Goal: Information Seeking & Learning: Learn about a topic

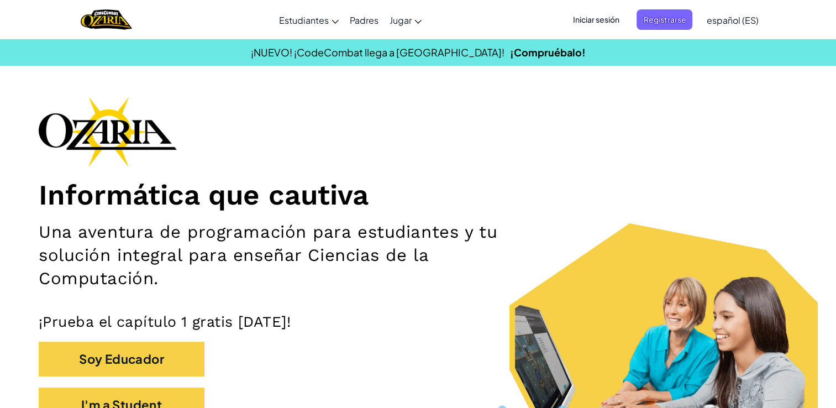
click at [602, 18] on span "Iniciar sesión" at bounding box center [596, 19] width 60 height 20
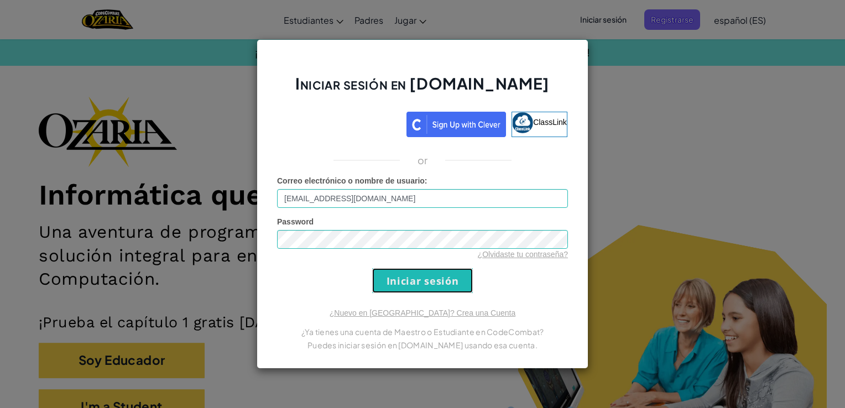
click at [400, 279] on input "Iniciar sesión" at bounding box center [422, 280] width 101 height 25
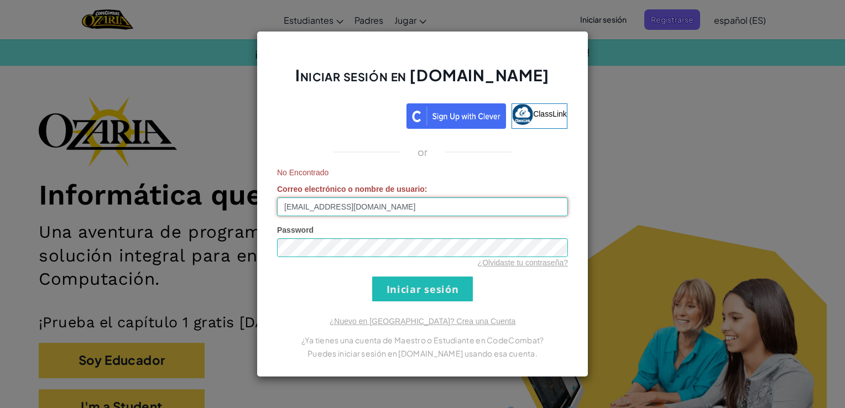
click at [289, 208] on input "[EMAIL_ADDRESS][DOMAIN_NAME]" at bounding box center [422, 206] width 291 height 19
type input "[EMAIL_ADDRESS][DOMAIN_NAME]"
click at [409, 293] on input "Iniciar sesión" at bounding box center [422, 288] width 101 height 25
click at [639, 123] on div "Iniciar sesión en [DOMAIN_NAME] ClassLink or No Encontrado Correo electrónico o…" at bounding box center [422, 204] width 845 height 408
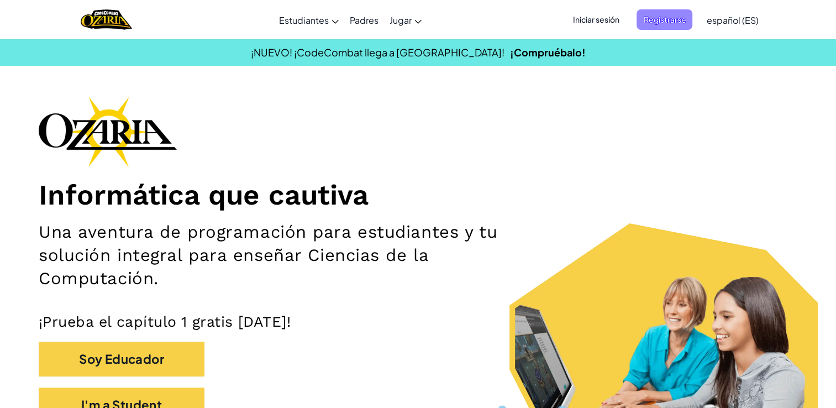
click at [669, 28] on span "Registrarse" at bounding box center [665, 19] width 56 height 20
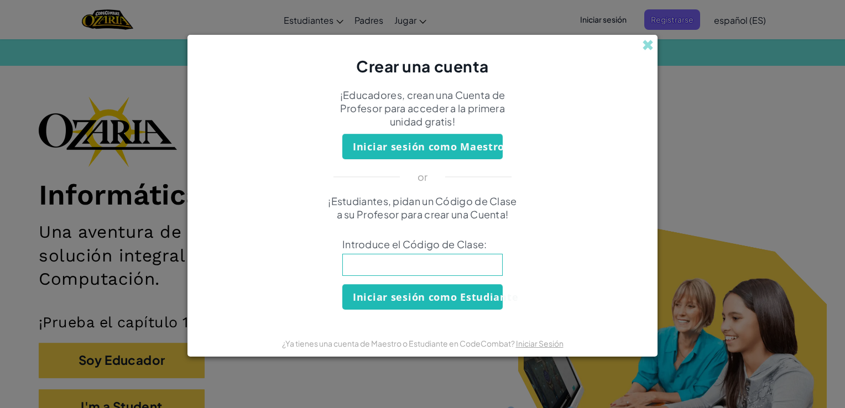
click at [451, 265] on input at bounding box center [422, 265] width 160 height 22
type input "BookSoupYes"
click at [473, 295] on button "Iniciar sesión como Estudiante" at bounding box center [422, 296] width 160 height 25
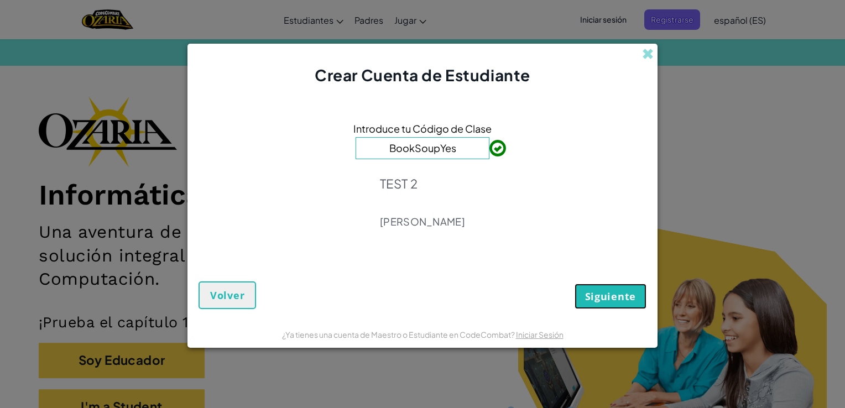
click at [609, 299] on span "Siguiente" at bounding box center [610, 296] width 51 height 13
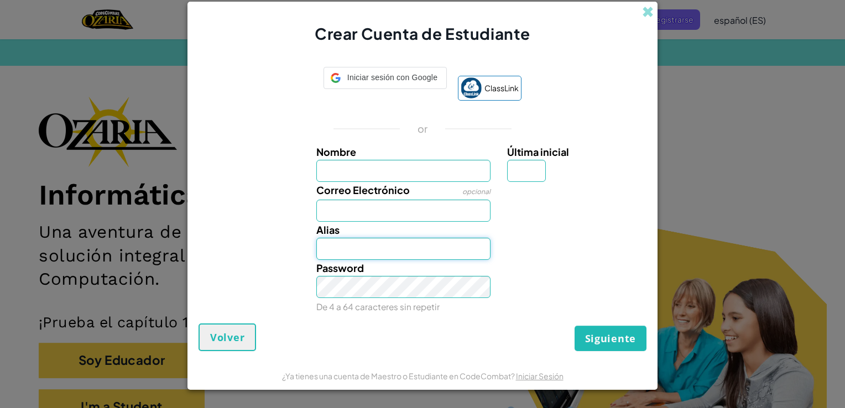
type input "Al07157240@tecmilenio.mx"
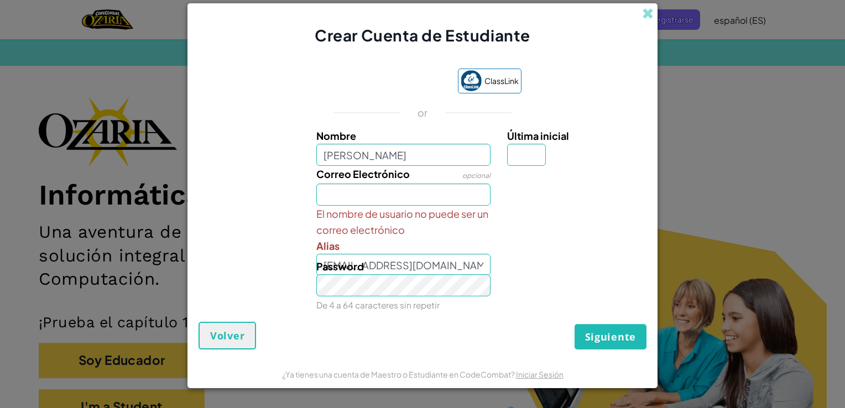
type input "[PERSON_NAME]"
click at [379, 202] on input "Correo Electrónico" at bounding box center [403, 195] width 175 height 22
type input "al07157240@tecmilenio.mx"
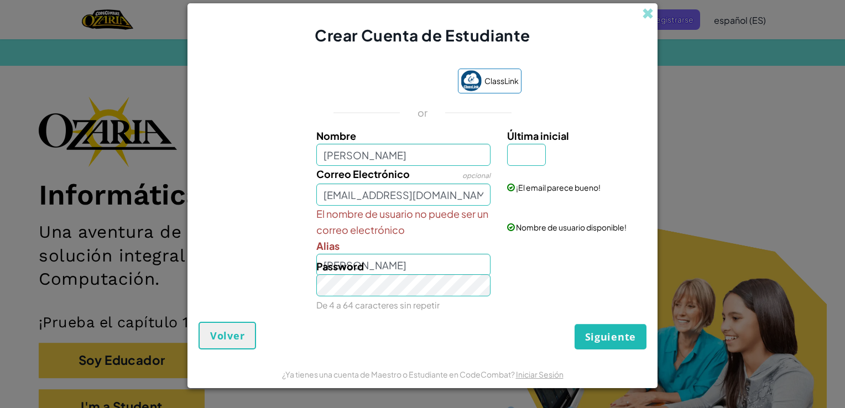
click at [378, 266] on div "Password De 4 a 64 caracteres sin repetir" at bounding box center [403, 285] width 191 height 55
click at [536, 167] on div "¡El email parece bueno!" at bounding box center [575, 179] width 153 height 27
click at [533, 156] on input "Última inicial" at bounding box center [526, 155] width 39 height 22
click at [417, 167] on div "Correo Electrónico opcional al07157240@tecmilenio.mx" at bounding box center [403, 186] width 191 height 40
click at [426, 154] on input "[PERSON_NAME]" at bounding box center [403, 155] width 175 height 22
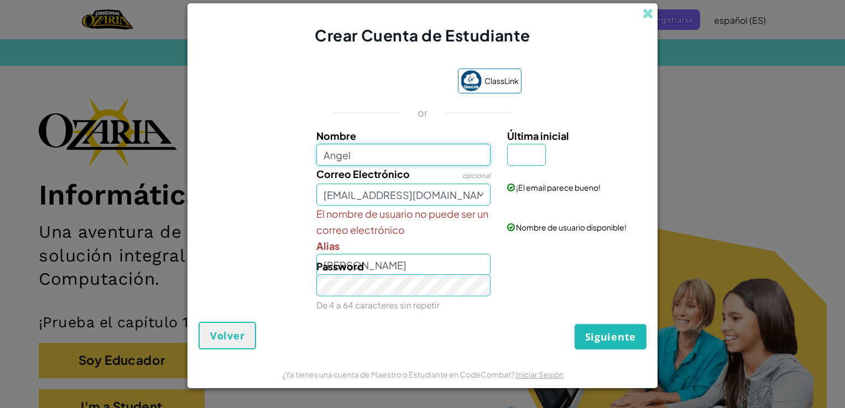
type input "Angel"
click at [549, 158] on div "Última inicial" at bounding box center [575, 147] width 137 height 38
click at [546, 158] on div "Última inicial" at bounding box center [575, 147] width 137 height 38
click at [514, 163] on input "Última inicial" at bounding box center [526, 155] width 39 height 22
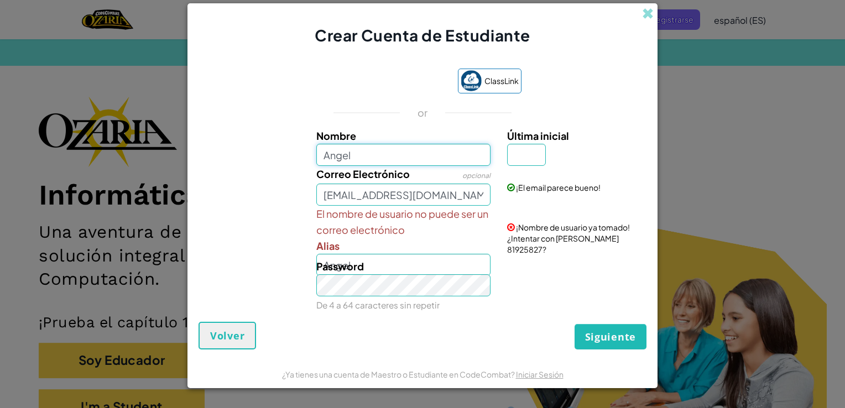
click at [418, 151] on input "Angel" at bounding box center [403, 155] width 175 height 22
type input "Angel Caro Higuera"
click at [535, 140] on span "Última inicial" at bounding box center [538, 135] width 62 height 13
click at [535, 144] on input "Última inicial" at bounding box center [526, 155] width 39 height 22
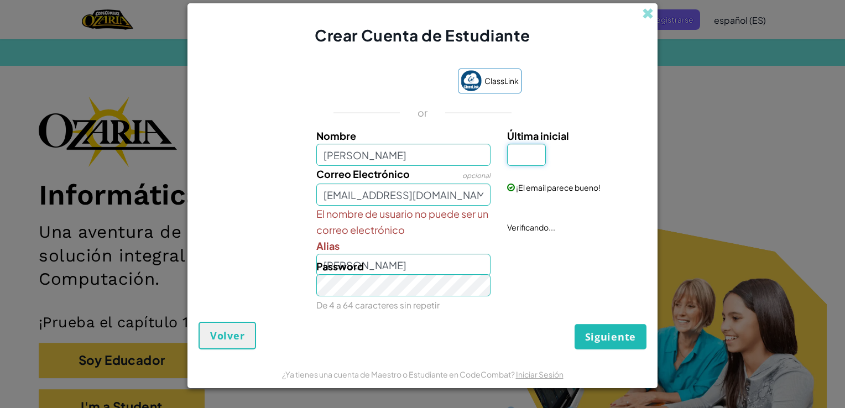
click at [529, 156] on input "Última inicial" at bounding box center [526, 155] width 39 height 22
type input "H"
type input "Angel Caro HigueraH"
click at [433, 255] on input "Angel Caro HigueraH" at bounding box center [403, 265] width 175 height 22
click at [434, 264] on div "Password De 4 a 64 caracteres sin repetir" at bounding box center [403, 285] width 191 height 55
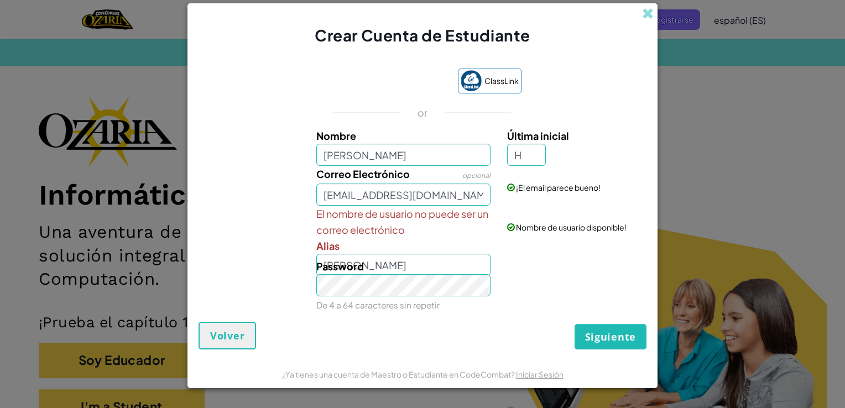
click at [355, 263] on span "Password" at bounding box center [340, 266] width 48 height 13
click at [427, 264] on div "Password De 4 a 64 caracteres sin repetir" at bounding box center [403, 285] width 191 height 55
click at [538, 167] on div "¡El email parece bueno!" at bounding box center [575, 179] width 153 height 27
click at [538, 161] on input "H" at bounding box center [526, 155] width 39 height 22
type input "Angel Caro Higuera"
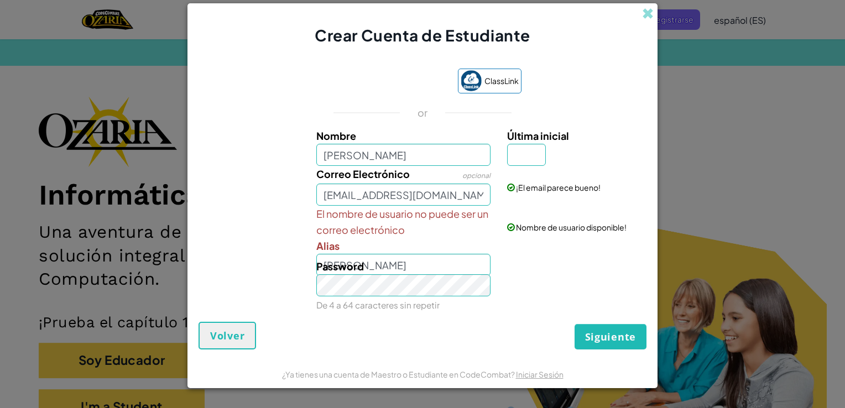
click at [525, 261] on div "Password De 4 a 64 caracteres sin repetir" at bounding box center [422, 285] width 459 height 55
click at [617, 342] on span "Siguiente" at bounding box center [610, 336] width 51 height 13
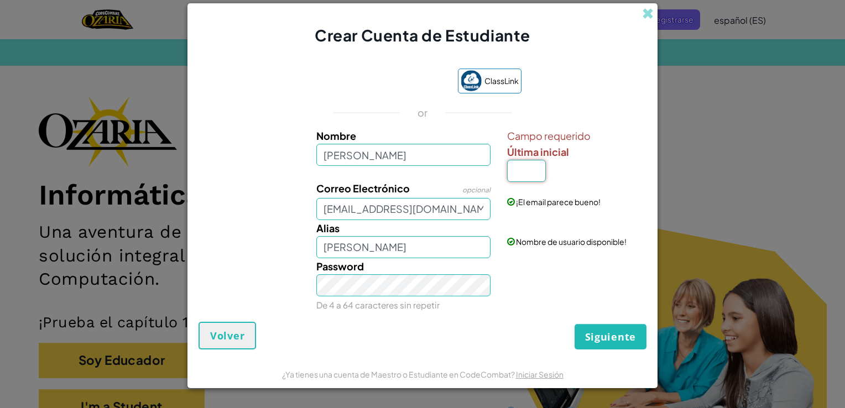
click at [539, 178] on input "Última inicial" at bounding box center [526, 171] width 39 height 22
type input "H"
type input "Angel Caro HigueraH"
click at [612, 341] on span "Siguiente" at bounding box center [610, 336] width 51 height 13
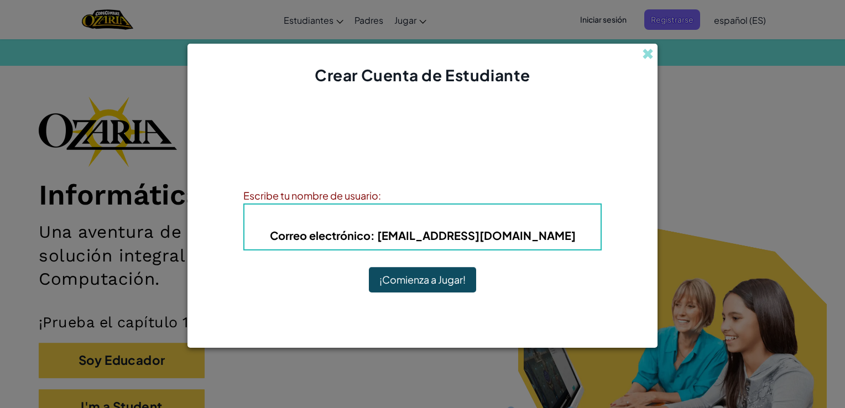
drag, startPoint x: 420, startPoint y: 244, endPoint x: 429, endPoint y: 238, distance: 11.5
click at [420, 244] on div "Alias : Angel Caro HigueraH Correo electrónico : al07157240@tecmilenio.mx" at bounding box center [422, 226] width 358 height 47
click at [436, 235] on b "Correo electrónico : al07157240@tecmilenio.mx" at bounding box center [423, 235] width 306 height 14
click at [413, 281] on button "¡Comienza a Jugar!" at bounding box center [422, 279] width 107 height 25
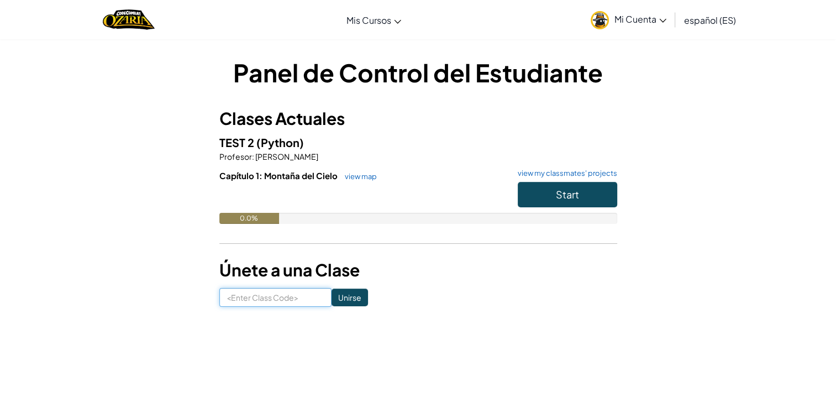
click at [274, 302] on input at bounding box center [275, 297] width 112 height 19
type input "BookSoupYes"
click at [347, 291] on input "Unirse" at bounding box center [350, 298] width 36 height 18
click at [602, 187] on button "Start" at bounding box center [567, 194] width 99 height 25
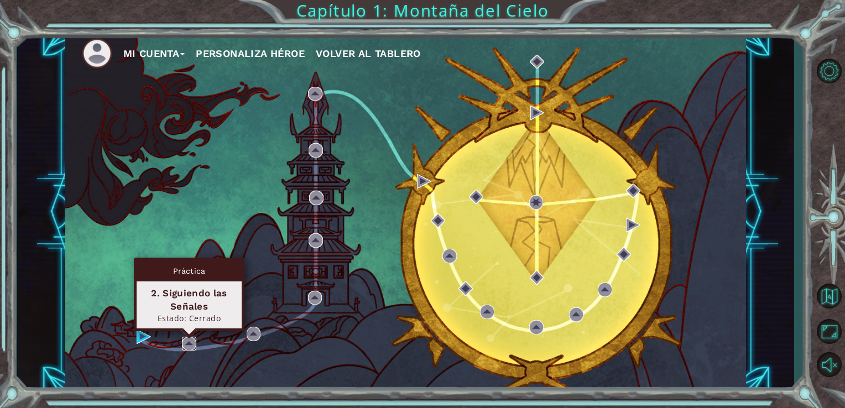
click at [182, 347] on img at bounding box center [189, 344] width 14 height 14
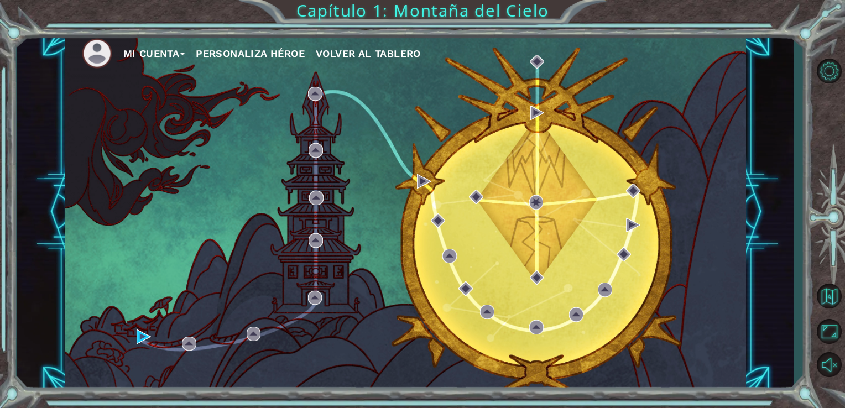
click at [268, 335] on div "Mi Cuenta Personaliza Héroe Volver al Tablero" at bounding box center [405, 212] width 681 height 359
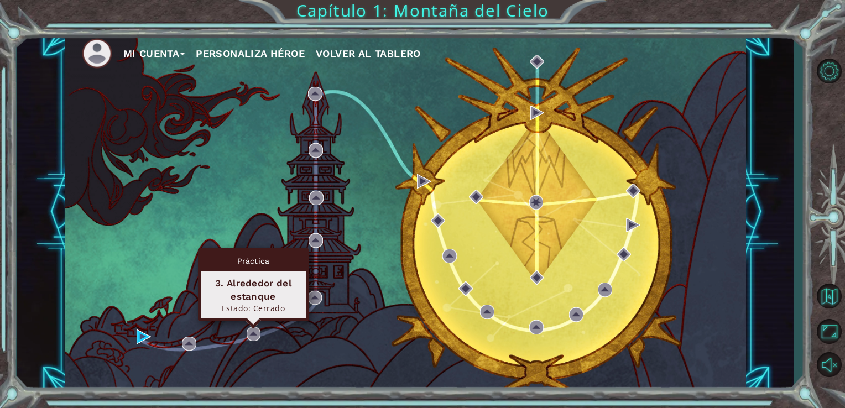
click at [245, 338] on div "Mi Cuenta Personaliza Héroe Volver al Tablero" at bounding box center [405, 212] width 681 height 359
click at [258, 331] on img at bounding box center [254, 334] width 14 height 14
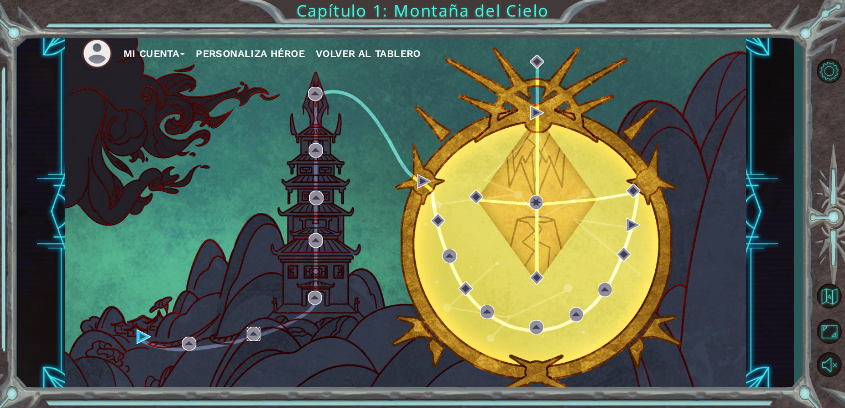
click at [254, 332] on img at bounding box center [254, 334] width 14 height 14
click at [336, 52] on span "Volver al Tablero" at bounding box center [368, 54] width 105 height 12
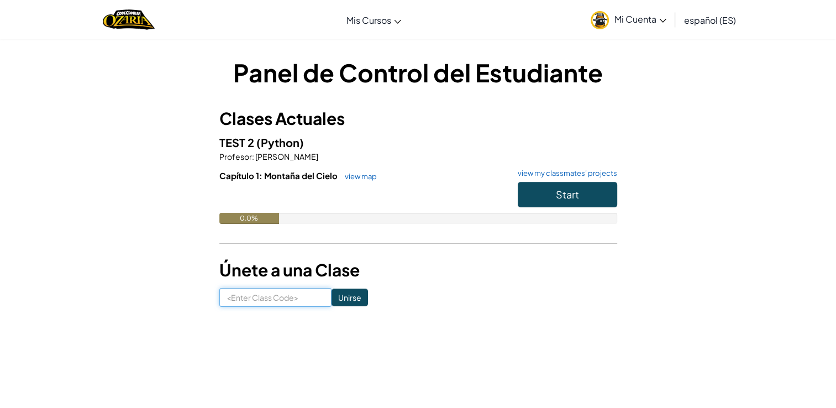
click at [290, 296] on input at bounding box center [275, 297] width 112 height 19
type input "BookSoupYes"
click at [332, 302] on input "Unirse" at bounding box center [350, 298] width 36 height 18
click at [584, 192] on button "Start" at bounding box center [567, 194] width 99 height 25
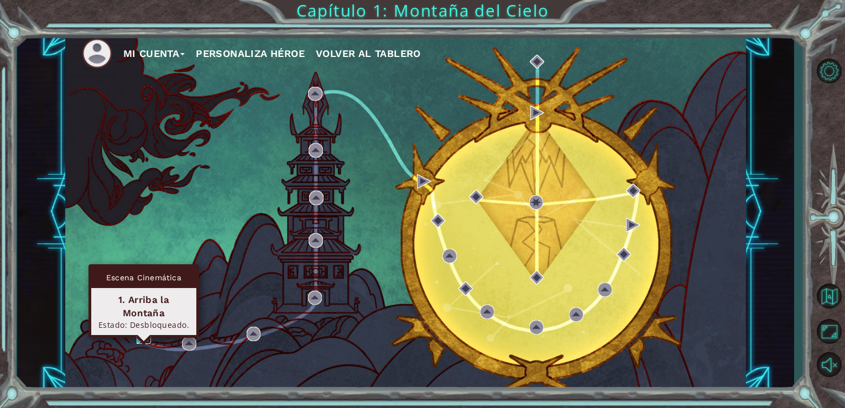
click at [148, 336] on img at bounding box center [144, 336] width 14 height 14
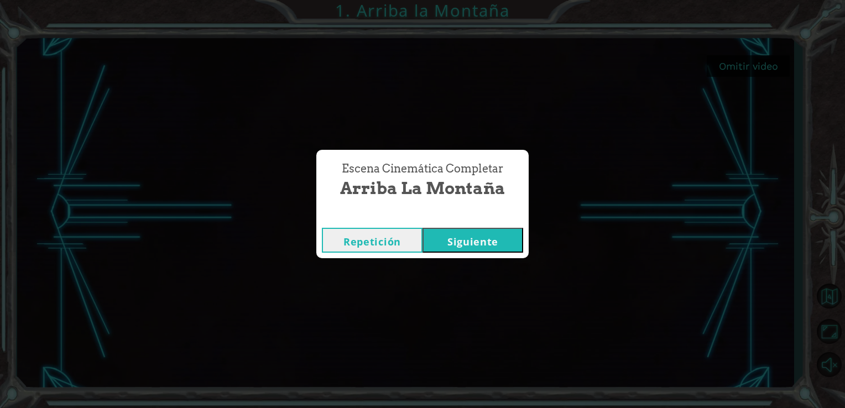
click at [496, 243] on button "Siguiente" at bounding box center [472, 240] width 101 height 25
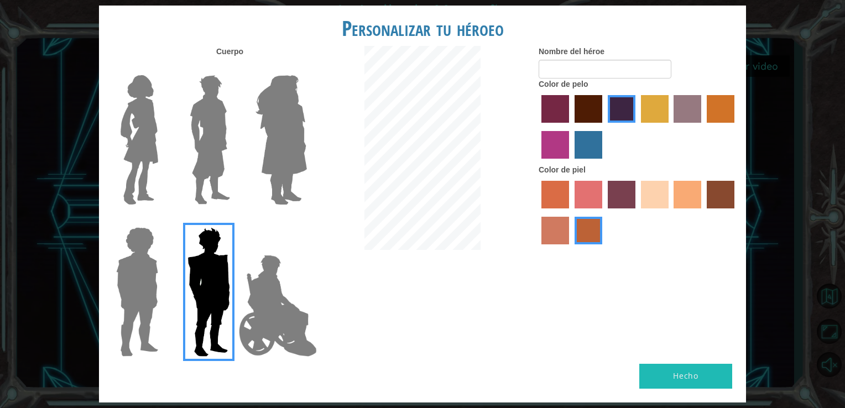
click at [566, 78] on label "Color de pelo" at bounding box center [562, 83] width 49 height 11
click at [572, 75] on input "Nombre del héroe" at bounding box center [604, 69] width 133 height 19
click at [643, 195] on label "sandy beach skin color" at bounding box center [655, 195] width 28 height 28
click at [637, 212] on input "sandy beach skin color" at bounding box center [637, 212] width 0 height 0
click at [692, 193] on label "tacao skin color" at bounding box center [687, 195] width 28 height 28
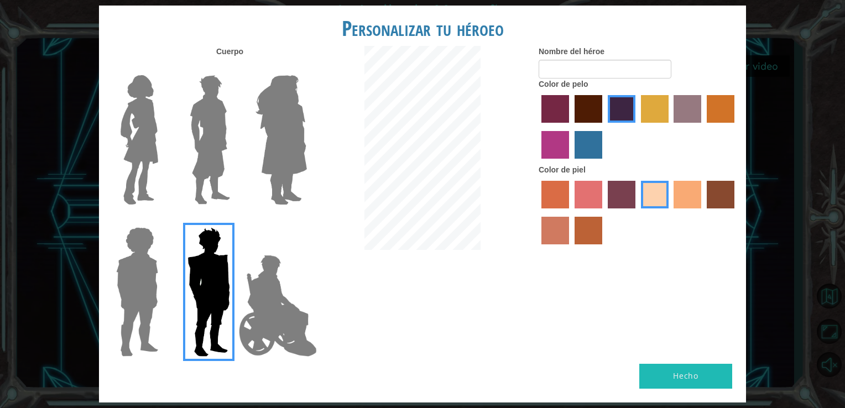
click at [670, 212] on input "tacao skin color" at bounding box center [670, 212] width 0 height 0
click at [674, 200] on label "tacao skin color" at bounding box center [687, 195] width 28 height 28
click at [670, 212] on input "tacao skin color" at bounding box center [670, 212] width 0 height 0
click at [669, 198] on div at bounding box center [637, 214] width 199 height 72
click at [662, 196] on label "sandy beach skin color" at bounding box center [655, 195] width 28 height 28
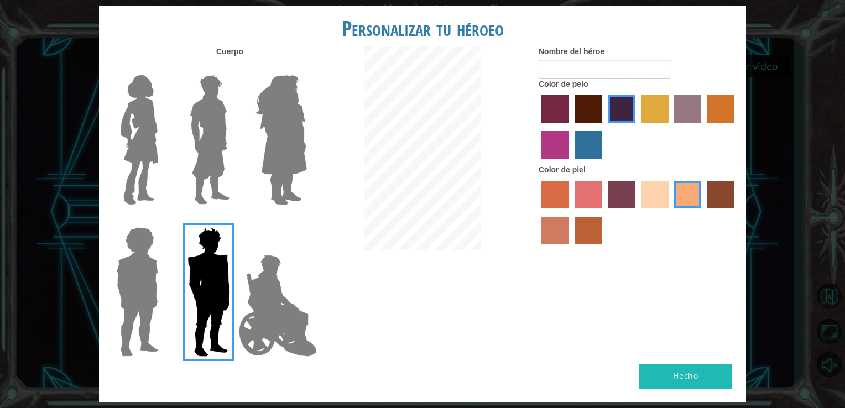
click at [637, 212] on input "sandy beach skin color" at bounding box center [637, 212] width 0 height 0
drag, startPoint x: 674, startPoint y: 195, endPoint x: 688, endPoint y: 196, distance: 13.3
click at [682, 195] on label "tacao skin color" at bounding box center [687, 195] width 28 height 28
click at [670, 212] on input "tacao skin color" at bounding box center [670, 212] width 0 height 0
click at [668, 191] on div at bounding box center [637, 214] width 199 height 72
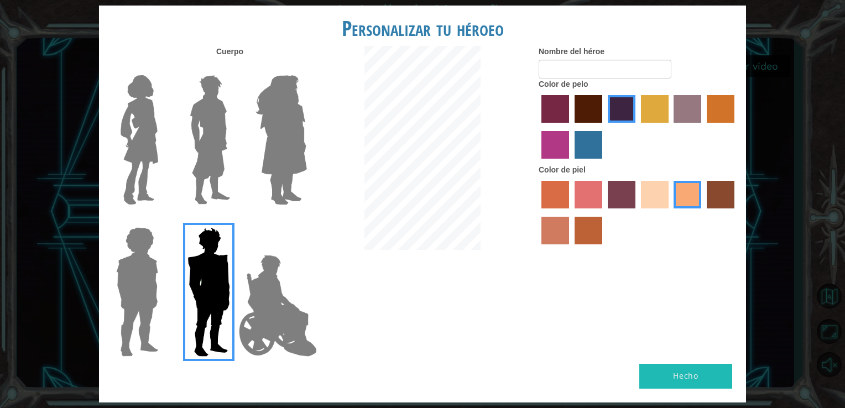
click at [657, 191] on label "sandy beach skin color" at bounding box center [655, 195] width 28 height 28
click at [637, 212] on input "sandy beach skin color" at bounding box center [637, 212] width 0 height 0
click at [731, 196] on label "karma skin color" at bounding box center [720, 195] width 28 height 28
click at [703, 212] on input "karma skin color" at bounding box center [703, 212] width 0 height 0
click at [683, 201] on label "tacao skin color" at bounding box center [687, 195] width 28 height 28
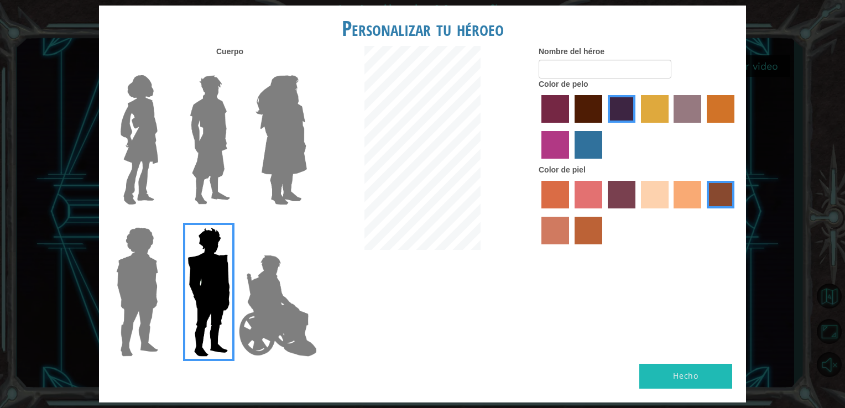
click at [670, 212] on input "tacao skin color" at bounding box center [670, 212] width 0 height 0
click at [579, 107] on label "maroon hair color" at bounding box center [588, 109] width 28 height 28
click at [570, 127] on input "maroon hair color" at bounding box center [570, 127] width 0 height 0
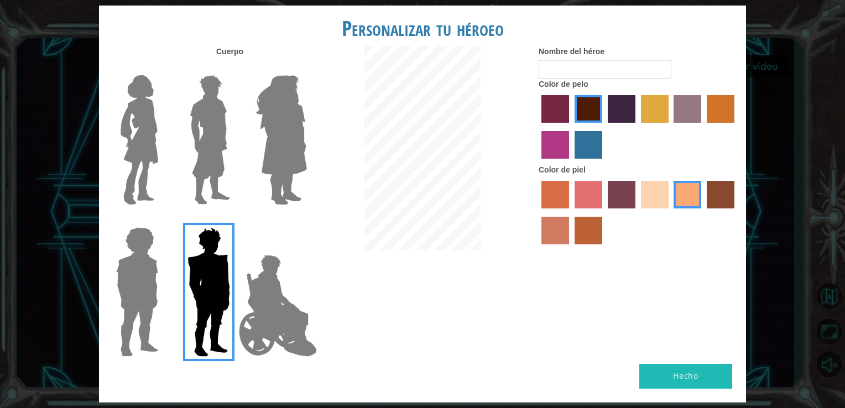
click at [627, 112] on label "hot purple hair color" at bounding box center [621, 109] width 28 height 28
click at [604, 127] on input "hot purple hair color" at bounding box center [604, 127] width 0 height 0
drag, startPoint x: 595, startPoint y: 116, endPoint x: 596, endPoint y: 121, distance: 5.8
click at [596, 121] on label "maroon hair color" at bounding box center [588, 109] width 28 height 28
click at [570, 127] on input "maroon hair color" at bounding box center [570, 127] width 0 height 0
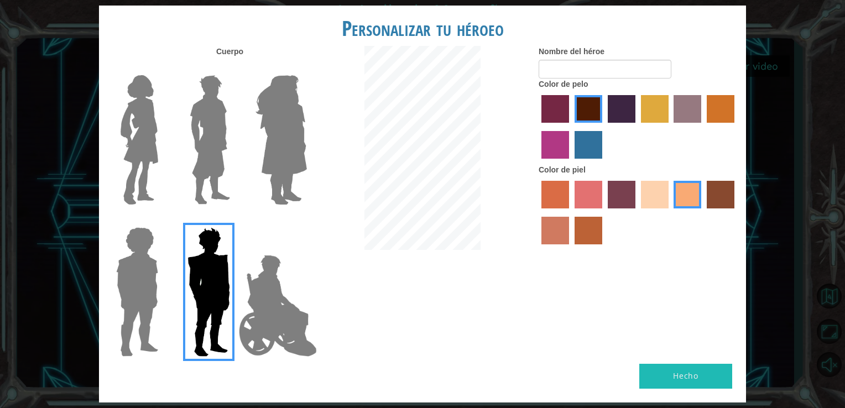
click at [624, 101] on label "hot purple hair color" at bounding box center [621, 109] width 28 height 28
click at [604, 127] on input "hot purple hair color" at bounding box center [604, 127] width 0 height 0
click at [595, 102] on label "maroon hair color" at bounding box center [588, 109] width 28 height 28
click at [570, 127] on input "maroon hair color" at bounding box center [570, 127] width 0 height 0
click at [624, 101] on label "hot purple hair color" at bounding box center [621, 109] width 28 height 28
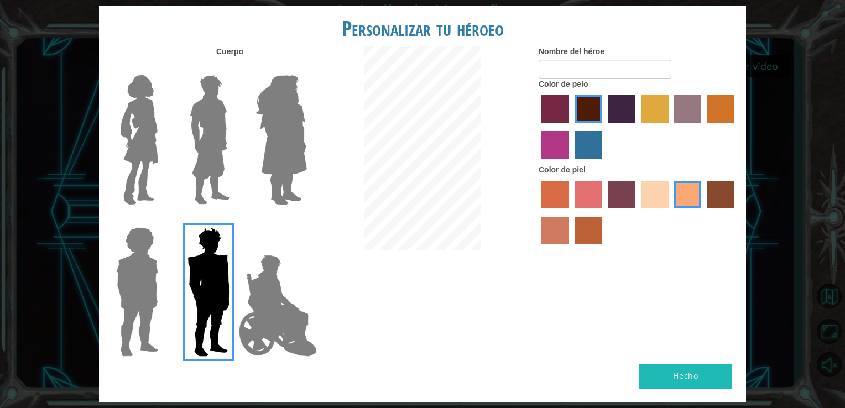
click at [604, 127] on input "hot purple hair color" at bounding box center [604, 127] width 0 height 0
click at [571, 101] on div at bounding box center [637, 128] width 199 height 72
click at [596, 110] on label "maroon hair color" at bounding box center [588, 109] width 28 height 28
click at [570, 127] on input "maroon hair color" at bounding box center [570, 127] width 0 height 0
click at [599, 138] on label "lachmara hair color" at bounding box center [588, 145] width 28 height 28
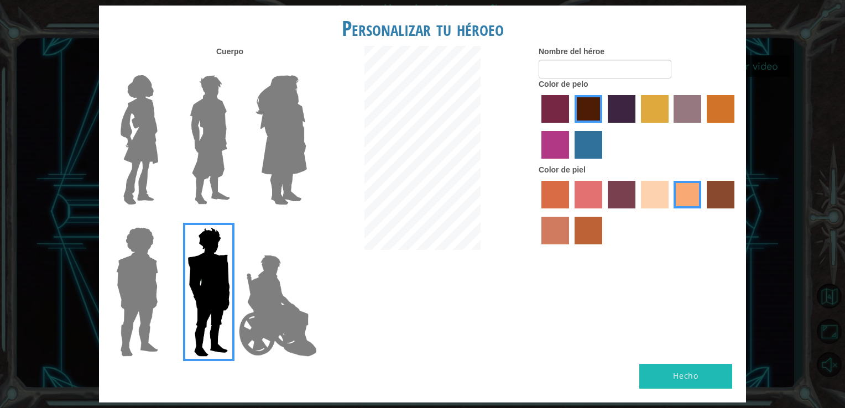
click at [570, 163] on input "lachmara hair color" at bounding box center [570, 163] width 0 height 0
click at [584, 100] on label "maroon hair color" at bounding box center [588, 109] width 28 height 28
click at [570, 127] on input "maroon hair color" at bounding box center [570, 127] width 0 height 0
click at [287, 291] on img at bounding box center [277, 305] width 87 height 111
click at [306, 220] on input "Hero Jamie" at bounding box center [306, 220] width 0 height 0
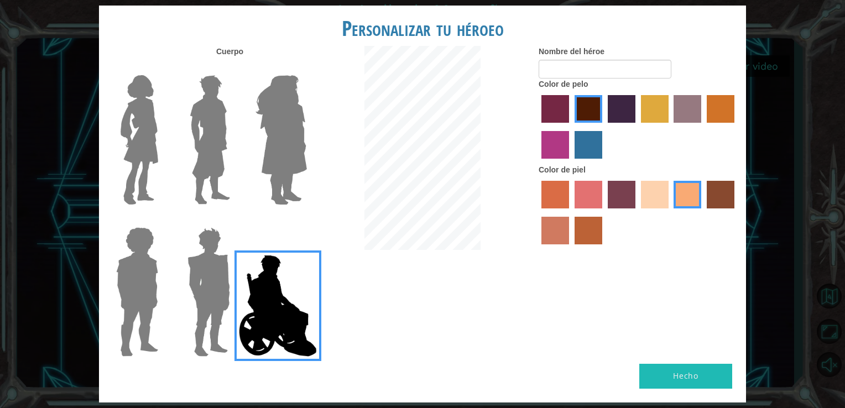
click at [158, 289] on img at bounding box center [137, 292] width 51 height 138
click at [163, 220] on input "Hero Steven" at bounding box center [163, 220] width 0 height 0
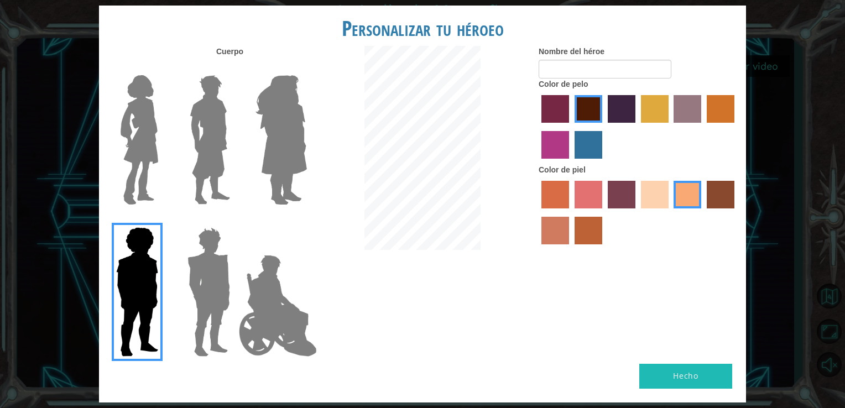
click at [152, 161] on img at bounding box center [139, 140] width 46 height 138
click at [163, 68] on input "Hero Connie" at bounding box center [163, 68] width 0 height 0
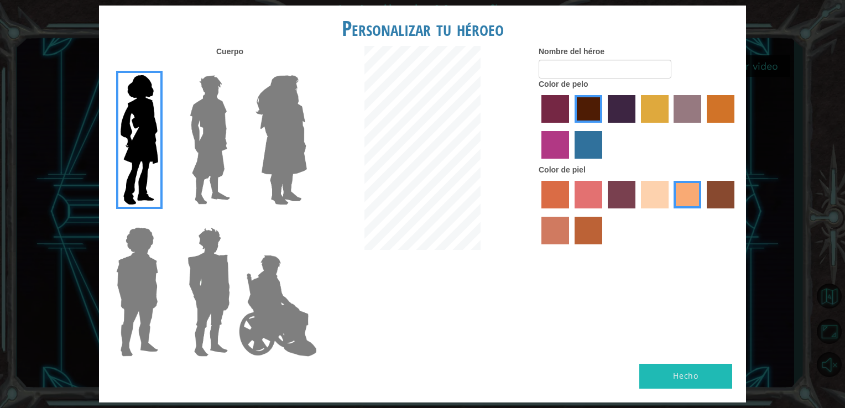
click at [200, 158] on img at bounding box center [209, 140] width 49 height 138
click at [234, 68] on input "Hero Lars" at bounding box center [234, 68] width 0 height 0
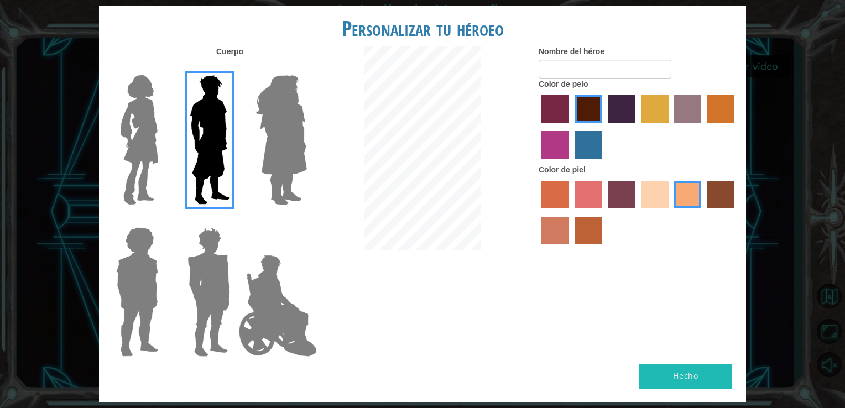
click at [286, 151] on img at bounding box center [281, 140] width 60 height 138
click at [306, 68] on input "Hero Amethyst" at bounding box center [306, 68] width 0 height 0
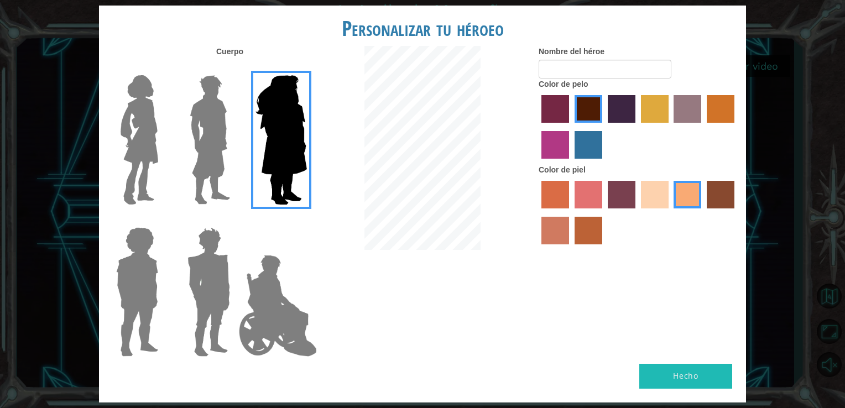
click at [208, 258] on img at bounding box center [208, 292] width 51 height 138
click at [234, 220] on input "Hero Garnet" at bounding box center [234, 220] width 0 height 0
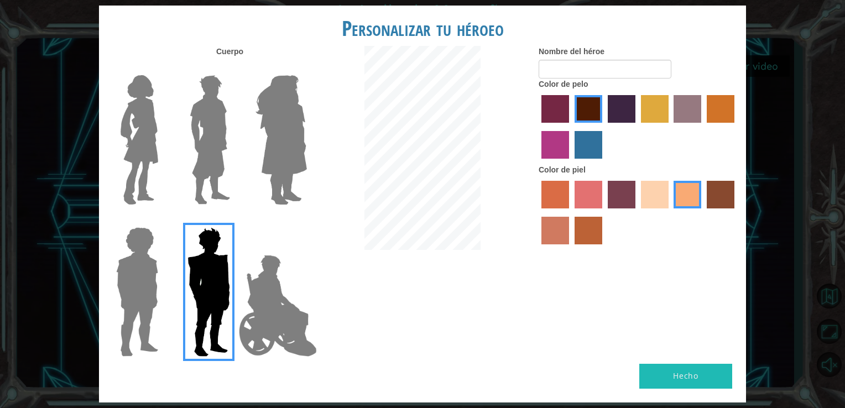
click at [241, 136] on div at bounding box center [207, 136] width 72 height 152
click at [232, 143] on img at bounding box center [209, 140] width 49 height 138
click at [234, 68] on input "Hero Lars" at bounding box center [234, 68] width 0 height 0
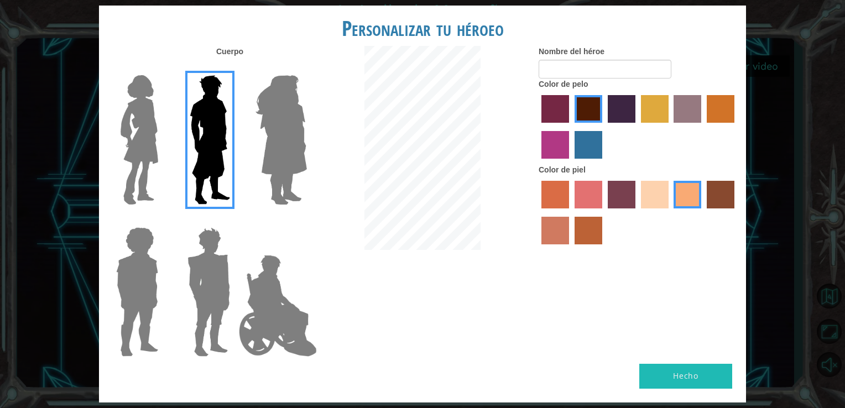
click at [651, 197] on label "sandy beach skin color" at bounding box center [655, 195] width 28 height 28
click at [637, 212] on input "sandy beach skin color" at bounding box center [637, 212] width 0 height 0
click at [688, 198] on label "tacao skin color" at bounding box center [687, 195] width 28 height 28
click at [670, 212] on input "tacao skin color" at bounding box center [670, 212] width 0 height 0
click at [561, 65] on input "Nombre del héroe" at bounding box center [604, 69] width 133 height 19
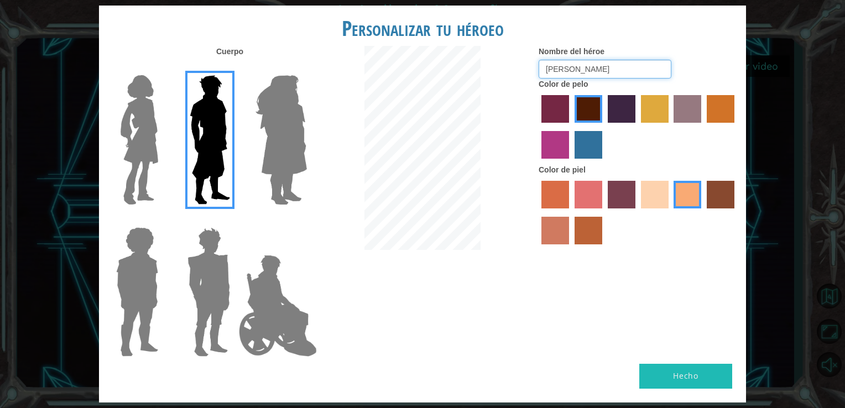
type input "[PERSON_NAME]"
click at [630, 113] on label "hot purple hair color" at bounding box center [621, 109] width 28 height 28
click at [604, 127] on input "hot purple hair color" at bounding box center [604, 127] width 0 height 0
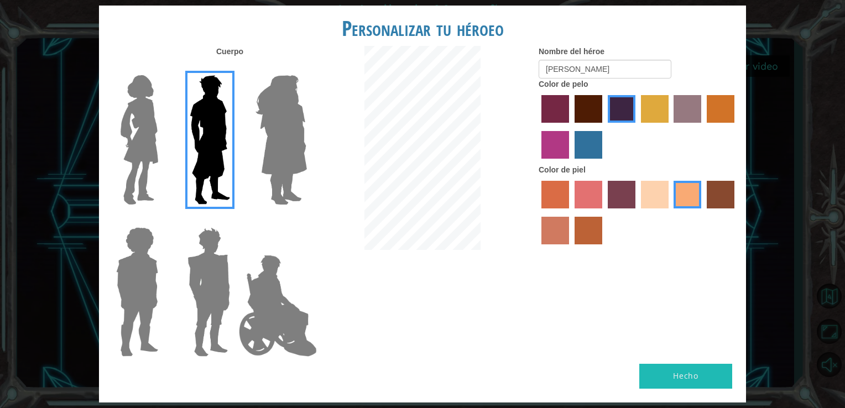
click at [579, 110] on label "maroon hair color" at bounding box center [588, 109] width 28 height 28
click at [570, 127] on input "maroon hair color" at bounding box center [570, 127] width 0 height 0
click at [688, 374] on button "Hecho" at bounding box center [685, 376] width 93 height 25
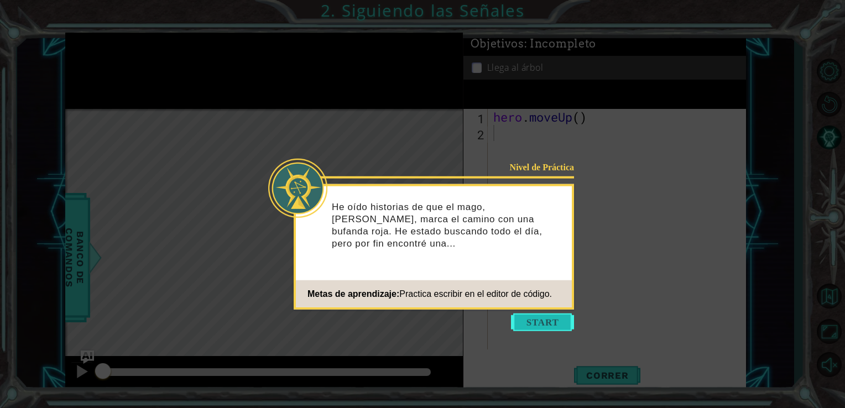
click at [549, 315] on button "Start" at bounding box center [542, 322] width 63 height 18
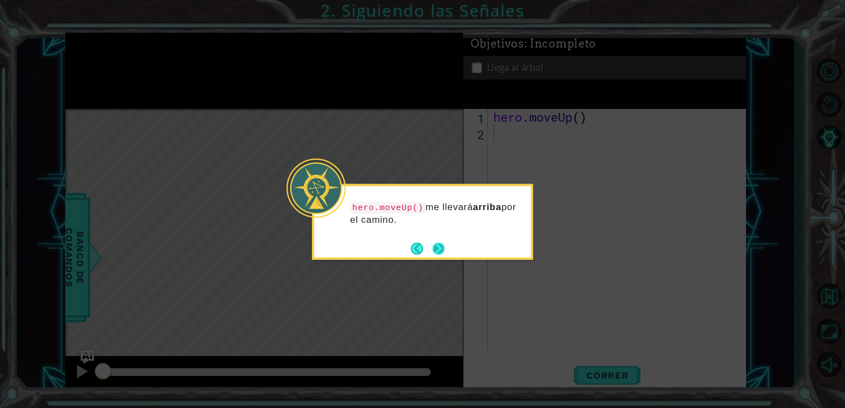
click at [444, 249] on button "Next" at bounding box center [438, 248] width 12 height 12
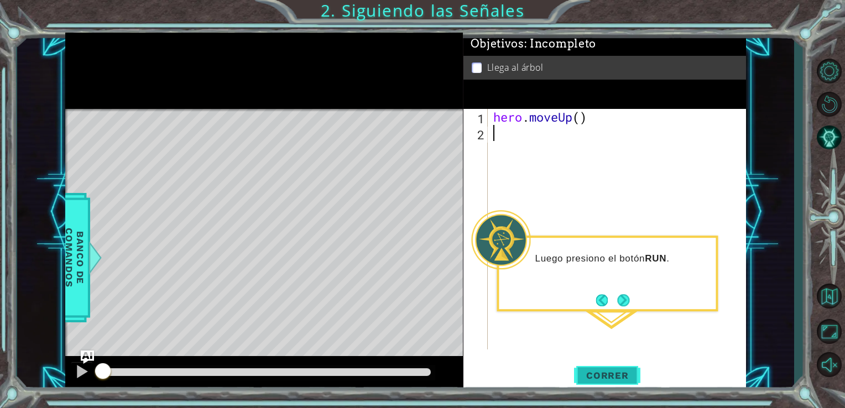
click at [611, 383] on button "Correr" at bounding box center [607, 375] width 66 height 28
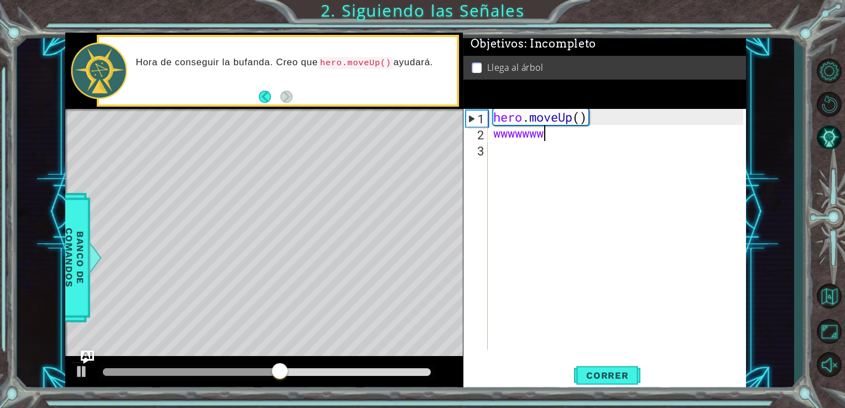
type textarea "w"
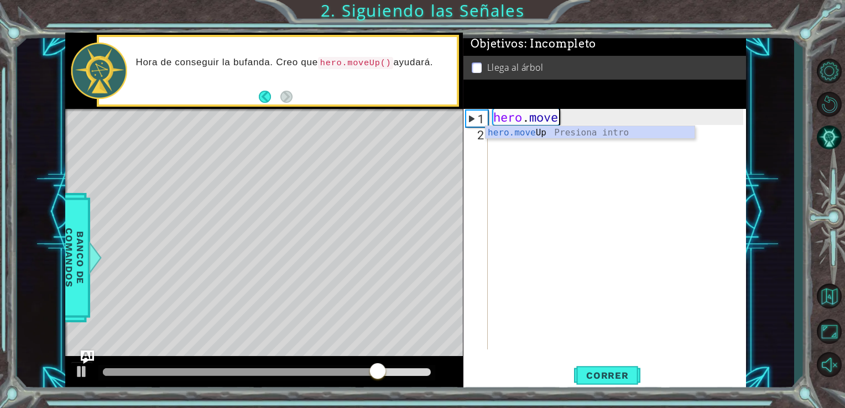
type textarea "hero.move"
drag, startPoint x: 621, startPoint y: 298, endPoint x: 577, endPoint y: 302, distance: 44.9
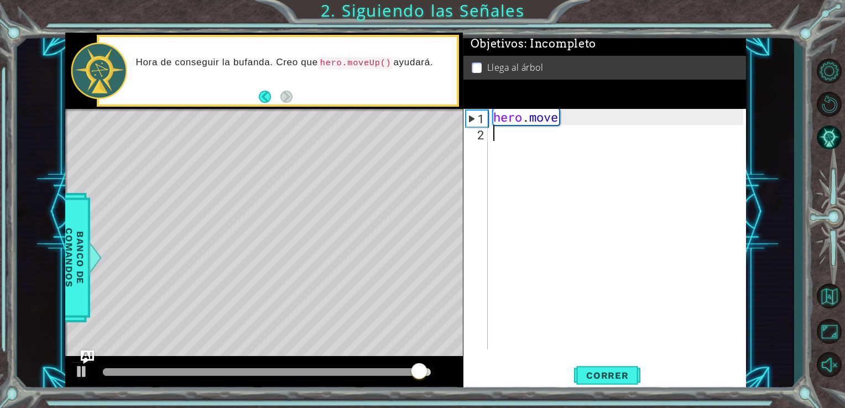
drag, startPoint x: 530, startPoint y: 198, endPoint x: 449, endPoint y: 277, distance: 113.4
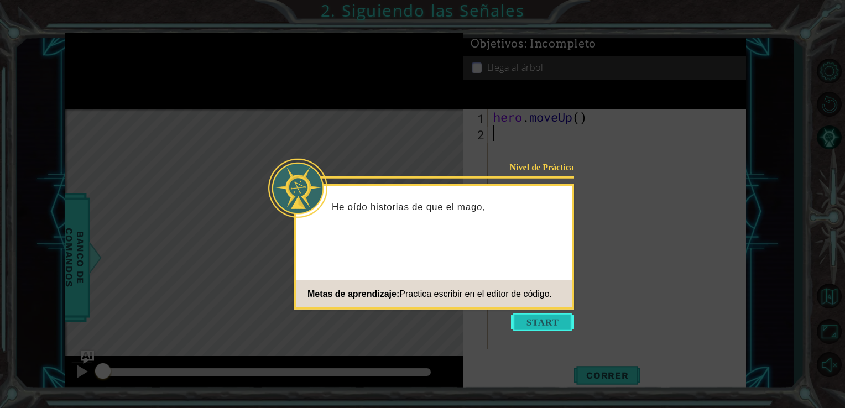
click at [557, 315] on button "Start" at bounding box center [542, 322] width 63 height 18
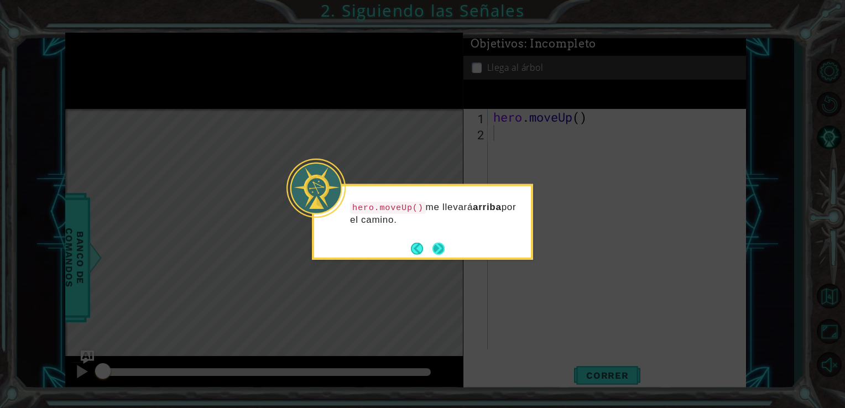
click at [441, 254] on button "Next" at bounding box center [438, 248] width 12 height 12
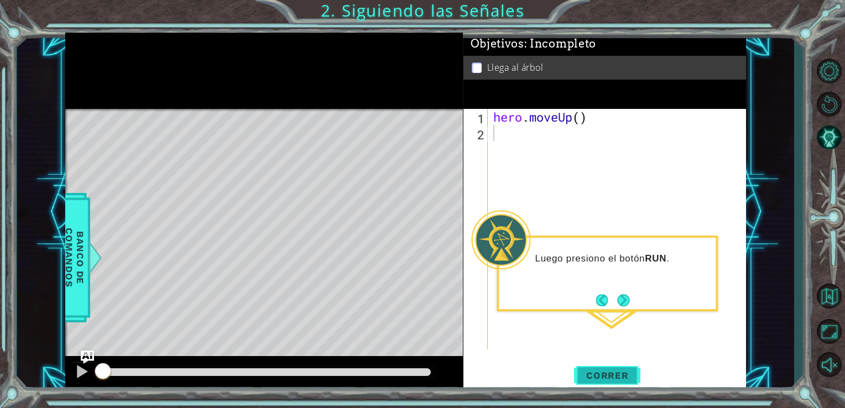
click at [615, 382] on button "Correr" at bounding box center [607, 375] width 66 height 28
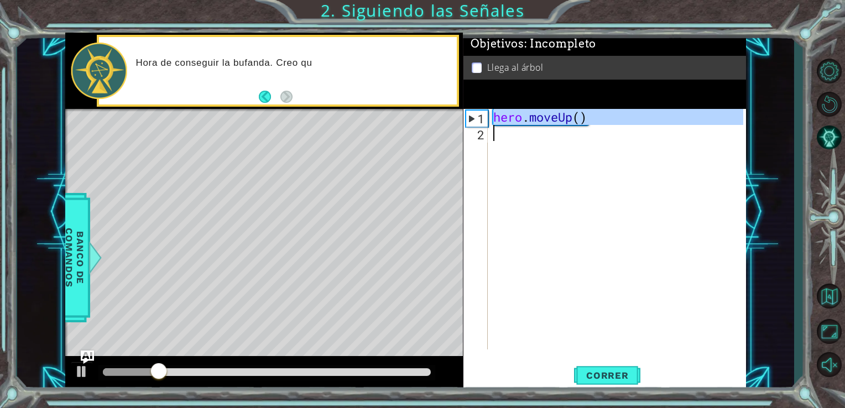
drag, startPoint x: 493, startPoint y: 121, endPoint x: 565, endPoint y: 127, distance: 72.1
click at [565, 127] on div "hero . moveUp ( )" at bounding box center [620, 245] width 258 height 273
type textarea "hero.moveUp()"
paste textarea "Code Area"
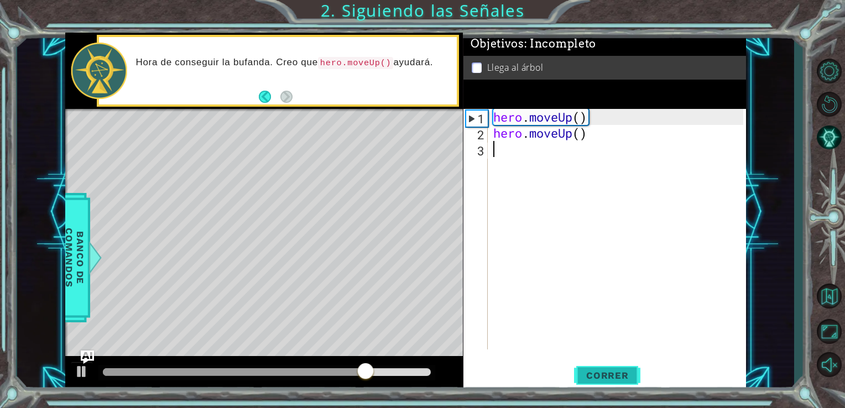
click at [610, 377] on span "Correr" at bounding box center [607, 375] width 65 height 11
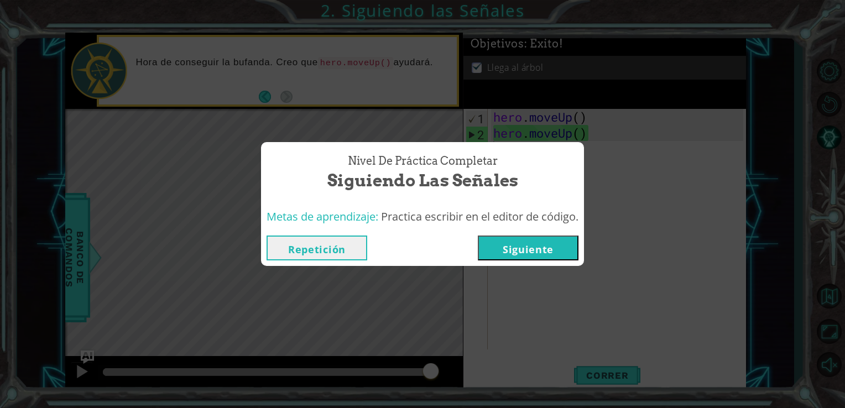
click at [546, 244] on button "Siguiente" at bounding box center [528, 247] width 101 height 25
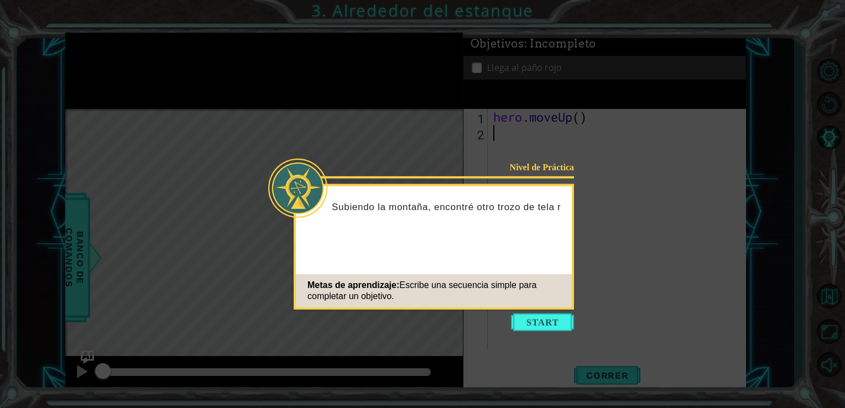
drag, startPoint x: 532, startPoint y: 322, endPoint x: 530, endPoint y: 311, distance: 11.2
click at [532, 320] on button "Start" at bounding box center [542, 322] width 63 height 18
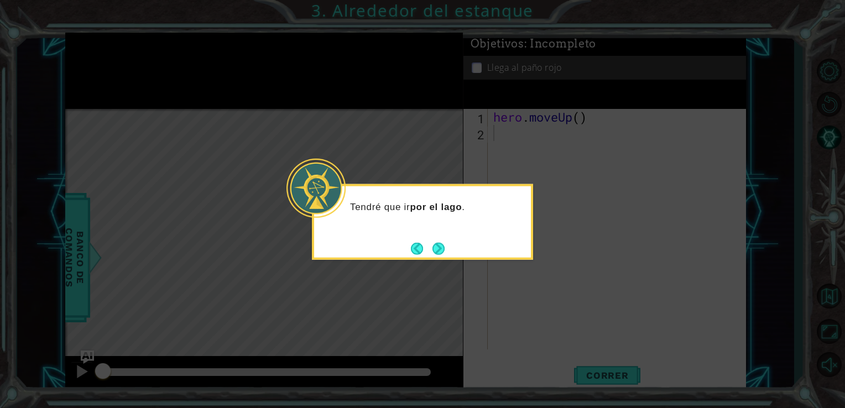
click at [449, 249] on div "Tendré que ir por el lago ." at bounding box center [422, 222] width 221 height 76
click at [442, 246] on button "Next" at bounding box center [438, 248] width 12 height 12
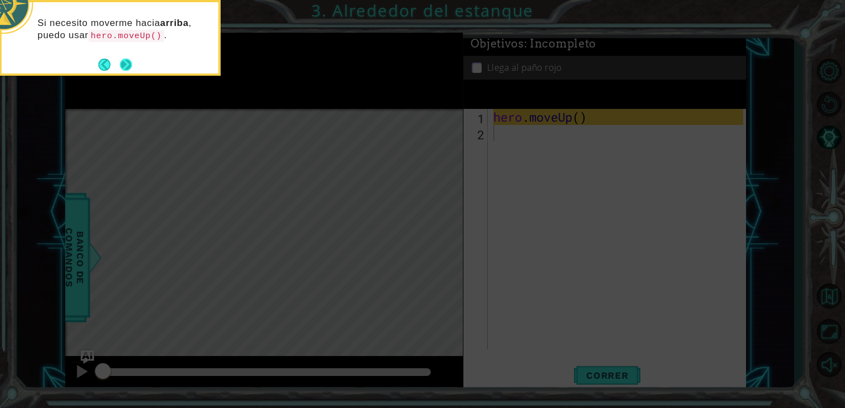
click at [124, 70] on footer at bounding box center [115, 64] width 34 height 17
click at [127, 69] on button "Next" at bounding box center [126, 65] width 12 height 12
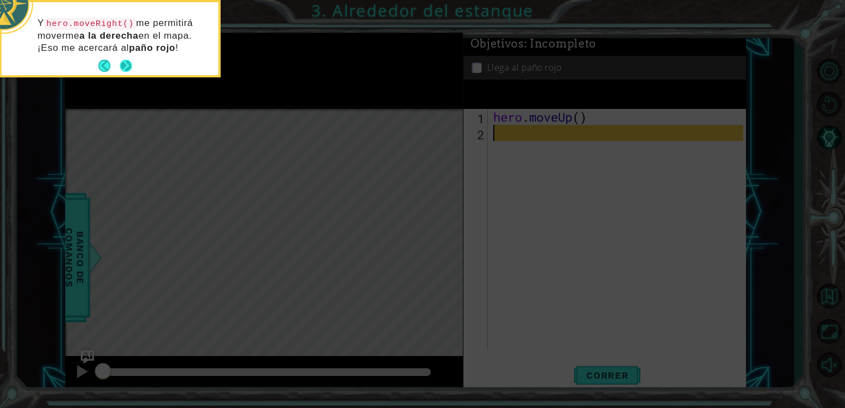
click at [126, 60] on button "Next" at bounding box center [126, 66] width 12 height 12
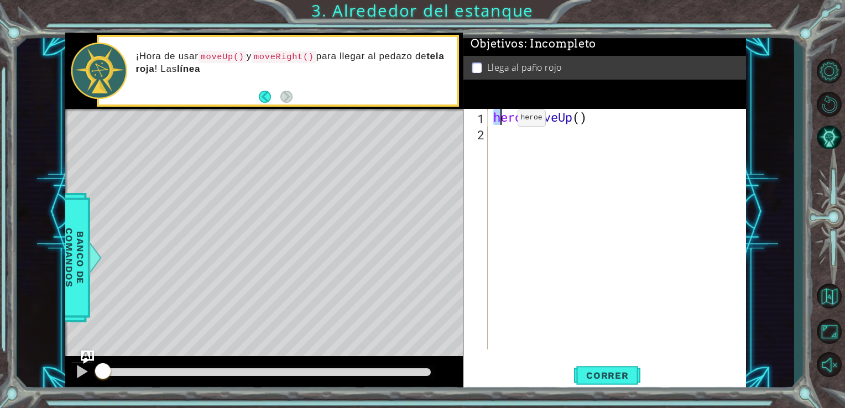
drag, startPoint x: 491, startPoint y: 119, endPoint x: 555, endPoint y: 122, distance: 64.2
click at [556, 121] on div "hero . moveUp ( )" at bounding box center [620, 245] width 258 height 273
type textarea "hero.moveUp()"
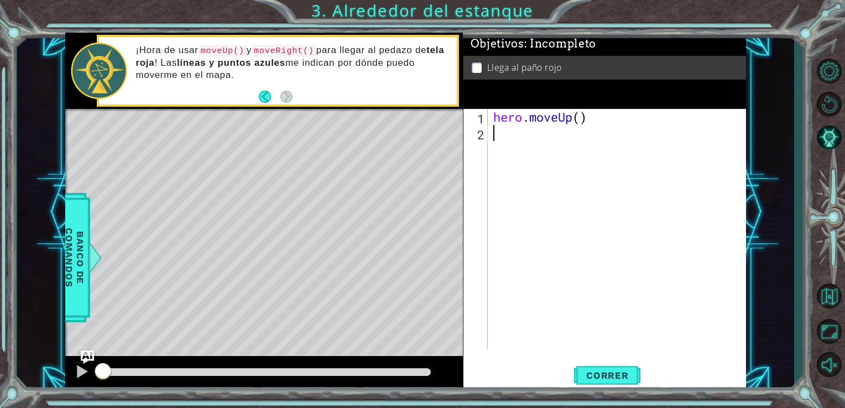
drag, startPoint x: 537, startPoint y: 128, endPoint x: 519, endPoint y: 137, distance: 19.8
click at [537, 129] on div "hero . moveUp ( )" at bounding box center [620, 245] width 258 height 273
click at [602, 370] on span "Correr" at bounding box center [607, 375] width 65 height 11
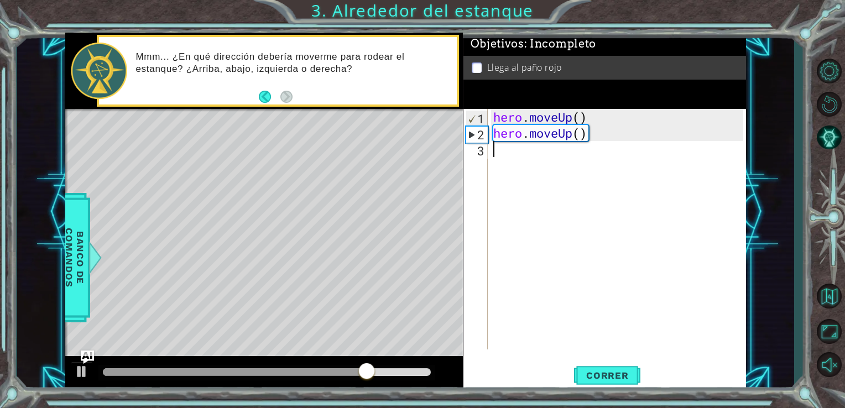
paste textarea "hero.moveUp()"
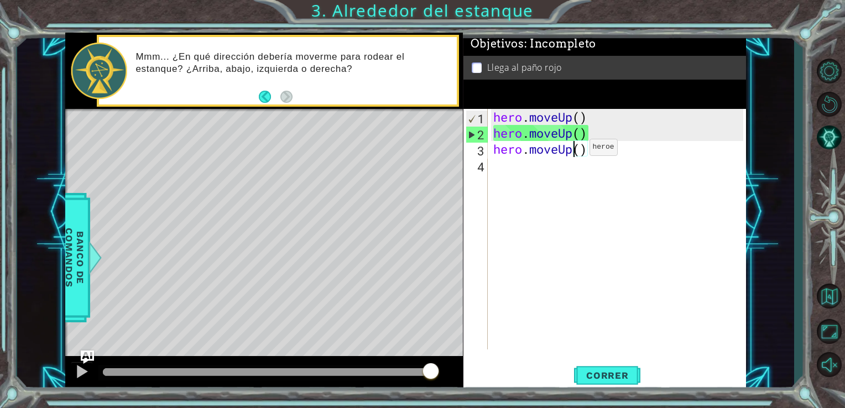
click at [573, 150] on div "hero . moveUp ( ) hero . moveUp ( ) hero . moveUp ( )" at bounding box center [620, 245] width 258 height 273
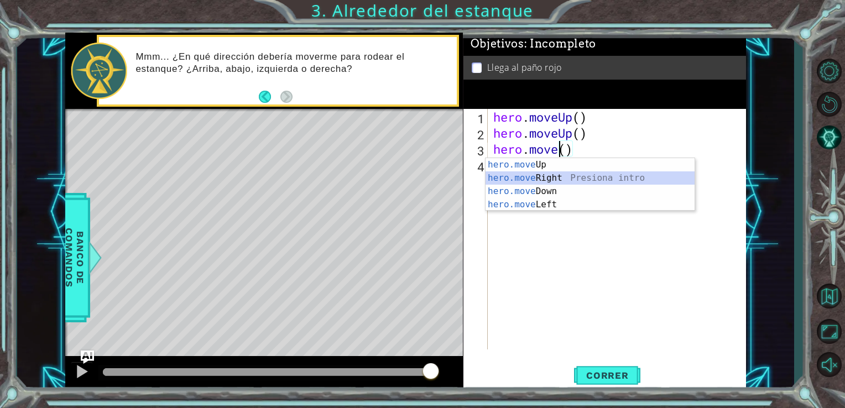
click at [604, 182] on div "hero.move Up Presiona intro hero.move Right Presiona intro hero.move Down Presi…" at bounding box center [589, 198] width 209 height 80
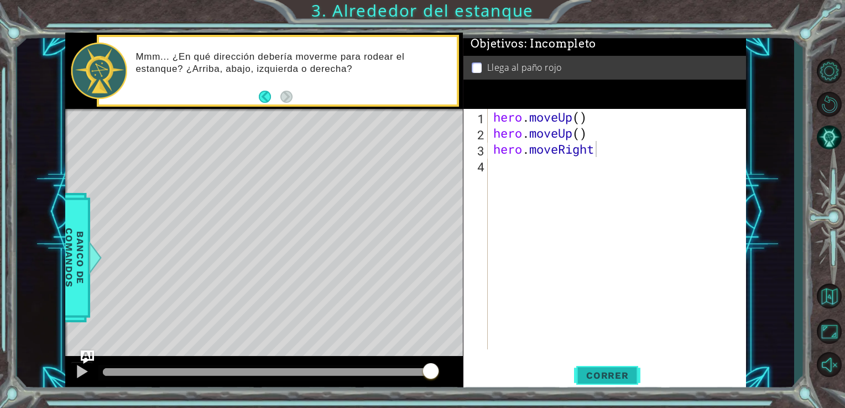
click at [606, 369] on button "Correr" at bounding box center [607, 375] width 66 height 28
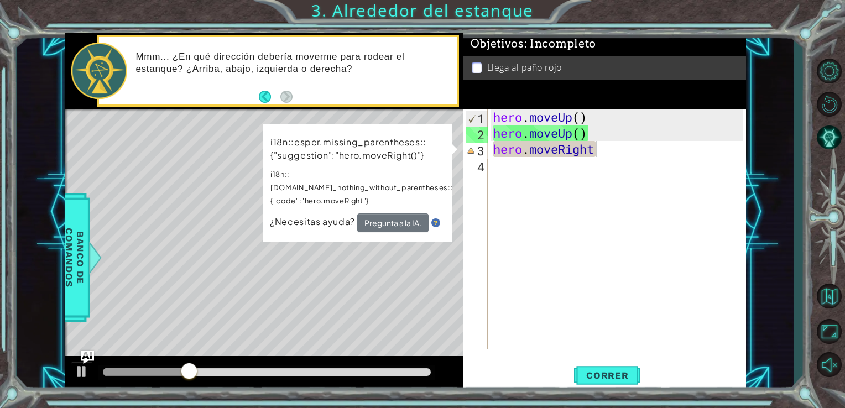
click at [451, 232] on div "Level Map" at bounding box center [320, 272] width 511 height 326
click at [402, 213] on button "Pregunta a la IA." at bounding box center [392, 222] width 71 height 19
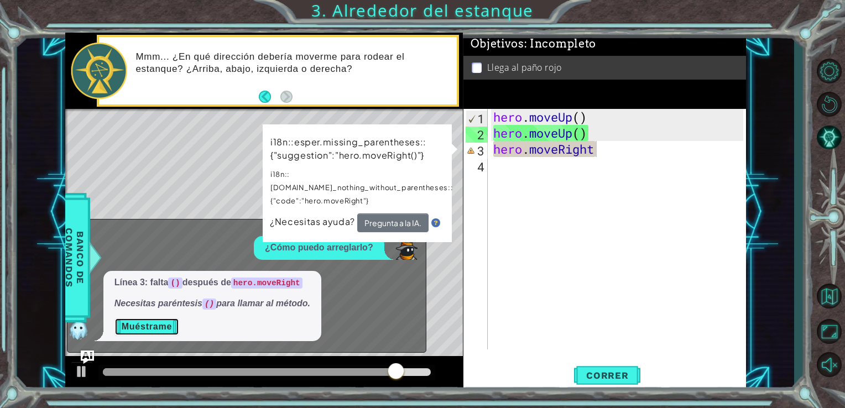
click at [138, 327] on button "Muéstrame" at bounding box center [146, 327] width 65 height 18
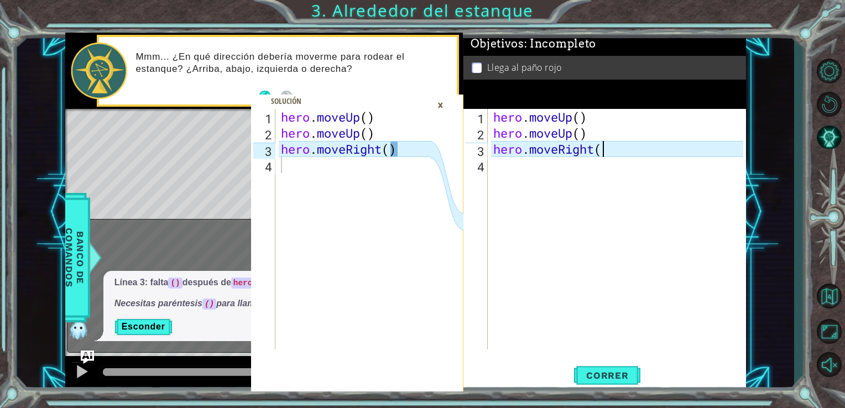
scroll to position [0, 4]
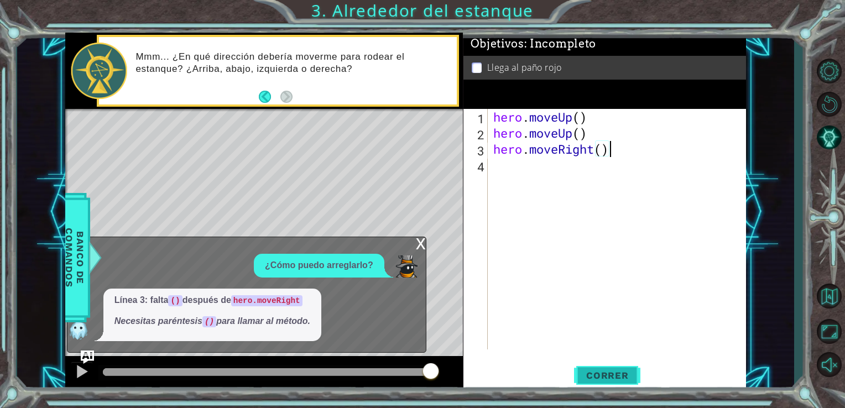
type textarea "hero.moveRight()"
click at [621, 375] on span "Correr" at bounding box center [607, 375] width 65 height 11
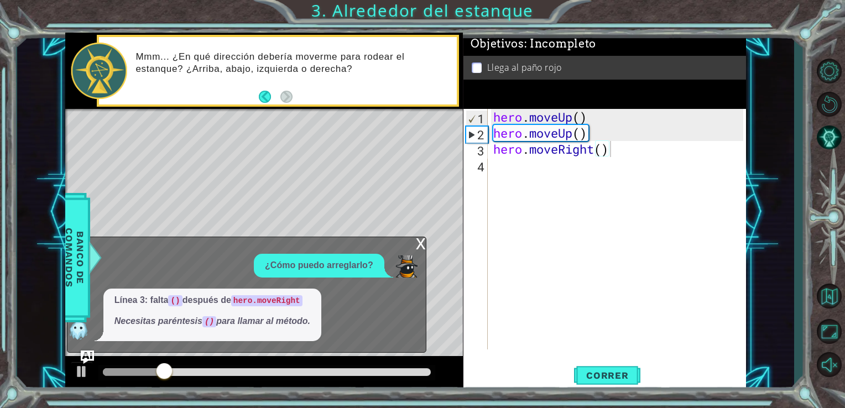
click at [416, 248] on div "x" at bounding box center [421, 242] width 10 height 11
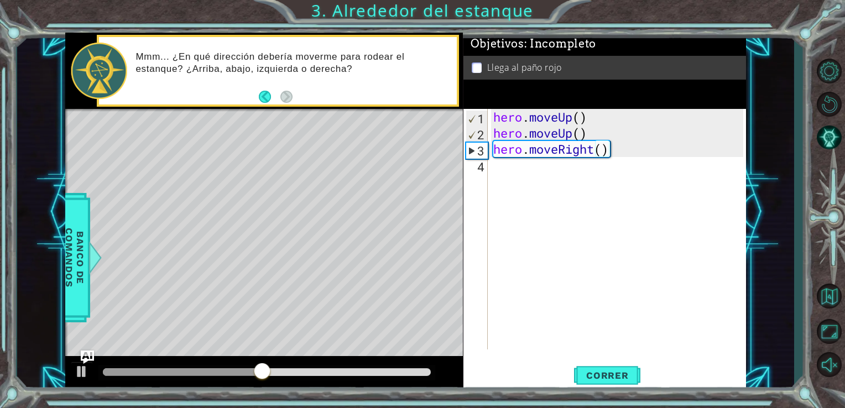
scroll to position [0, 0]
click at [517, 175] on div "hero . moveUp ( ) hero . moveUp ( ) hero . moveRight ( )" at bounding box center [620, 245] width 258 height 273
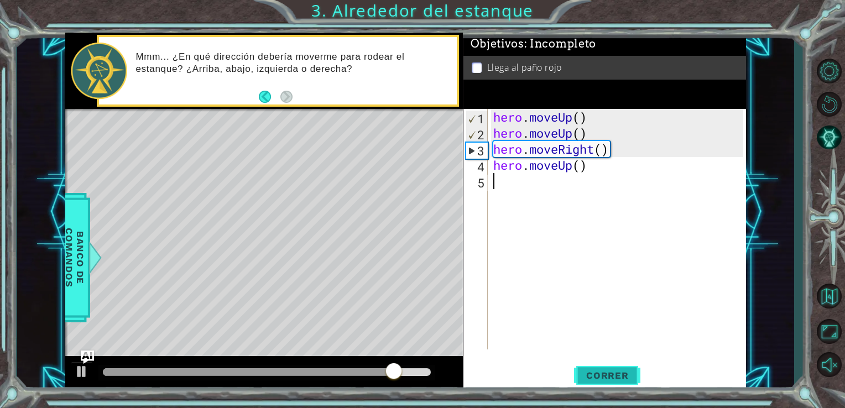
click at [615, 373] on span "Correr" at bounding box center [607, 375] width 65 height 11
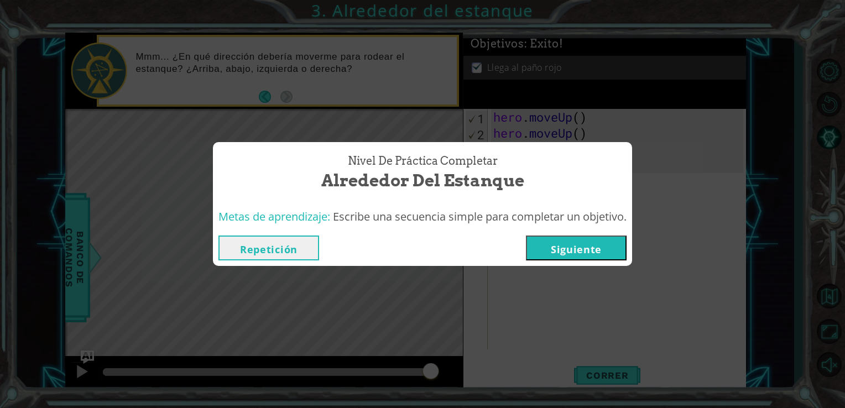
click at [601, 250] on button "Siguiente" at bounding box center [576, 247] width 101 height 25
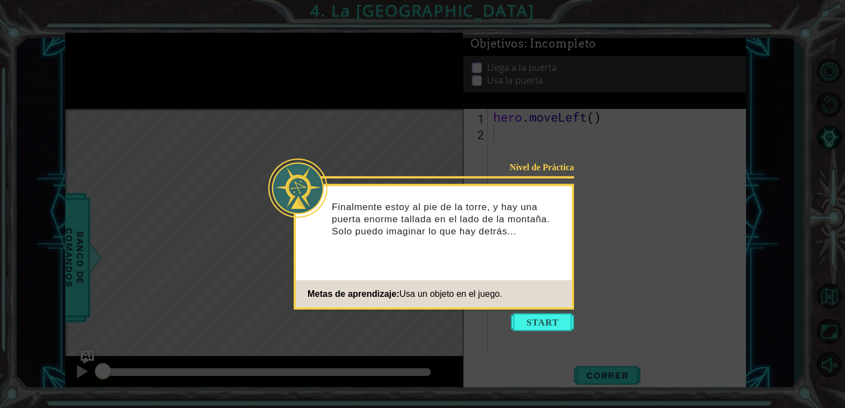
click at [561, 323] on button "Start" at bounding box center [542, 322] width 63 height 18
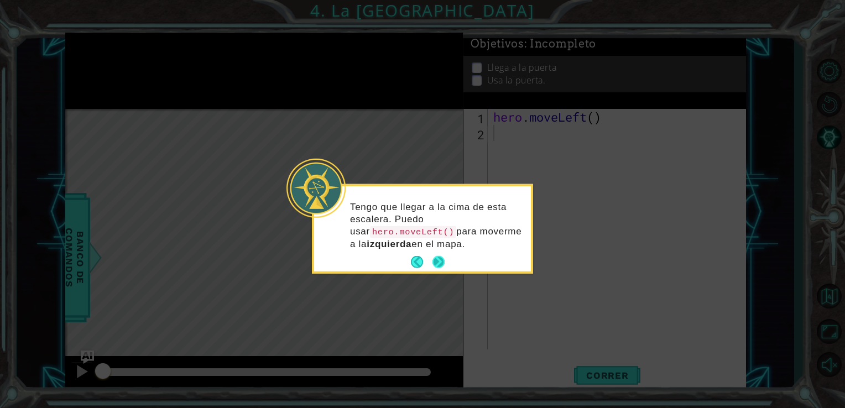
click at [439, 266] on button "Next" at bounding box center [438, 262] width 13 height 13
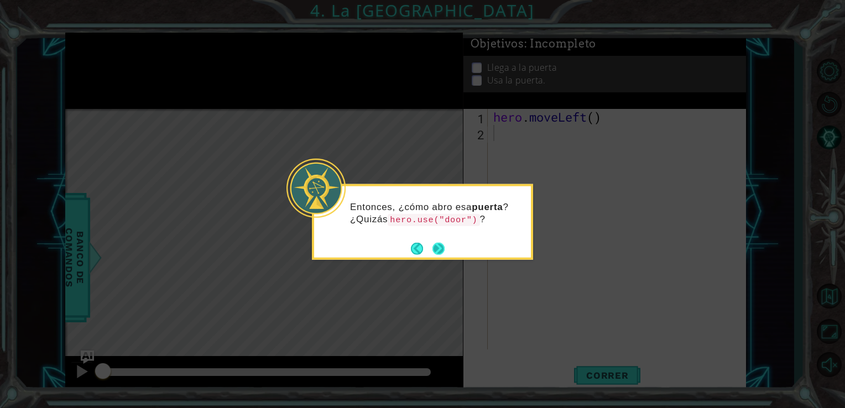
click at [442, 245] on button "Next" at bounding box center [438, 248] width 12 height 12
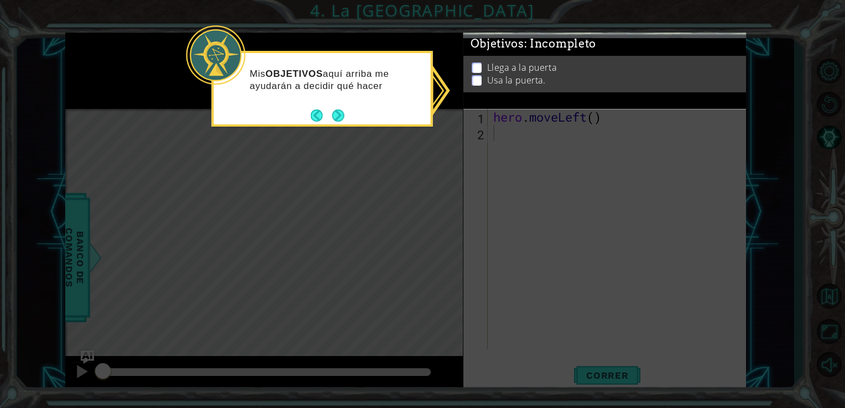
click at [480, 82] on p at bounding box center [477, 80] width 10 height 11
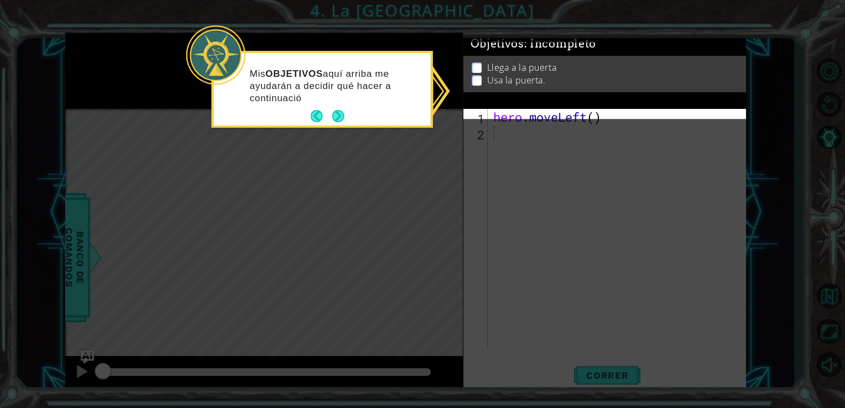
click at [480, 74] on p at bounding box center [477, 68] width 10 height 11
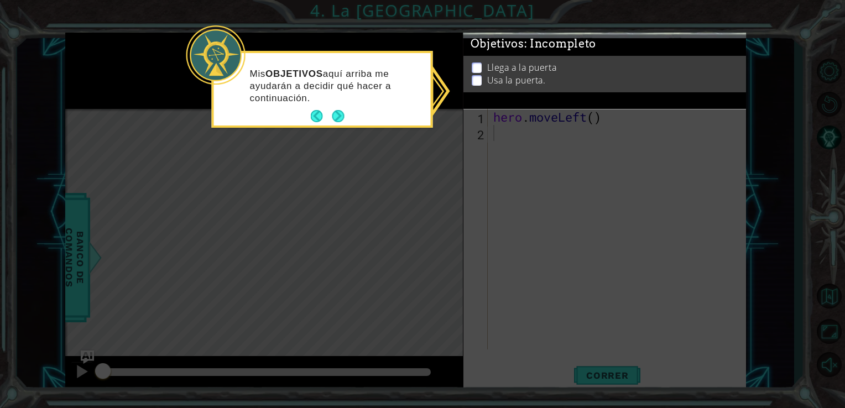
click at [478, 66] on p at bounding box center [477, 71] width 10 height 11
drag, startPoint x: 490, startPoint y: 167, endPoint x: 399, endPoint y: 132, distance: 98.5
click at [486, 165] on icon at bounding box center [422, 204] width 845 height 408
click at [338, 114] on button "Next" at bounding box center [338, 116] width 12 height 12
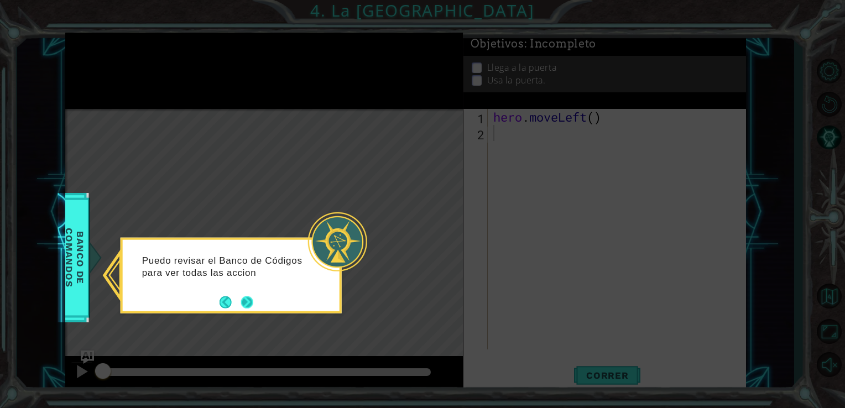
click at [249, 297] on button "Next" at bounding box center [247, 302] width 12 height 12
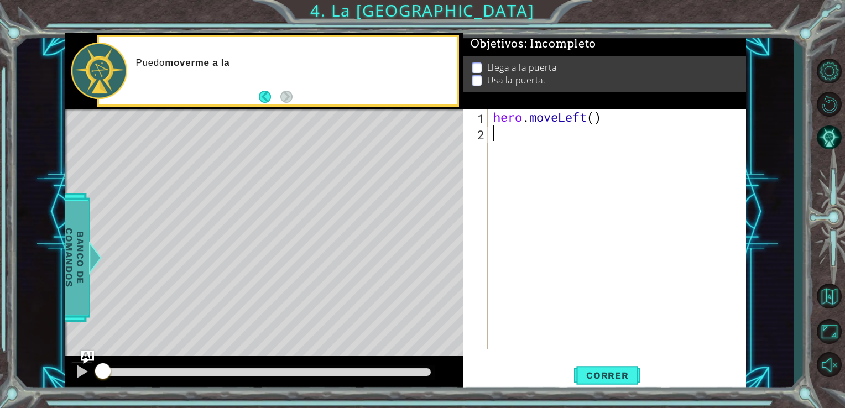
click at [77, 269] on span "Banco de comandos" at bounding box center [74, 257] width 29 height 114
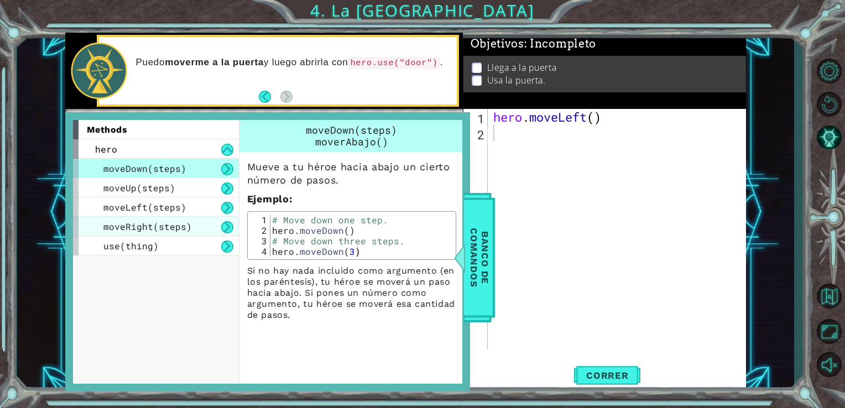
drag, startPoint x: 590, startPoint y: 227, endPoint x: 146, endPoint y: 231, distance: 443.9
click at [591, 224] on div "hero . moveLeft ( )" at bounding box center [620, 245] width 258 height 273
click at [155, 227] on span "moveRight(steps)" at bounding box center [147, 227] width 88 height 12
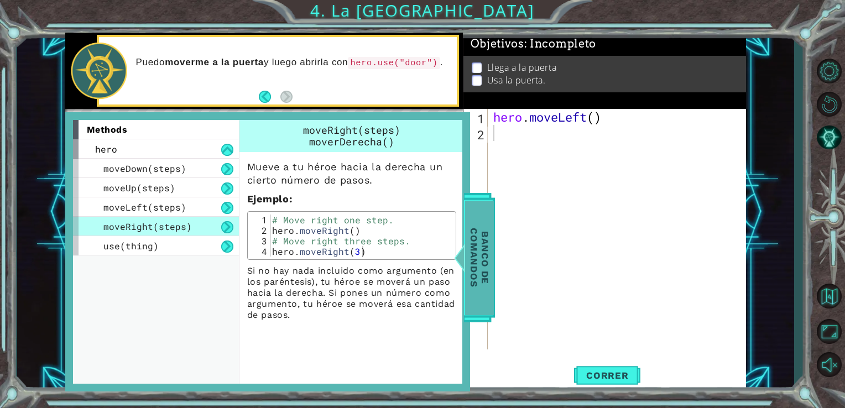
click at [475, 259] on span "Banco de comandos" at bounding box center [478, 257] width 29 height 114
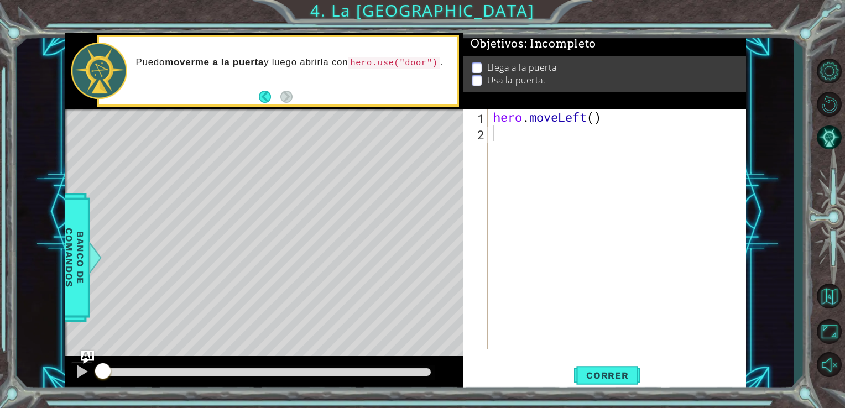
click at [521, 145] on div "hero . moveLeft ( )" at bounding box center [620, 245] width 258 height 273
type textarea "h"
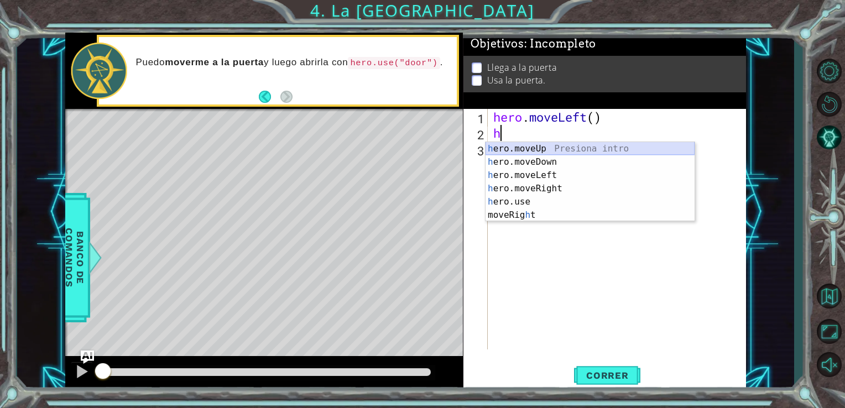
click at [546, 153] on div "h ero.moveUp Presiona intro h ero.moveDown Presiona intro h ero.moveLeft Presio…" at bounding box center [589, 195] width 209 height 106
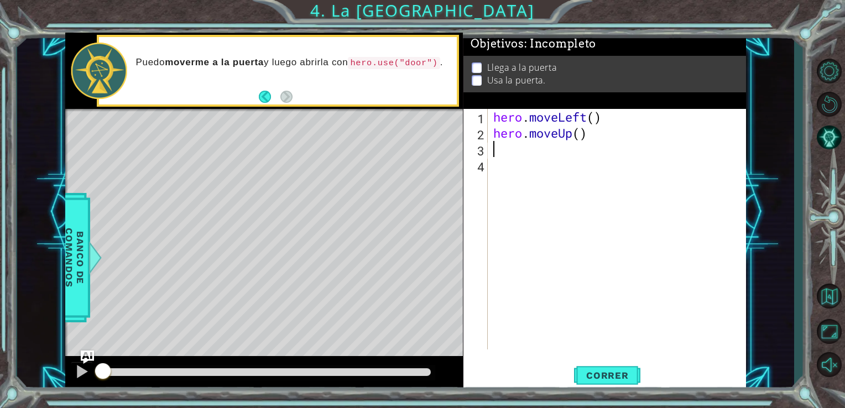
type textarea "h"
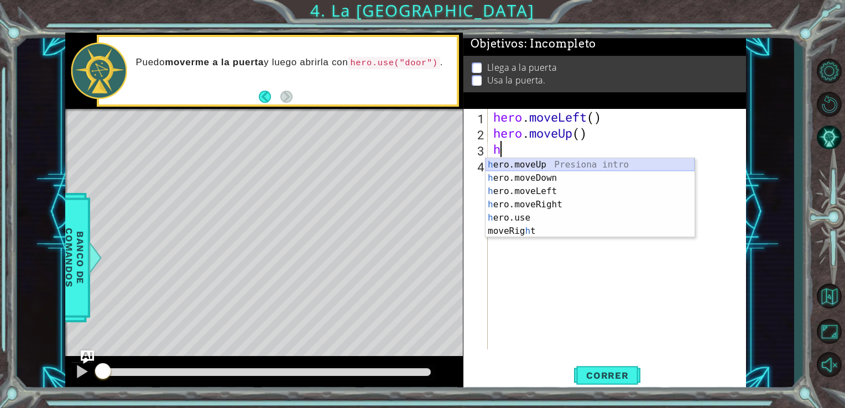
click at [566, 160] on div "h ero.moveUp Presiona intro h ero.moveDown Presiona intro h ero.moveLeft Presio…" at bounding box center [589, 211] width 209 height 106
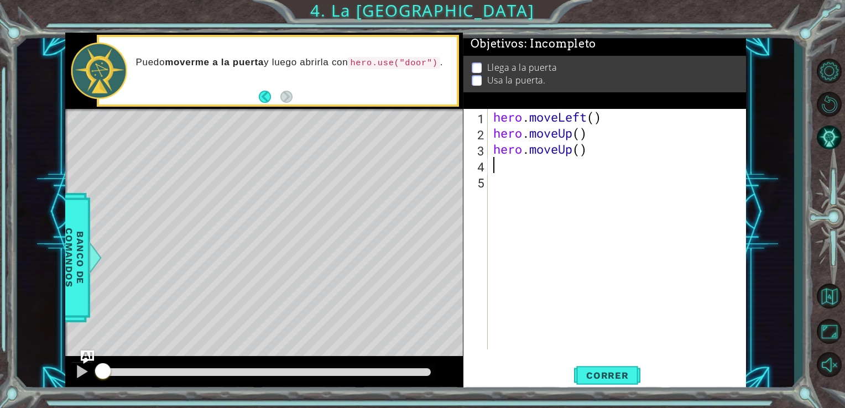
type textarea "h"
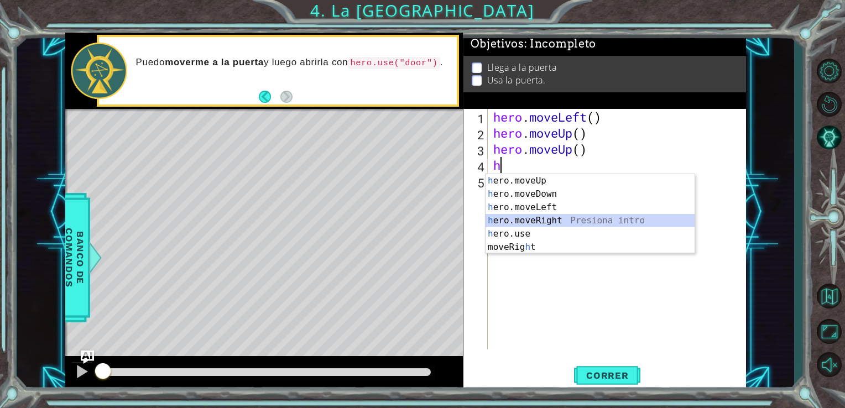
click at [535, 218] on div "h ero.moveUp Presiona intro h ero.moveDown Presiona intro h ero.moveLeft Presio…" at bounding box center [589, 227] width 209 height 106
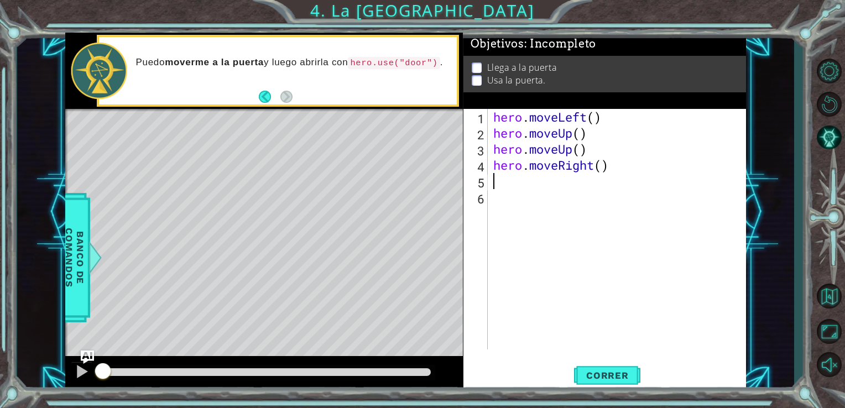
type textarea "h"
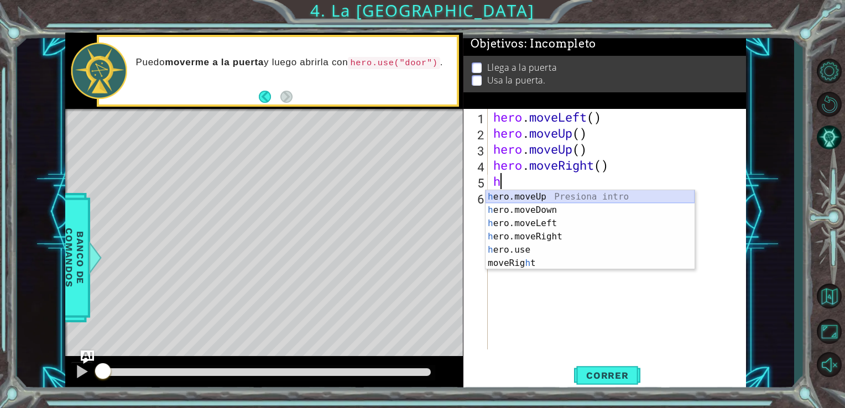
click at [545, 198] on div "h ero.moveUp Presiona intro h ero.moveDown Presiona intro h ero.moveLeft Presio…" at bounding box center [589, 243] width 209 height 106
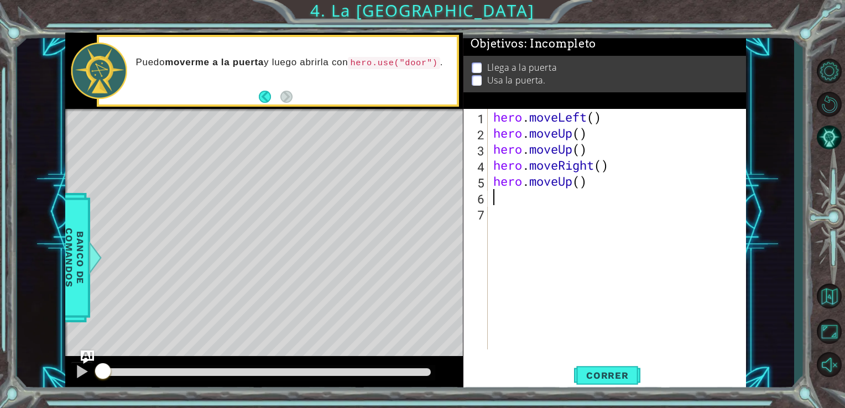
type textarea "h"
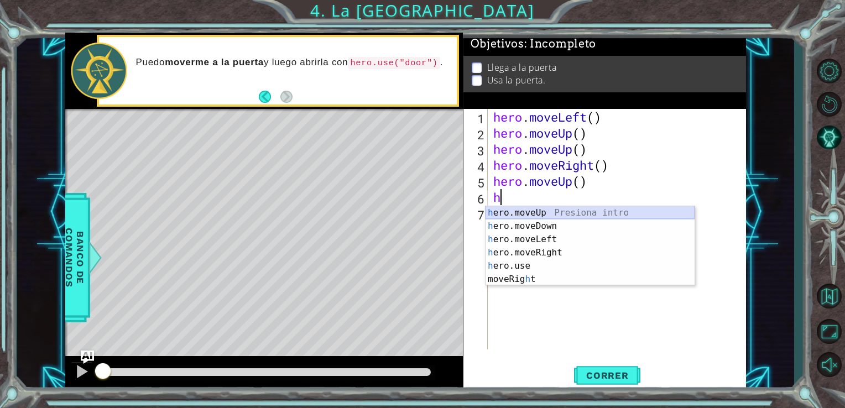
click at [516, 209] on div "h ero.moveUp Presiona intro h ero.moveDown Presiona intro h ero.moveLeft Presio…" at bounding box center [589, 259] width 209 height 106
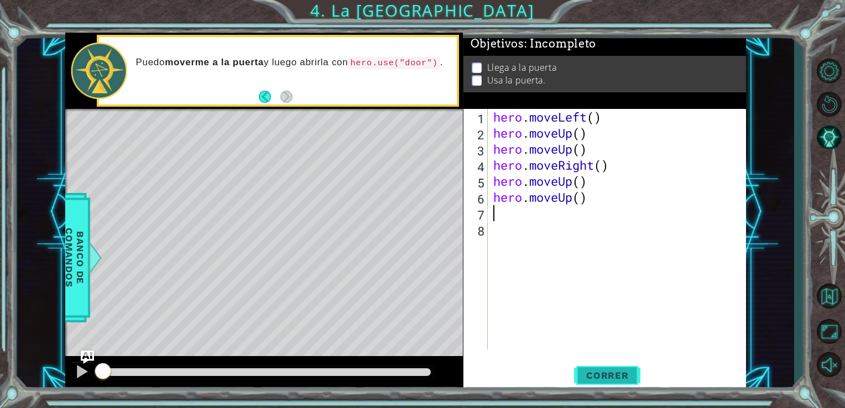
click at [603, 375] on span "Correr" at bounding box center [607, 375] width 65 height 11
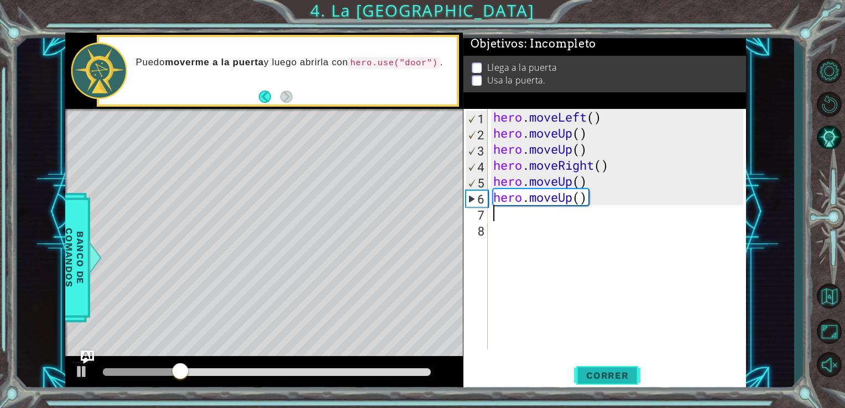
click at [619, 368] on button "Correr" at bounding box center [607, 375] width 66 height 28
click at [620, 200] on div "hero . moveLeft ( ) hero . moveUp ( ) hero . moveUp ( ) hero . moveRight ( ) he…" at bounding box center [620, 245] width 258 height 273
click at [610, 201] on div "hero . moveLeft ( ) hero . moveUp ( ) hero . moveUp ( ) hero . moveRight ( ) he…" at bounding box center [620, 245] width 258 height 273
drag, startPoint x: 609, startPoint y: 198, endPoint x: 597, endPoint y: 187, distance: 16.8
click at [608, 198] on div "hero . moveLeft ( ) hero . moveUp ( ) hero . moveUp ( ) hero . moveRight ( ) he…" at bounding box center [620, 245] width 258 height 273
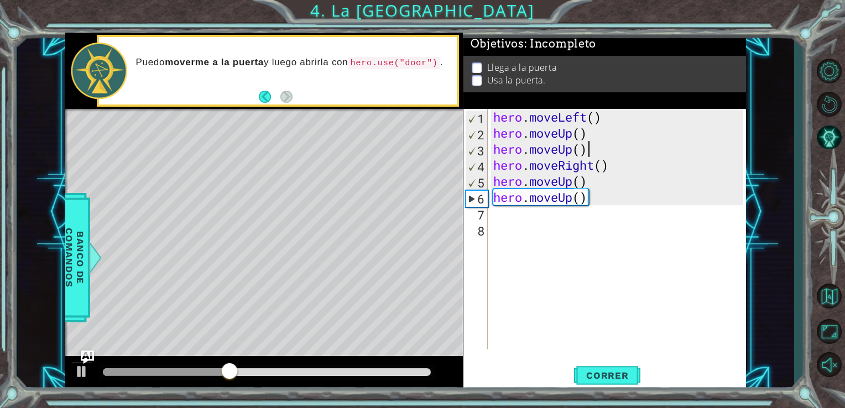
click at [606, 144] on div "hero . moveLeft ( ) hero . moveUp ( ) hero . moveUp ( ) hero . moveRight ( ) he…" at bounding box center [620, 245] width 258 height 273
drag, startPoint x: 600, startPoint y: 187, endPoint x: 597, endPoint y: 197, distance: 10.5
click at [599, 190] on div "hero . moveLeft ( ) hero . moveUp ( ) hero . moveUp ( ) hero . moveRight ( ) he…" at bounding box center [620, 245] width 258 height 273
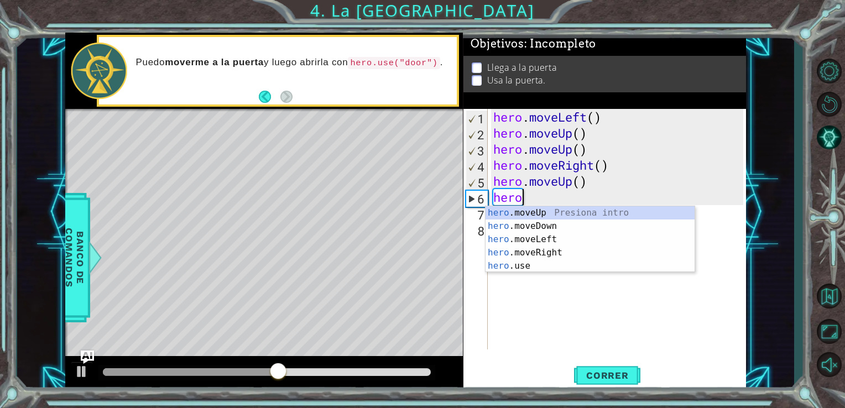
type textarea "h"
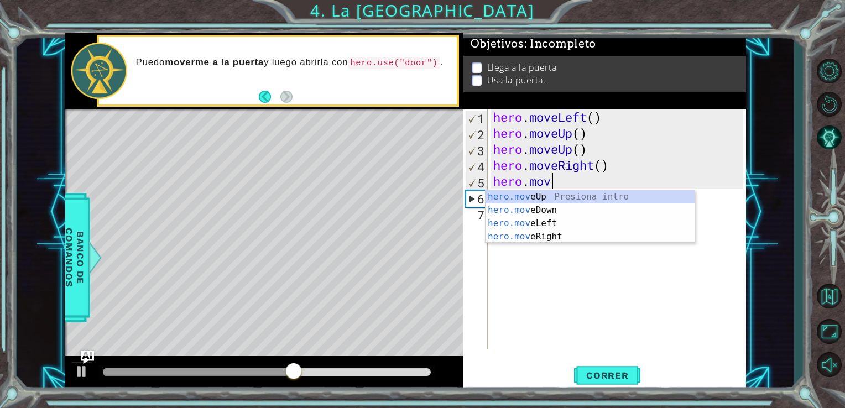
type textarea "h"
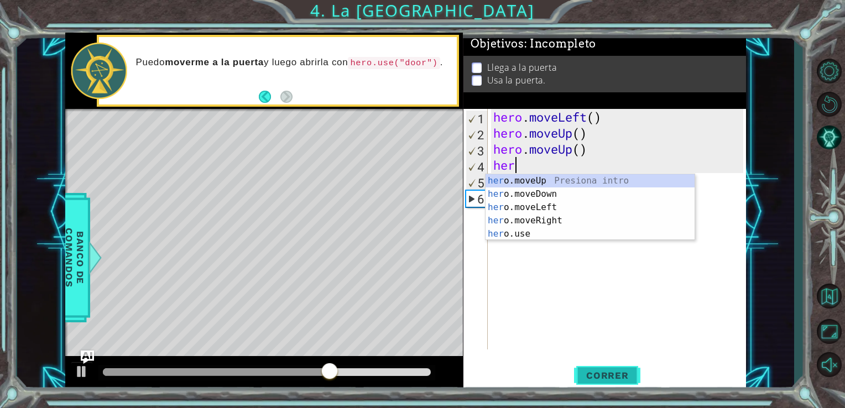
type textarea "h"
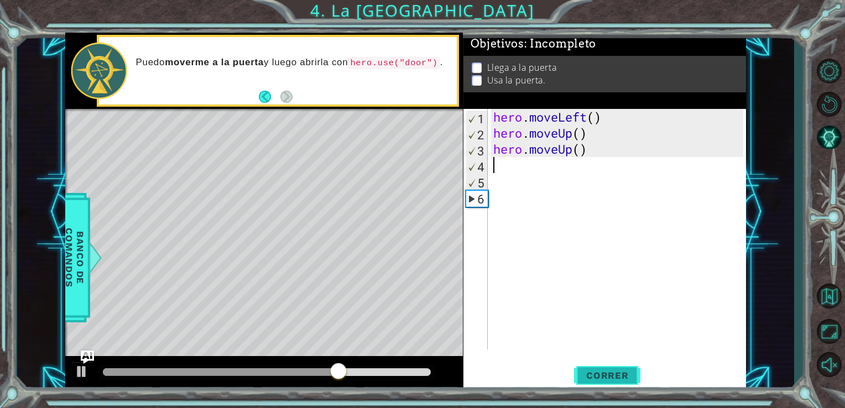
click at [607, 366] on button "Correr" at bounding box center [607, 375] width 66 height 28
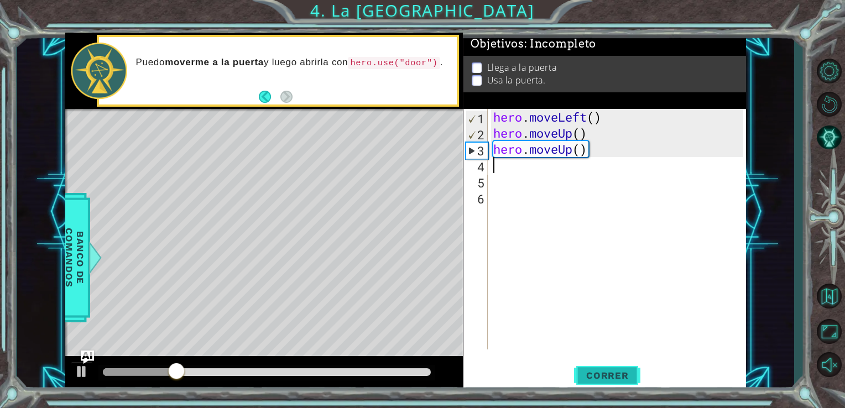
click at [620, 368] on button "Correr" at bounding box center [607, 375] width 66 height 28
click at [513, 174] on div "hero . moveLeft ( ) hero . moveUp ( ) hero . moveUp ( )" at bounding box center [620, 245] width 258 height 273
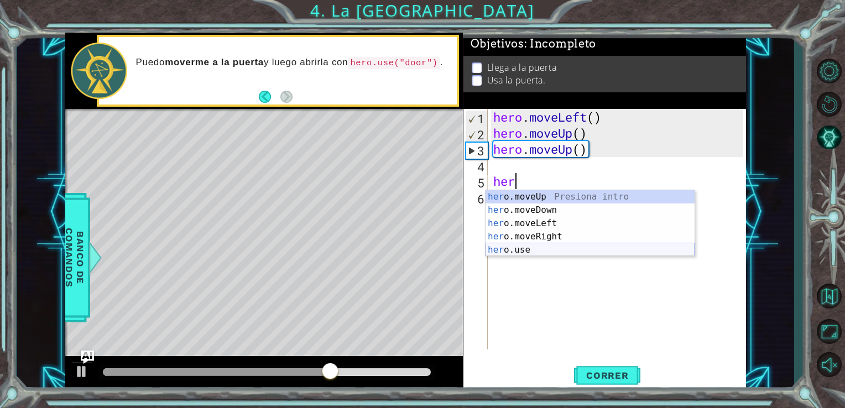
click at [548, 247] on div "her o.moveUp Presiona intro her o.moveDown Presiona intro her o.moveLeft Presio…" at bounding box center [589, 236] width 209 height 93
type textarea "hero.use("name")"
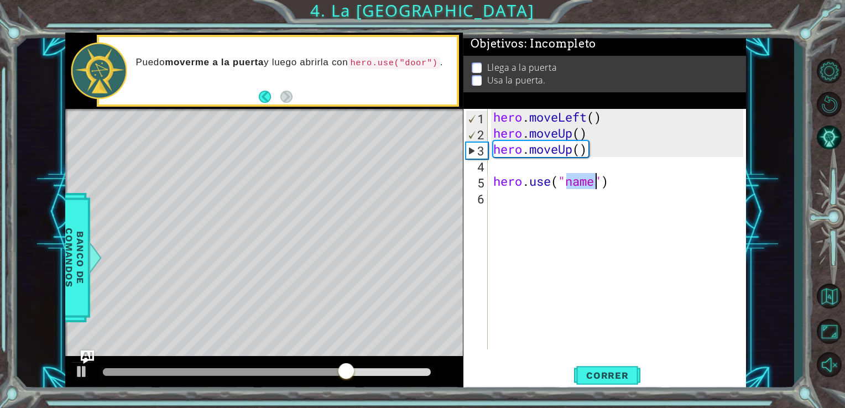
drag, startPoint x: 588, startPoint y: 198, endPoint x: 590, endPoint y: 185, distance: 12.9
click at [588, 197] on div "hero . moveLeft ( ) hero . moveUp ( ) hero . moveUp ( ) hero . use ( "name" )" at bounding box center [620, 245] width 258 height 273
click at [590, 185] on div "hero . moveLeft ( ) hero . moveUp ( ) hero . moveUp ( ) hero . use ( "name" )" at bounding box center [620, 245] width 258 height 273
click at [597, 183] on div "hero . moveLeft ( ) hero . moveUp ( ) hero . moveUp ( ) hero . use ( "name" )" at bounding box center [620, 245] width 258 height 273
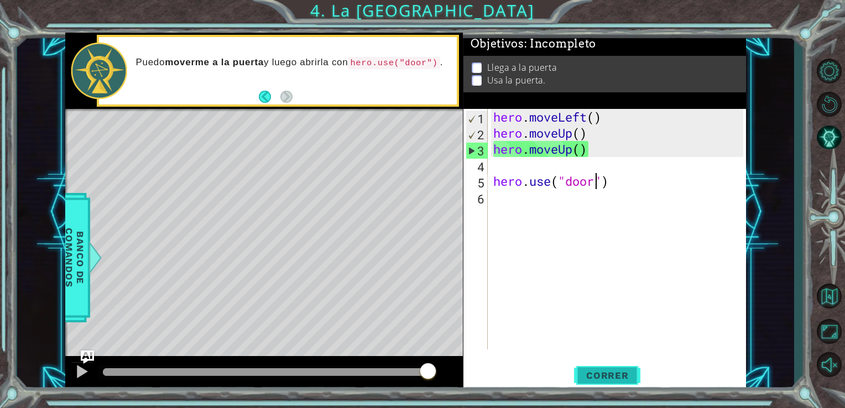
type textarea "hero.use("door")"
click at [612, 376] on span "Correr" at bounding box center [607, 375] width 65 height 11
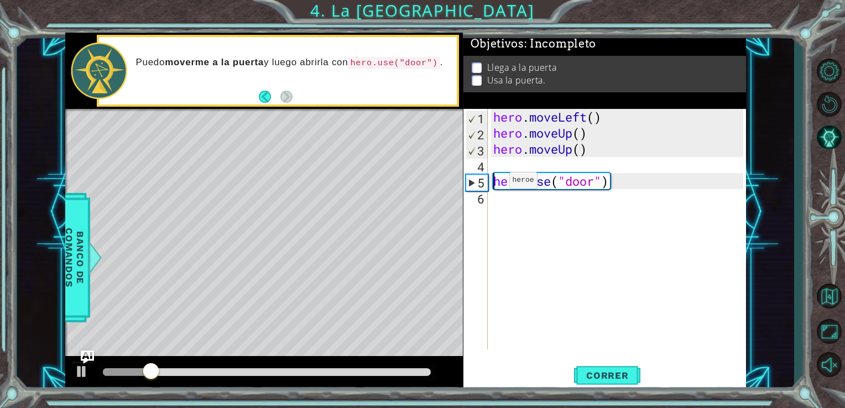
click at [492, 183] on div "hero . moveLeft ( ) hero . moveUp ( ) hero . moveUp ( ) hero . use ( "door" )" at bounding box center [620, 245] width 258 height 273
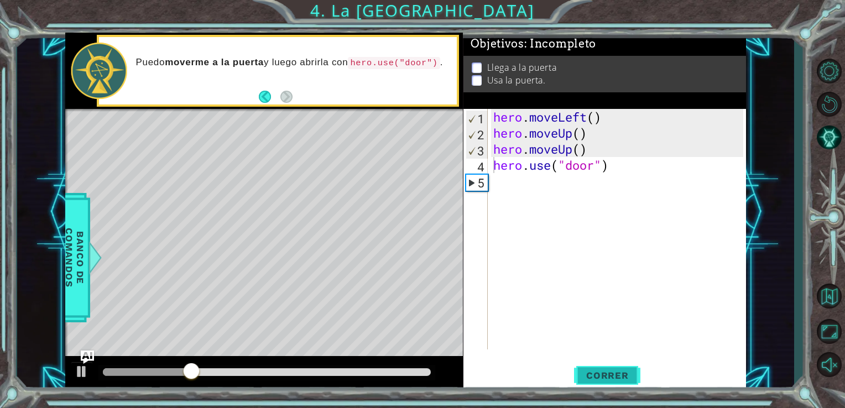
click at [633, 376] on span "Correr" at bounding box center [607, 375] width 65 height 11
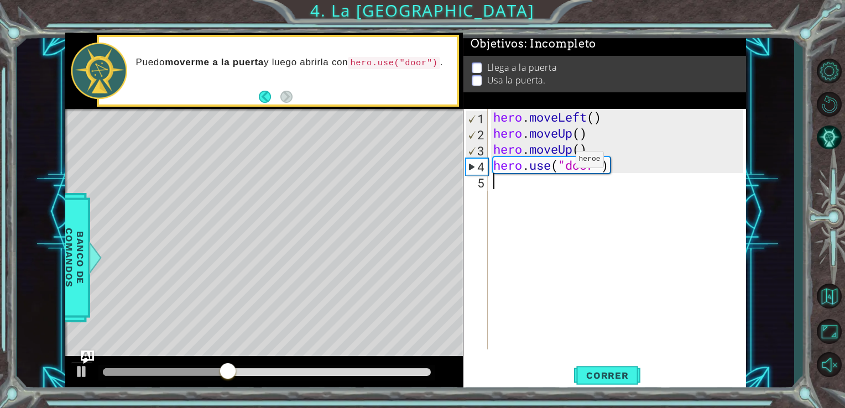
scroll to position [0, 0]
click at [490, 167] on div "1 2 3 4 5 hero . moveLeft ( ) hero . moveUp ( ) hero . moveUp ( ) hero . use ( …" at bounding box center [603, 229] width 280 height 240
click at [490, 163] on div "1 2 3 4 5 hero . moveLeft ( ) hero . moveUp ( ) hero . moveUp ( ) hero . use ( …" at bounding box center [603, 229] width 280 height 240
click at [492, 160] on div "hero . moveLeft ( ) hero . moveUp ( ) hero . moveUp ( ) hero . use ( "door" )" at bounding box center [620, 245] width 258 height 273
type textarea "hero.use("door")"
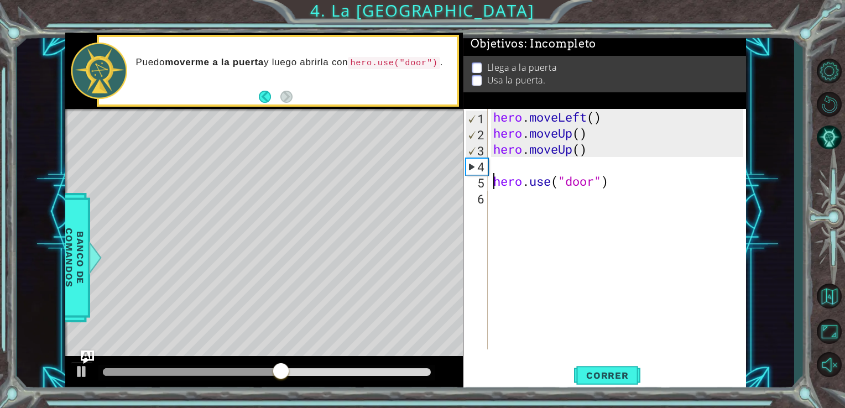
click at [531, 167] on div "hero . moveLeft ( ) hero . moveUp ( ) hero . moveUp ( ) hero . use ( "door" )" at bounding box center [620, 245] width 258 height 273
type textarea "v"
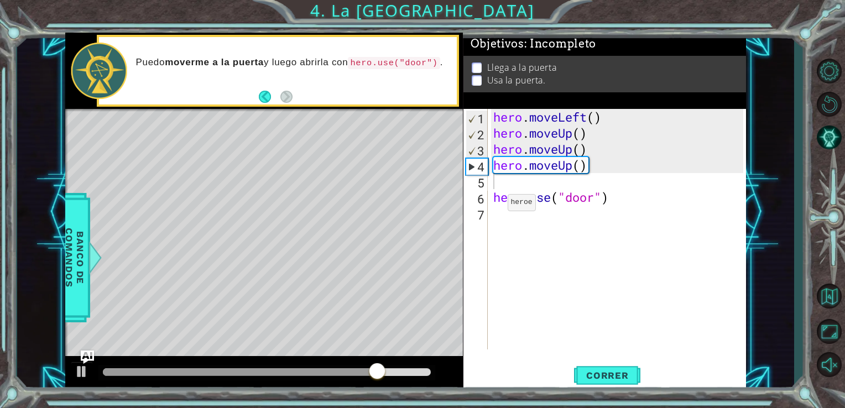
click at [489, 202] on div "1 2 3 4 5 6 7 hero . moveLeft ( ) hero . moveUp ( ) hero . moveUp ( ) hero . mo…" at bounding box center [603, 229] width 280 height 240
click at [487, 175] on div "1 2 3 4 5 6 7 hero . moveLeft ( ) hero . moveUp ( ) hero . moveUp ( ) hero . mo…" at bounding box center [603, 229] width 280 height 240
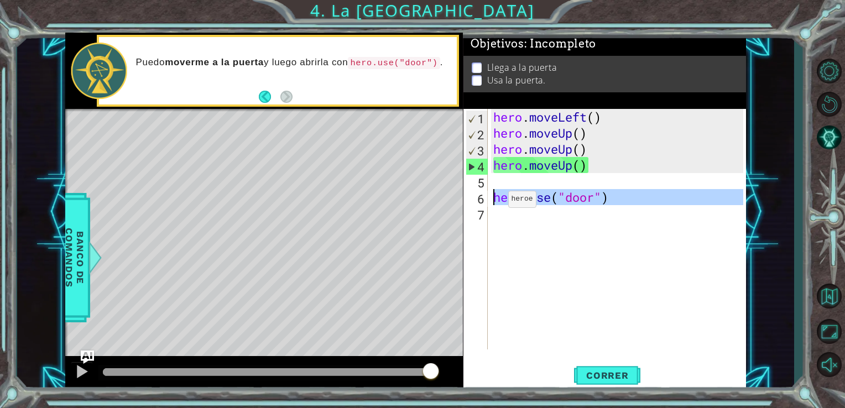
click at [486, 200] on div "6" at bounding box center [476, 199] width 22 height 16
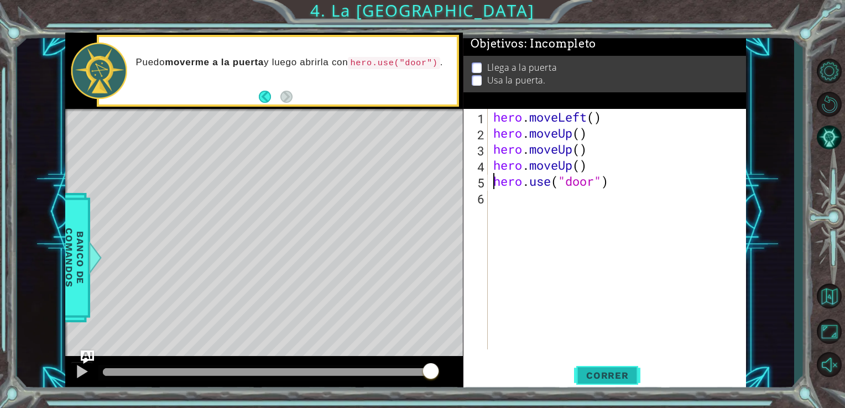
drag, startPoint x: 621, startPoint y: 368, endPoint x: 620, endPoint y: 363, distance: 5.6
click at [621, 364] on button "Correr" at bounding box center [607, 375] width 66 height 28
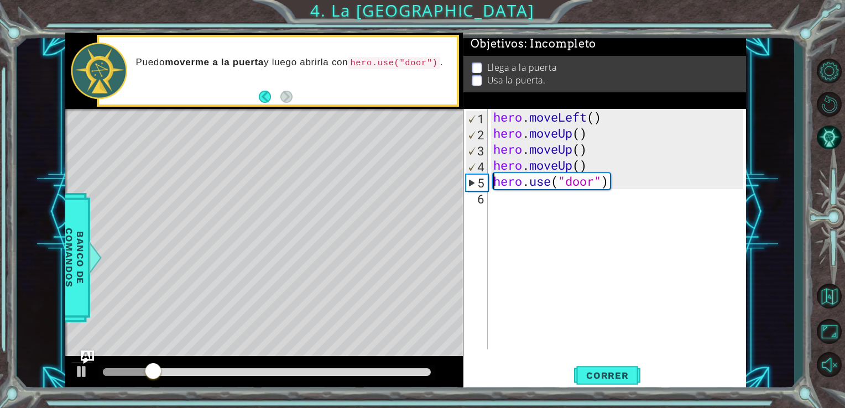
click at [594, 159] on div "hero . moveLeft ( ) hero . moveUp ( ) hero . moveUp ( ) hero . moveUp ( ) hero …" at bounding box center [620, 245] width 258 height 273
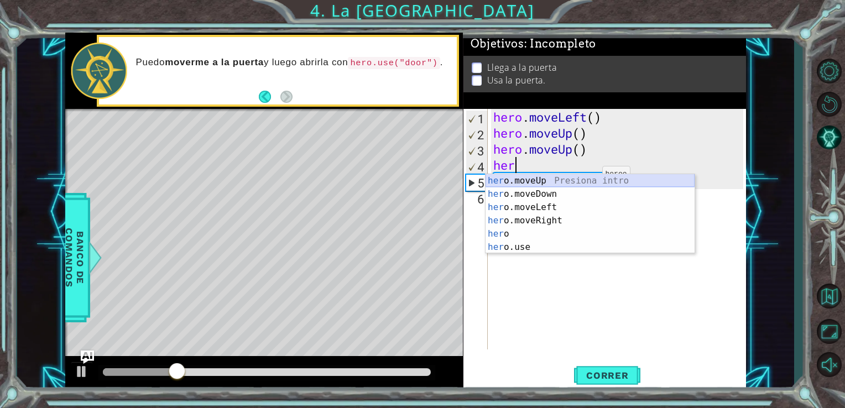
type textarea "h"
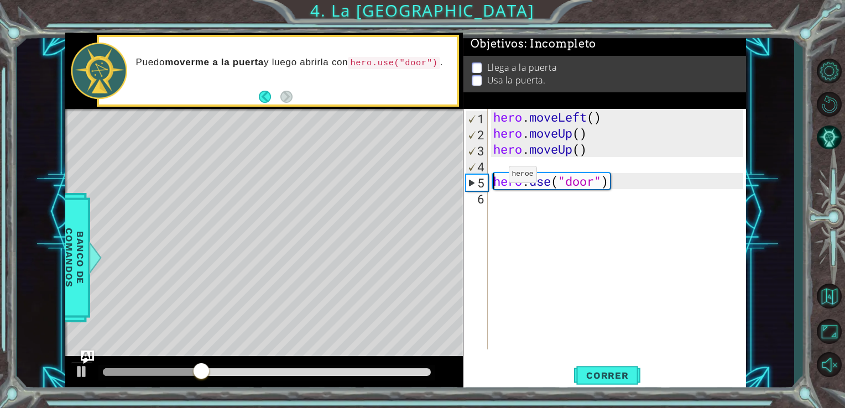
click at [491, 177] on div "hero . moveLeft ( ) hero . moveUp ( ) hero . moveUp ( ) hero . use ( "door" )" at bounding box center [620, 245] width 258 height 273
type textarea "hero.use("door")"
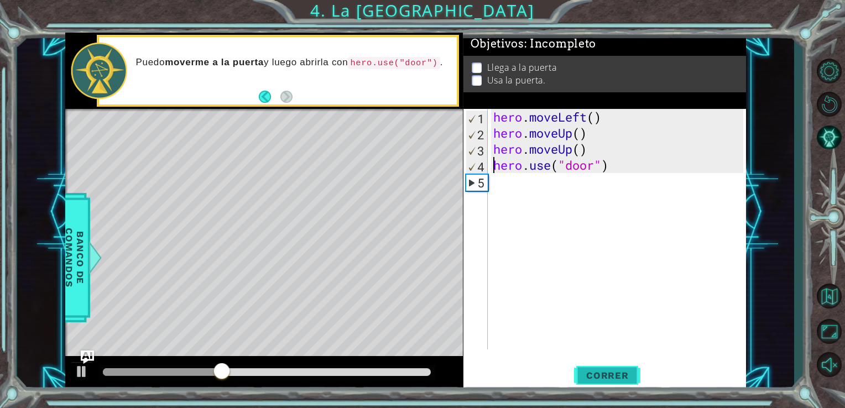
click at [624, 373] on span "Correr" at bounding box center [607, 375] width 65 height 11
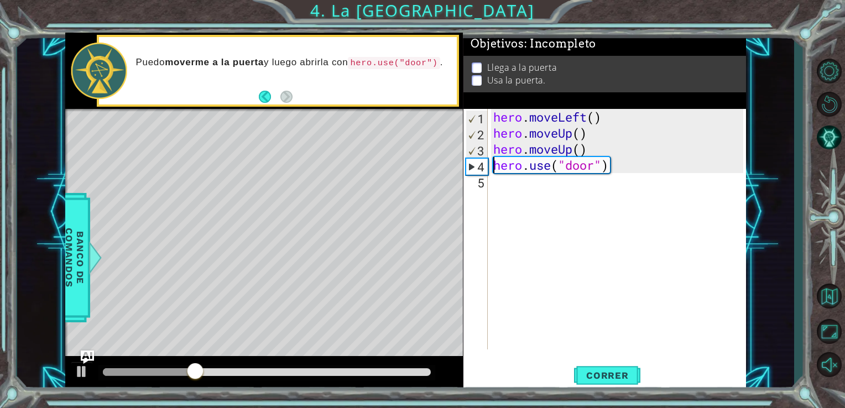
click at [286, 103] on footer at bounding box center [276, 96] width 34 height 17
click at [642, 179] on div "hero . moveLeft ( ) hero . moveUp ( ) hero . moveUp ( ) hero . use ( "door" )" at bounding box center [620, 245] width 258 height 273
click at [640, 174] on div "hero . moveLeft ( ) hero . moveUp ( ) hero . moveUp ( ) hero . use ( "door" )" at bounding box center [620, 245] width 258 height 273
click at [633, 165] on div "hero . moveLeft ( ) hero . moveUp ( ) hero . moveUp ( ) hero . use ( "door" )" at bounding box center [620, 245] width 258 height 273
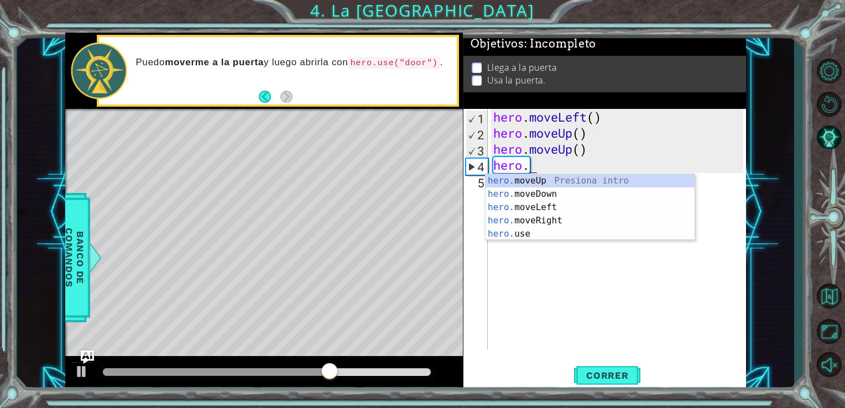
click at [598, 155] on div "hero . moveLeft ( ) hero . moveUp ( ) hero . moveUp ( ) hero ." at bounding box center [620, 245] width 258 height 273
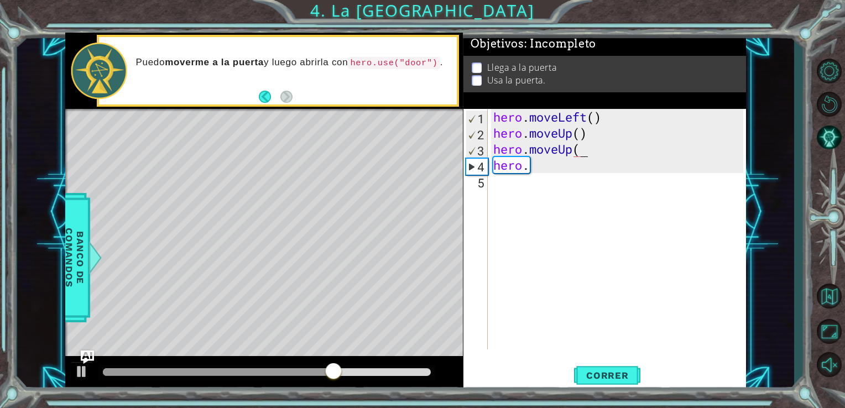
click at [596, 154] on div "hero . moveLeft ( ) hero . moveUp ( ) hero . moveUp ( hero ." at bounding box center [620, 245] width 258 height 273
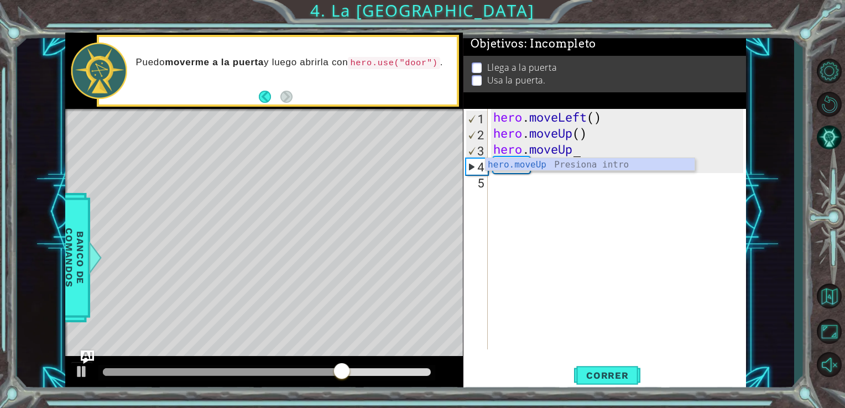
type textarea "hero.moveU"
click at [577, 160] on div "hero.moveU p Presiona intro" at bounding box center [589, 178] width 209 height 40
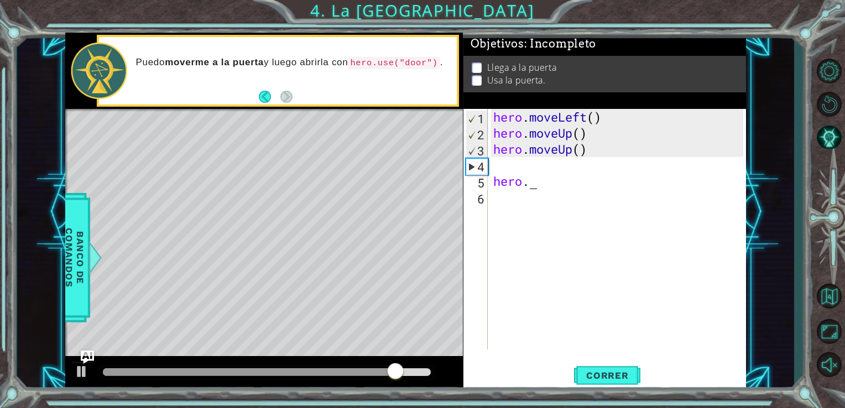
click at [531, 178] on div "hero . moveLeft ( ) hero . moveUp ( ) hero . moveUp ( ) hero ." at bounding box center [620, 245] width 258 height 273
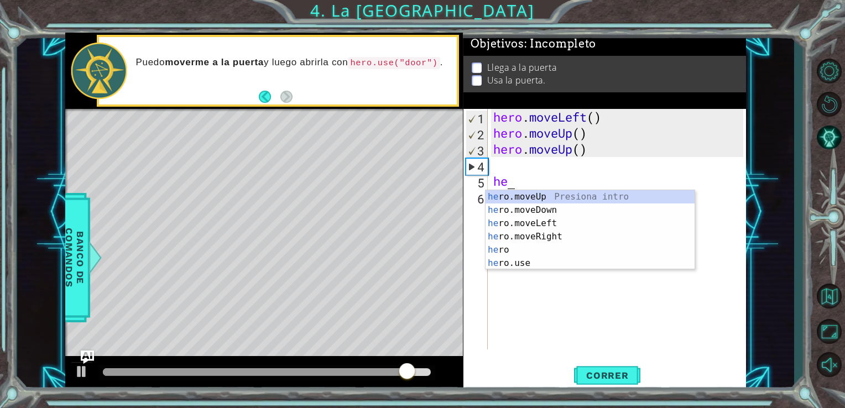
type textarea "h"
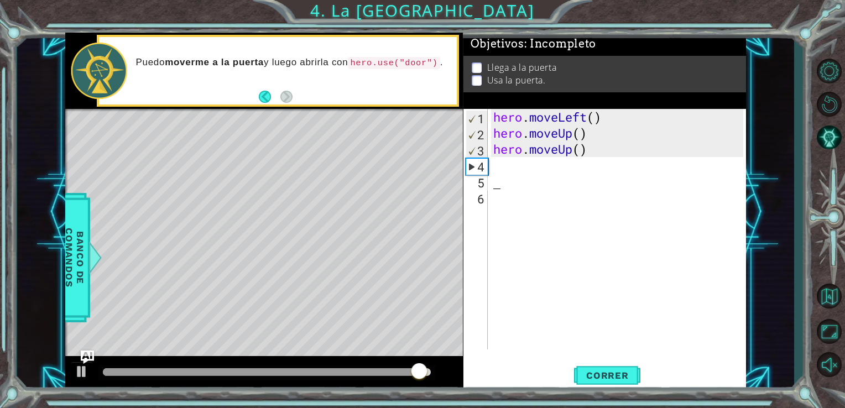
click at [625, 149] on div "hero . moveLeft ( ) hero . moveUp ( ) hero . moveUp ( )" at bounding box center [620, 245] width 258 height 273
type textarea "hero.moveUp()"
click at [506, 170] on div "hero . moveLeft ( ) hero . moveUp ( ) hero . moveUp ( )" at bounding box center [620, 245] width 258 height 273
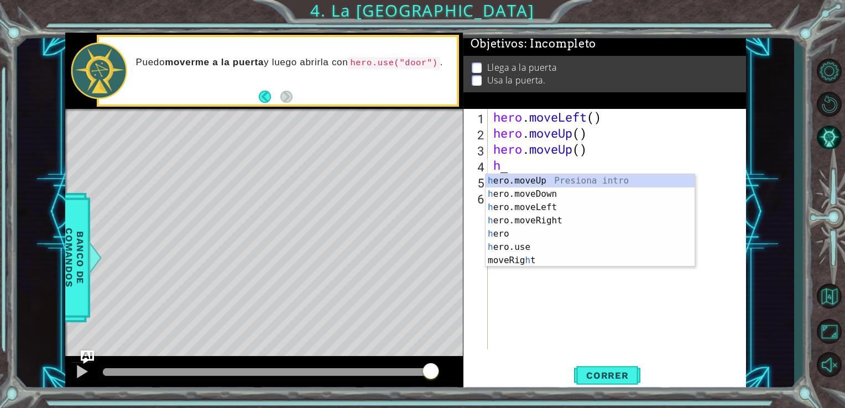
type textarea "he"
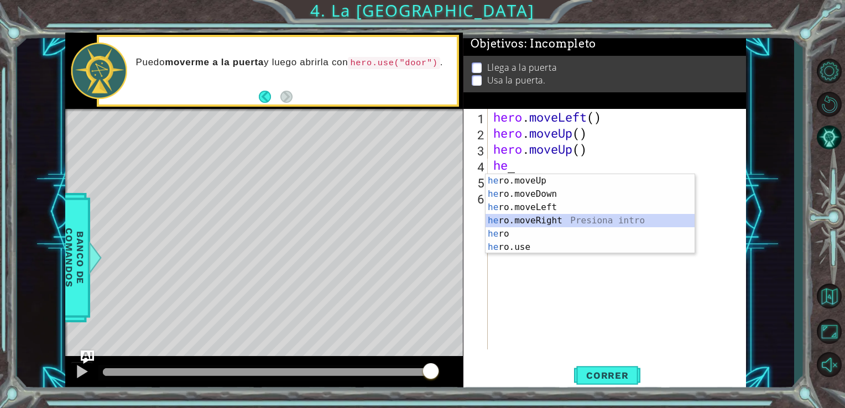
click at [549, 224] on div "he ro.moveUp Presiona intro he ro.moveDown Presiona intro he ro.moveLeft Presio…" at bounding box center [589, 227] width 209 height 106
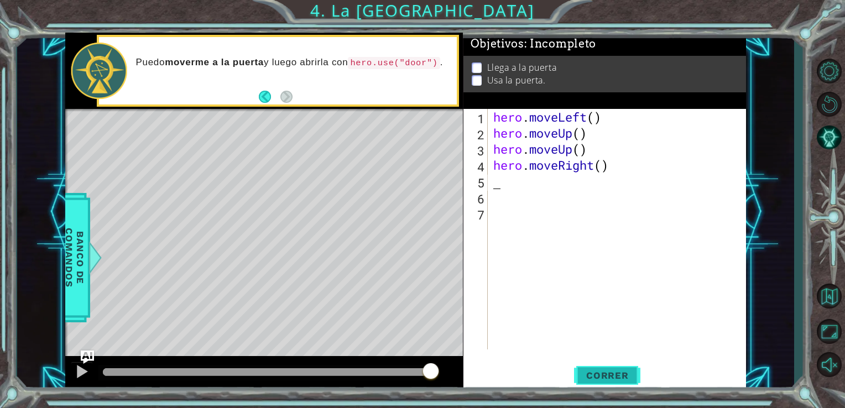
click at [604, 365] on button "Correr" at bounding box center [607, 375] width 66 height 28
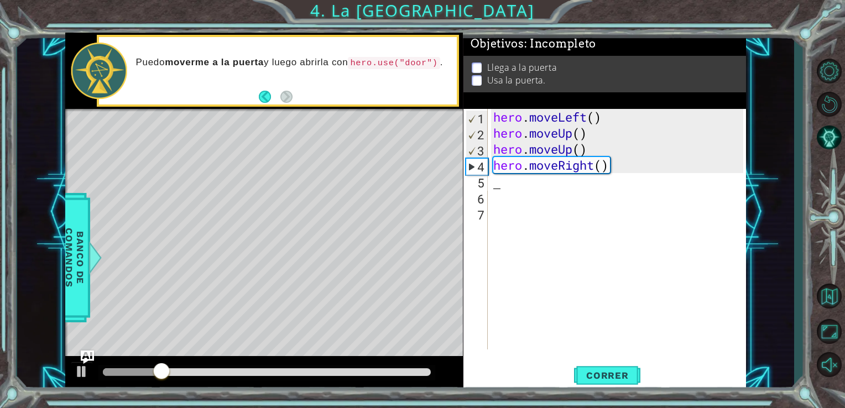
click at [631, 173] on div "hero . moveLeft ( ) hero . moveUp ( ) hero . moveUp ( ) hero . moveRight ( )" at bounding box center [620, 245] width 258 height 273
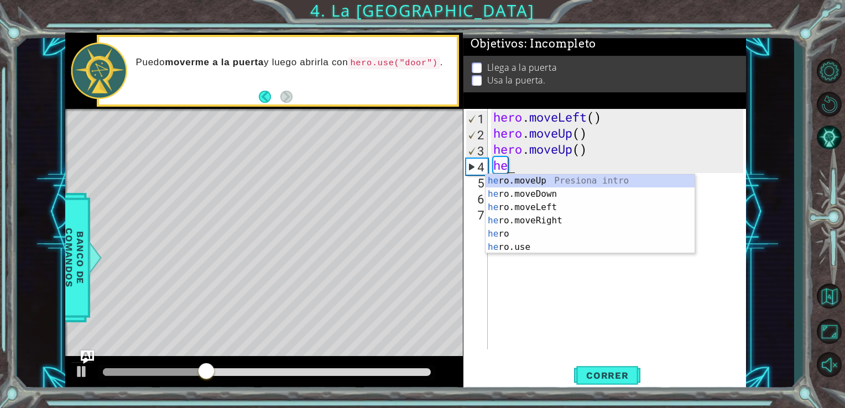
type textarea "h"
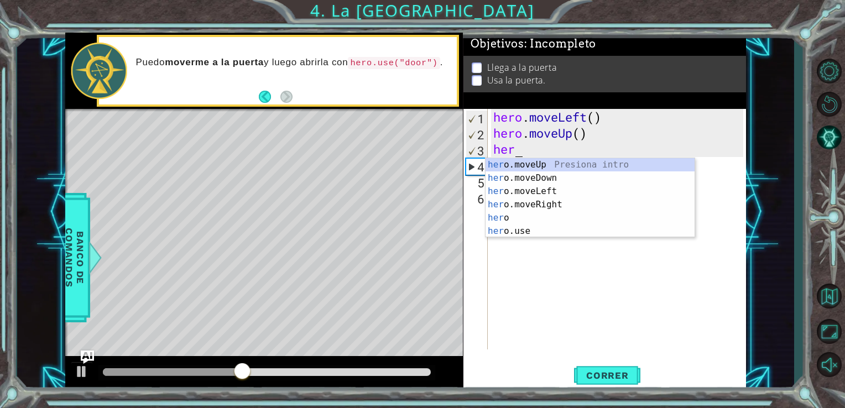
type textarea "h"
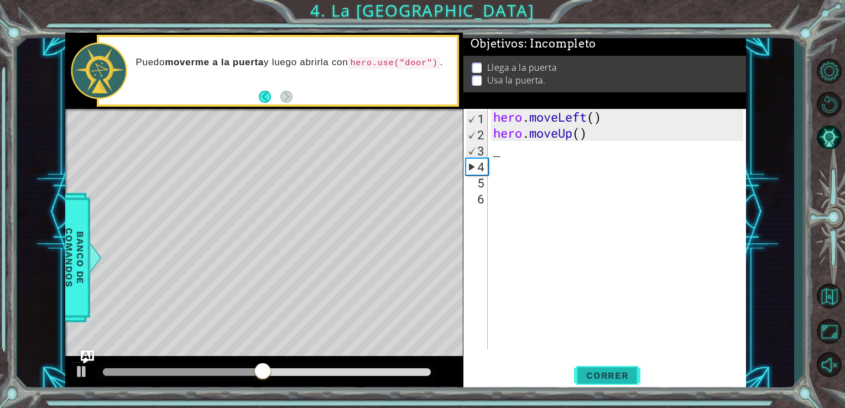
click at [624, 375] on span "Correr" at bounding box center [607, 375] width 65 height 11
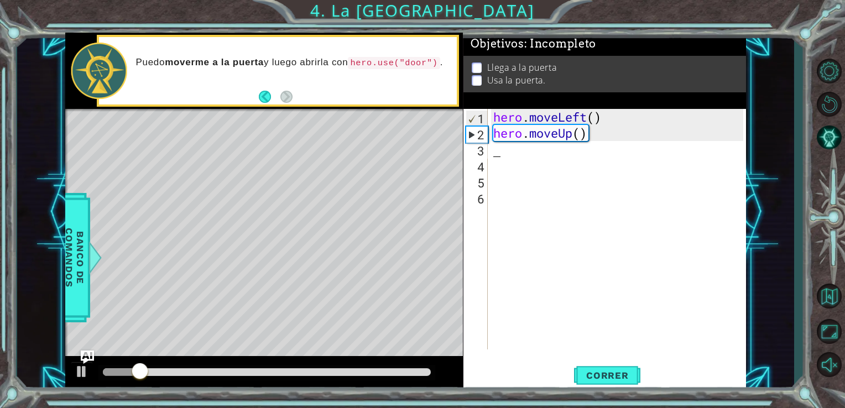
click at [625, 140] on div "hero . moveLeft ( ) hero . moveUp ( )" at bounding box center [620, 245] width 258 height 273
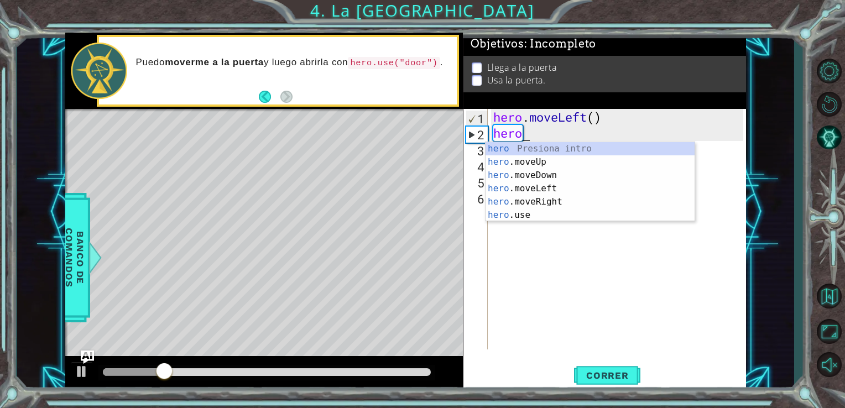
type textarea "h"
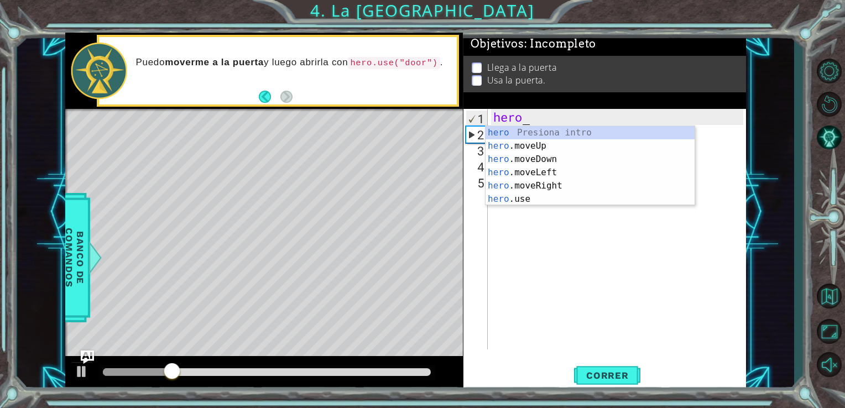
type textarea "h"
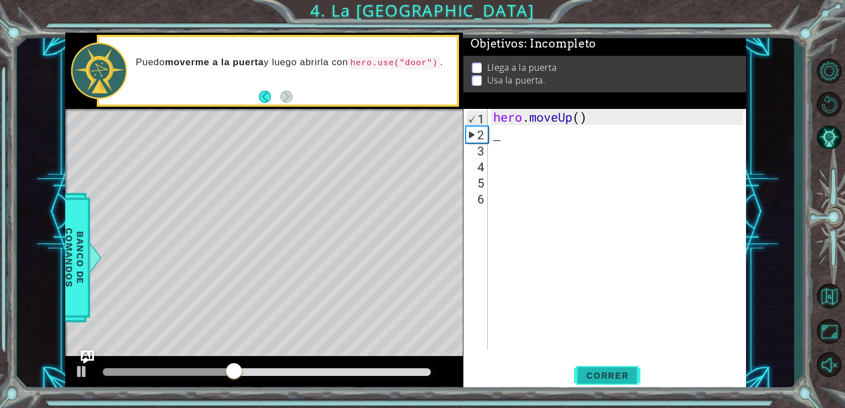
click at [587, 379] on span "Correr" at bounding box center [607, 375] width 65 height 11
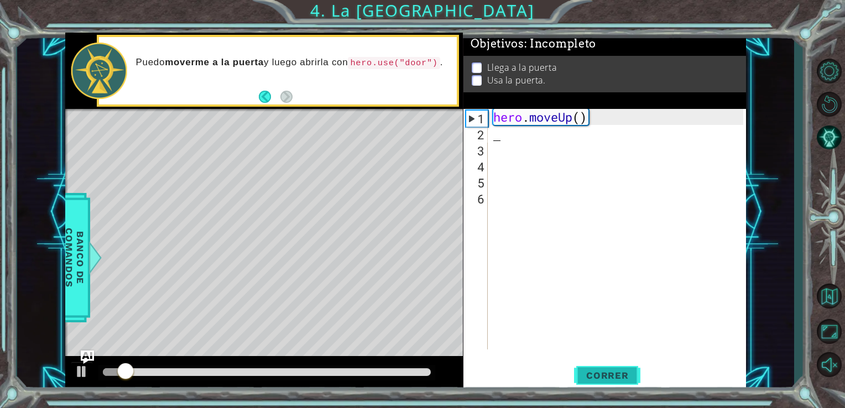
click at [613, 364] on button "Correr" at bounding box center [607, 375] width 66 height 28
click at [610, 116] on div "hero . moveUp ( )" at bounding box center [620, 245] width 258 height 273
click at [596, 118] on div "hero . moveUp ( )" at bounding box center [620, 245] width 258 height 273
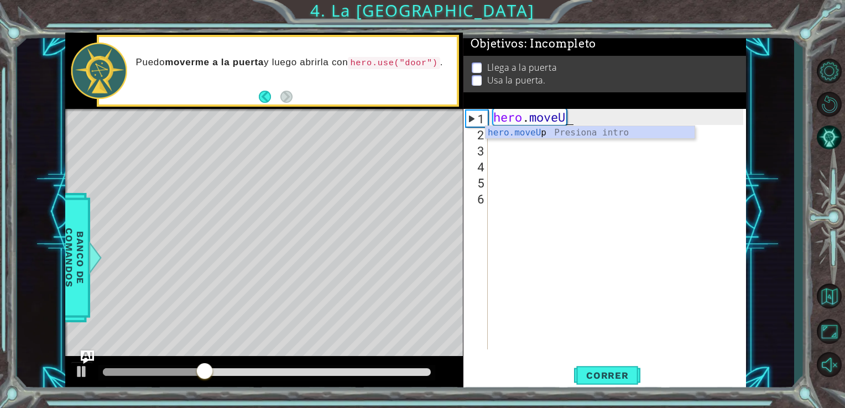
type textarea "hero.mov"
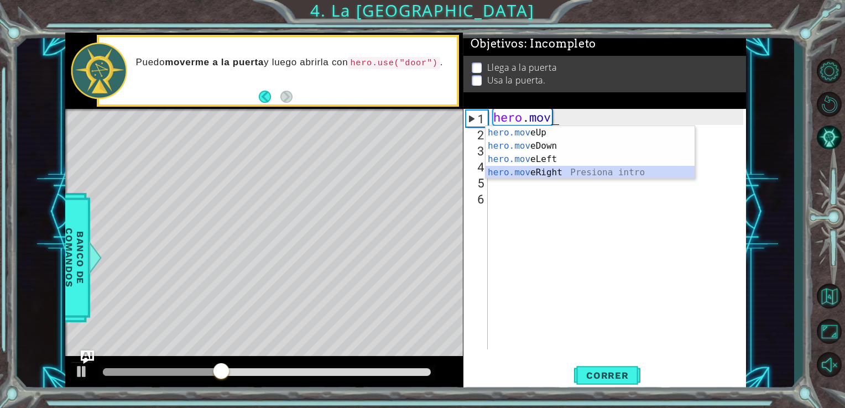
click at [553, 171] on div "hero.mov eUp Presiona intro hero.mov eDown Presiona intro hero.mov eLeft Presio…" at bounding box center [589, 166] width 209 height 80
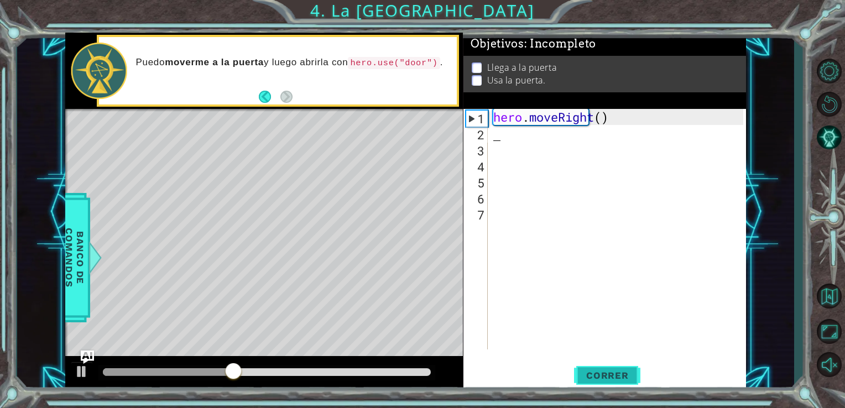
click at [616, 368] on button "Correr" at bounding box center [607, 375] width 66 height 28
click at [612, 121] on div "hero . moveRight ( )" at bounding box center [620, 245] width 258 height 273
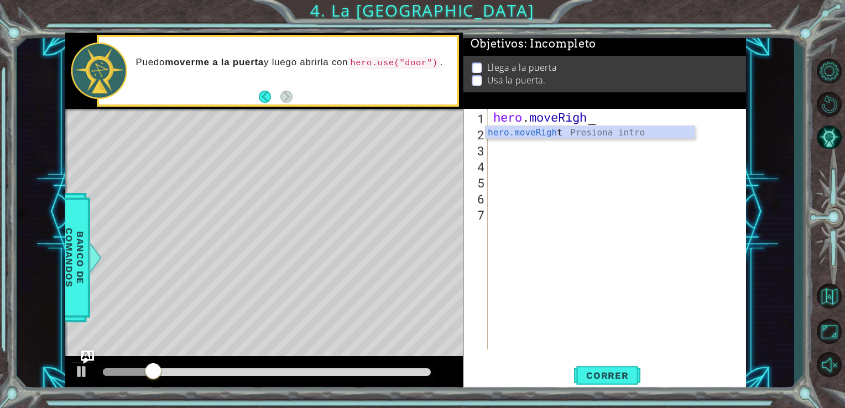
type textarea "hero.moveRig"
click at [598, 126] on div "hero.moveRigh t Presiona intro" at bounding box center [589, 146] width 209 height 40
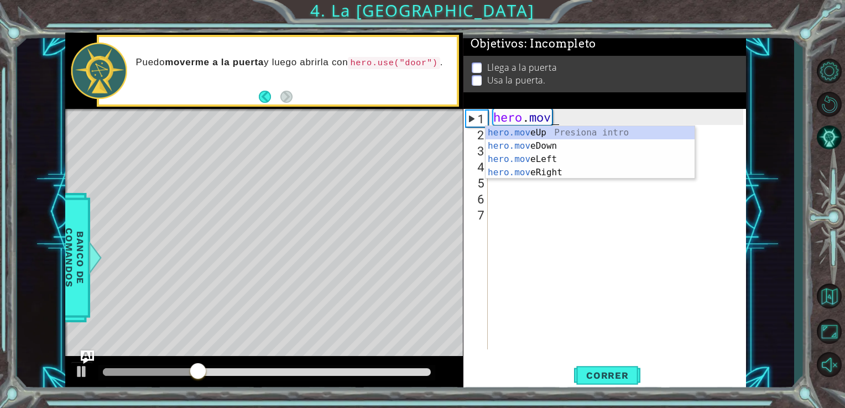
type textarea "hero.m"
click at [582, 143] on div "hero.m oveUp Presiona intro hero.m oveDown Presiona intro hero.m oveLeft Presio…" at bounding box center [589, 166] width 209 height 80
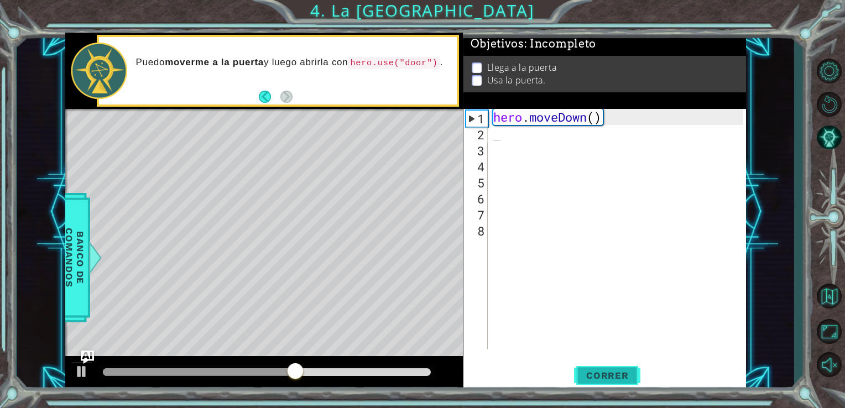
click at [606, 386] on button "Correr" at bounding box center [607, 375] width 66 height 28
click at [604, 381] on span "Correr" at bounding box center [607, 375] width 65 height 11
click at [605, 376] on span "Correr" at bounding box center [607, 375] width 65 height 11
click at [611, 110] on div "hero . moveDown ( )" at bounding box center [620, 245] width 258 height 273
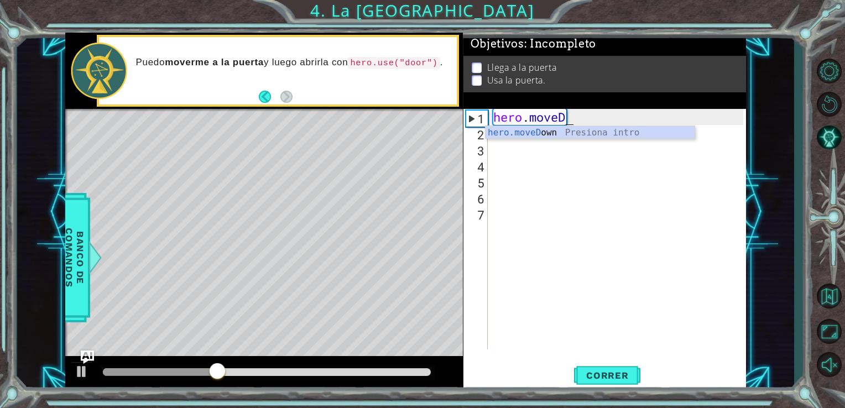
type textarea "hero.move"
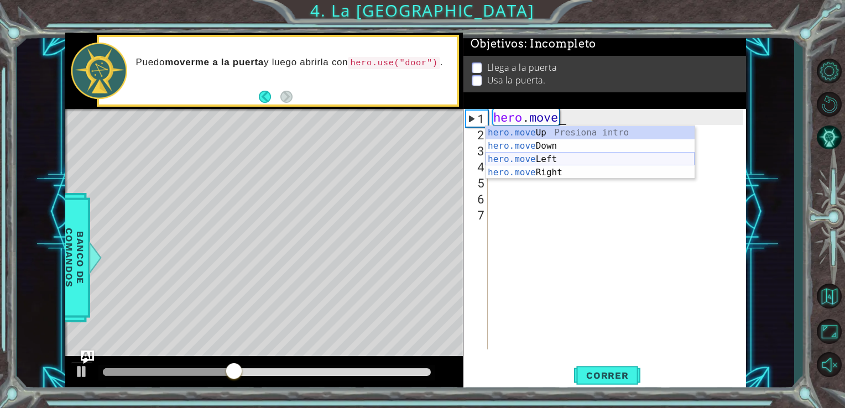
click at [584, 157] on div "hero.move Up Presiona intro hero.move Down Presiona intro hero.move Left Presio…" at bounding box center [589, 166] width 209 height 80
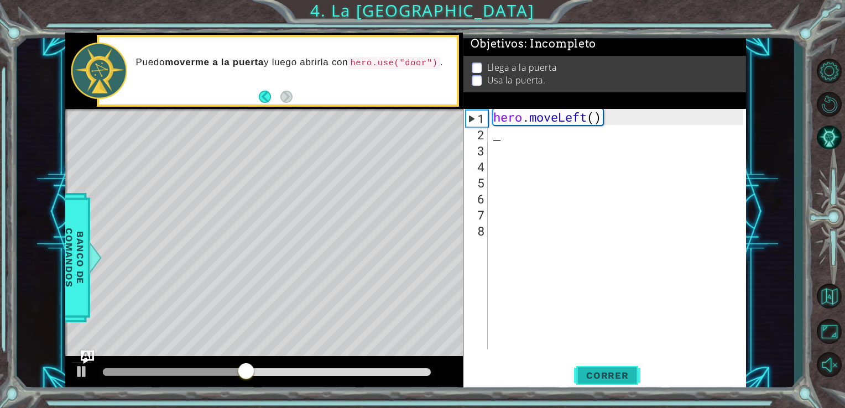
click at [602, 377] on span "Correr" at bounding box center [607, 375] width 65 height 11
drag, startPoint x: 482, startPoint y: 125, endPoint x: 486, endPoint y: 120, distance: 6.7
click at [485, 121] on div "1" at bounding box center [477, 119] width 22 height 16
type textarea "hero.moveLeft()"
click at [492, 119] on div "hero.moveLeft() 1 2 3 4 5 6 7 8 hero . moveLeft ( ) ההההההההההההההההההההההההההה…" at bounding box center [603, 229] width 280 height 240
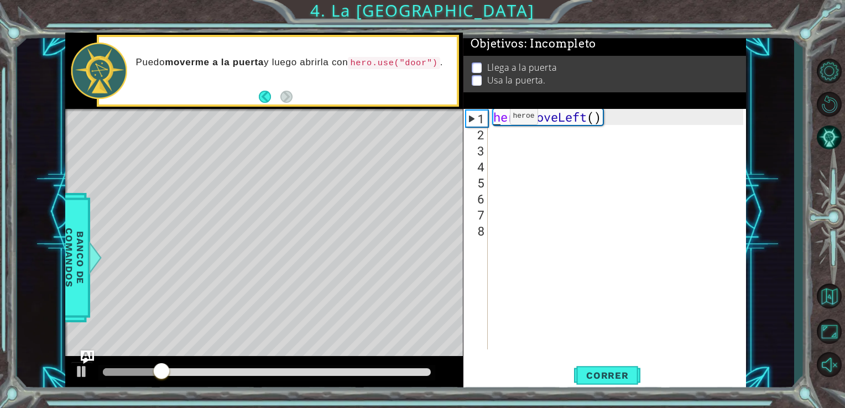
click at [493, 119] on div "hero . moveLeft ( )" at bounding box center [620, 245] width 258 height 273
click at [510, 151] on div "hero . moveLeft ( )" at bounding box center [620, 245] width 258 height 273
click at [511, 141] on div "hero . moveLeft ( )" at bounding box center [620, 245] width 258 height 273
type textarea "h"
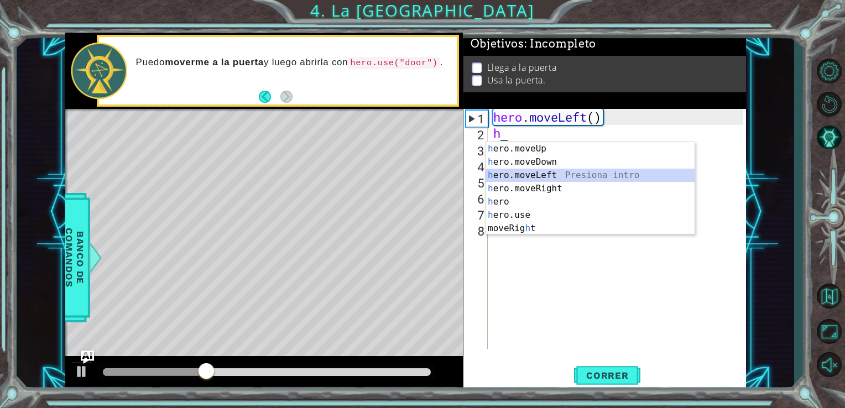
click at [532, 175] on div "h ero.moveUp Presiona intro h ero.moveDown Presiona intro h ero.moveLeft Presio…" at bounding box center [589, 201] width 209 height 119
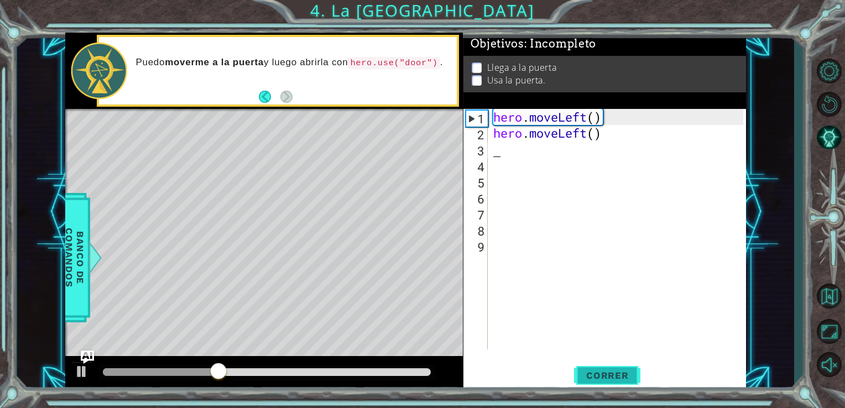
click at [617, 373] on span "Correr" at bounding box center [607, 375] width 65 height 11
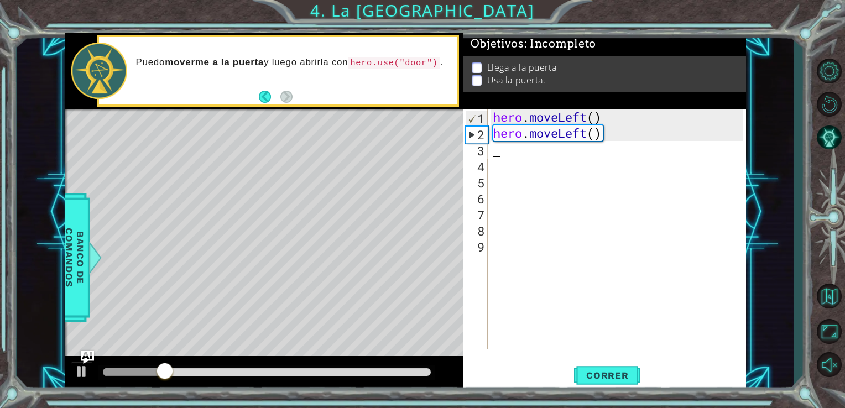
type textarea "h"
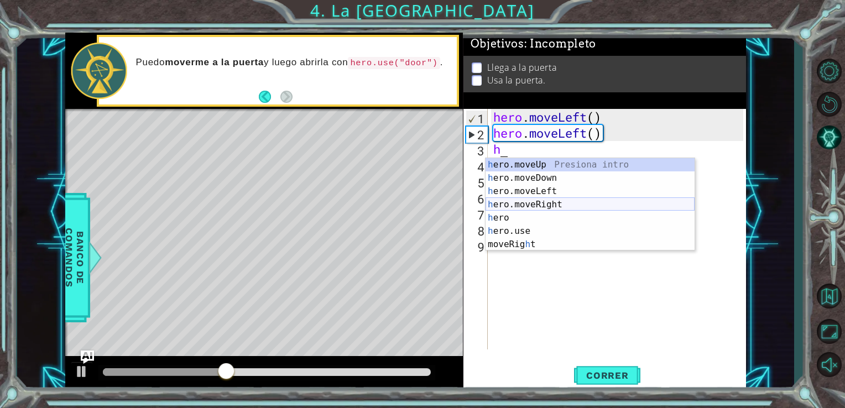
click at [533, 203] on div "h ero.moveUp Presiona intro h ero.moveDown Presiona intro h ero.moveLeft Presio…" at bounding box center [589, 217] width 209 height 119
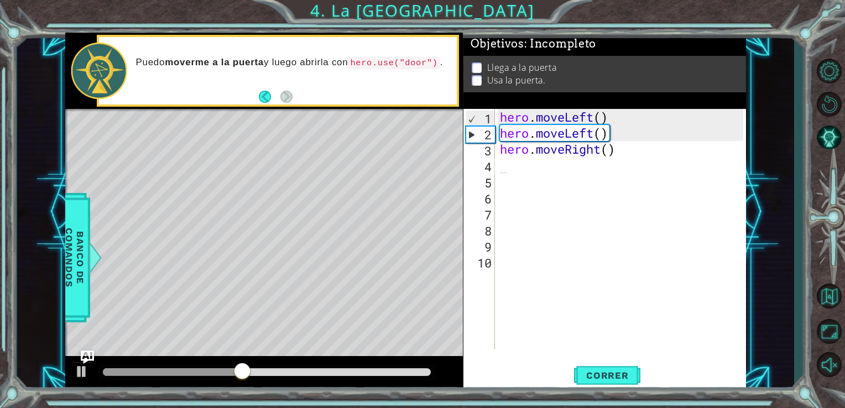
drag, startPoint x: 626, startPoint y: 362, endPoint x: 616, endPoint y: 359, distance: 9.8
click at [621, 364] on button "Correr" at bounding box center [607, 375] width 66 height 28
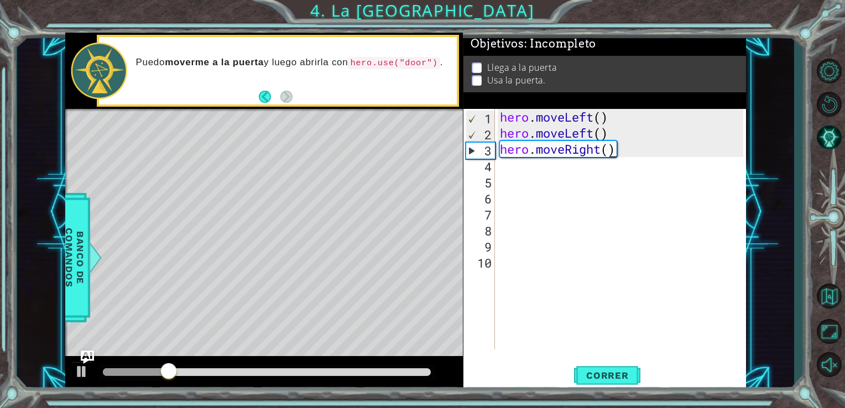
click at [613, 149] on div "hero . moveLeft ( ) hero . moveLeft ( ) hero . moveRight ( )" at bounding box center [623, 245] width 252 height 273
click at [607, 154] on div "hero . moveLeft ( ) hero . moveLeft ( ) hero . moveRight ( )" at bounding box center [619, 229] width 245 height 240
click at [606, 152] on div "hero . moveLeft ( ) hero . moveLeft ( ) hero . moveRight ( )" at bounding box center [623, 245] width 252 height 273
click at [604, 153] on div "hero . moveLeft ( ) hero . moveLeft ( ) hero . moveRight ( )" at bounding box center [623, 245] width 252 height 273
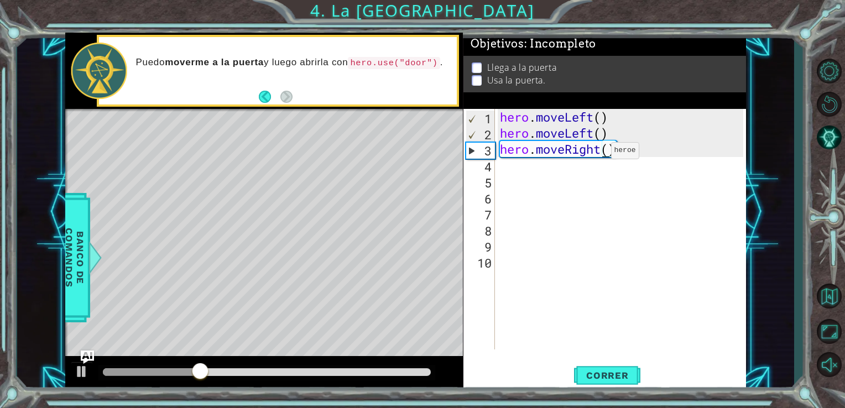
click at [601, 153] on div "hero . moveLeft ( ) hero . moveLeft ( ) hero . moveRight ( )" at bounding box center [623, 245] width 252 height 273
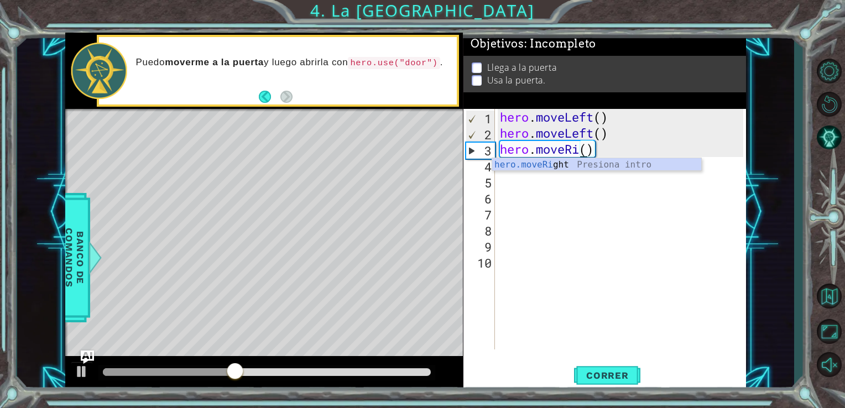
click at [621, 170] on div "hero.moveRi ght Presiona intro" at bounding box center [596, 178] width 209 height 40
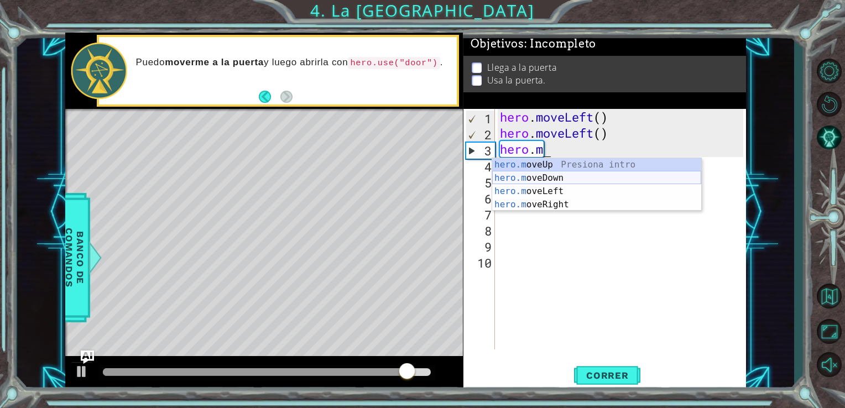
type textarea "hero."
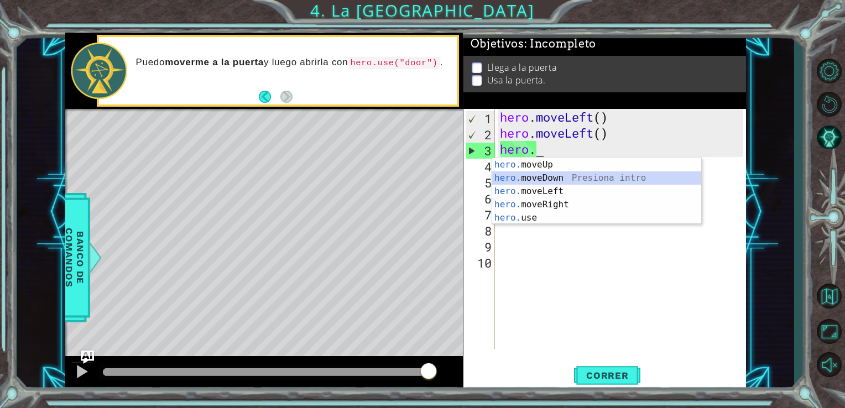
click at [562, 178] on div "hero. moveUp Presiona intro hero. moveDown Presiona intro hero. moveLeft Presio…" at bounding box center [596, 204] width 209 height 93
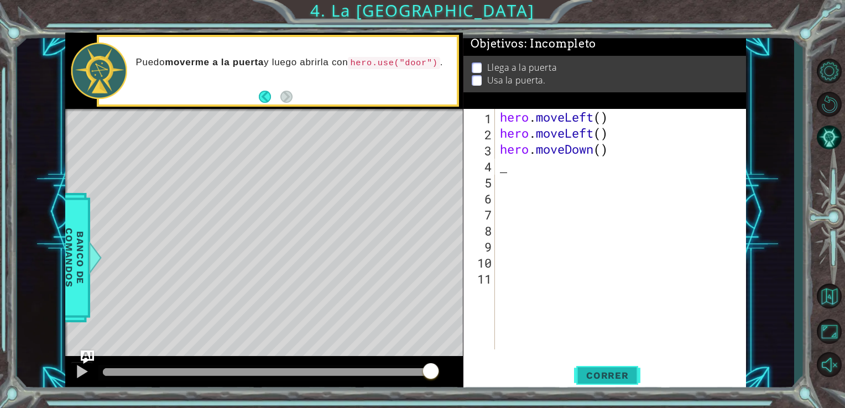
click at [614, 378] on span "Correr" at bounding box center [607, 375] width 65 height 11
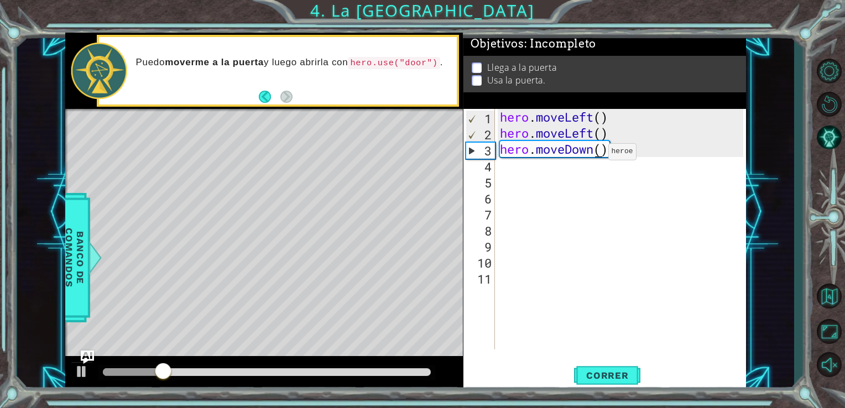
click at [598, 154] on div "hero . moveLeft ( ) hero . moveLeft ( ) hero . moveDown ( )" at bounding box center [623, 245] width 252 height 273
click at [593, 156] on div "hero . moveLeft ( ) hero . moveLeft ( ) hero . moveDown ( )" at bounding box center [623, 245] width 252 height 273
drag, startPoint x: 551, startPoint y: 155, endPoint x: 545, endPoint y: 156, distance: 6.1
click at [548, 155] on div "hero . moveLeft ( ) hero . moveLeft ( ) hero (" at bounding box center [623, 245] width 252 height 273
click at [542, 154] on div "hero . moveLeft ( ) hero . moveLeft ( ) hero (" at bounding box center [623, 245] width 252 height 273
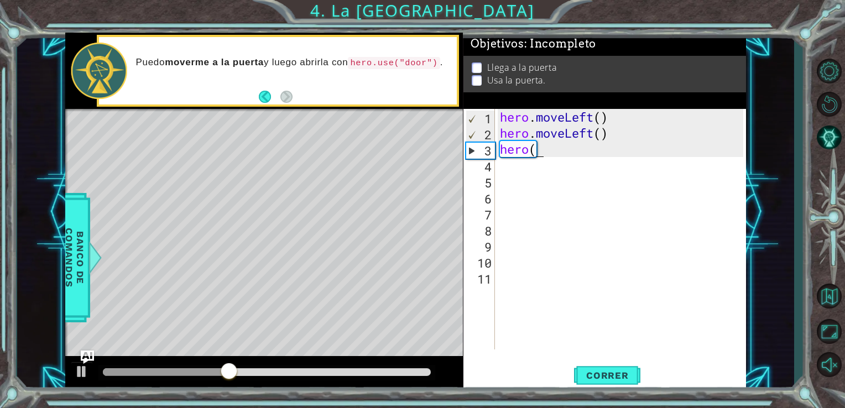
type textarea "hero"
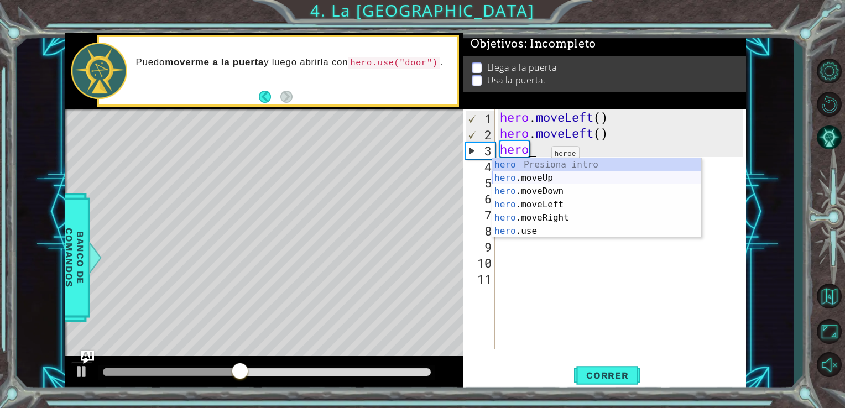
click at [565, 182] on div "hero Presiona intro hero .moveUp Presiona intro hero .moveDown Presiona intro h…" at bounding box center [596, 211] width 209 height 106
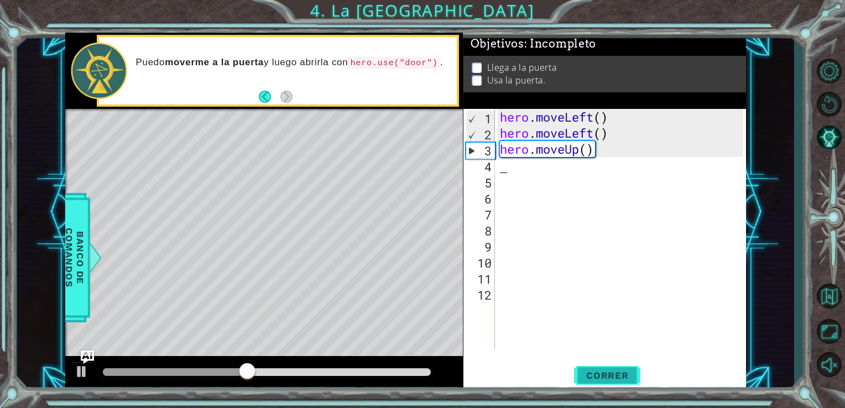
click at [612, 373] on span "Correr" at bounding box center [607, 375] width 65 height 11
type textarea "h"
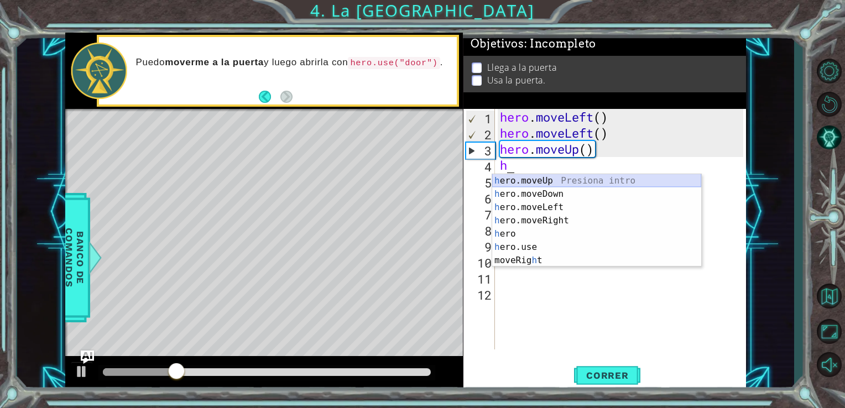
click at [562, 177] on div "h ero.moveUp Presiona intro h ero.moveDown Presiona intro h ero.moveLeft Presio…" at bounding box center [596, 233] width 209 height 119
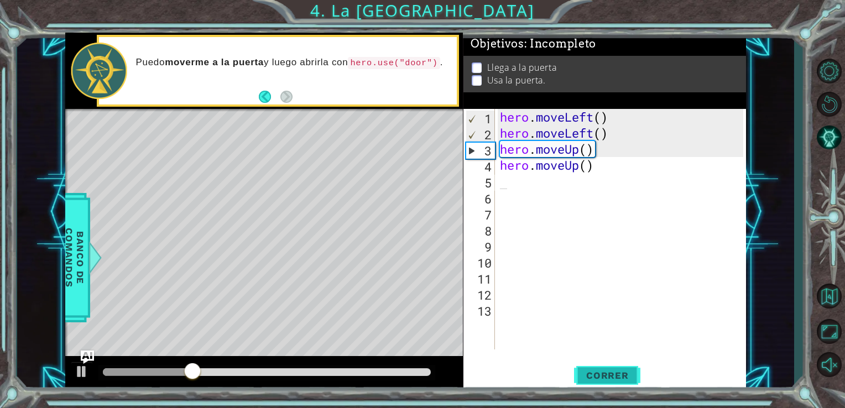
click at [639, 365] on button "Correr" at bounding box center [607, 375] width 66 height 28
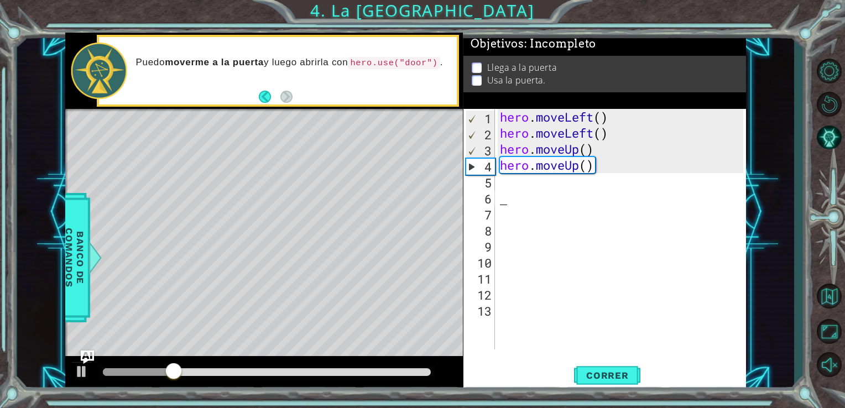
click at [526, 200] on div "hero . moveLeft ( ) hero . moveLeft ( ) hero . moveUp ( ) hero . moveUp ( )" at bounding box center [623, 245] width 252 height 273
click at [530, 188] on div "hero . moveLeft ( ) hero . moveLeft ( ) hero . moveUp ( ) hero . moveUp ( )" at bounding box center [623, 245] width 252 height 273
type textarea "h"
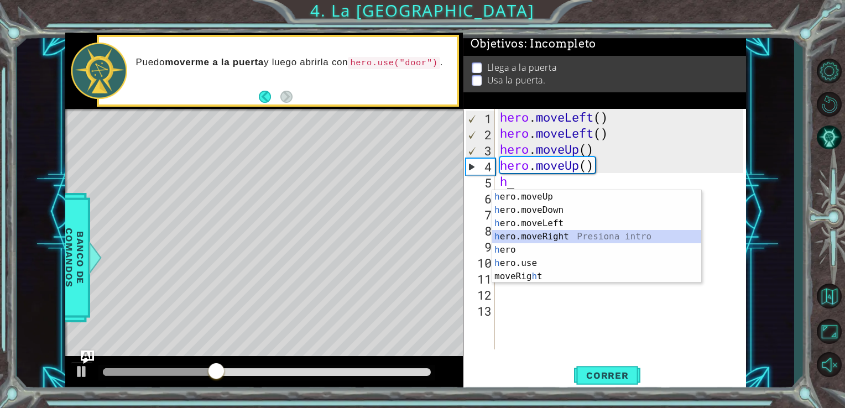
click at [557, 235] on div "h ero.moveUp Presiona intro h ero.moveDown Presiona intro h ero.moveLeft Presio…" at bounding box center [596, 249] width 209 height 119
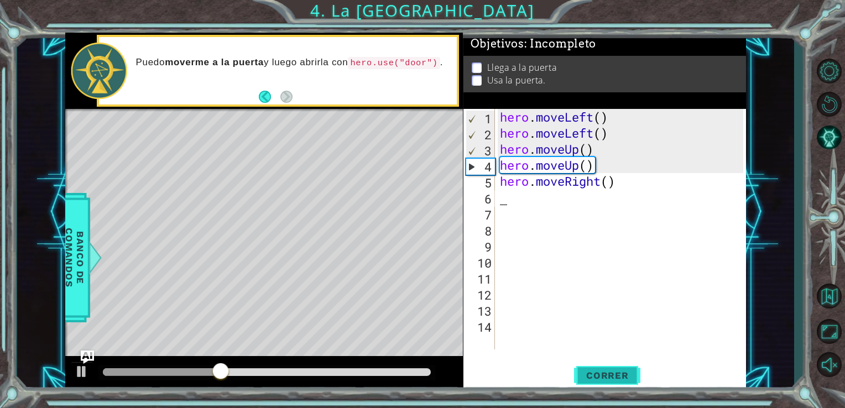
click at [596, 366] on button "Correr" at bounding box center [607, 375] width 66 height 28
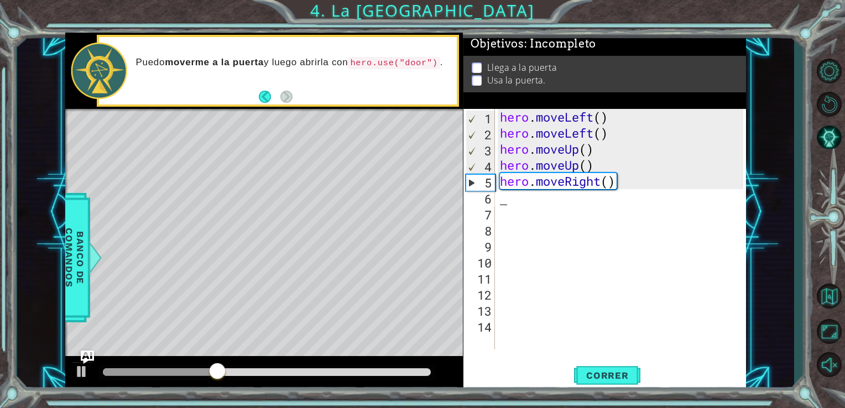
click at [525, 210] on div "hero . moveLeft ( ) hero . moveLeft ( ) hero . moveUp ( ) hero . moveUp ( ) her…" at bounding box center [623, 245] width 252 height 273
click at [526, 205] on div "hero . moveLeft ( ) hero . moveLeft ( ) hero . moveUp ( ) hero . moveUp ( ) her…" at bounding box center [623, 245] width 252 height 273
type textarea "h"
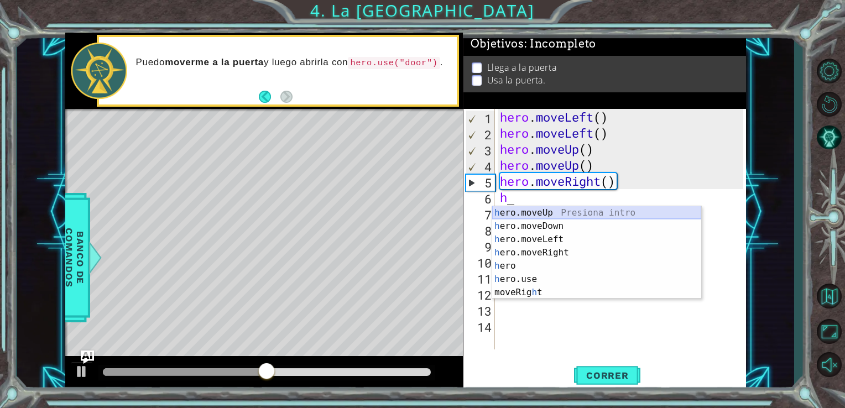
click at [550, 213] on div "h ero.moveUp Presiona intro h ero.moveDown Presiona intro h ero.moveLeft Presio…" at bounding box center [596, 265] width 209 height 119
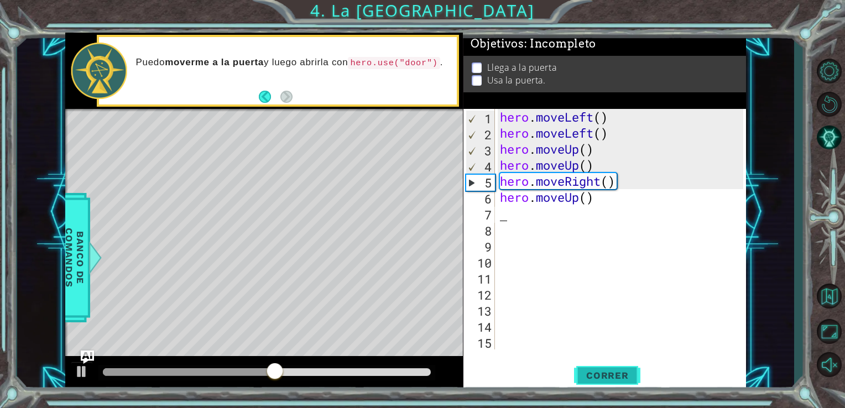
click at [625, 361] on button "Correr" at bounding box center [607, 375] width 66 height 28
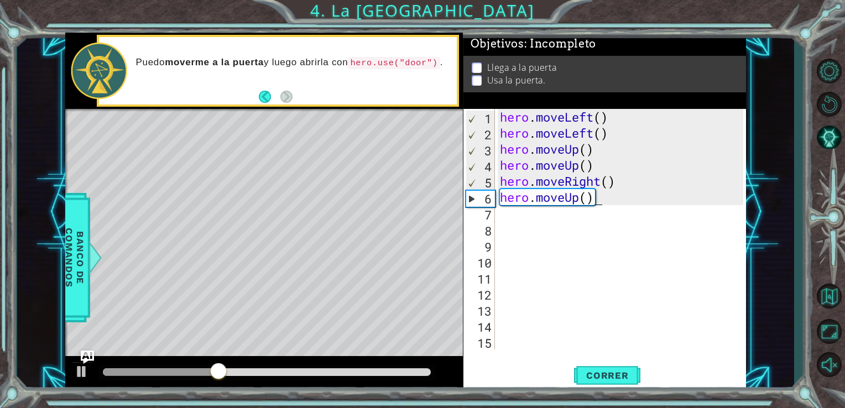
click at [604, 200] on div "hero . moveLeft ( ) hero . moveLeft ( ) hero . moveUp ( ) hero . moveUp ( ) her…" at bounding box center [623, 245] width 252 height 273
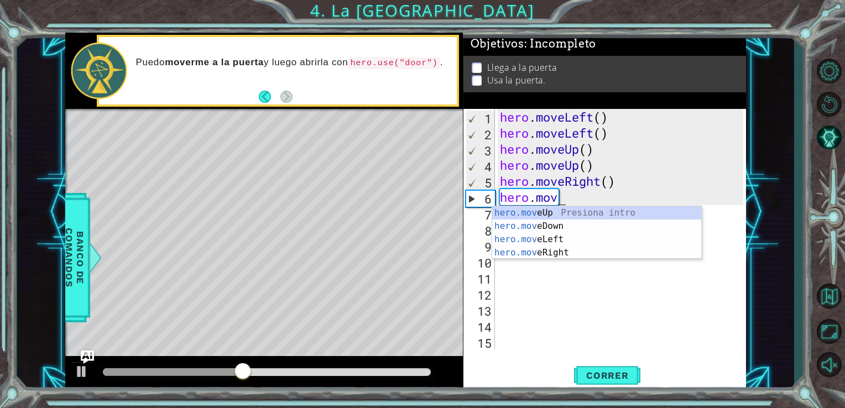
type textarea "[DOMAIN_NAME]"
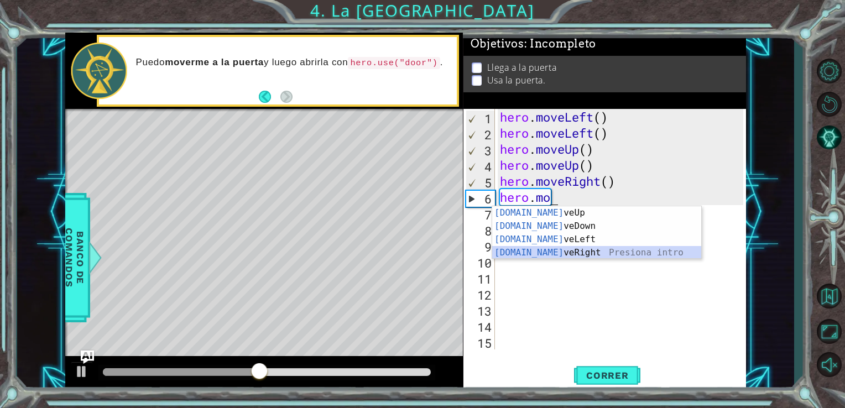
drag, startPoint x: 559, startPoint y: 247, endPoint x: 584, endPoint y: 300, distance: 58.6
click at [558, 247] on div "[DOMAIN_NAME] veUp Presiona intro [DOMAIN_NAME] veDown Presiona intro [DOMAIN_N…" at bounding box center [596, 246] width 209 height 80
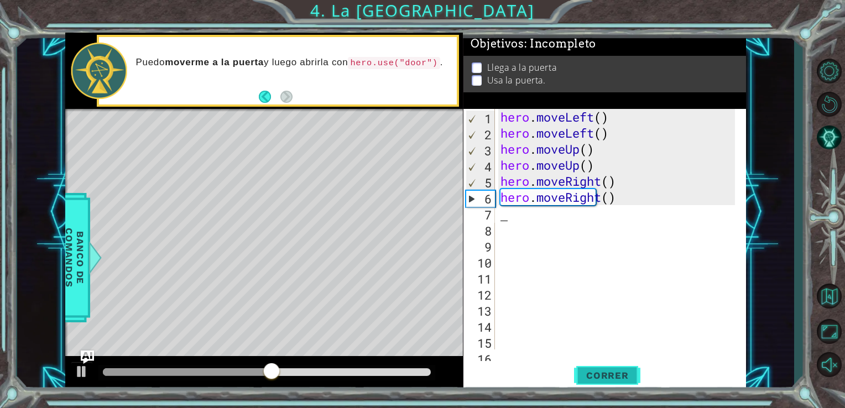
click at [606, 365] on button "Correr" at bounding box center [607, 375] width 66 height 28
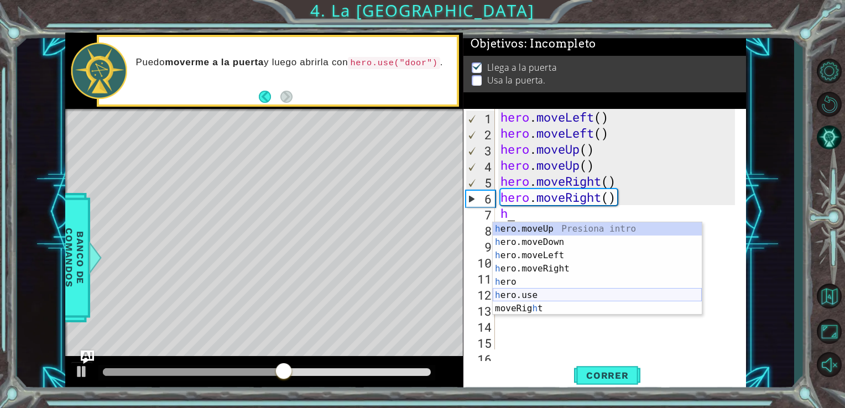
click at [553, 289] on div "h ero.moveUp Presiona intro h ero.moveDown Presiona intro h ero.moveLeft Presio…" at bounding box center [597, 281] width 209 height 119
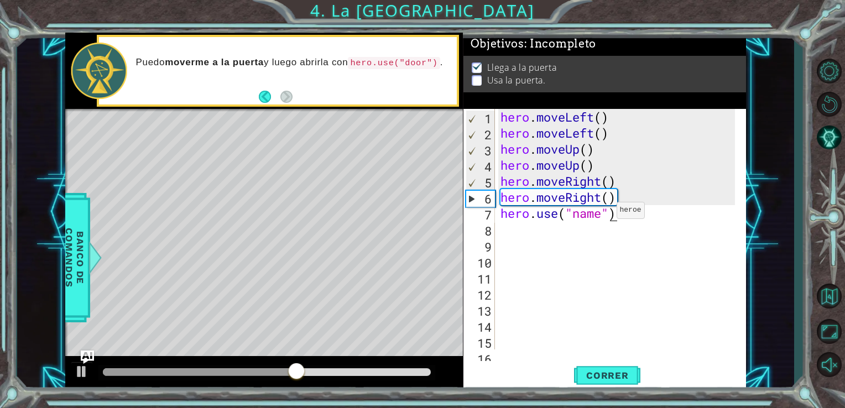
click at [606, 213] on div "hero . moveLeft ( ) hero . moveLeft ( ) hero . moveUp ( ) hero . moveUp ( ) her…" at bounding box center [619, 245] width 243 height 273
click at [602, 218] on div "hero . moveLeft ( ) hero . moveLeft ( ) hero . moveUp ( ) hero . moveUp ( ) her…" at bounding box center [619, 245] width 243 height 273
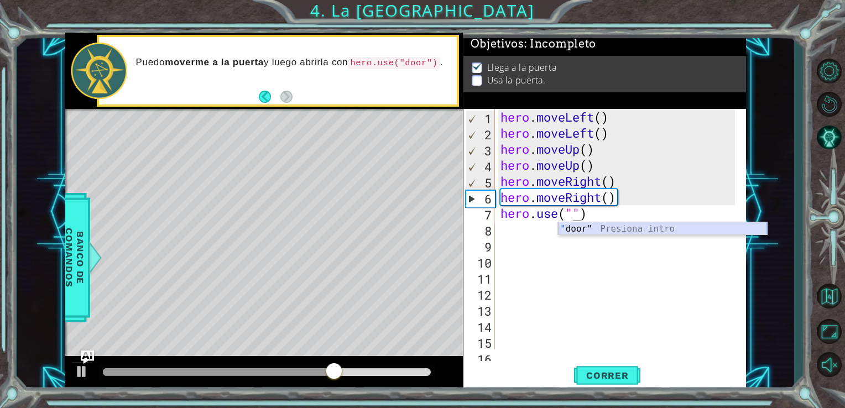
click at [597, 231] on div "" door" Presiona intro" at bounding box center [662, 242] width 209 height 40
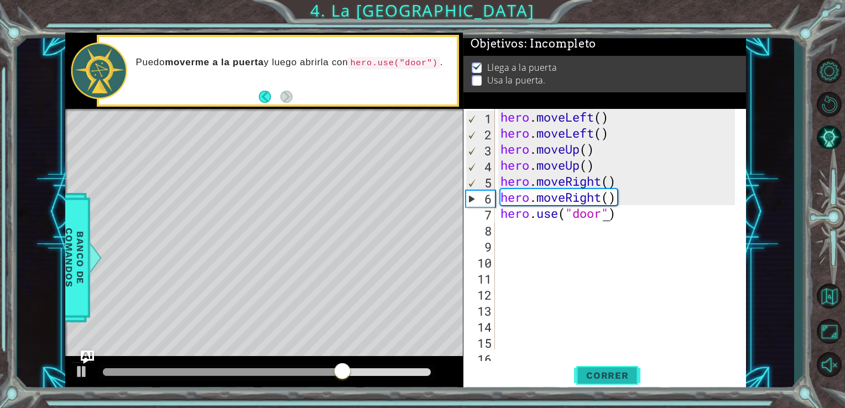
type textarea "hero.use("door")"
click at [594, 371] on span "Correr" at bounding box center [607, 375] width 65 height 11
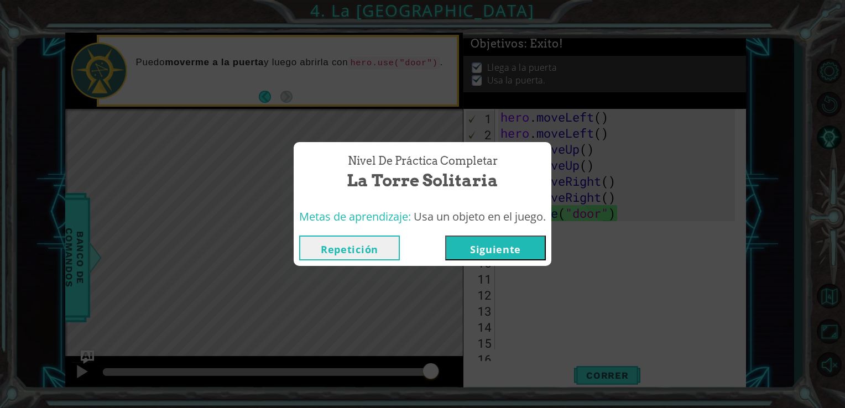
click at [488, 243] on button "Siguiente" at bounding box center [495, 247] width 101 height 25
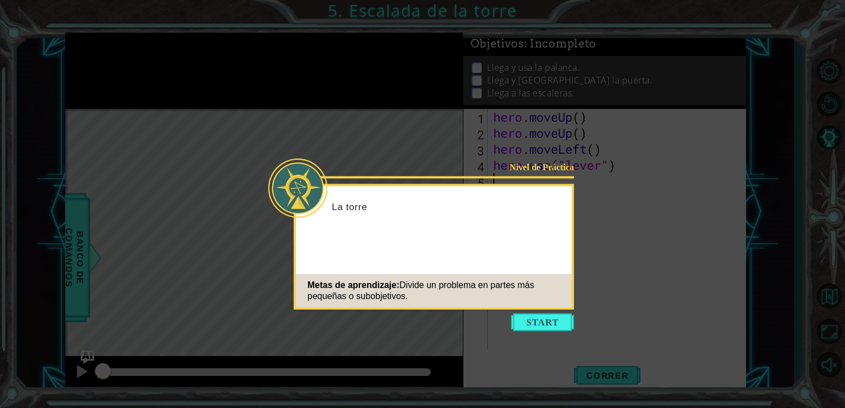
click at [552, 335] on icon at bounding box center [422, 204] width 845 height 408
click at [549, 318] on button "Start" at bounding box center [542, 322] width 63 height 18
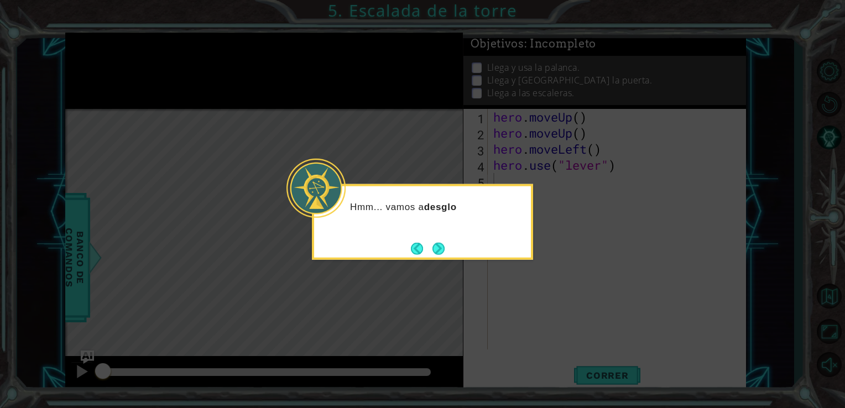
click at [460, 260] on icon at bounding box center [422, 204] width 845 height 408
drag, startPoint x: 455, startPoint y: 255, endPoint x: 449, endPoint y: 253, distance: 7.0
click at [454, 255] on div "Hmm... vamos a desglosar este problema en pa" at bounding box center [422, 222] width 221 height 76
click at [449, 253] on div "Hmm... vamos a desglosar este problema en partes má" at bounding box center [422, 222] width 221 height 76
click at [433, 250] on button "Next" at bounding box center [438, 248] width 12 height 12
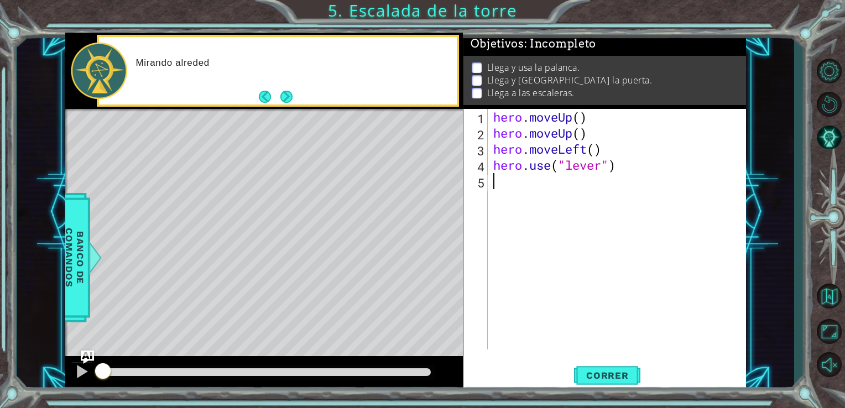
click at [608, 359] on div "1 2 3 4 5 hero . moveUp ( ) hero . moveUp ( ) hero . moveLeft ( ) hero . use ( …" at bounding box center [604, 250] width 283 height 282
click at [608, 361] on button "Correr" at bounding box center [607, 375] width 66 height 28
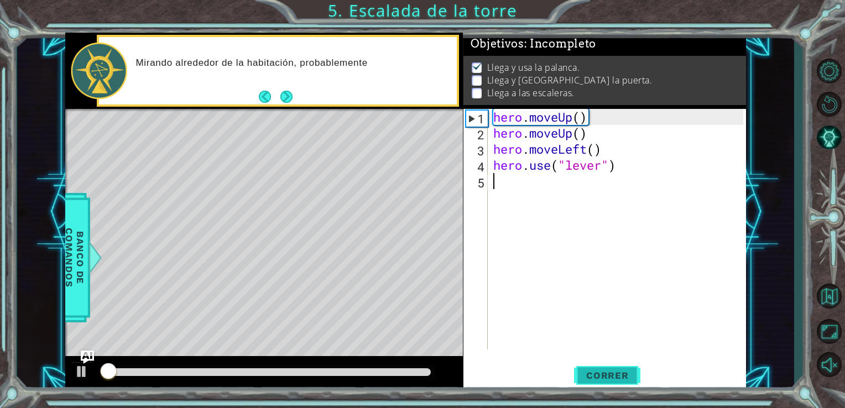
scroll to position [4, 0]
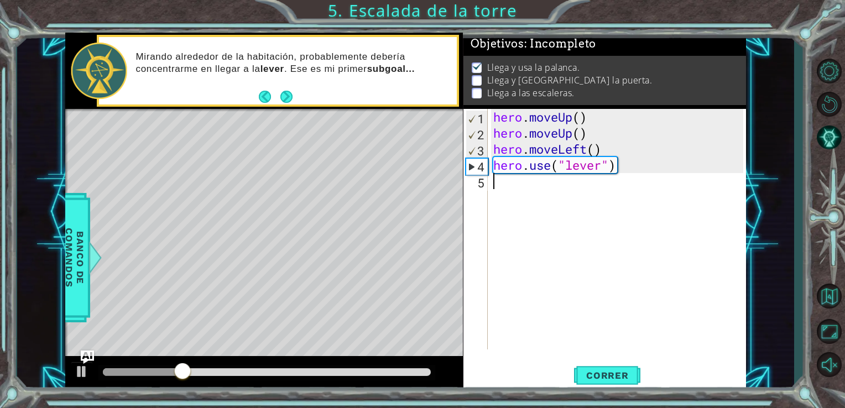
type textarea "h"
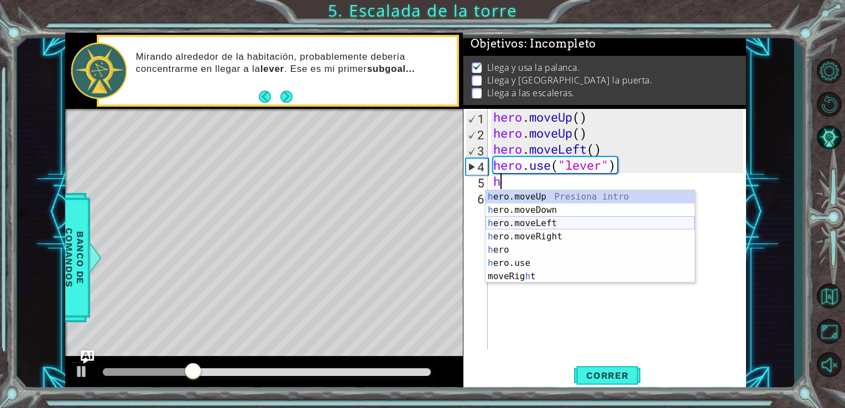
click at [556, 221] on div "h ero.moveUp Presiona intro h ero.moveDown Presiona intro h ero.moveLeft Presio…" at bounding box center [589, 249] width 209 height 119
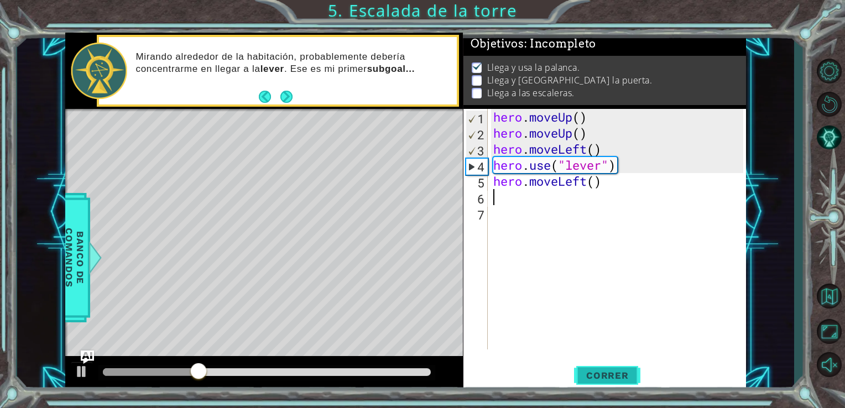
click at [615, 364] on button "Correr" at bounding box center [607, 375] width 66 height 28
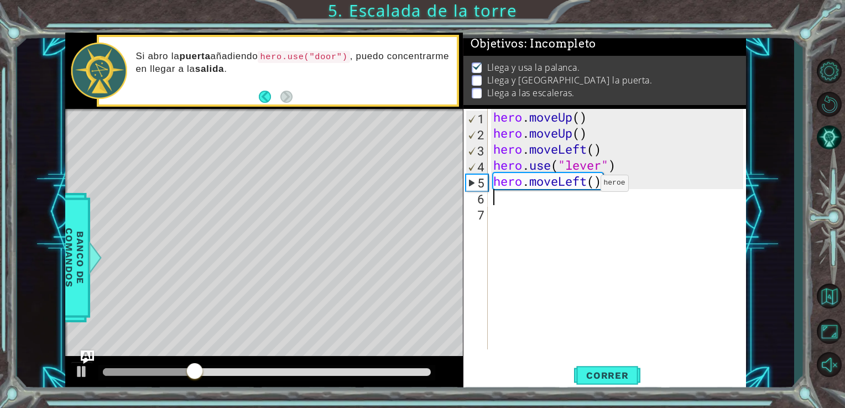
click at [583, 186] on div "hero . moveUp ( ) hero . moveUp ( ) hero . moveLeft ( ) hero . use ( "lever" ) …" at bounding box center [620, 245] width 258 height 273
click at [584, 187] on div "hero . moveUp ( ) hero . moveUp ( ) hero . moveLeft ( ) hero . use ( "lever" ) …" at bounding box center [620, 245] width 258 height 273
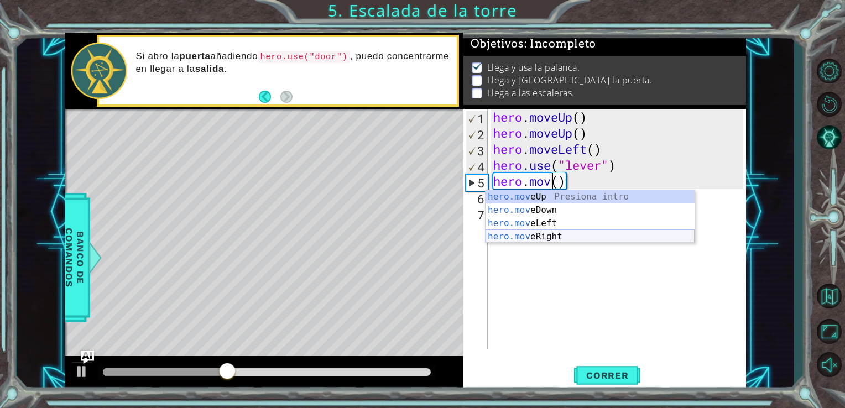
click at [548, 231] on div "hero.mov eUp Presiona intro hero.mov eDown Presiona intro hero.mov eLeft Presio…" at bounding box center [589, 230] width 209 height 80
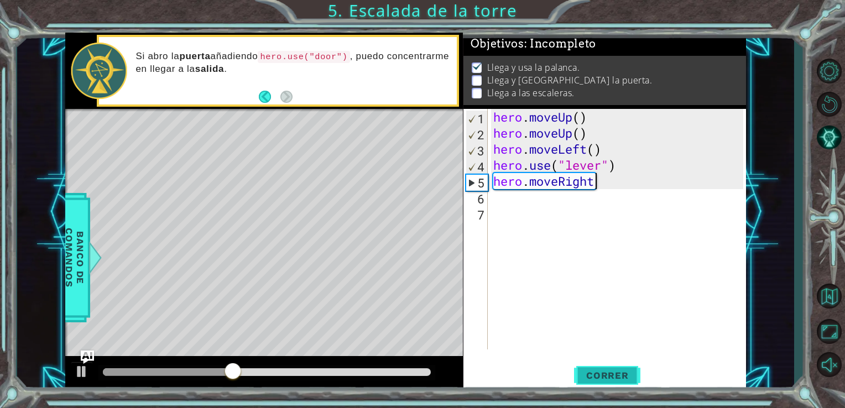
click at [608, 374] on span "Correr" at bounding box center [607, 375] width 65 height 11
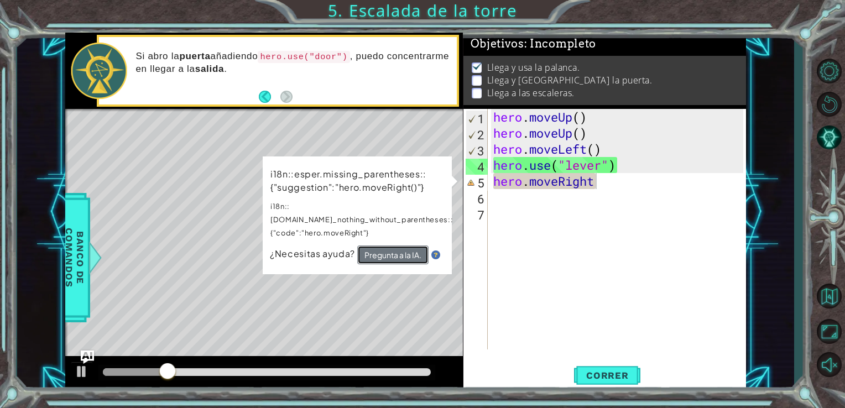
click at [390, 245] on button "Pregunta a la IA." at bounding box center [392, 254] width 71 height 19
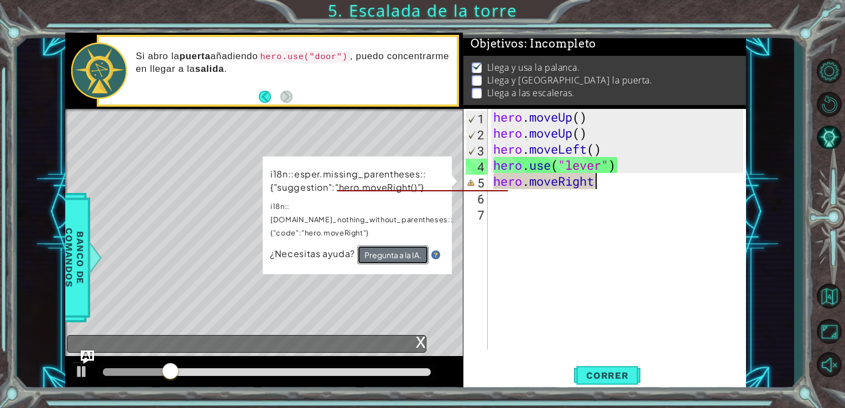
click at [390, 245] on button "Pregunta a la IA." at bounding box center [392, 254] width 71 height 19
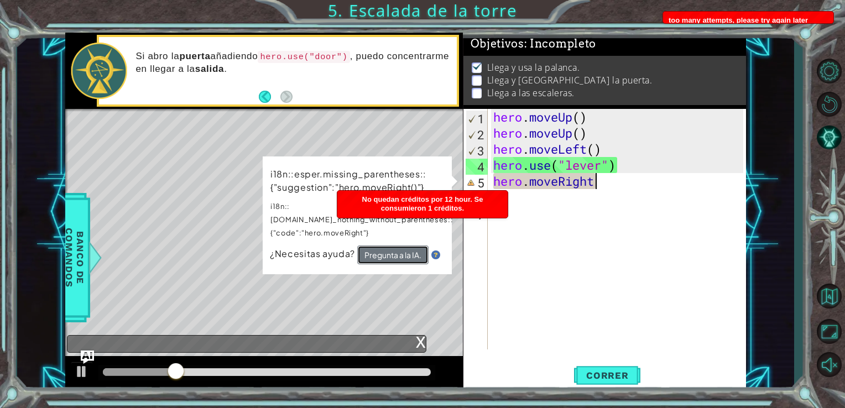
click at [388, 245] on button "Pregunta a la IA." at bounding box center [392, 254] width 71 height 19
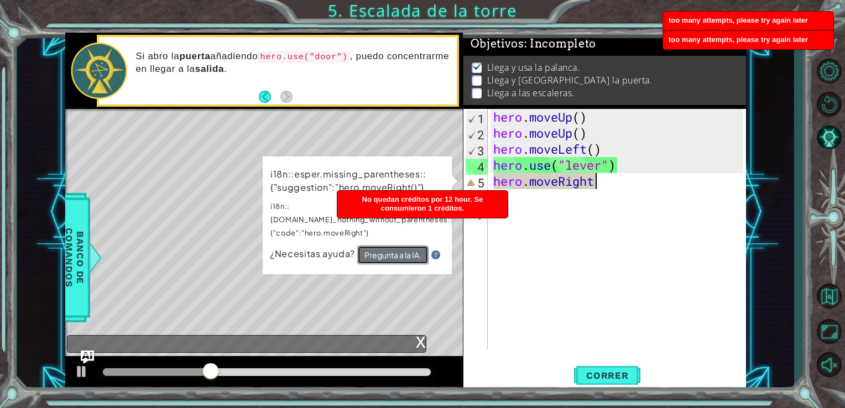
click at [402, 250] on button "Pregunta a la IA." at bounding box center [392, 254] width 71 height 19
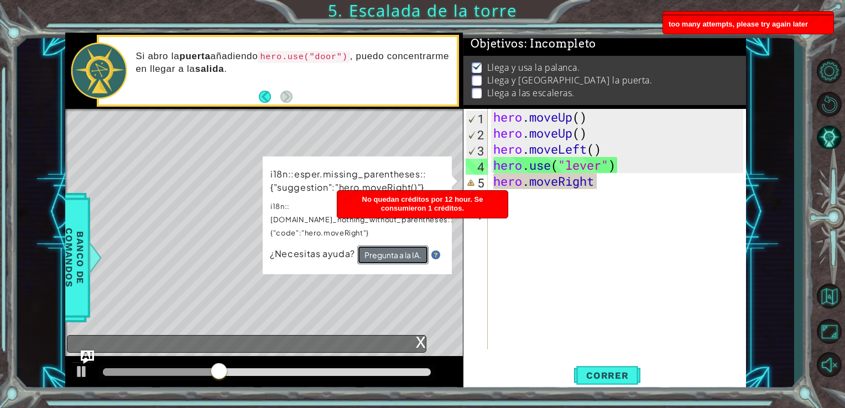
click at [416, 245] on button "Pregunta a la IA." at bounding box center [392, 254] width 71 height 19
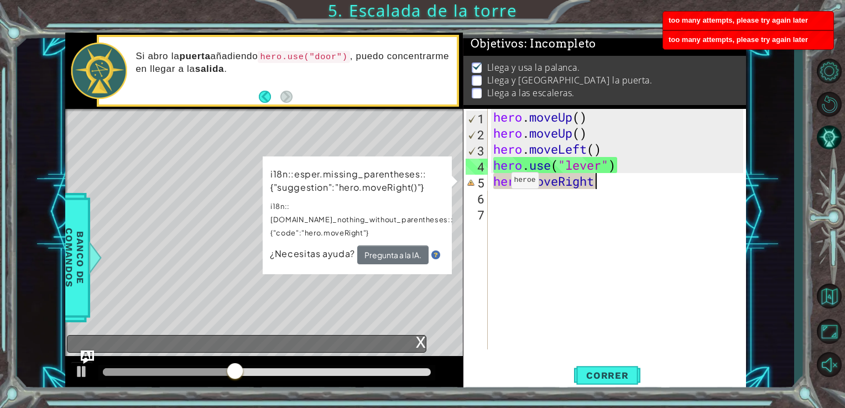
drag, startPoint x: 420, startPoint y: 138, endPoint x: 421, endPoint y: 128, distance: 9.4
click at [421, 132] on div "Level Map" at bounding box center [320, 272] width 511 height 326
drag, startPoint x: 464, startPoint y: 228, endPoint x: 457, endPoint y: 180, distance: 48.6
click at [463, 218] on div "hero.moveRight 1 2 3 4 5 6 7 hero . moveUp ( ) hero . moveUp ( ) hero . moveLef…" at bounding box center [603, 229] width 280 height 240
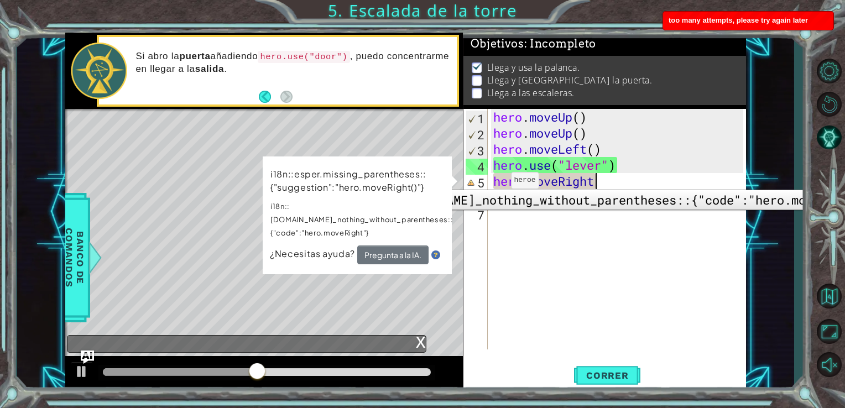
drag, startPoint x: 483, startPoint y: 185, endPoint x: 511, endPoint y: 179, distance: 28.2
click at [493, 182] on div "hero.moveRight 1 2 3 4 5 6 7 hero . moveUp ( ) hero . moveUp ( ) hero . moveLef…" at bounding box center [603, 229] width 280 height 240
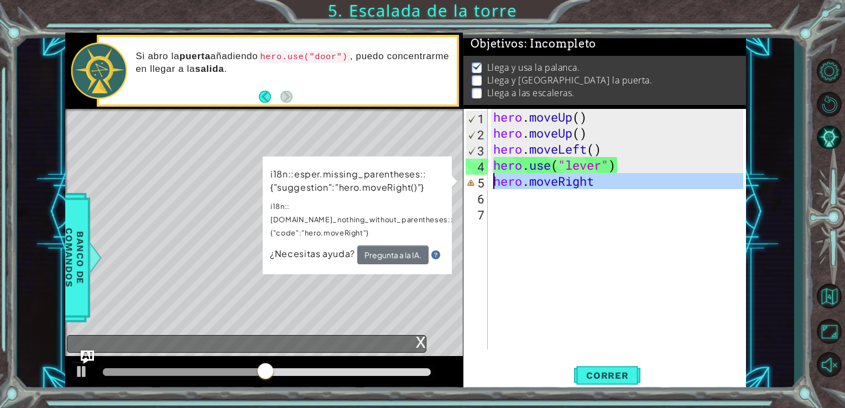
click at [612, 189] on div "hero . moveUp ( ) hero . moveUp ( ) hero . moveLeft ( ) hero . use ( "lever" ) …" at bounding box center [617, 229] width 253 height 240
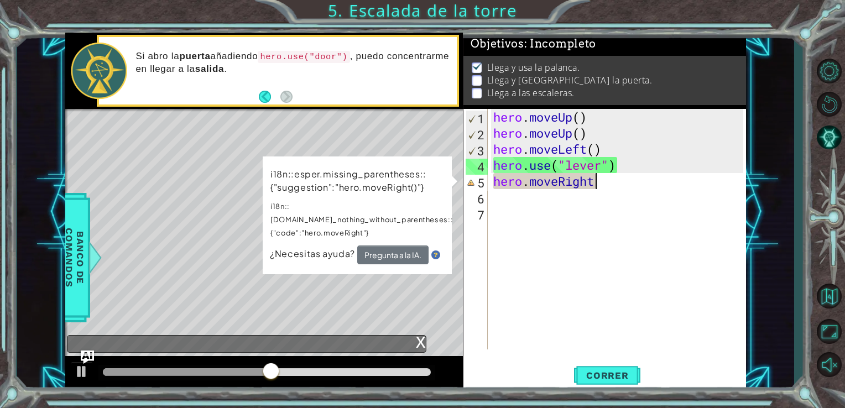
click at [619, 182] on div "hero . moveUp ( ) hero . moveUp ( ) hero . moveLeft ( ) hero . use ( "lever" ) …" at bounding box center [620, 245] width 258 height 273
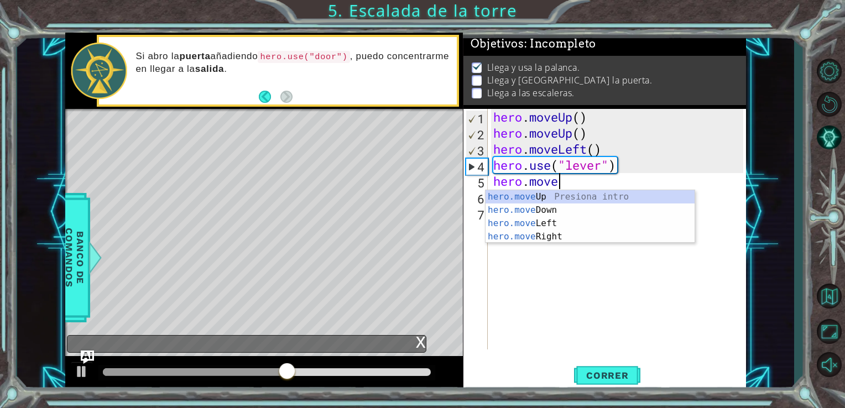
type textarea "her"
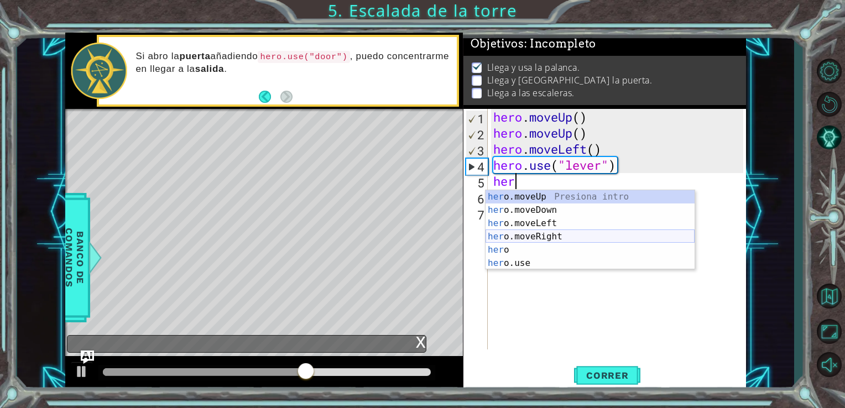
click at [578, 233] on div "her o.moveUp Presiona intro her o.moveDown Presiona intro her o.moveLeft Presio…" at bounding box center [589, 243] width 209 height 106
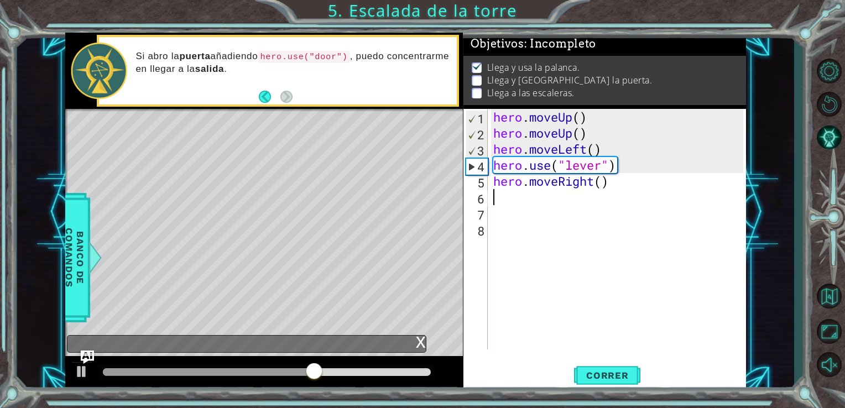
click at [604, 356] on div "1 2 3 4 5 6 7 8 hero . moveUp ( ) hero . moveUp ( ) hero . moveLeft ( ) hero . …" at bounding box center [604, 250] width 283 height 282
click at [615, 376] on span "Correr" at bounding box center [607, 375] width 65 height 11
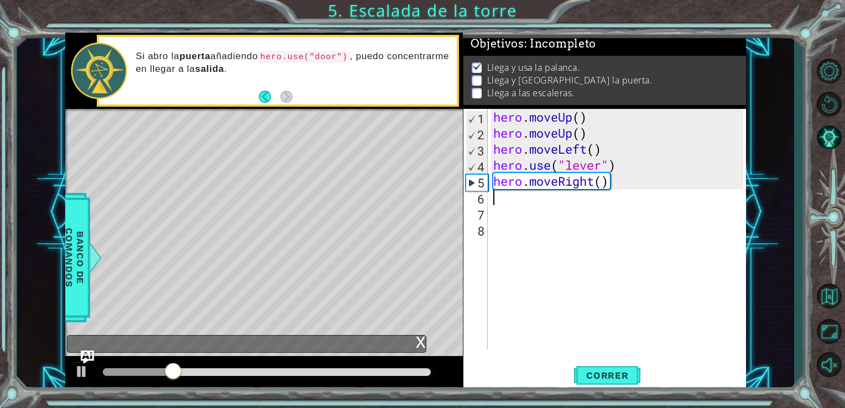
type textarea "h"
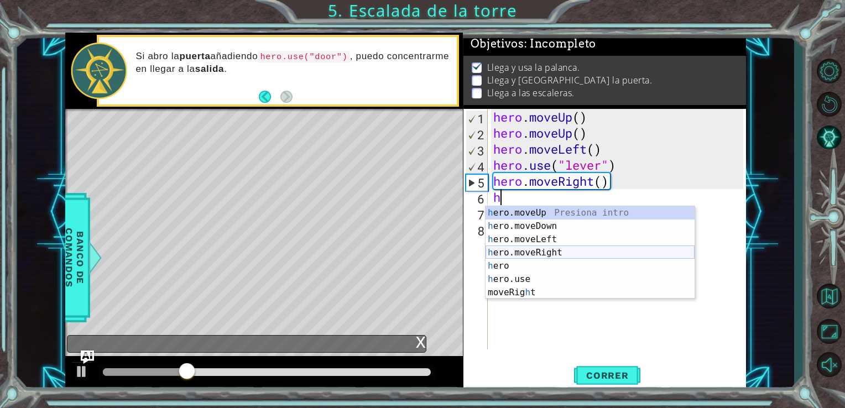
click at [545, 249] on div "h ero.moveUp Presiona intro h ero.moveDown Presiona intro h ero.moveLeft Presio…" at bounding box center [589, 265] width 209 height 119
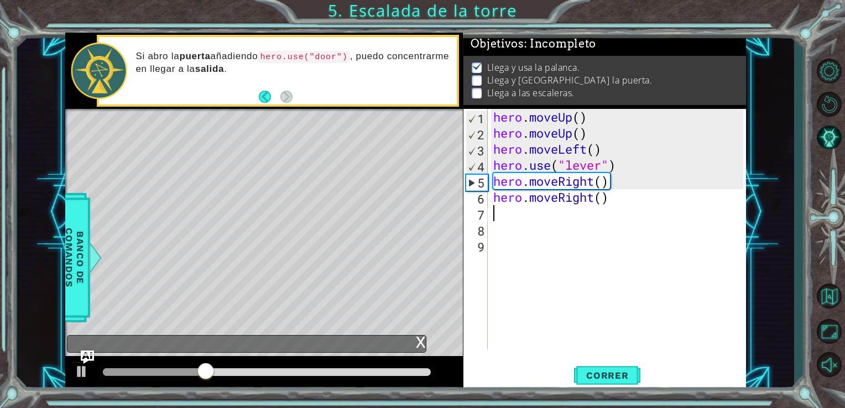
type textarea "h"
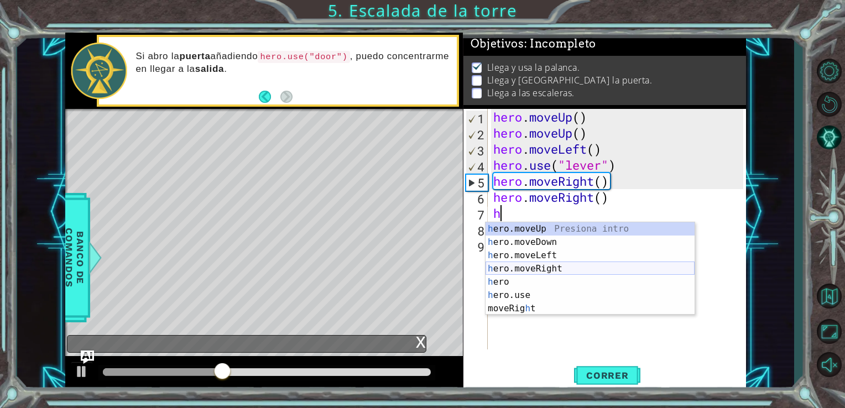
click at [555, 267] on div "h ero.moveUp Presiona intro h ero.moveDown Presiona intro h ero.moveLeft Presio…" at bounding box center [589, 281] width 209 height 119
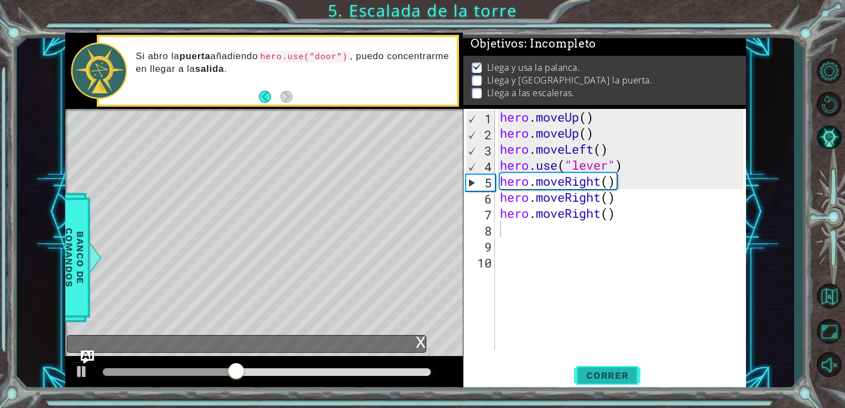
click at [611, 370] on span "Correr" at bounding box center [607, 375] width 65 height 11
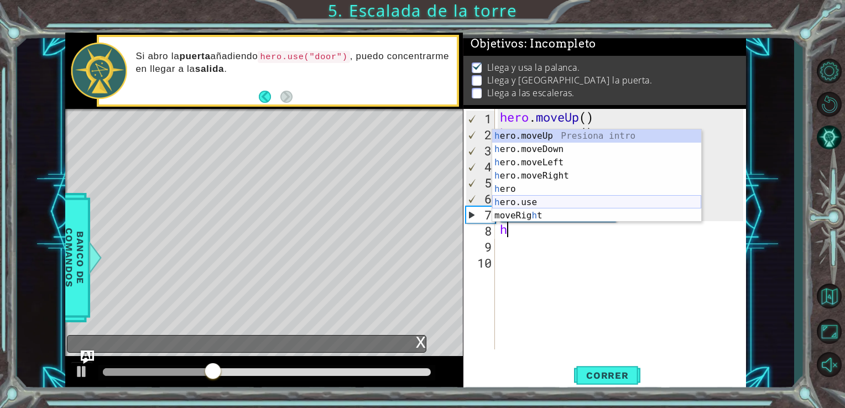
click at [548, 205] on div "h ero.moveUp Presiona intro h ero.moveDown Presiona intro h ero.moveLeft Presio…" at bounding box center [596, 188] width 209 height 119
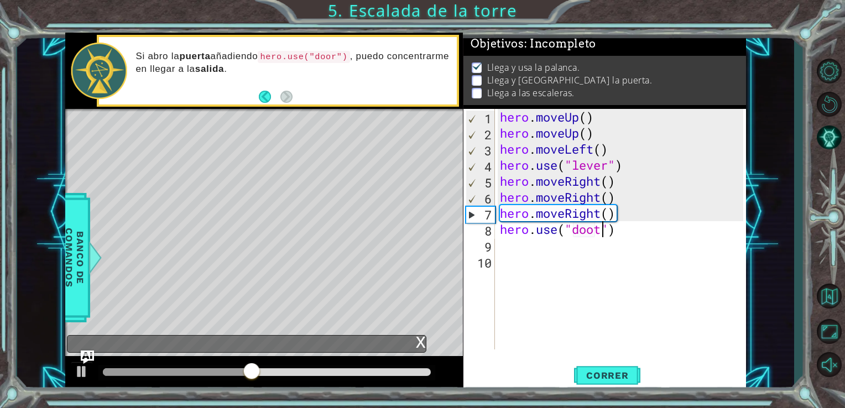
scroll to position [0, 4]
type textarea "hero.use("door")"
click at [628, 377] on span "Correr" at bounding box center [607, 375] width 65 height 11
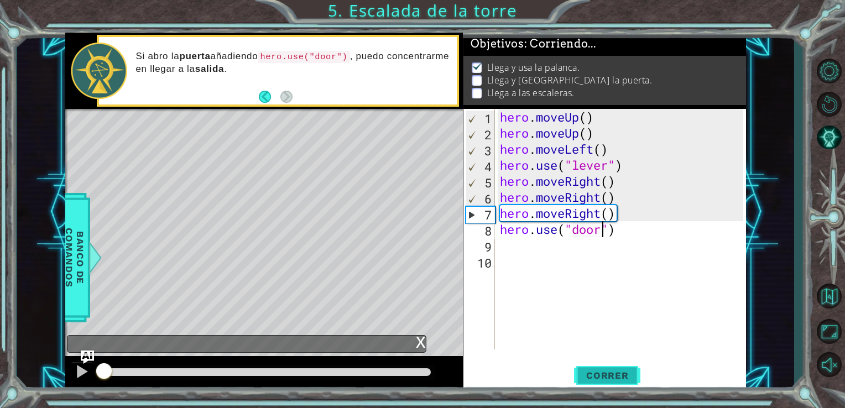
scroll to position [4, 0]
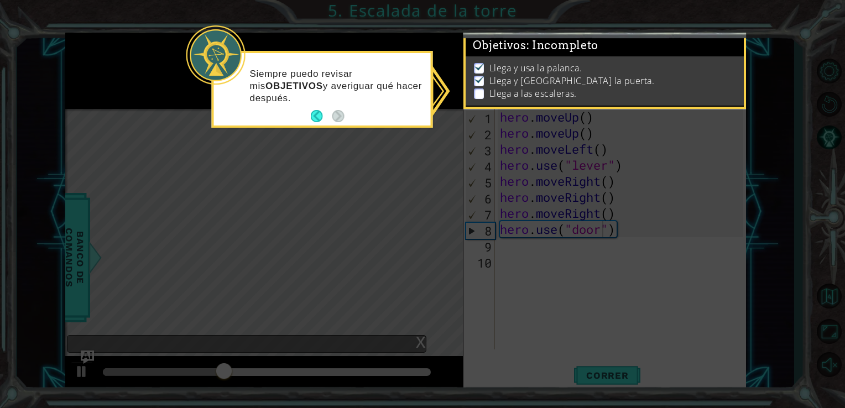
drag, startPoint x: 390, startPoint y: 184, endPoint x: 385, endPoint y: 166, distance: 18.9
click at [390, 178] on icon at bounding box center [422, 204] width 845 height 408
click at [318, 116] on button "Back" at bounding box center [322, 116] width 22 height 12
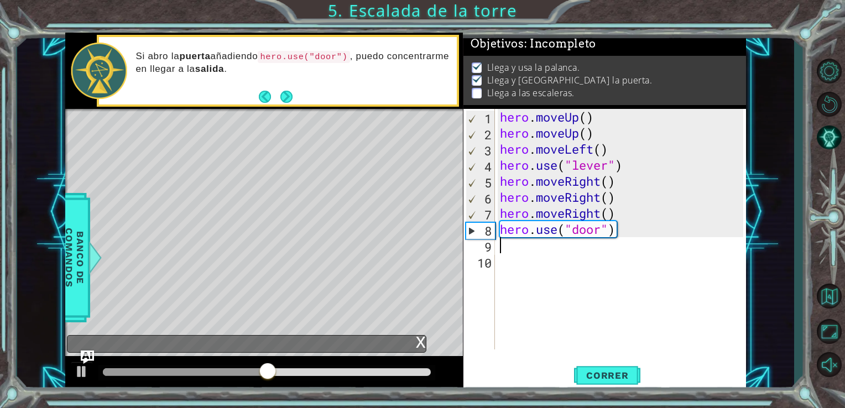
click at [513, 253] on div "hero . moveUp ( ) hero . moveUp ( ) hero . moveLeft ( ) hero . use ( "lever" ) …" at bounding box center [623, 245] width 252 height 273
type textarea "h"
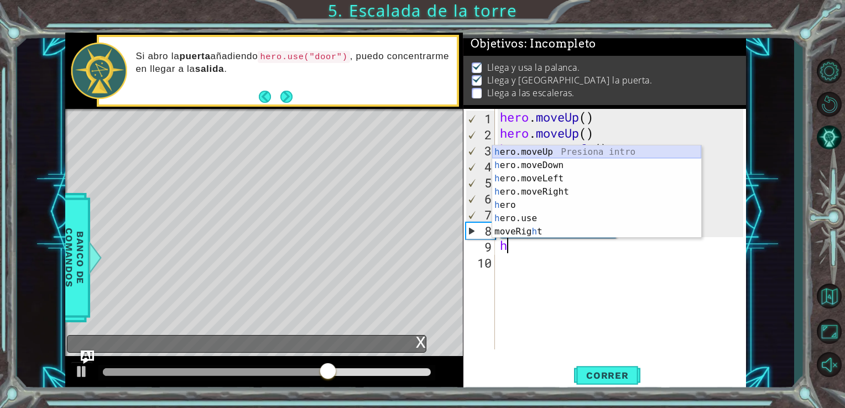
click at [586, 155] on div "h ero.moveUp Presiona intro h ero.moveDown Presiona intro h ero.moveLeft Presio…" at bounding box center [596, 204] width 209 height 119
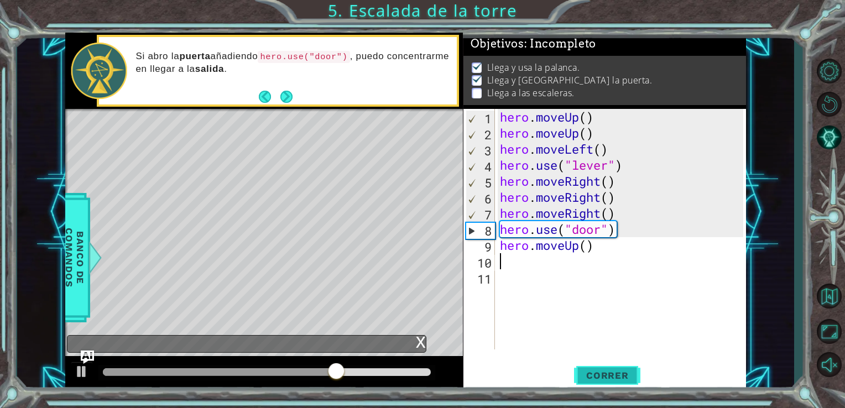
click at [612, 370] on span "Correr" at bounding box center [607, 375] width 65 height 11
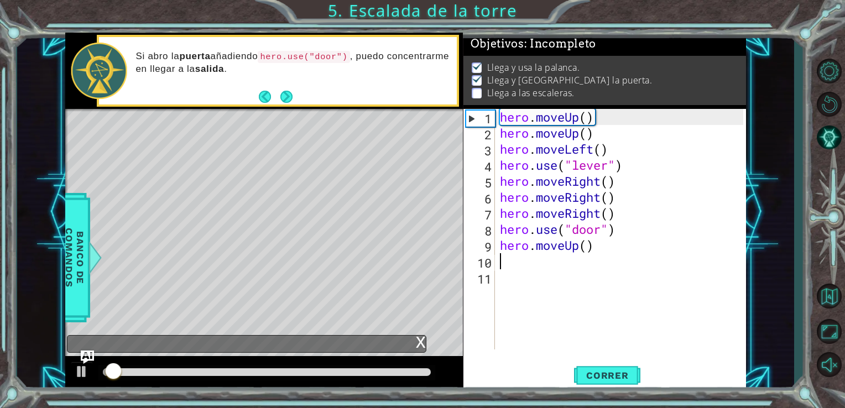
scroll to position [4, 0]
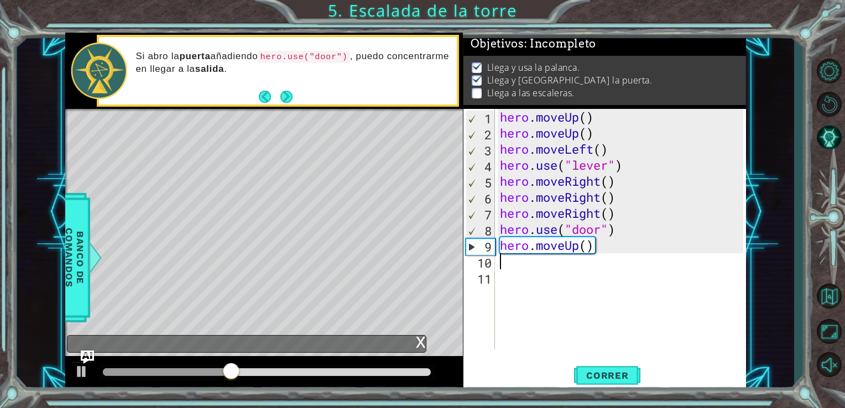
type textarea "h"
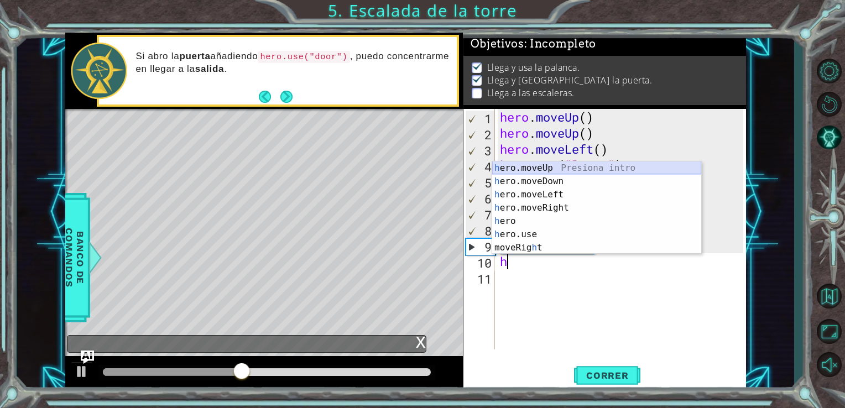
click at [599, 167] on div "h ero.moveUp Presiona intro h ero.moveDown Presiona intro h ero.moveLeft Presio…" at bounding box center [596, 220] width 209 height 119
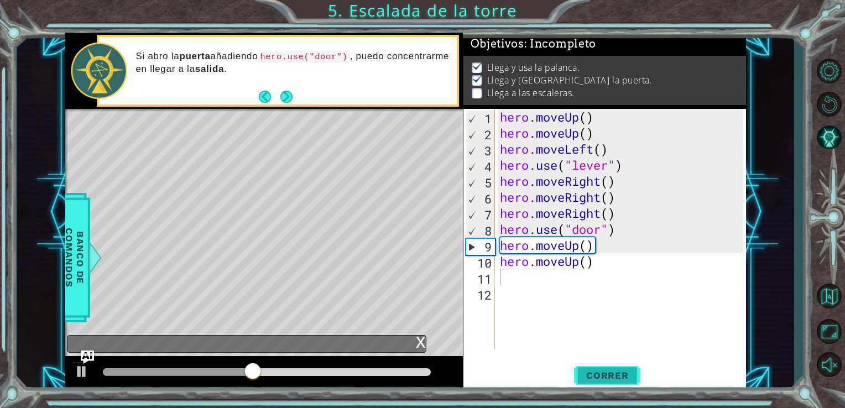
click at [601, 367] on button "Correr" at bounding box center [607, 375] width 66 height 28
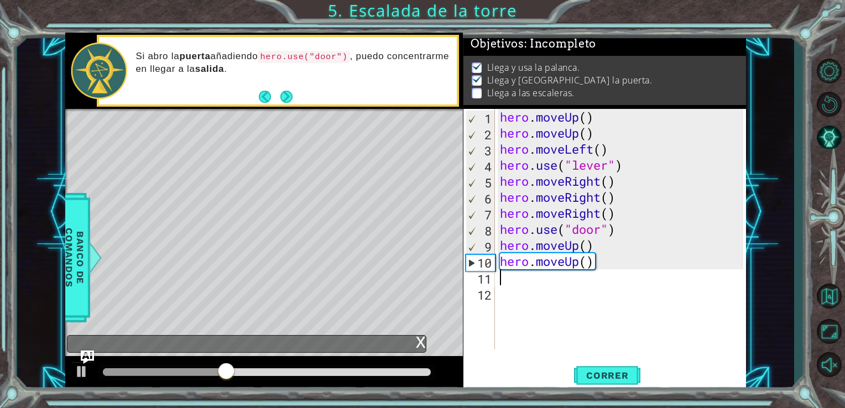
type textarea "h"
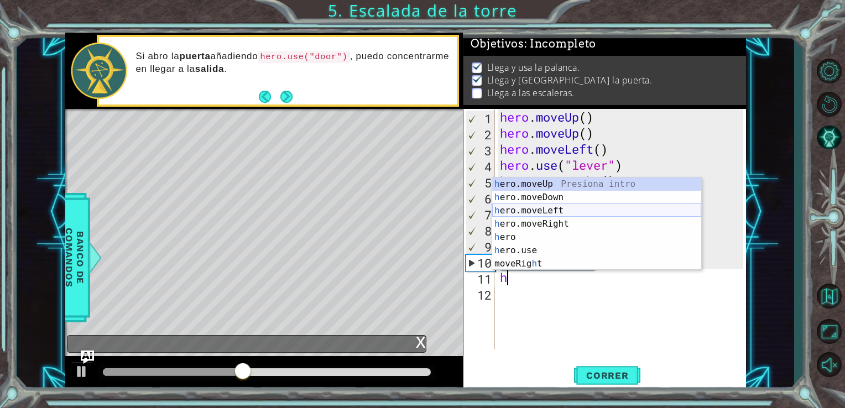
click at [542, 206] on div "h ero.moveUp Presiona intro h ero.moveDown Presiona intro h ero.moveLeft Presio…" at bounding box center [596, 236] width 209 height 119
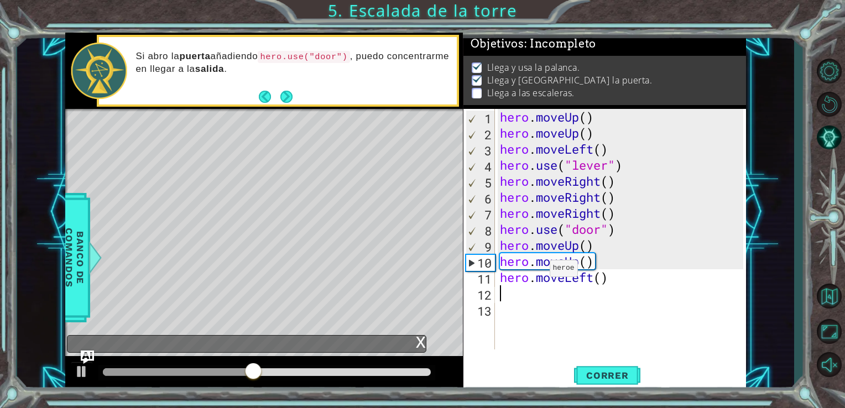
type textarea "h"
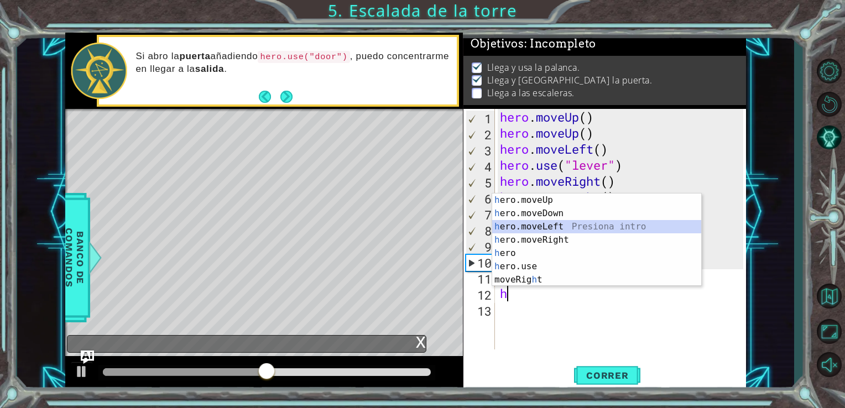
click at [570, 231] on div "h ero.moveUp Presiona intro h ero.moveDown Presiona intro h ero.moveLeft Presio…" at bounding box center [596, 252] width 209 height 119
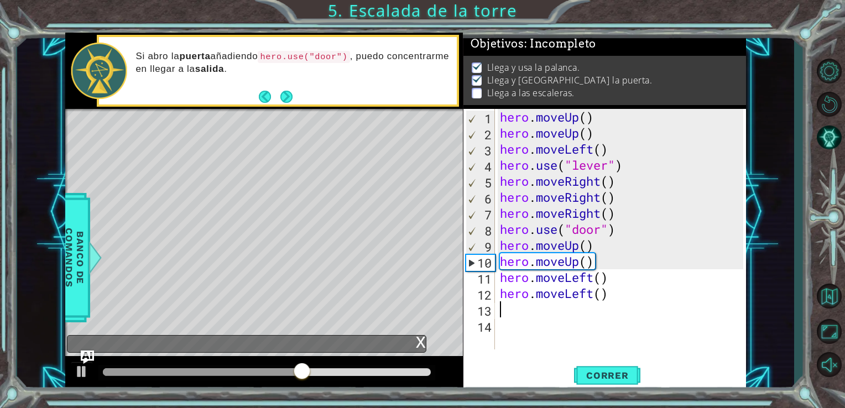
type textarea "h"
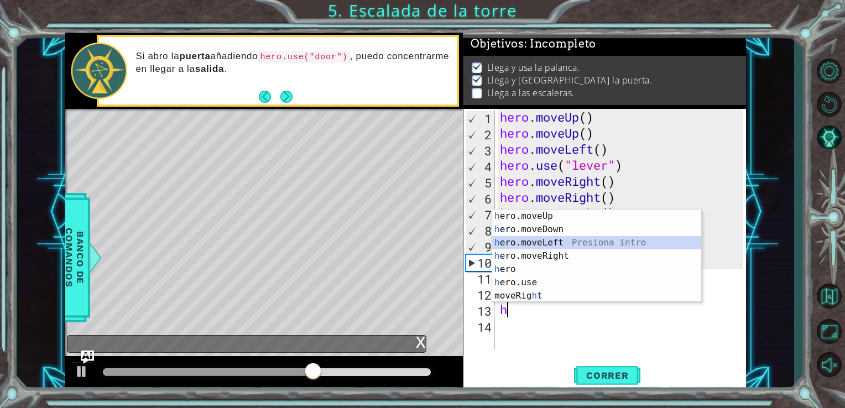
click at [545, 241] on div "h ero.moveUp Presiona intro h ero.moveDown Presiona intro h ero.moveLeft Presio…" at bounding box center [596, 268] width 209 height 119
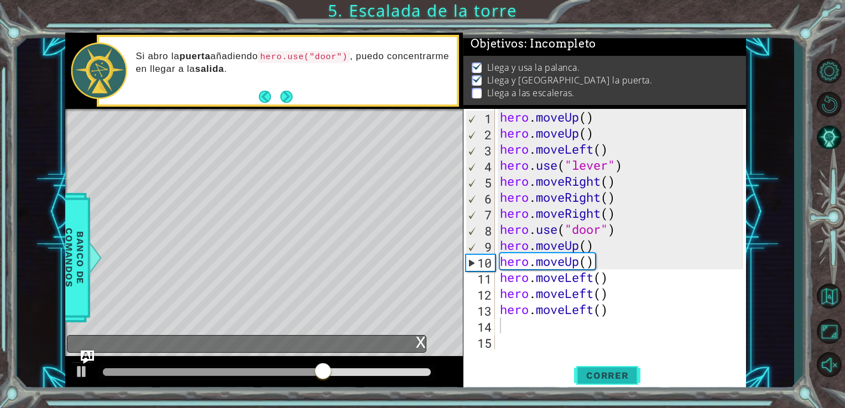
click at [604, 378] on span "Correr" at bounding box center [607, 375] width 65 height 11
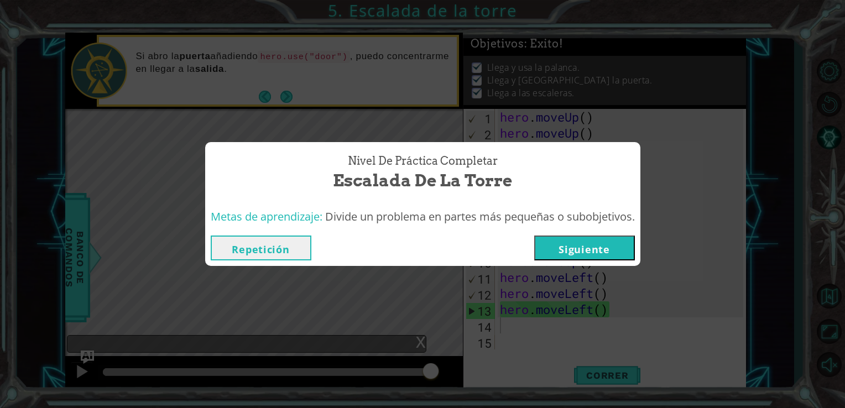
click at [578, 252] on button "Siguiente" at bounding box center [584, 247] width 101 height 25
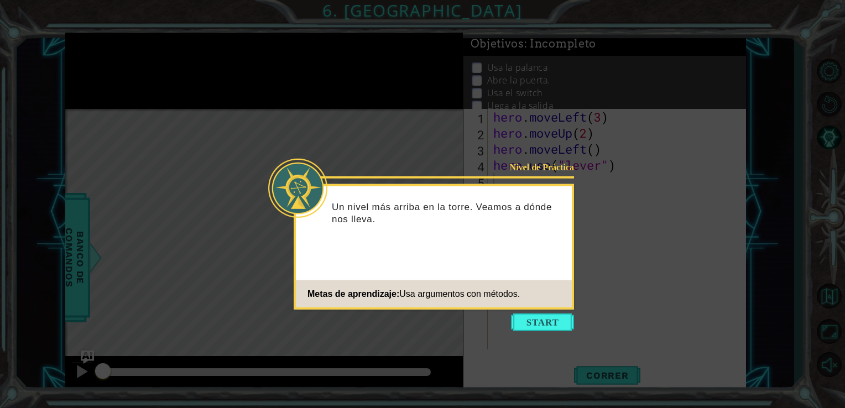
click at [556, 311] on icon at bounding box center [422, 204] width 845 height 408
click at [554, 315] on button "Start" at bounding box center [542, 322] width 63 height 18
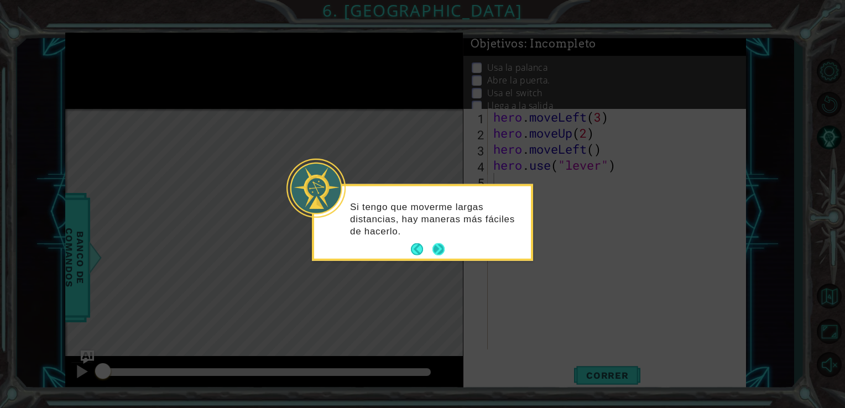
click at [435, 253] on button "Next" at bounding box center [438, 249] width 12 height 12
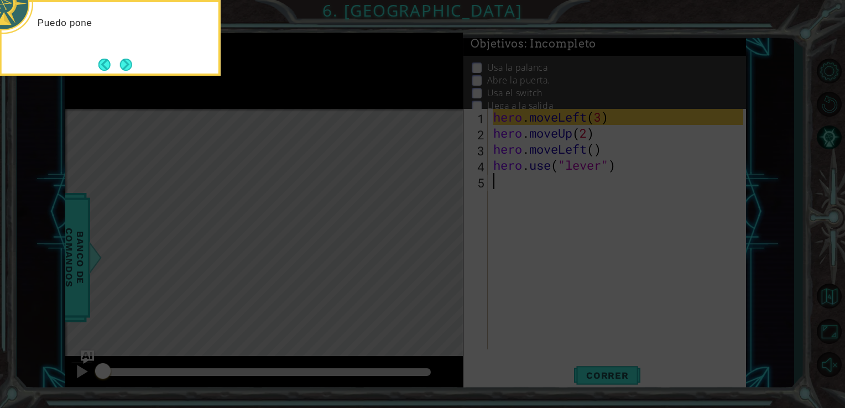
click at [452, 104] on icon at bounding box center [422, 61] width 845 height 694
click at [130, 62] on button "Next" at bounding box center [126, 65] width 12 height 12
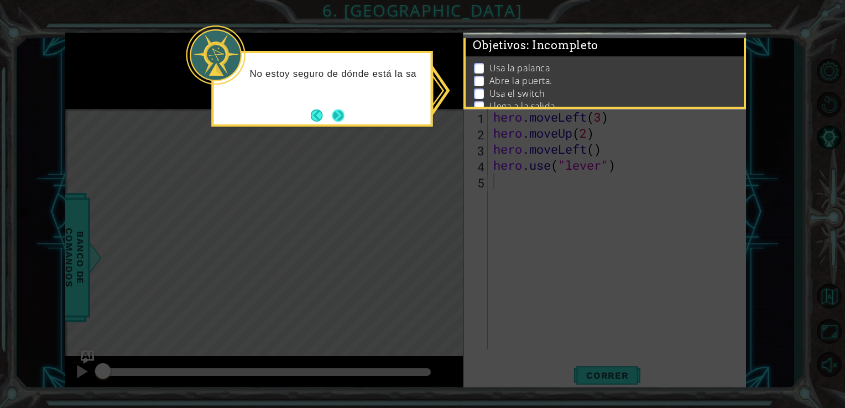
click at [343, 109] on button "Next" at bounding box center [338, 115] width 12 height 12
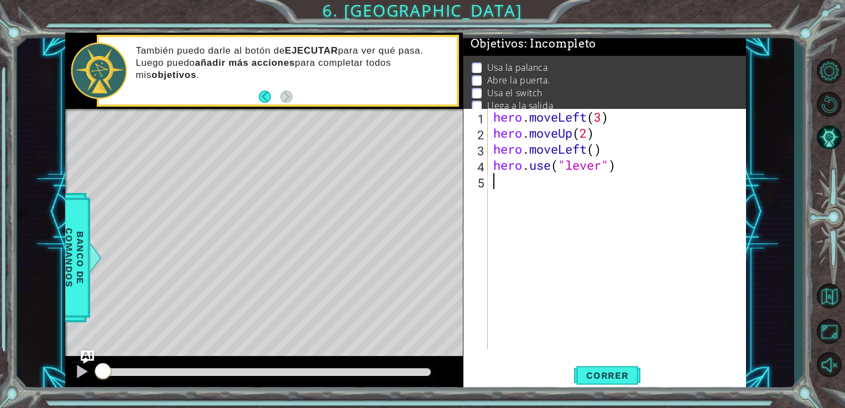
click at [248, 101] on div "También puedo darle al botón de EJECUTAR para ver qué pasa. Luego puedo añadir …" at bounding box center [292, 71] width 329 height 64
click at [255, 102] on div "También puedo darle al botón de EJECUTAR para ver qué pasa. Luego puedo añadir …" at bounding box center [292, 71] width 329 height 64
click at [260, 98] on button "Back" at bounding box center [270, 97] width 22 height 12
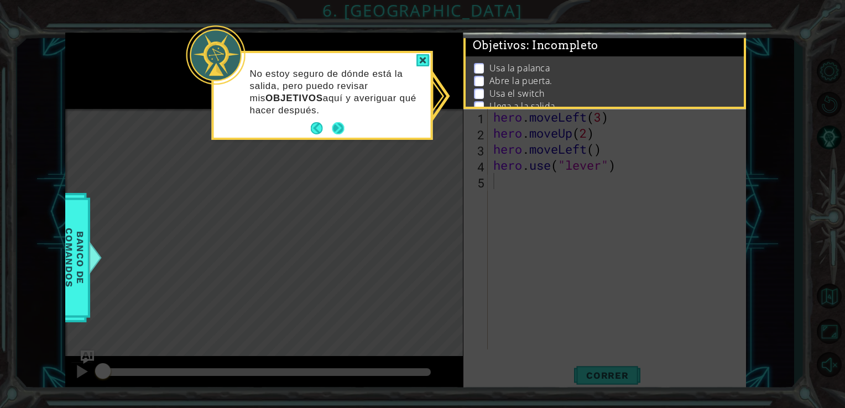
click at [341, 127] on button "Next" at bounding box center [338, 128] width 12 height 12
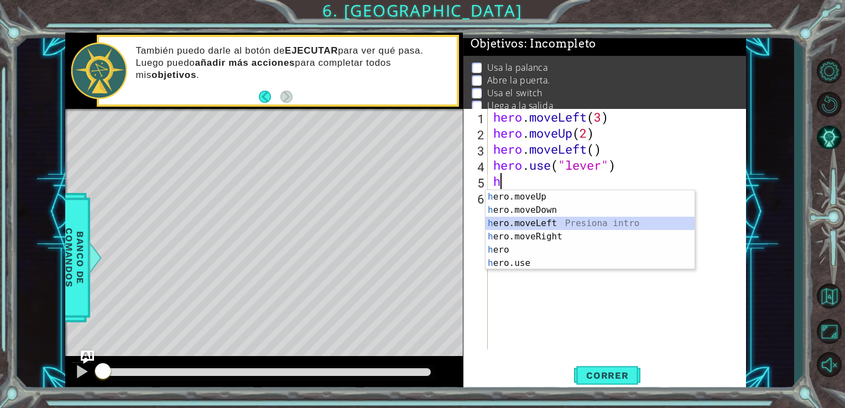
click at [552, 219] on div "h ero.moveUp Presiona intro h ero.moveDown Presiona intro h ero.moveLeft Presio…" at bounding box center [589, 243] width 209 height 106
type textarea "hero.moveLeft(1)"
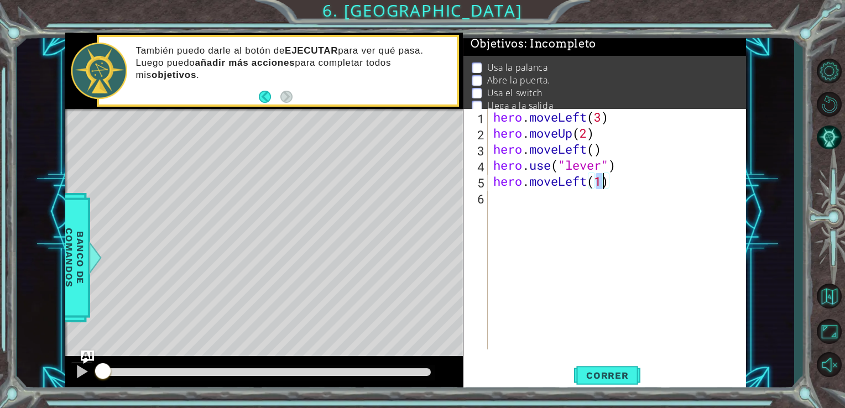
click at [517, 201] on div "hero . moveLeft ( 3 ) hero . moveUp ( 2 ) hero . moveLeft ( ) hero . use ( "lev…" at bounding box center [620, 245] width 258 height 273
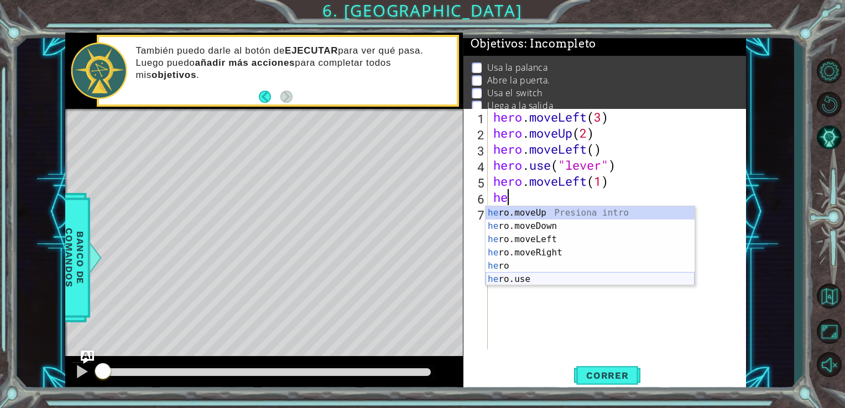
click at [586, 275] on div "he ro.moveUp Presiona intro he ro.moveDown Presiona intro he ro.moveLeft Presio…" at bounding box center [589, 259] width 209 height 106
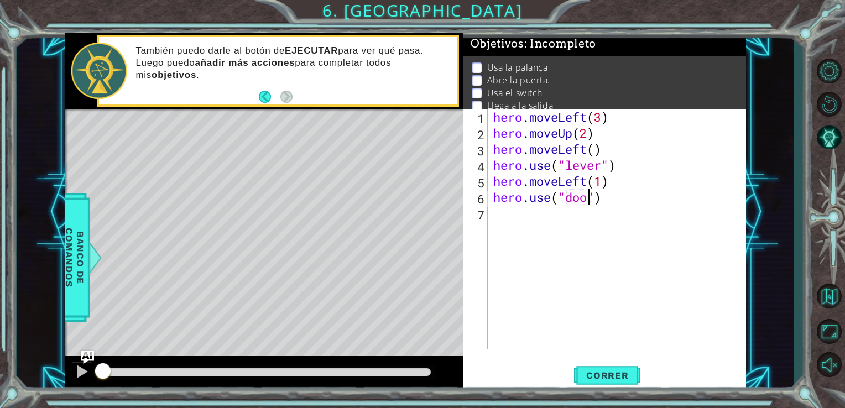
type textarea "hero.use("door")"
click at [504, 222] on div "hero . moveLeft ( 3 ) hero . moveUp ( 2 ) hero . moveLeft ( ) hero . use ( "lev…" at bounding box center [620, 245] width 258 height 273
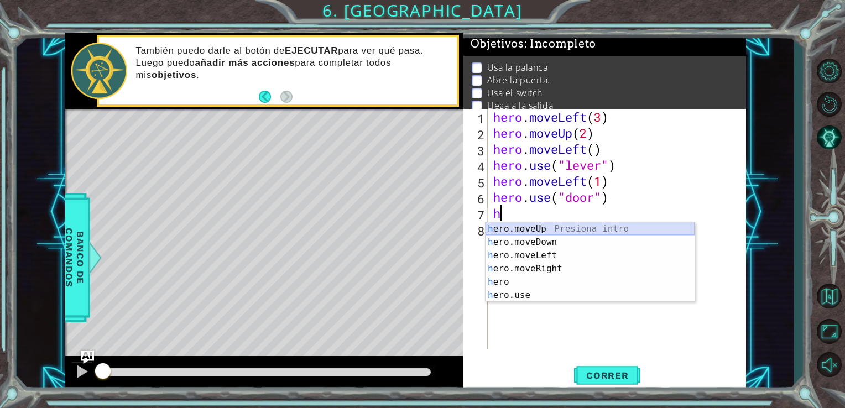
click at [582, 227] on div "h ero.moveUp Presiona intro h ero.moveDown Presiona intro h ero.moveLeft Presio…" at bounding box center [589, 275] width 209 height 106
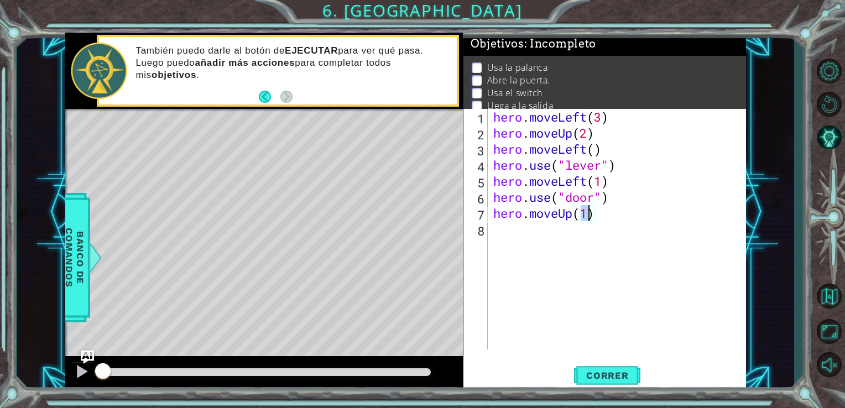
type textarea "hero.moveUp(2)"
click at [553, 245] on div "hero . moveLeft ( 3 ) hero . moveUp ( 2 ) hero . moveLeft ( ) hero . use ( "lev…" at bounding box center [620, 245] width 258 height 273
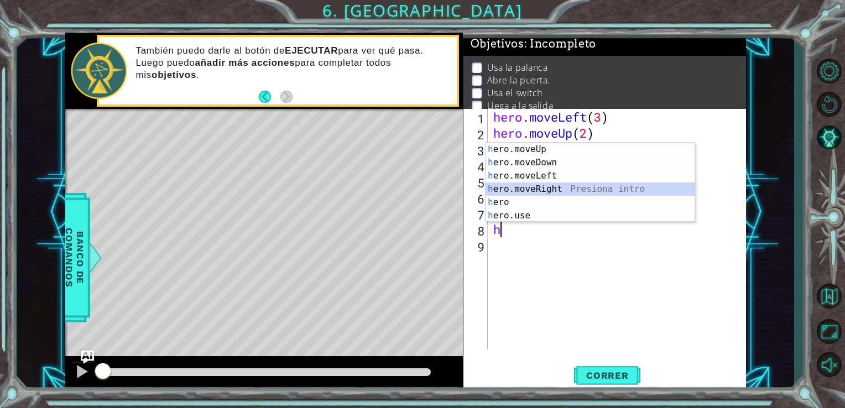
click at [584, 190] on div "h ero.moveUp Presiona intro h ero.moveDown Presiona intro h ero.moveLeft Presio…" at bounding box center [589, 196] width 209 height 106
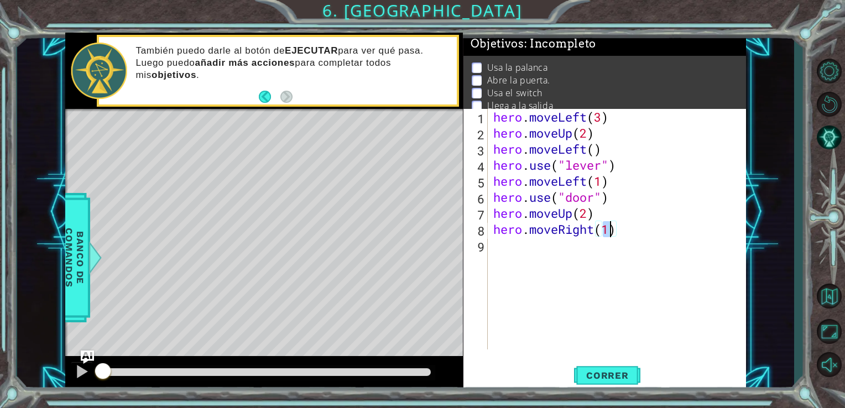
click at [605, 237] on div "hero . moveLeft ( 3 ) hero . moveUp ( 2 ) hero . moveLeft ( ) hero . use ( "lev…" at bounding box center [617, 229] width 253 height 240
click at [606, 228] on div "hero . moveLeft ( 3 ) hero . moveUp ( 2 ) hero . moveLeft ( ) hero . use ( "lev…" at bounding box center [620, 245] width 258 height 273
click at [614, 231] on div "hero . moveLeft ( 3 ) hero . moveUp ( 2 ) hero . moveLeft ( ) hero . use ( "lev…" at bounding box center [620, 245] width 258 height 273
type textarea "hero.moveRight(2)"
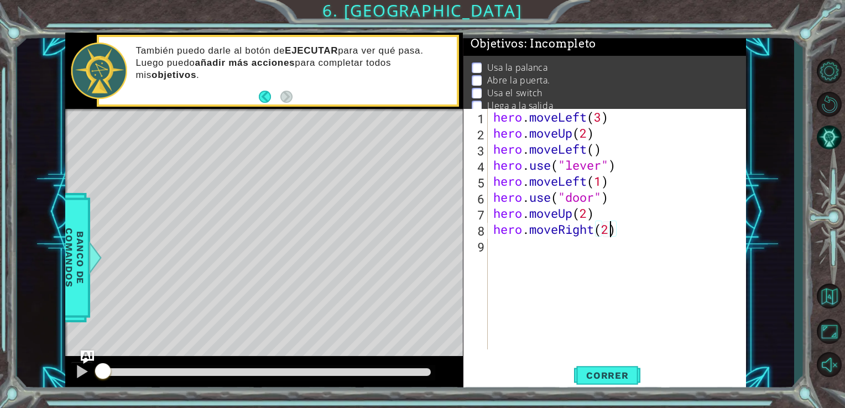
click at [544, 263] on div "hero . moveLeft ( 3 ) hero . moveUp ( 2 ) hero . moveLeft ( ) hero . use ( "lev…" at bounding box center [620, 245] width 258 height 273
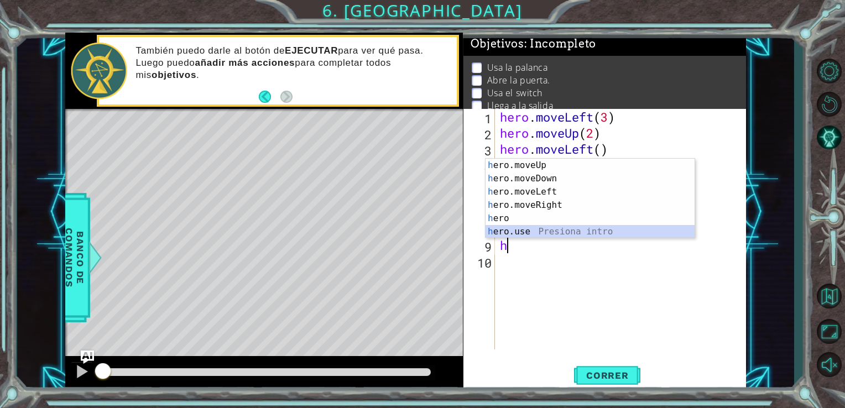
click at [542, 232] on div "h ero.moveUp Presiona intro h ero.moveDown Presiona intro h ero.moveLeft Presio…" at bounding box center [589, 212] width 209 height 106
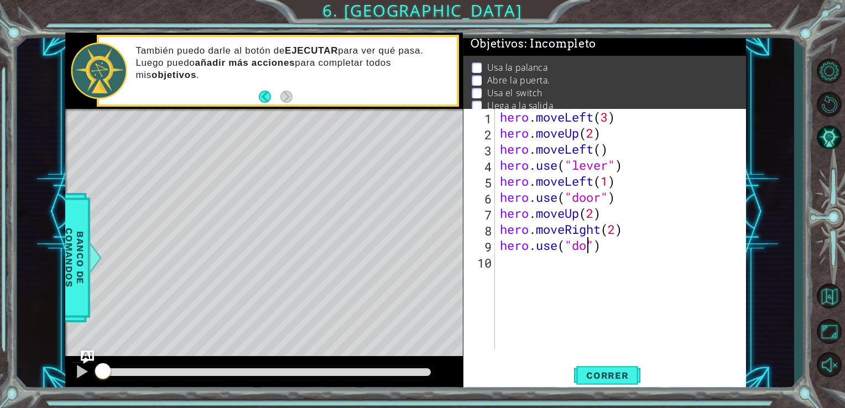
type textarea "hero.use("door")"
click at [598, 366] on button "Correr" at bounding box center [607, 375] width 66 height 28
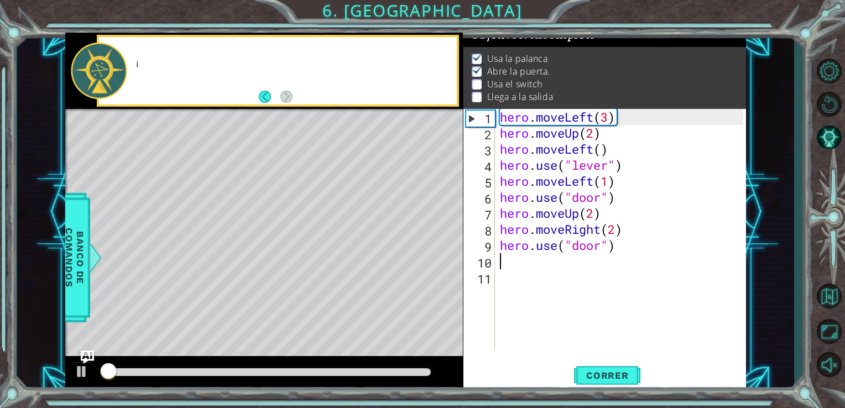
scroll to position [11, 0]
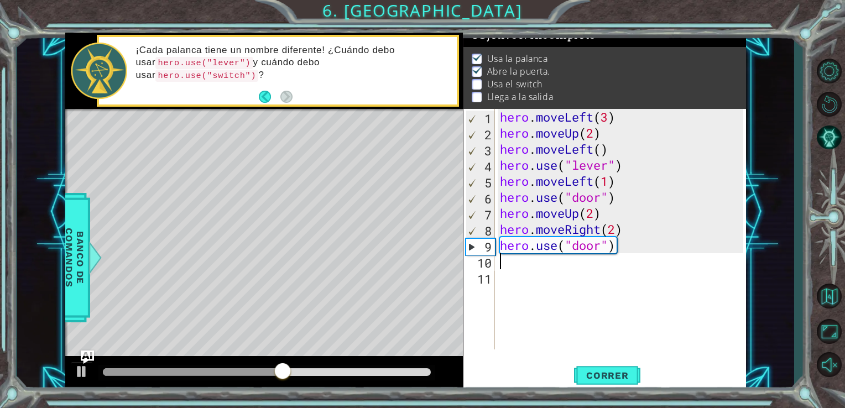
click at [601, 260] on div "hero . moveLeft ( 3 ) hero . moveUp ( 2 ) hero . moveLeft ( ) hero . use ( "lev…" at bounding box center [623, 245] width 252 height 273
click at [595, 253] on div "hero . moveLeft ( 3 ) hero . moveUp ( 2 ) hero . moveLeft ( ) hero . use ( "lev…" at bounding box center [623, 245] width 252 height 273
click at [599, 250] on div "hero . moveLeft ( 3 ) hero . moveUp ( 2 ) hero . moveLeft ( ) hero . use ( "lev…" at bounding box center [623, 245] width 252 height 273
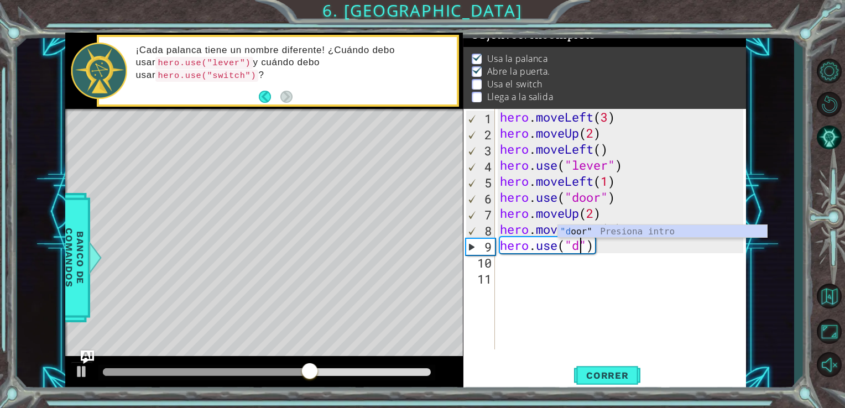
type textarea "hero.use("")"
drag, startPoint x: 598, startPoint y: 254, endPoint x: 593, endPoint y: 260, distance: 8.2
click at [593, 260] on div "hero . moveLeft ( 3 ) hero . moveUp ( 2 ) hero . moveLeft ( ) hero . use ( "lev…" at bounding box center [623, 245] width 252 height 273
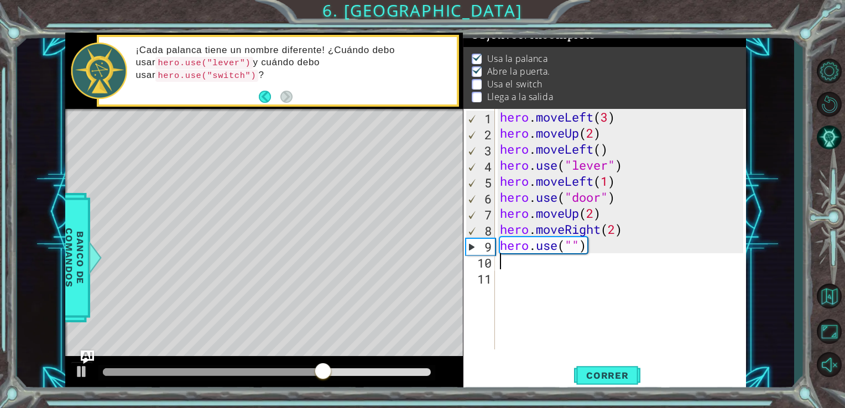
type textarea "l"
click at [568, 253] on div "hero . moveLeft ( 3 ) hero . moveUp ( 2 ) hero . moveLeft ( ) hero . use ( "lev…" at bounding box center [623, 245] width 252 height 273
click at [575, 247] on div "hero . moveLeft ( 3 ) hero . moveUp ( 2 ) hero . moveLeft ( ) hero . use ( "lev…" at bounding box center [623, 245] width 252 height 273
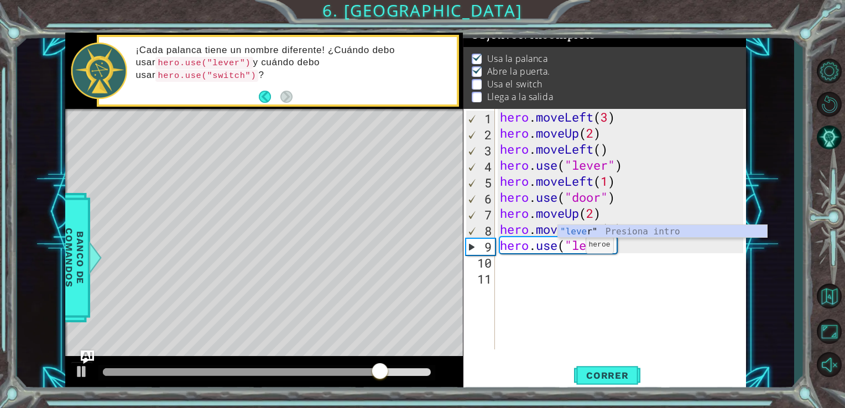
scroll to position [0, 4]
click at [610, 370] on span "Correr" at bounding box center [607, 375] width 65 height 11
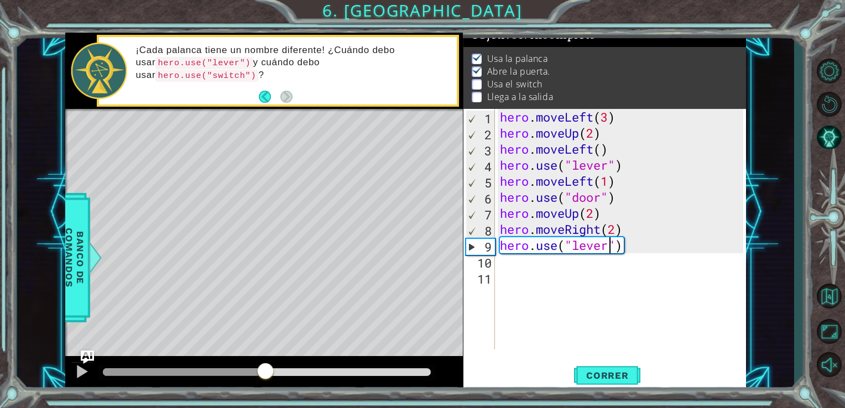
drag, startPoint x: 182, startPoint y: 376, endPoint x: 265, endPoint y: 379, distance: 83.0
click at [265, 376] on div at bounding box center [267, 372] width 328 height 8
drag, startPoint x: 300, startPoint y: 379, endPoint x: 294, endPoint y: 375, distance: 6.7
click at [294, 375] on div at bounding box center [266, 372] width 337 height 15
drag, startPoint x: 294, startPoint y: 366, endPoint x: 268, endPoint y: 366, distance: 26.0
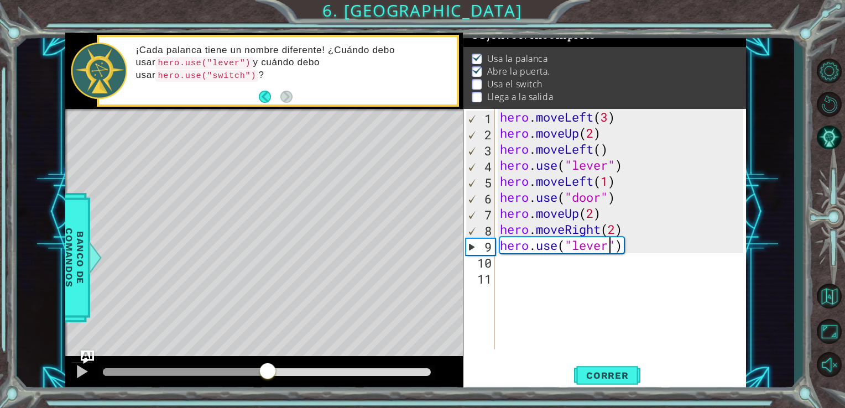
click at [268, 366] on div at bounding box center [268, 372] width 20 height 20
type textarea "hero.use("switch")"
click at [615, 368] on button "Correr" at bounding box center [607, 375] width 66 height 28
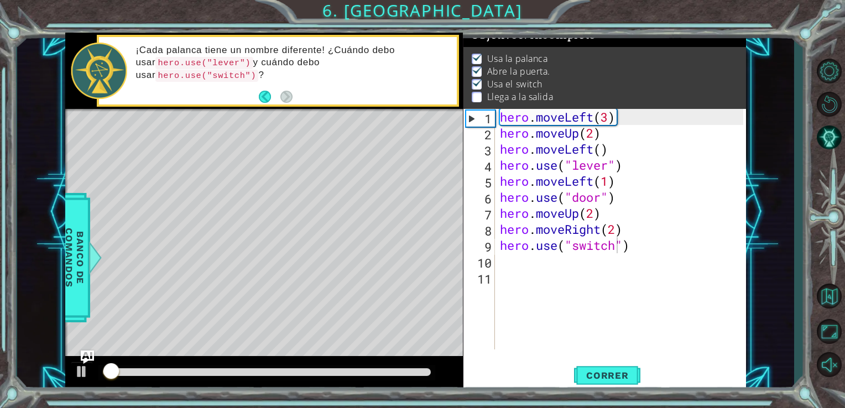
click at [306, 366] on div at bounding box center [266, 372] width 337 height 15
drag, startPoint x: 318, startPoint y: 368, endPoint x: 323, endPoint y: 372, distance: 5.9
click at [323, 372] on div at bounding box center [266, 372] width 337 height 15
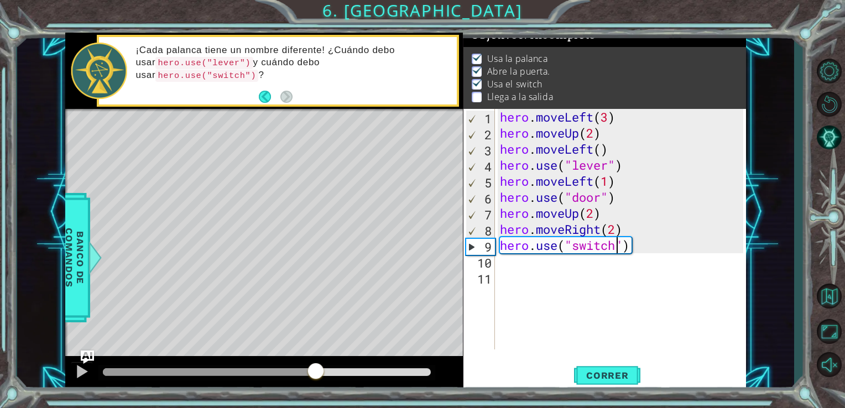
drag, startPoint x: 129, startPoint y: 371, endPoint x: 321, endPoint y: 380, distance: 191.5
click at [321, 380] on div at bounding box center [316, 372] width 20 height 20
click at [551, 274] on div "hero . moveLeft ( 3 ) hero . moveUp ( 2 ) hero . moveLeft ( ) hero . use ( "lev…" at bounding box center [623, 245] width 252 height 273
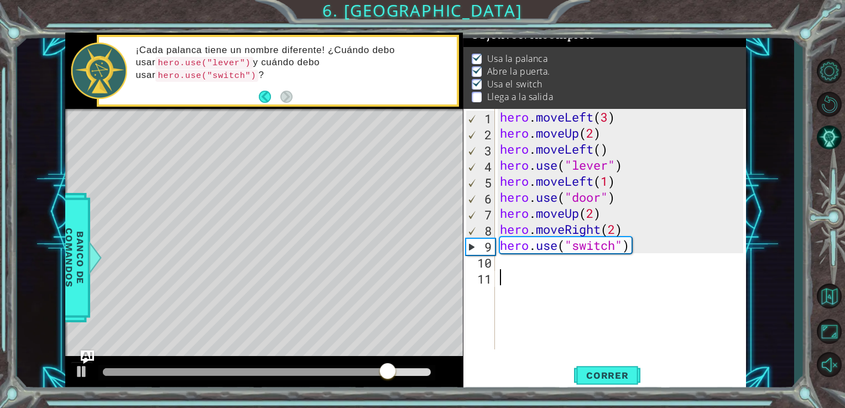
click at [549, 264] on div "hero . moveLeft ( 3 ) hero . moveUp ( 2 ) hero . moveLeft ( ) hero . use ( "lev…" at bounding box center [623, 245] width 252 height 273
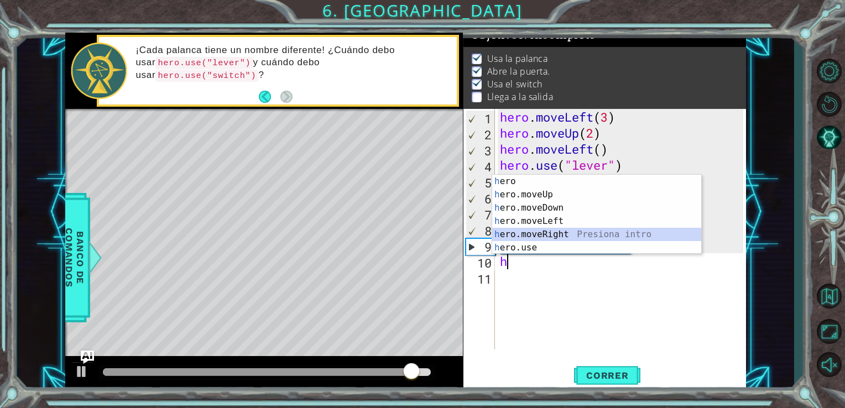
click at [559, 233] on div "h ero Presiona intro h ero.moveUp Presiona intro h ero.moveDown Presiona intro …" at bounding box center [596, 228] width 209 height 106
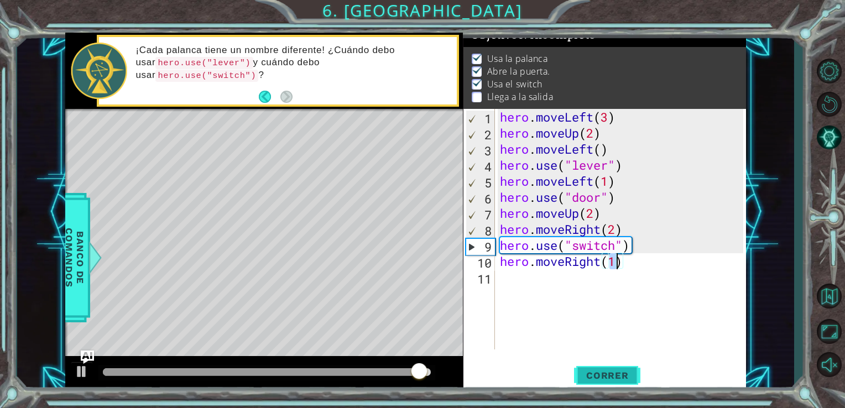
type textarea "hero.moveRight(1)"
click at [598, 371] on span "Correr" at bounding box center [607, 375] width 65 height 11
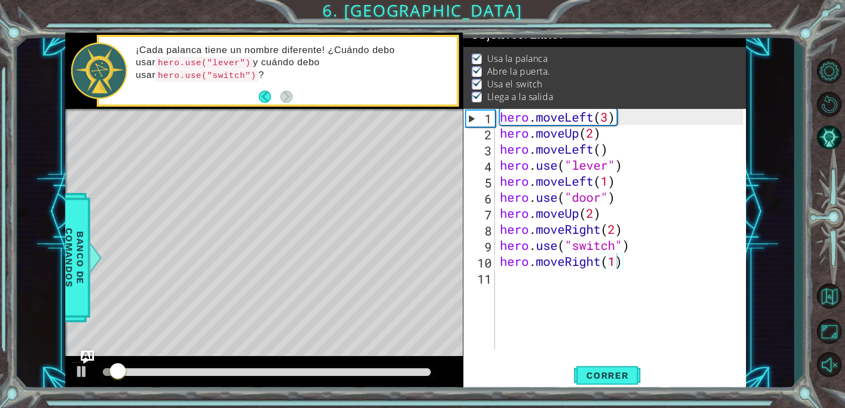
click at [363, 366] on div at bounding box center [266, 372] width 337 height 15
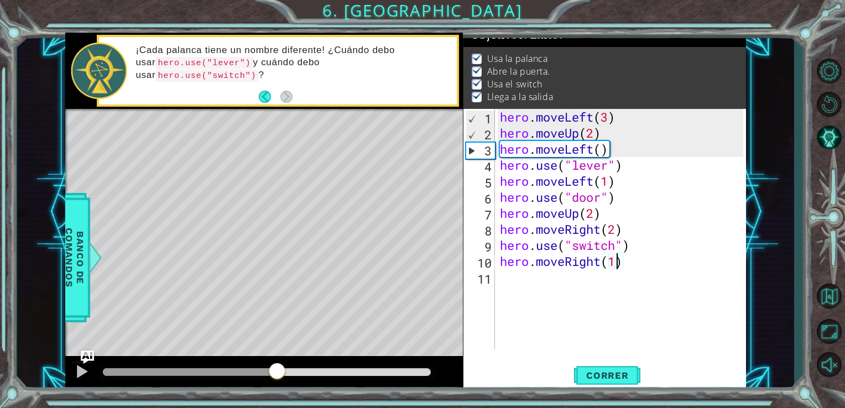
drag, startPoint x: 143, startPoint y: 369, endPoint x: 320, endPoint y: 397, distance: 179.7
click at [320, 397] on div "1 ההההההההההההההההההההההההההההההההההההההההההההההההההההההההההההההההההההההההההההה…" at bounding box center [422, 204] width 845 height 408
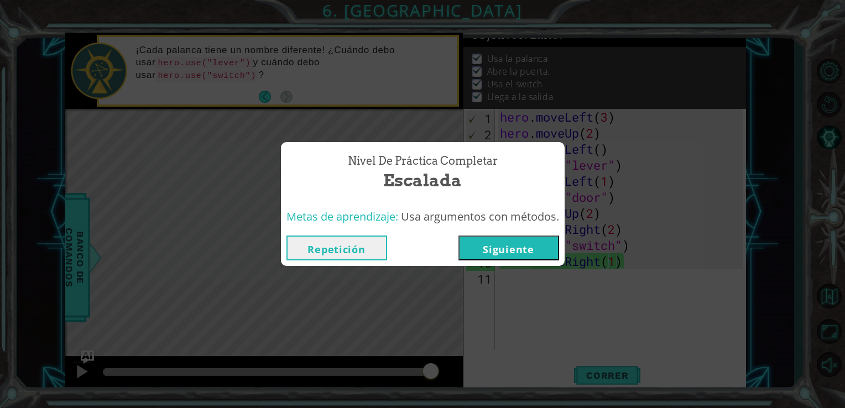
click at [495, 243] on button "Siguiente" at bounding box center [508, 247] width 101 height 25
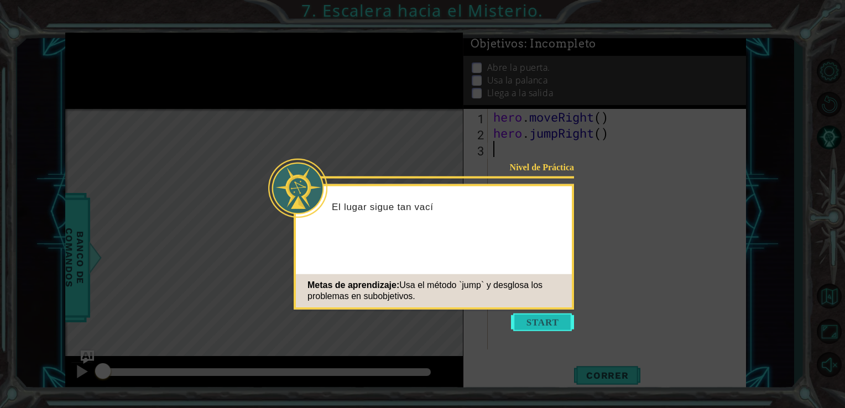
click at [572, 323] on button "Start" at bounding box center [542, 322] width 63 height 18
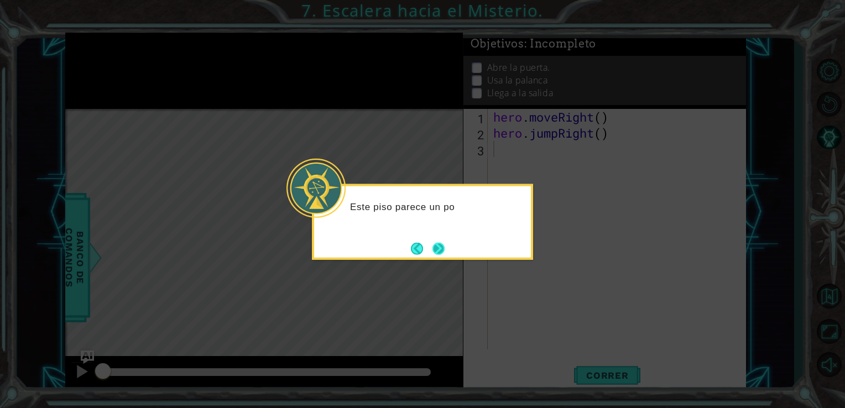
click at [438, 248] on button "Next" at bounding box center [438, 248] width 12 height 12
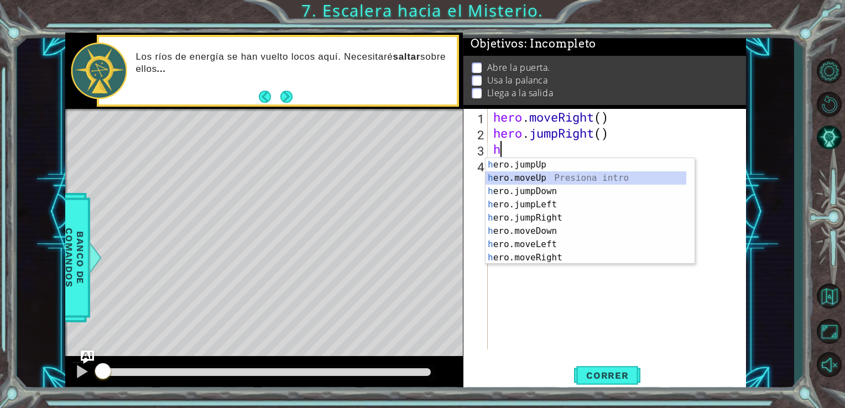
click at [551, 185] on div "h ero.jumpUp Presiona intro h ero.moveUp Presiona intro h ero.jumpDown Presiona…" at bounding box center [585, 224] width 201 height 133
type textarea "hero.moveUp(1)"
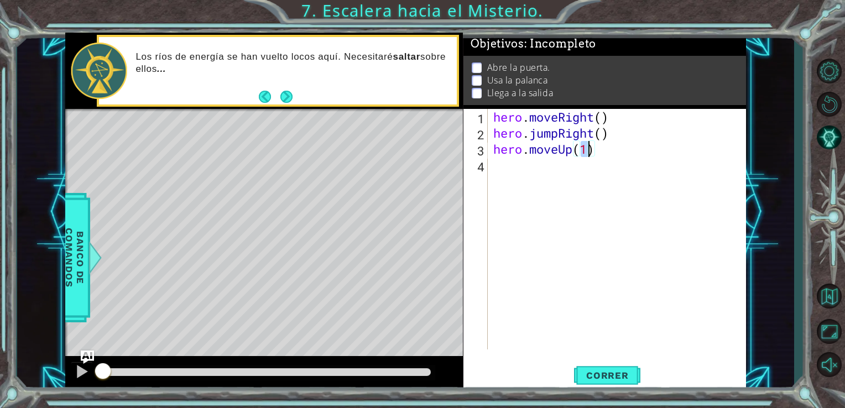
click at [557, 172] on div "hero . moveRight ( ) hero . jumpRight ( ) hero . moveUp ( 1 )" at bounding box center [620, 245] width 258 height 273
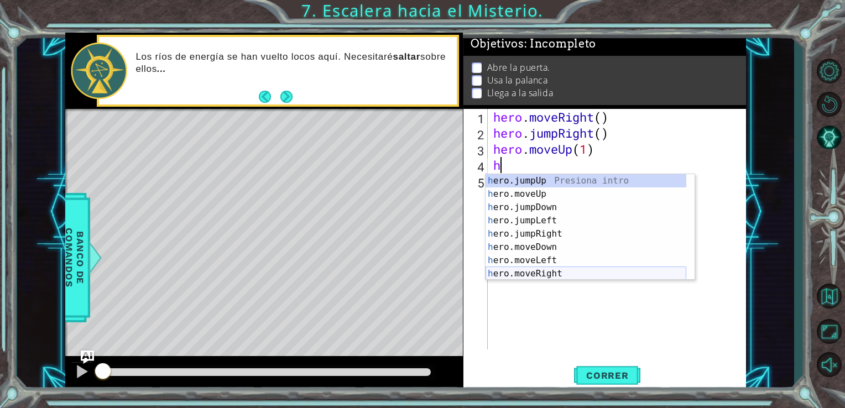
click at [549, 269] on div "h ero.jumpUp Presiona intro h ero.moveUp Presiona intro h ero.jumpDown Presiona…" at bounding box center [585, 240] width 201 height 133
type textarea "hero.moveRight(1)"
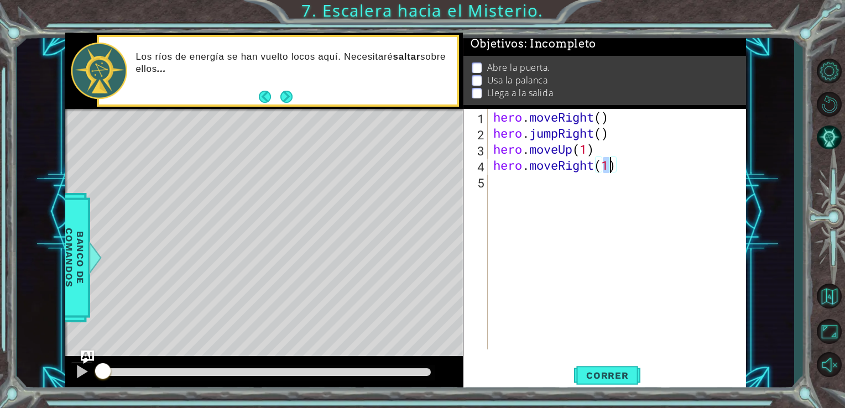
click at [501, 185] on div "hero . moveRight ( ) hero . jumpRight ( ) hero . moveUp ( 1 ) hero . moveRight …" at bounding box center [620, 245] width 258 height 273
click at [597, 378] on span "Correr" at bounding box center [607, 375] width 65 height 11
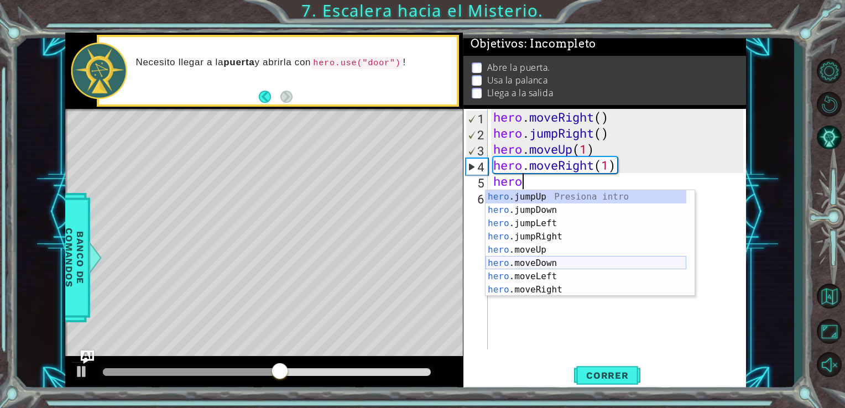
scroll to position [0, 1]
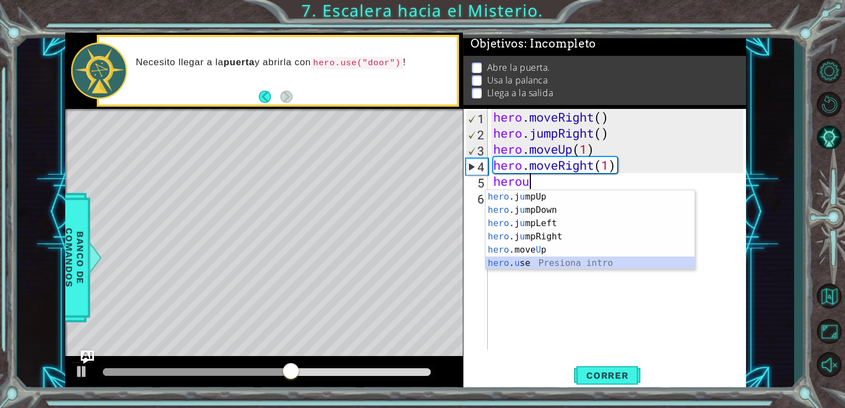
click at [553, 263] on div "hero .j u mpUp Presiona intro hero .j u mpDown Presiona intro hero .j u mpLeft …" at bounding box center [589, 243] width 209 height 106
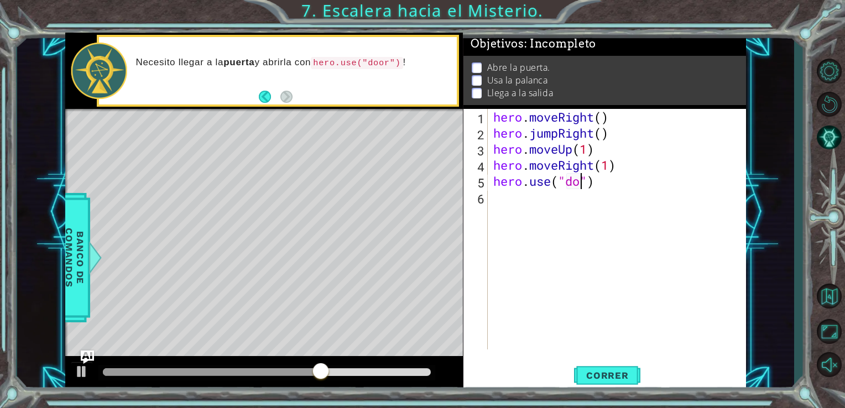
type textarea "hero.use("door")"
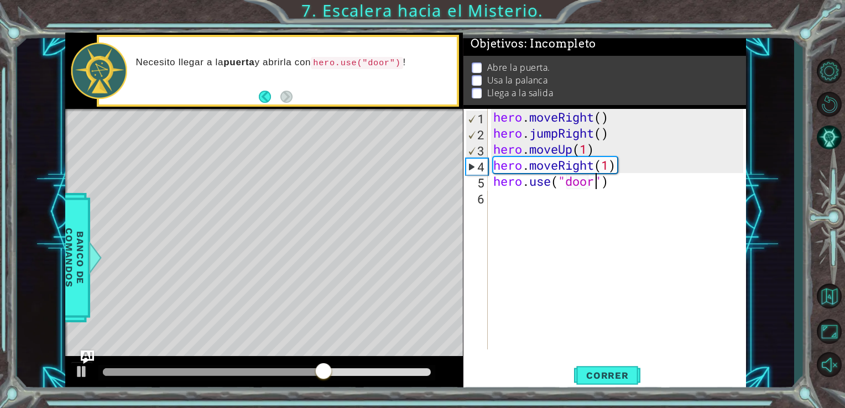
scroll to position [0, 4]
click at [501, 209] on div "hero . moveRight ( ) hero . jumpRight ( ) hero . moveUp ( 1 ) hero . moveRight …" at bounding box center [620, 245] width 258 height 273
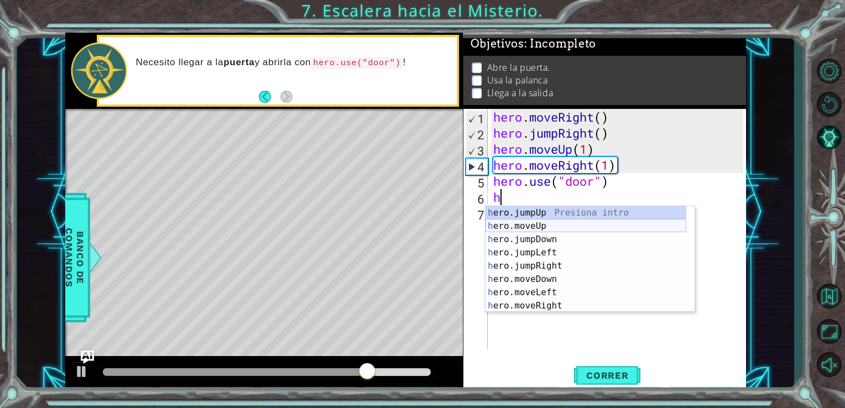
click at [571, 223] on div "h ero.jumpUp Presiona intro h ero.moveUp Presiona intro h ero.jumpDown Presiona…" at bounding box center [585, 272] width 201 height 133
type textarea "hero.moveUp(1)"
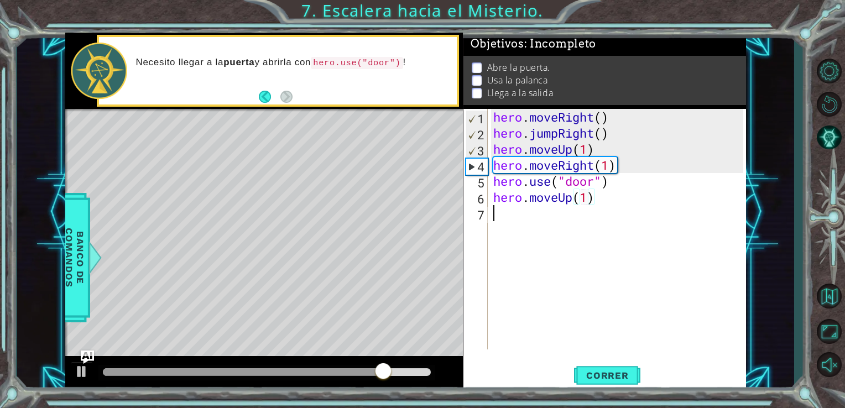
click at [531, 230] on div "hero . moveRight ( ) hero . jumpRight ( ) hero . moveUp ( 1 ) hero . moveRight …" at bounding box center [620, 245] width 258 height 273
type textarea "h"
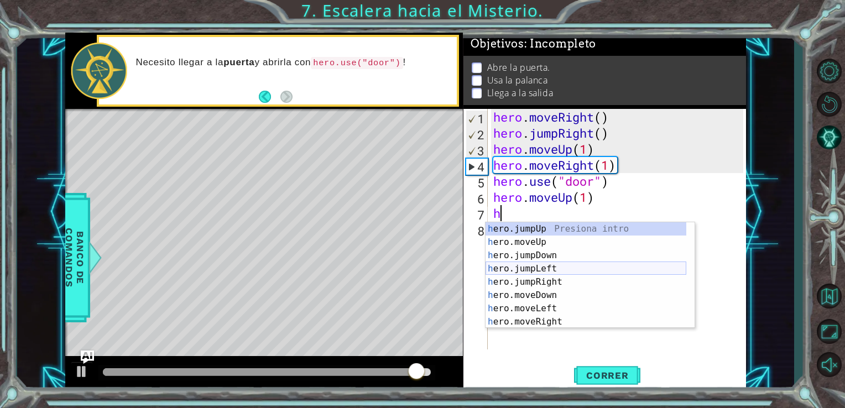
click at [559, 271] on div "h ero.jumpUp Presiona intro h ero.moveUp Presiona intro h ero.jumpDown Presiona…" at bounding box center [585, 288] width 201 height 133
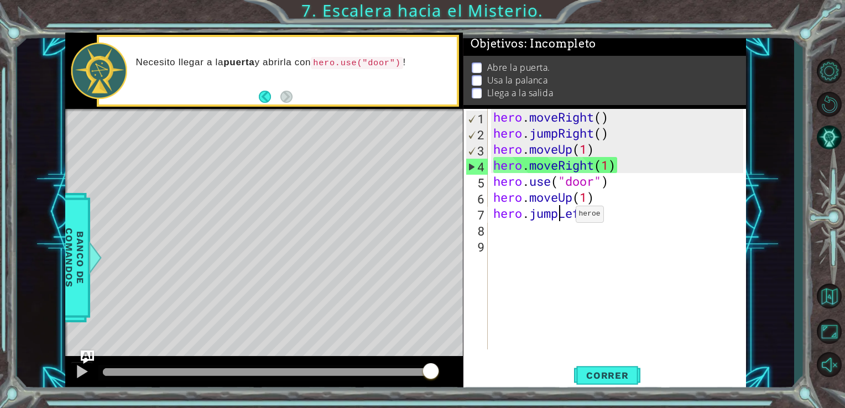
click at [558, 217] on div "hero . moveRight ( ) hero . jumpRight ( ) hero . moveUp ( 1 ) hero . moveRight …" at bounding box center [620, 245] width 258 height 273
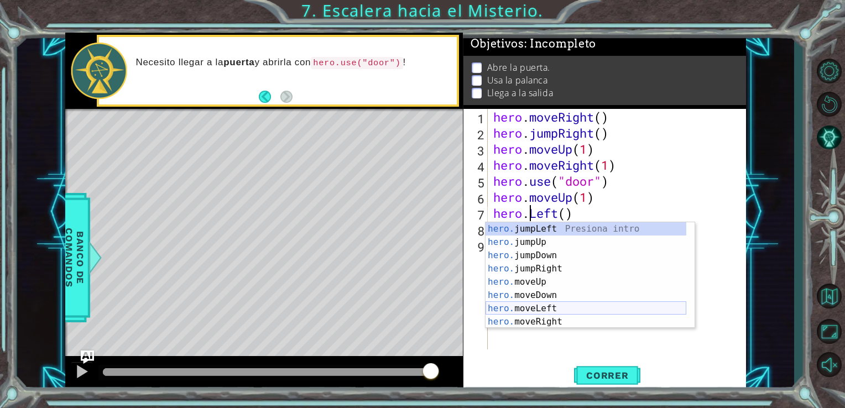
click at [551, 308] on div "hero. jumpLeft Presiona intro hero. jumpUp Presiona intro hero. jumpDown Presio…" at bounding box center [585, 288] width 201 height 133
type textarea "hero.moveLeft(1)"
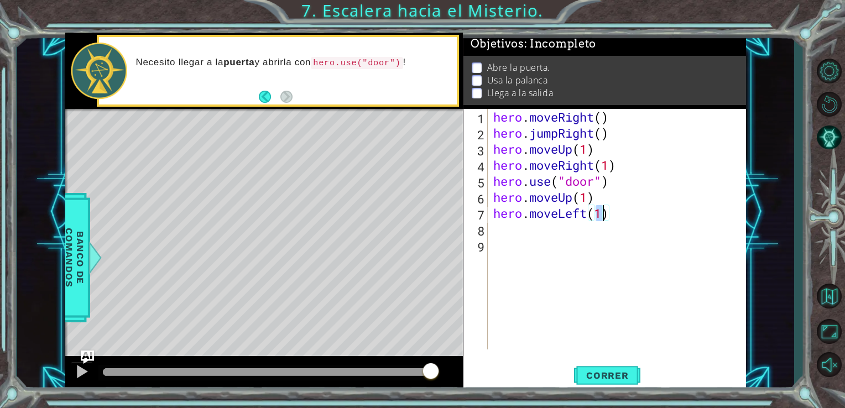
drag, startPoint x: 535, startPoint y: 236, endPoint x: 523, endPoint y: 242, distance: 13.6
click at [530, 227] on div "hero . moveRight ( ) hero . jumpRight ( ) hero . moveUp ( 1 ) hero . moveRight …" at bounding box center [620, 245] width 258 height 273
click at [606, 218] on div "hero . moveRight ( ) hero . jumpRight ( ) hero . moveUp ( 1 ) hero . moveRight …" at bounding box center [620, 245] width 258 height 273
type textarea "hero.moveLeft(1)"
click at [551, 232] on div "hero . moveRight ( ) hero . jumpRight ( ) hero . moveUp ( 1 ) hero . moveRight …" at bounding box center [620, 245] width 258 height 273
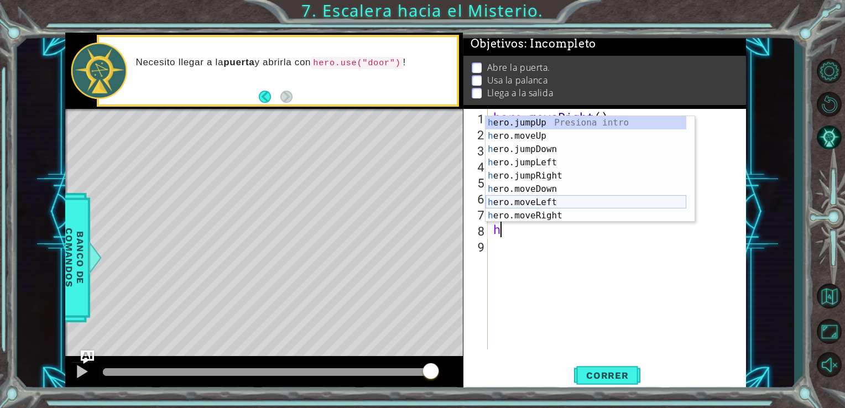
click at [557, 204] on div "h ero.jumpUp Presiona intro h ero.moveUp Presiona intro h ero.jumpDown Presiona…" at bounding box center [585, 182] width 201 height 133
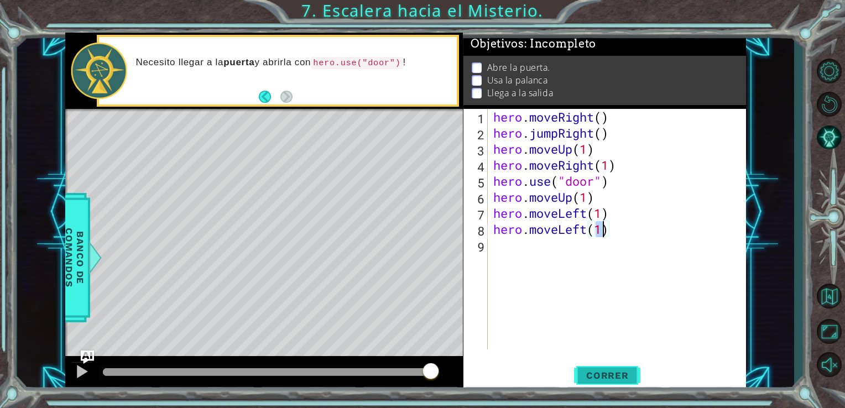
type textarea "hero.moveLeft(1)"
click at [609, 378] on span "Correr" at bounding box center [607, 375] width 65 height 11
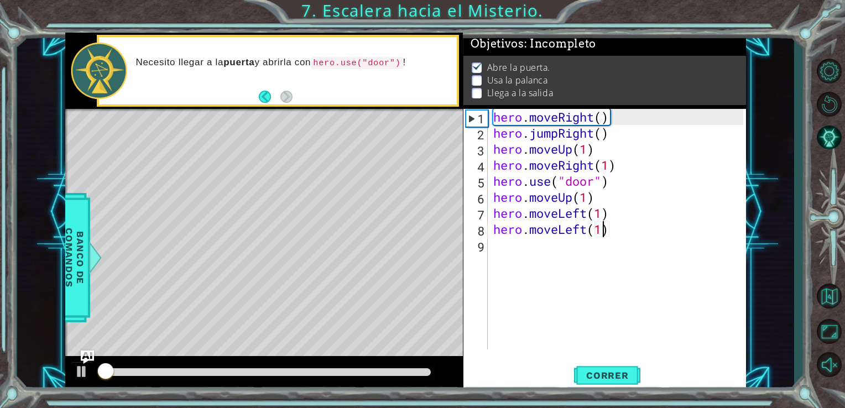
scroll to position [4, 0]
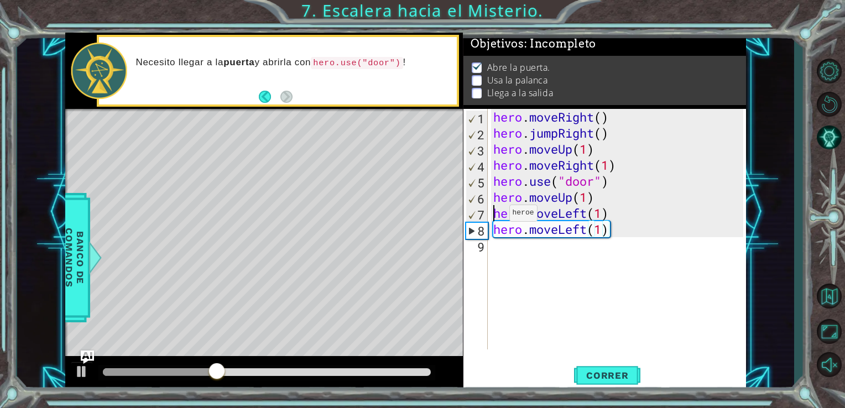
click at [492, 216] on div "hero . moveRight ( ) hero . jumpRight ( ) hero . moveUp ( 1 ) hero . moveRight …" at bounding box center [620, 245] width 258 height 273
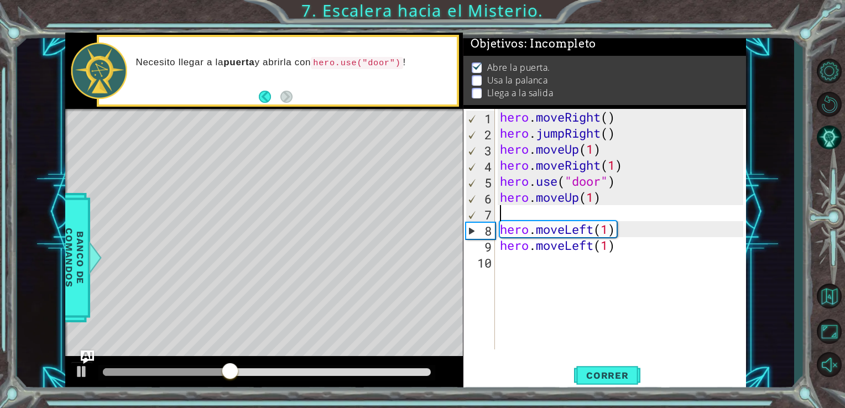
click at [520, 214] on div "hero . moveRight ( ) hero . jumpRight ( ) hero . moveUp ( 1 ) hero . moveRight …" at bounding box center [623, 245] width 252 height 273
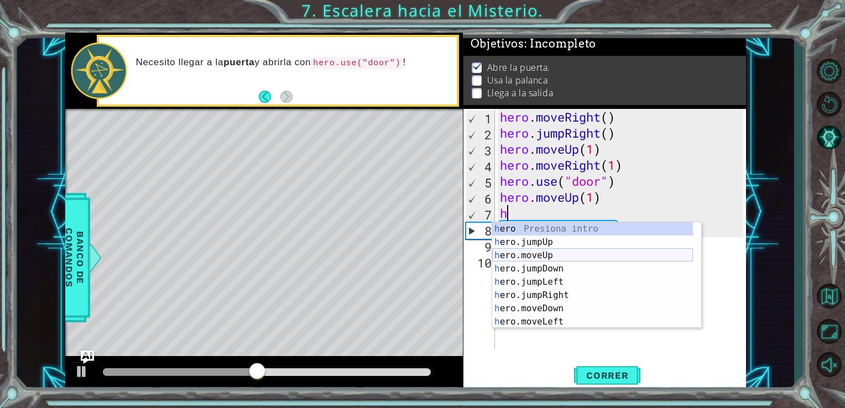
click at [565, 254] on div "h ero Presiona intro h ero.jumpUp Presiona intro h ero.moveUp Presiona intro h …" at bounding box center [592, 288] width 201 height 133
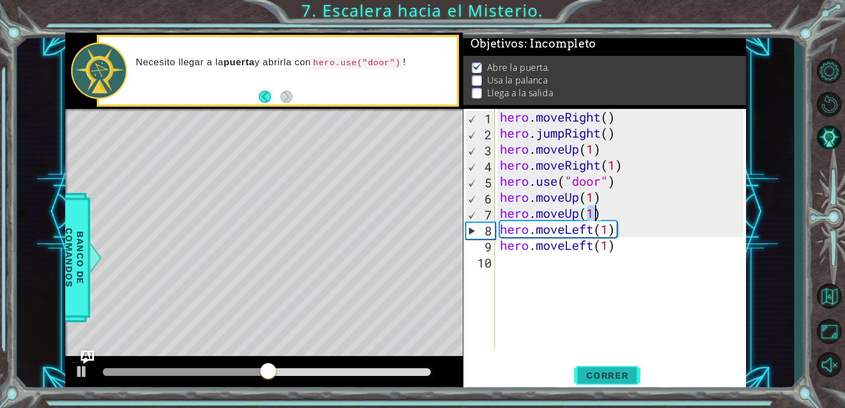
type textarea "hero.moveUp(1)"
click at [604, 370] on span "Correr" at bounding box center [607, 375] width 65 height 11
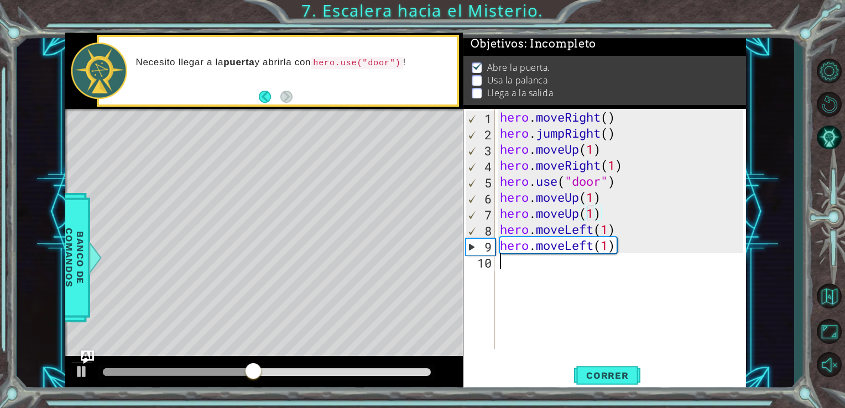
click at [517, 256] on div "hero . moveRight ( ) hero . jumpRight ( ) hero . moveUp ( 1 ) hero . moveRight …" at bounding box center [623, 245] width 252 height 273
type textarea "h"
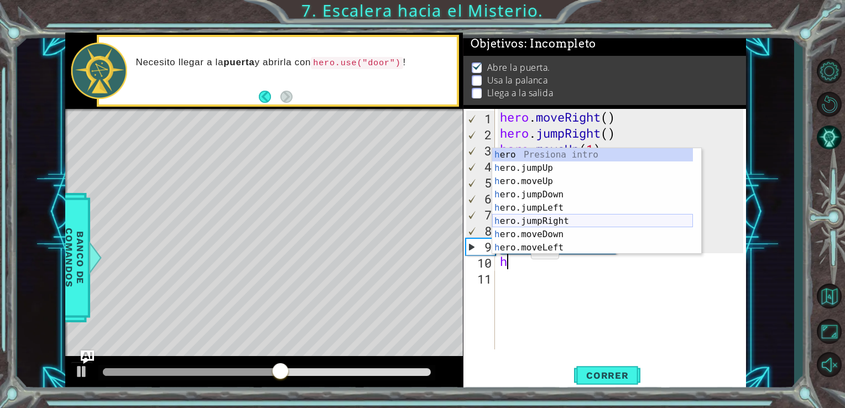
click at [585, 219] on div "h ero Presiona intro h ero.jumpUp Presiona intro h ero.moveUp Presiona intro h …" at bounding box center [592, 214] width 201 height 133
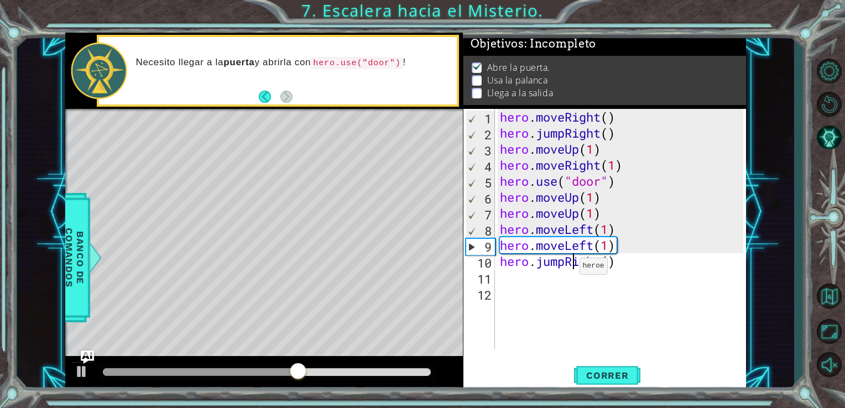
click at [570, 268] on div "hero . moveRight ( ) hero . jumpRight ( ) hero . moveUp ( 1 ) hero . moveRight …" at bounding box center [623, 245] width 252 height 273
click at [569, 267] on div "hero . moveRight ( ) hero . jumpRight ( ) hero . moveUp ( 1 ) hero . moveRight …" at bounding box center [623, 245] width 252 height 273
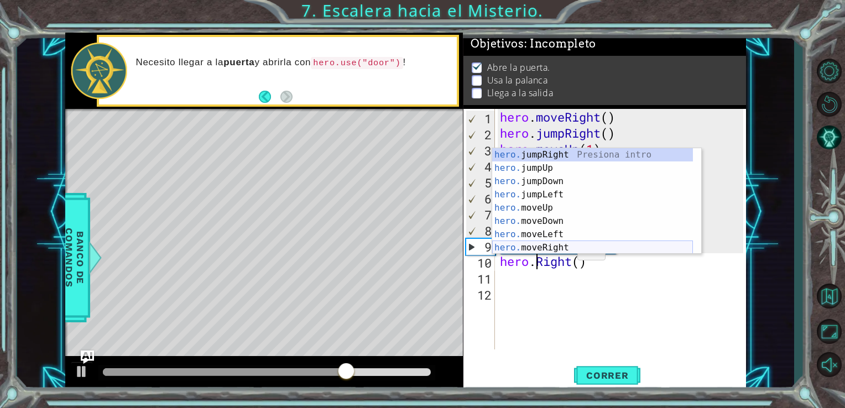
click at [576, 245] on div "hero. jumpRight Presiona intro hero. jumpUp Presiona intro hero. jumpDown Presi…" at bounding box center [592, 214] width 201 height 133
type textarea "hero.moveRight(1)"
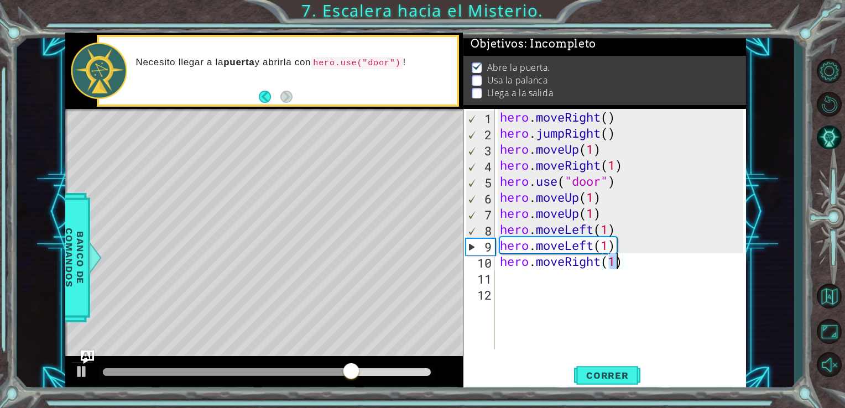
click at [557, 275] on div "hero . moveRight ( ) hero . jumpRight ( ) hero . moveUp ( 1 ) hero . moveRight …" at bounding box center [623, 245] width 252 height 273
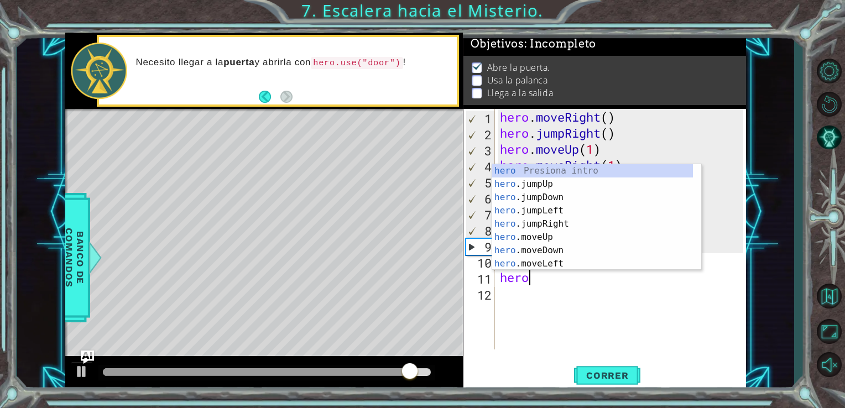
scroll to position [0, 1]
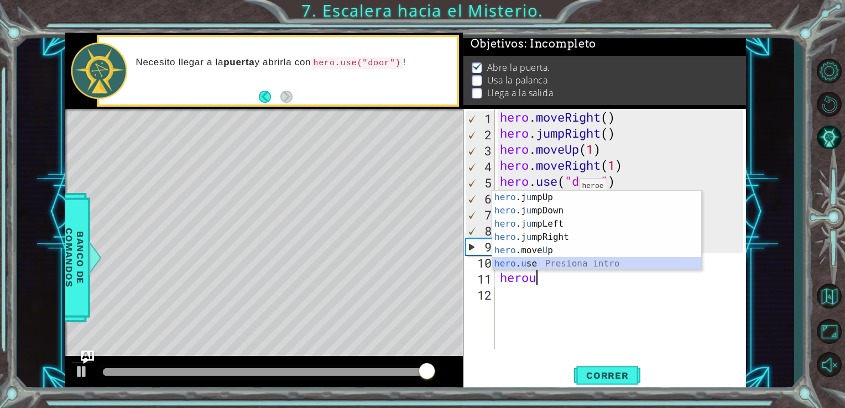
click at [552, 263] on div "hero .j u mpUp Presiona intro hero .j u mpDown Presiona intro hero .j u mpLeft …" at bounding box center [596, 244] width 209 height 106
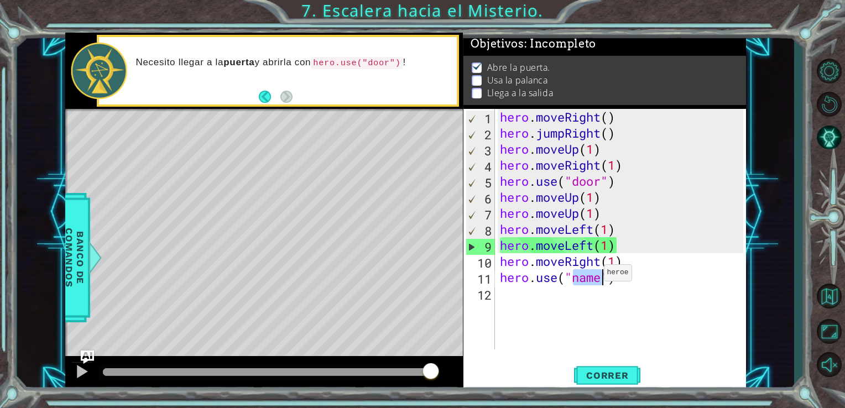
scroll to position [0, 3]
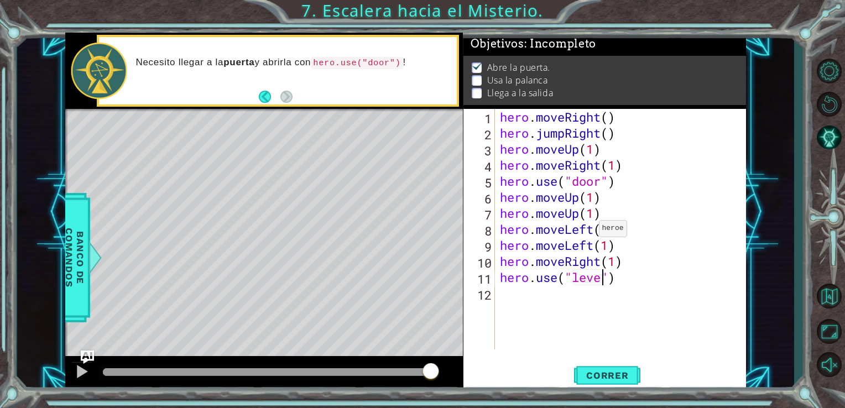
type textarea "hero.use("lever")"
click at [551, 310] on div "hero . moveRight ( ) hero . jumpRight ( ) hero . moveUp ( 1 ) hero . moveRight …" at bounding box center [623, 245] width 252 height 273
click at [528, 300] on div "hero . moveRight ( ) hero . jumpRight ( ) hero . moveUp ( 1 ) hero . moveRight …" at bounding box center [623, 245] width 252 height 273
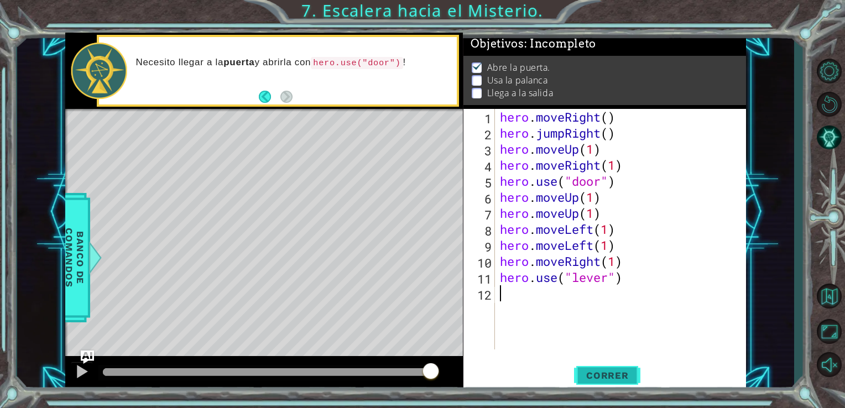
click at [615, 370] on span "Correr" at bounding box center [607, 375] width 65 height 11
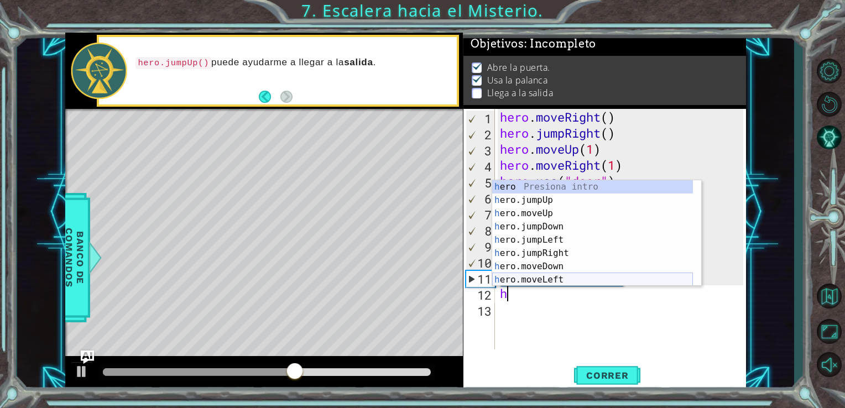
click at [562, 275] on div "h ero Presiona intro h ero.jumpUp Presiona intro h ero.moveUp Presiona intro h …" at bounding box center [592, 246] width 201 height 133
type textarea "hero.moveLeft(1)"
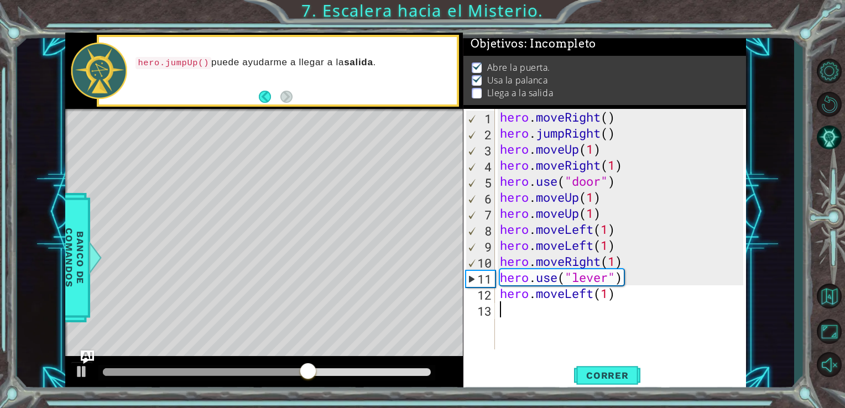
click at [505, 319] on div "hero . moveRight ( ) hero . jumpRight ( ) hero . moveUp ( 1 ) hero . moveRight …" at bounding box center [623, 245] width 252 height 273
click at [620, 377] on span "Correr" at bounding box center [607, 375] width 65 height 11
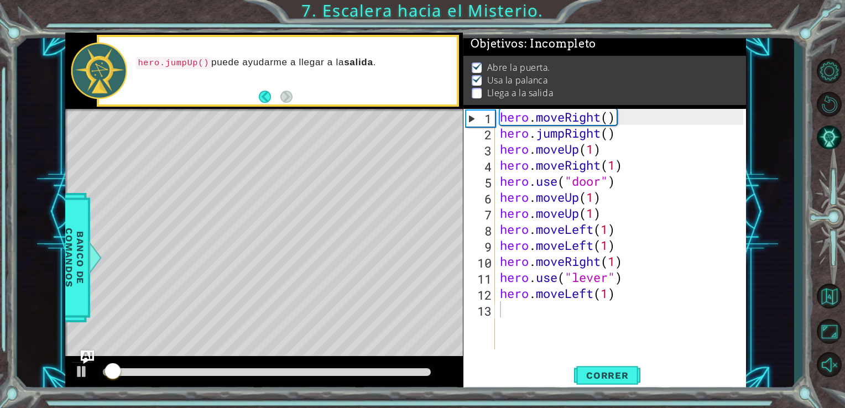
drag, startPoint x: 341, startPoint y: 365, endPoint x: 349, endPoint y: 364, distance: 8.4
click at [349, 364] on div at bounding box center [264, 373] width 398 height 35
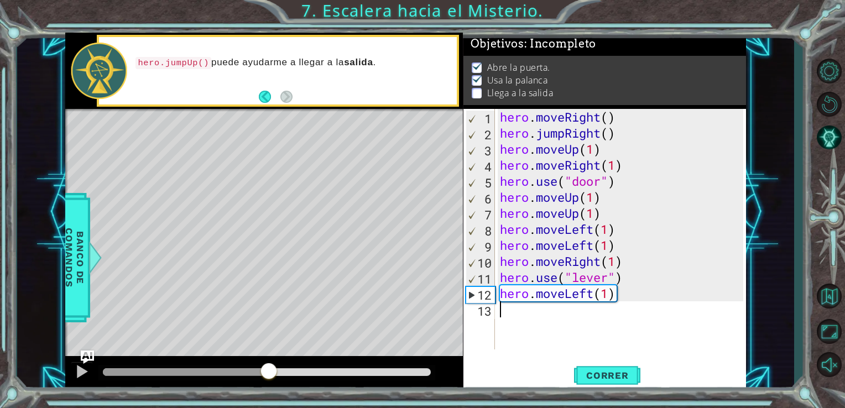
drag, startPoint x: 125, startPoint y: 368, endPoint x: 310, endPoint y: 377, distance: 185.4
click at [279, 377] on div at bounding box center [269, 372] width 20 height 20
click at [595, 372] on span "Correr" at bounding box center [607, 375] width 65 height 11
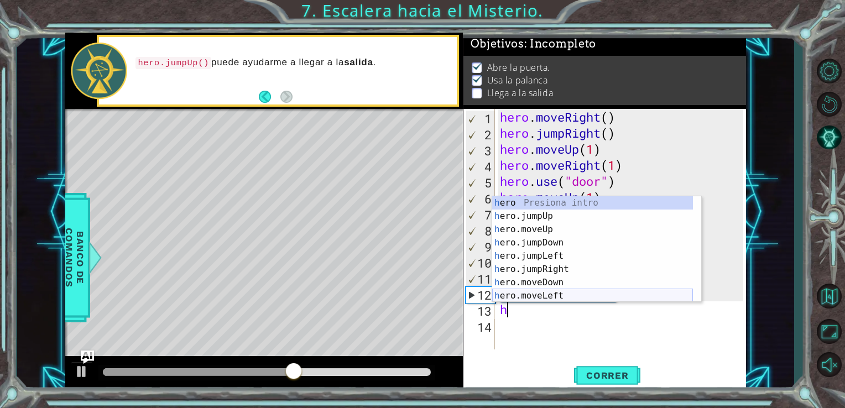
click at [547, 298] on div "h ero Presiona intro h ero.jumpUp Presiona intro h ero.moveUp Presiona intro h …" at bounding box center [592, 262] width 201 height 133
type textarea "hero.moveLeft(1)"
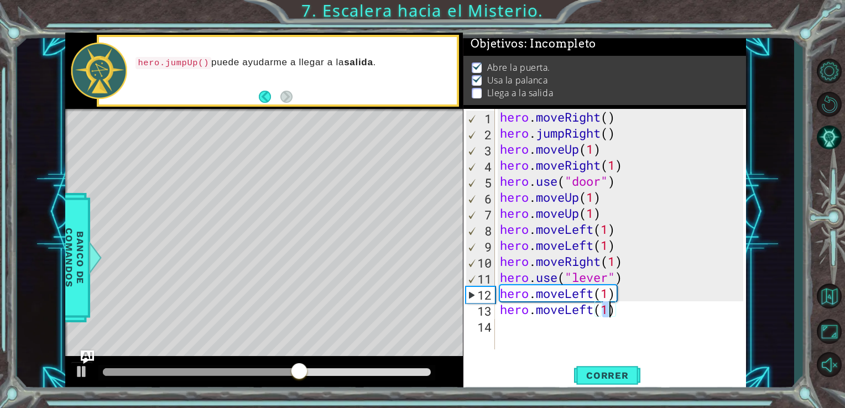
click at [528, 341] on div "hero . moveRight ( ) hero . jumpRight ( ) hero . moveUp ( 1 ) hero . moveRight …" at bounding box center [623, 245] width 252 height 273
type textarea "h"
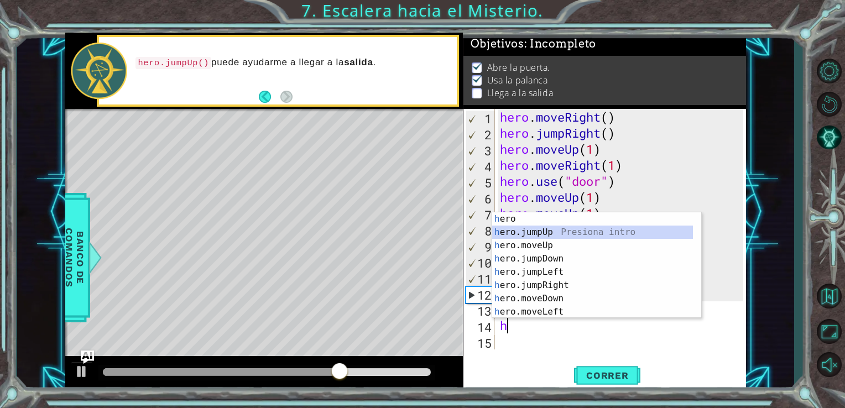
click at [562, 235] on div "h ero Presiona intro h ero.jumpUp Presiona intro h ero.moveUp Presiona intro h …" at bounding box center [592, 278] width 201 height 133
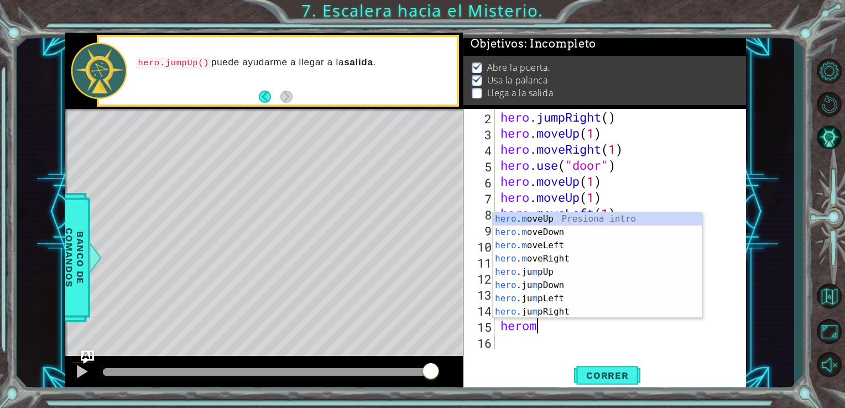
scroll to position [0, 1]
click at [573, 253] on div "hero . m oveUp Presiona intro hero . m oveDown Presiona intro hero . m oveLeft …" at bounding box center [597, 278] width 209 height 133
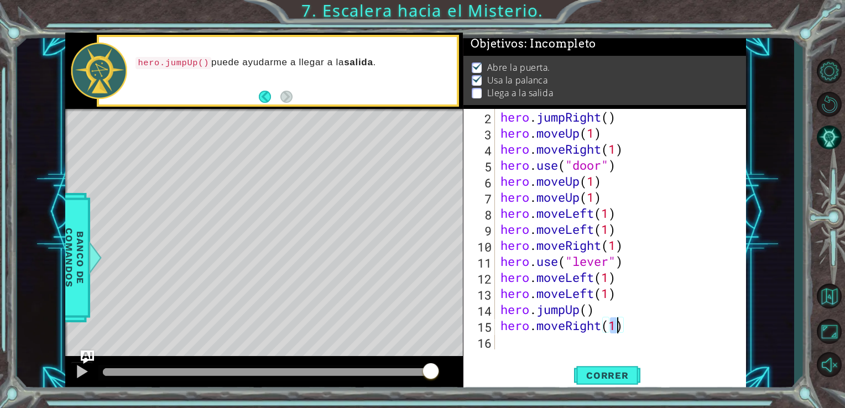
scroll to position [0, 4]
type textarea "hero.moveRight(2)"
click at [609, 368] on button "Correr" at bounding box center [607, 375] width 66 height 28
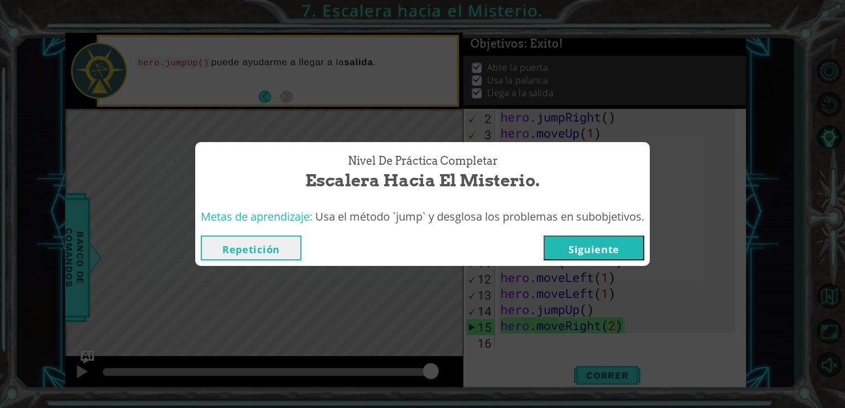
click at [618, 249] on button "Siguiente" at bounding box center [593, 247] width 101 height 25
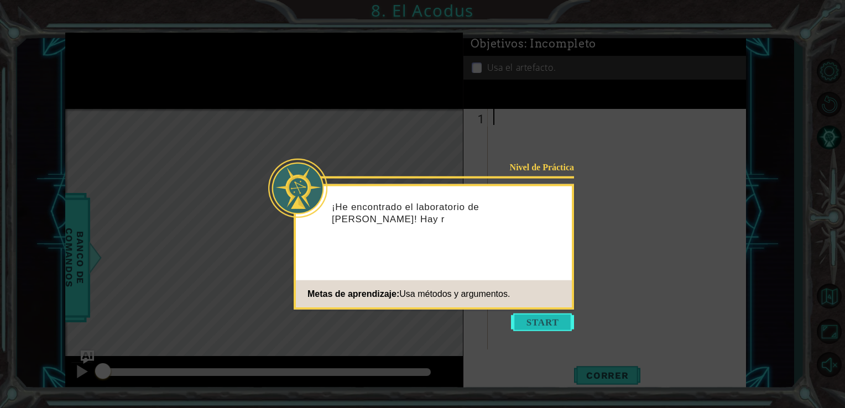
click at [538, 324] on button "Start" at bounding box center [542, 322] width 63 height 18
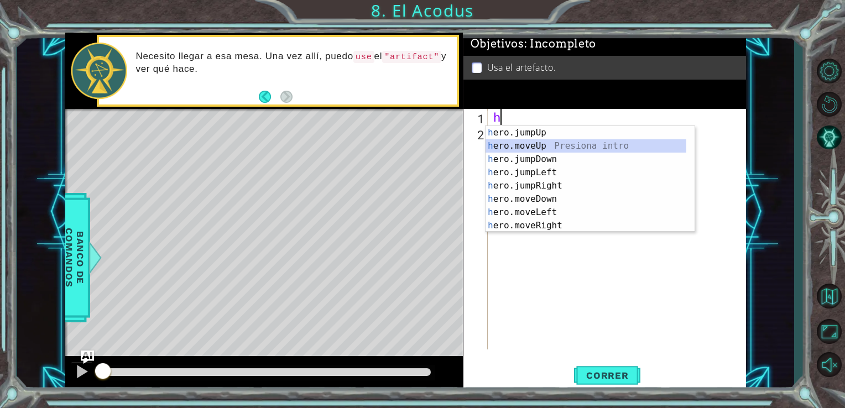
click at [552, 146] on div "h ero.jumpUp Presiona intro h ero.moveUp Presiona intro h ero.jumpDown Presiona…" at bounding box center [585, 192] width 201 height 133
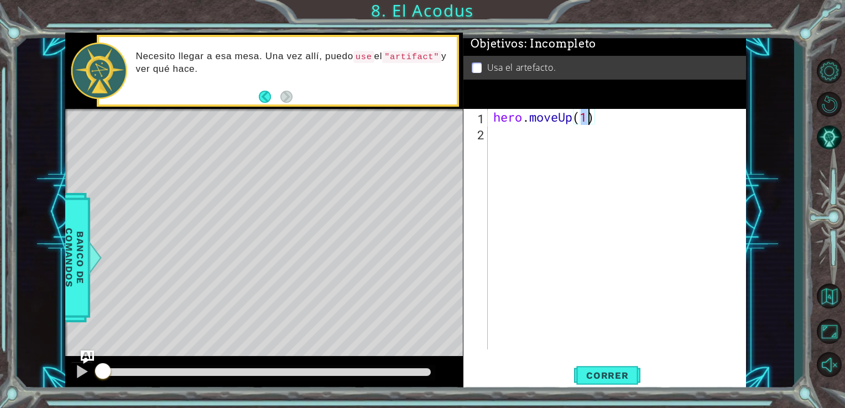
scroll to position [0, 4]
drag, startPoint x: 480, startPoint y: 107, endPoint x: 507, endPoint y: 122, distance: 30.7
click at [482, 108] on div "Objetivos : Incompleto Usa el artefacto. hero.moveUp(2) 1 2 hero . moveUp ( 2 )…" at bounding box center [604, 212] width 283 height 359
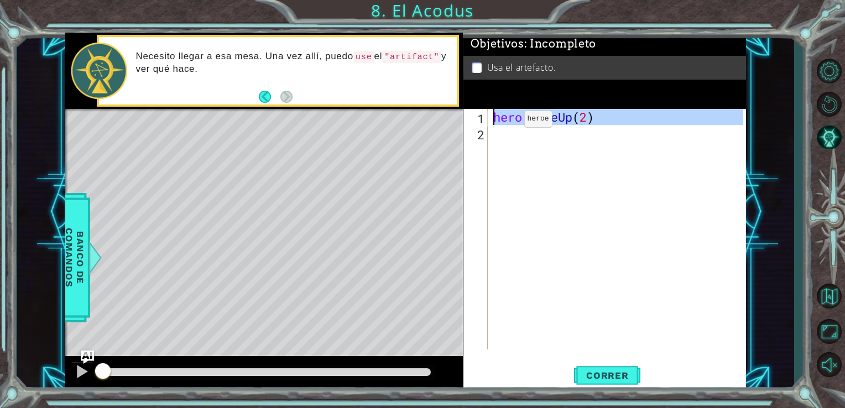
type textarea "hero.moveUp(2)"
click at [522, 136] on div "hero . moveUp ( 2 )" at bounding box center [617, 229] width 253 height 240
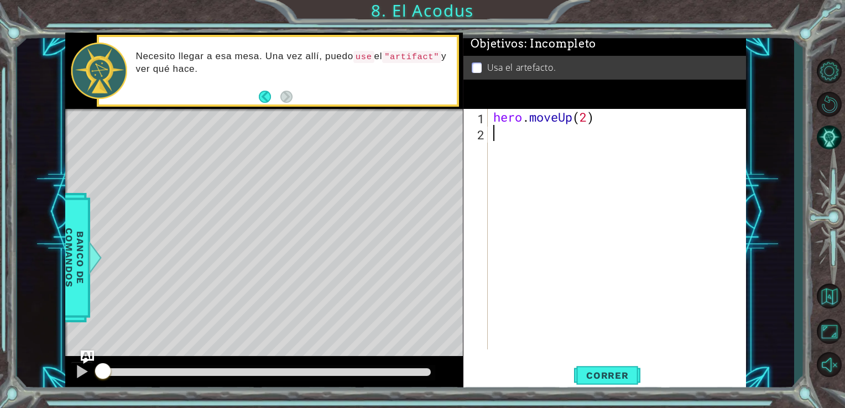
scroll to position [0, 0]
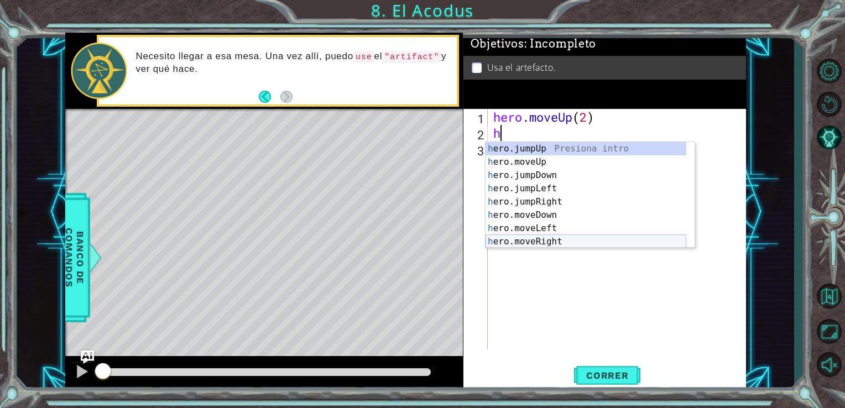
click at [554, 232] on div "h ero.jumpUp Presiona intro h ero.moveUp Presiona intro h ero.jumpDown Presiona…" at bounding box center [585, 208] width 201 height 133
type textarea "hero.moveLeft(1)"
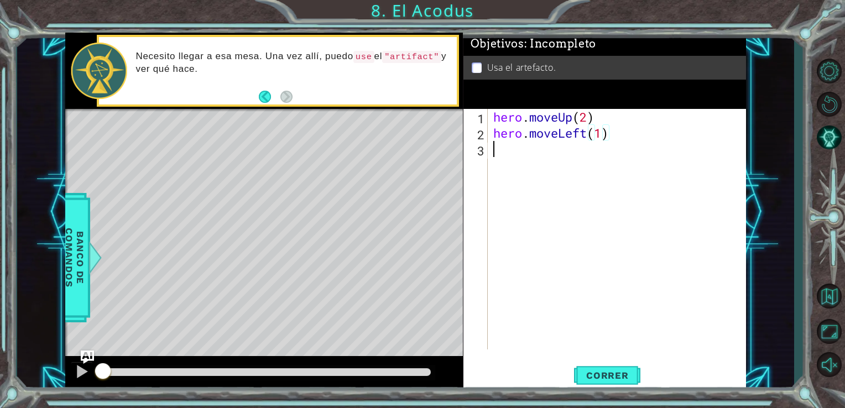
click at [568, 158] on div "hero . moveUp ( 2 ) hero . moveLeft ( 1 )" at bounding box center [620, 245] width 258 height 273
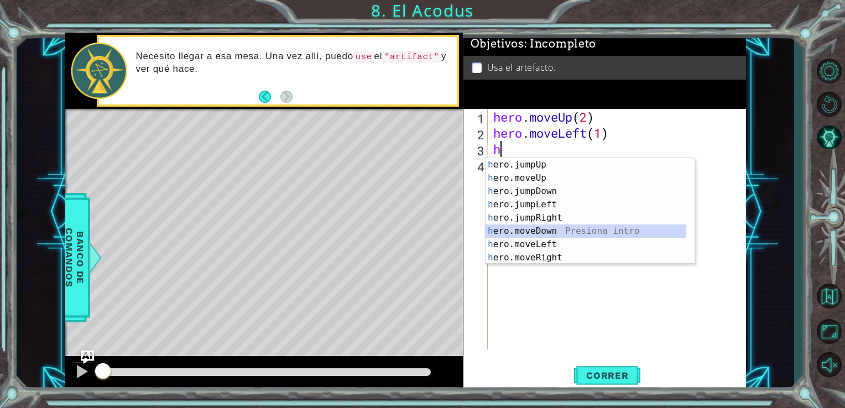
click at [546, 231] on div "h ero.jumpUp Presiona intro h ero.moveUp Presiona intro h ero.jumpDown Presiona…" at bounding box center [585, 224] width 201 height 133
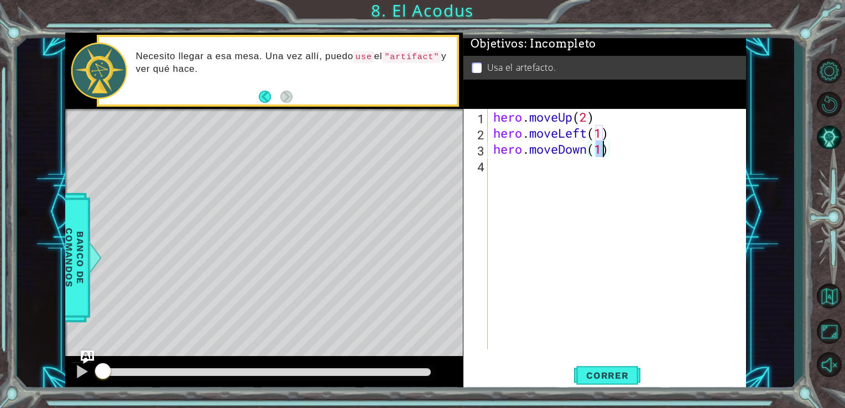
type textarea "hero.moveDown(2)"
click at [600, 186] on div "hero . moveUp ( 2 ) hero . moveLeft ( 1 ) hero . moveDown ( 2 )" at bounding box center [620, 245] width 258 height 273
type textarea "h"
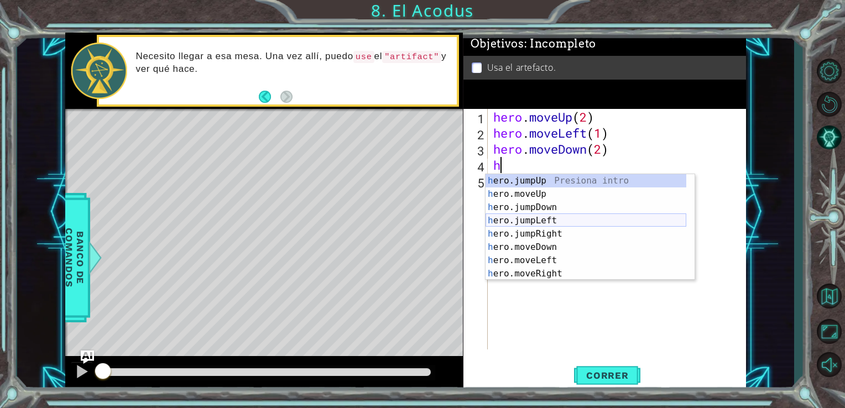
click at [573, 221] on div "h ero.jumpUp Presiona intro h ero.moveUp Presiona intro h ero.jumpDown Presiona…" at bounding box center [585, 240] width 201 height 133
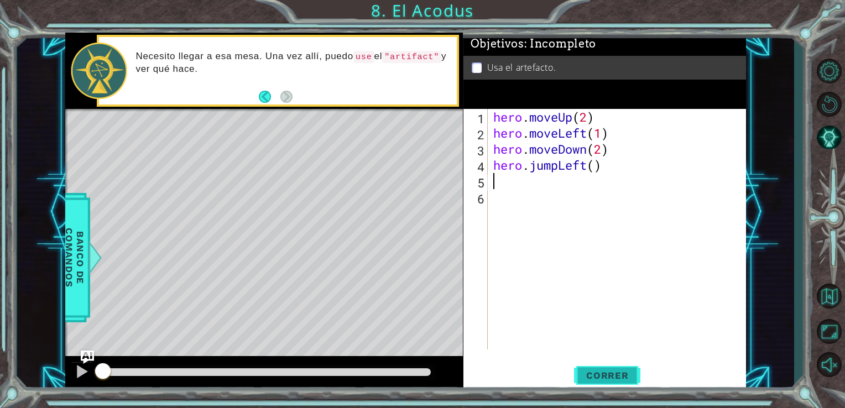
click at [613, 368] on button "Correr" at bounding box center [607, 375] width 66 height 28
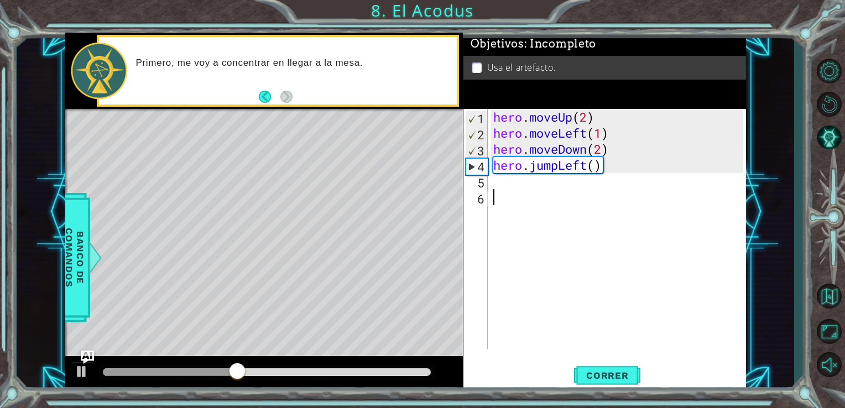
click at [583, 191] on div "hero . moveUp ( 2 ) hero . moveLeft ( 1 ) hero . moveDown ( 2 ) hero . jumpLeft…" at bounding box center [620, 245] width 258 height 273
click at [579, 187] on div "hero . moveUp ( 2 ) hero . moveLeft ( 1 ) hero . moveDown ( 2 ) hero . jumpLeft…" at bounding box center [620, 245] width 258 height 273
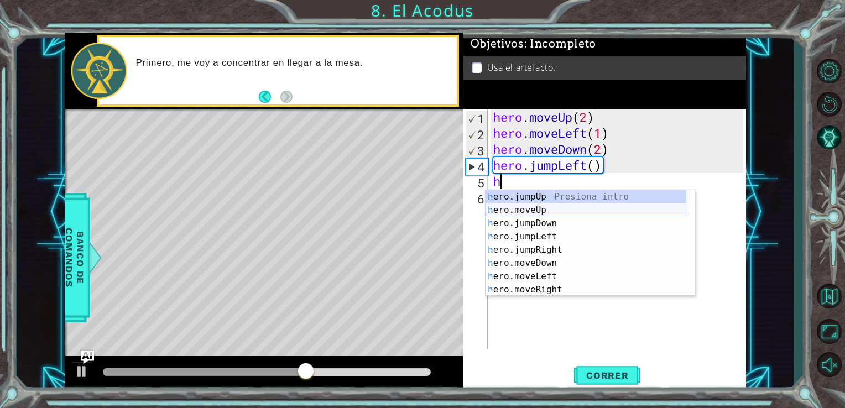
click at [579, 215] on div "h ero.jumpUp Presiona intro h ero.moveUp Presiona intro h ero.jumpDown Presiona…" at bounding box center [585, 256] width 201 height 133
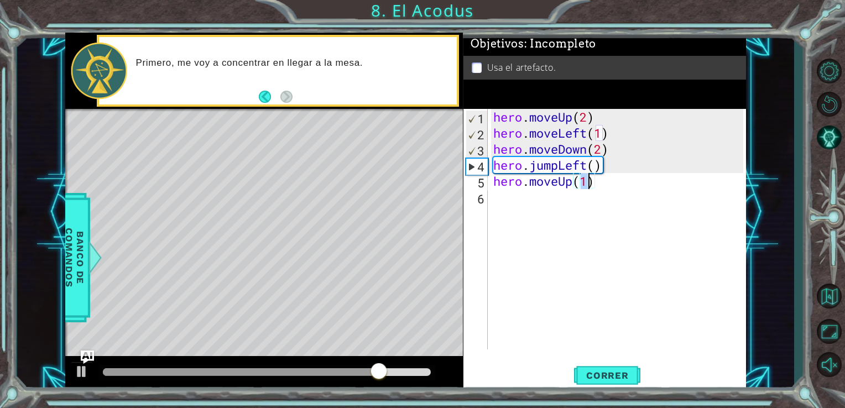
type textarea "hero.moveUp(2)"
click at [541, 209] on div "hero . moveUp ( 2 ) hero . moveLeft ( 1 ) hero . moveDown ( 2 ) hero . jumpLeft…" at bounding box center [620, 245] width 258 height 273
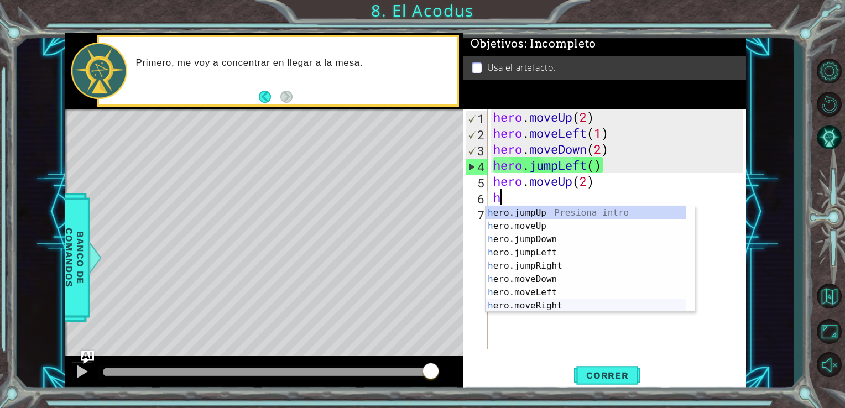
click at [565, 301] on div "h ero.jumpUp Presiona intro h ero.moveUp Presiona intro h ero.jumpDown Presiona…" at bounding box center [585, 272] width 201 height 133
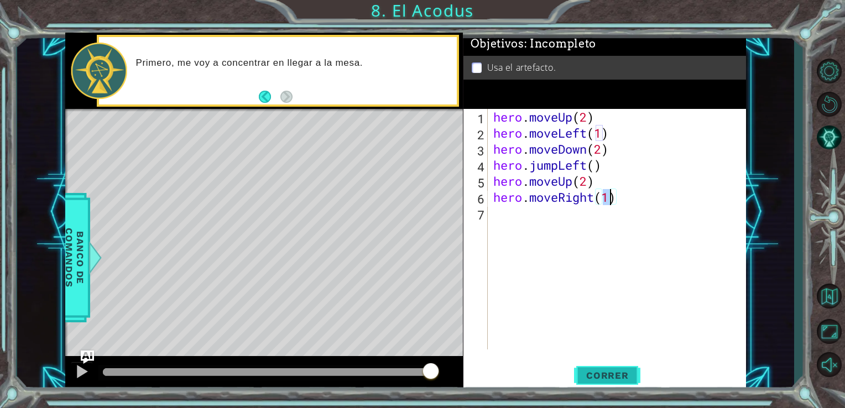
type textarea "hero.moveRight(1)"
click at [601, 373] on span "Correr" at bounding box center [607, 375] width 65 height 11
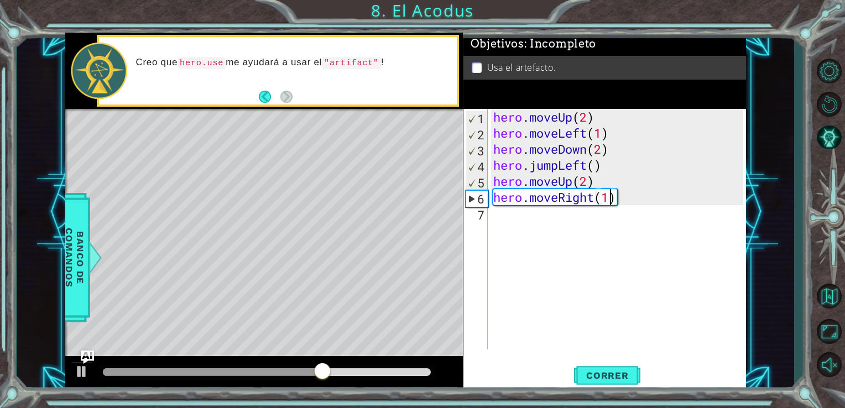
click at [559, 231] on div "hero . moveUp ( 2 ) hero . moveLeft ( 1 ) hero . moveDown ( 2 ) hero . jumpLeft…" at bounding box center [620, 245] width 258 height 273
type textarea "g"
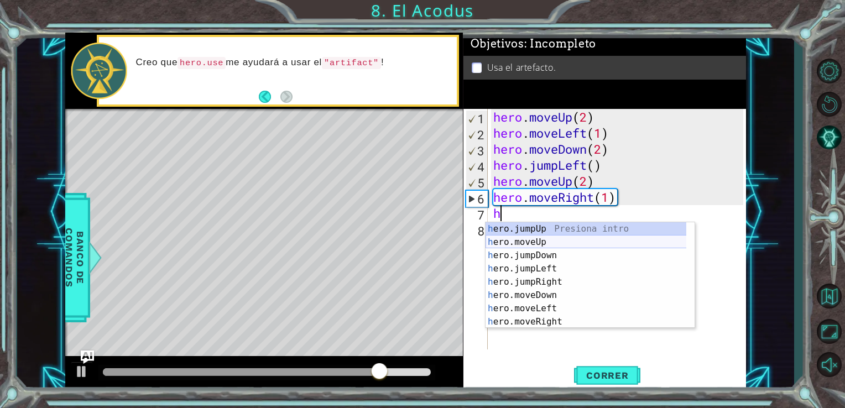
click at [601, 239] on div "h ero.jumpUp Presiona intro h ero.moveUp Presiona intro h ero.jumpDown Presiona…" at bounding box center [589, 288] width 209 height 133
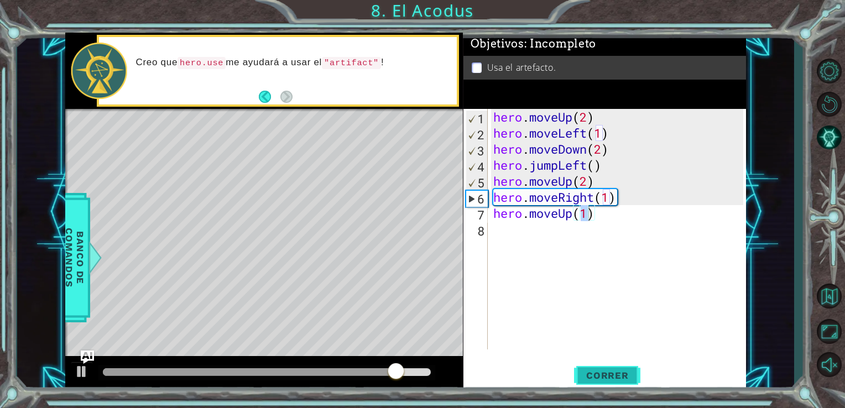
click at [617, 375] on span "Correr" at bounding box center [607, 375] width 65 height 11
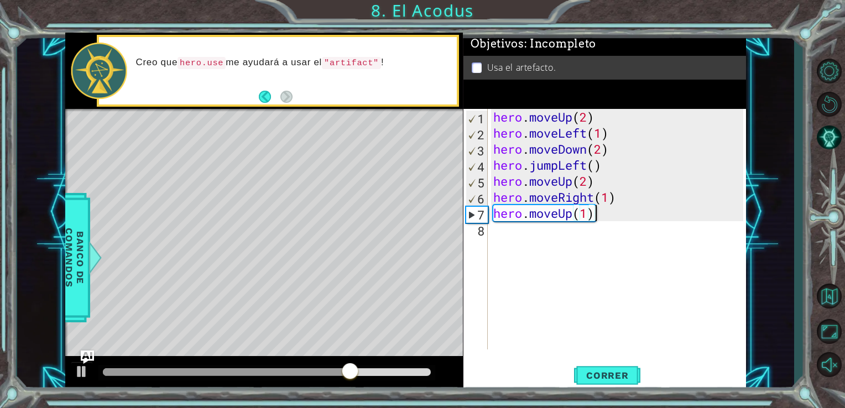
click at [595, 219] on div "hero . moveUp ( 2 ) hero . moveLeft ( 1 ) hero . moveDown ( 2 ) hero . jumpLeft…" at bounding box center [620, 245] width 258 height 273
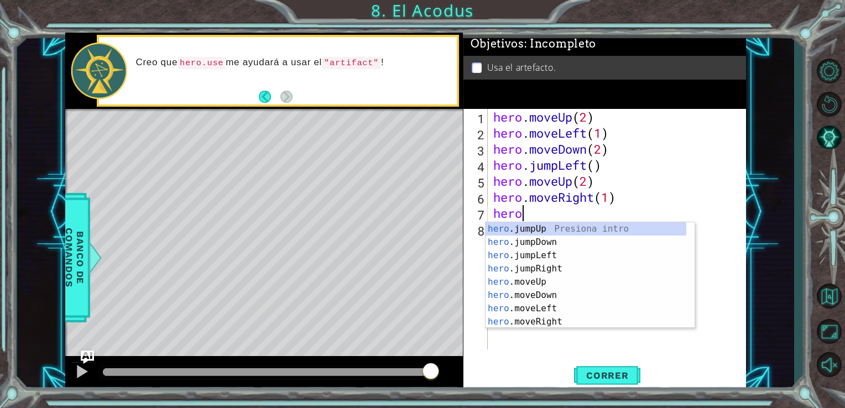
scroll to position [0, 1]
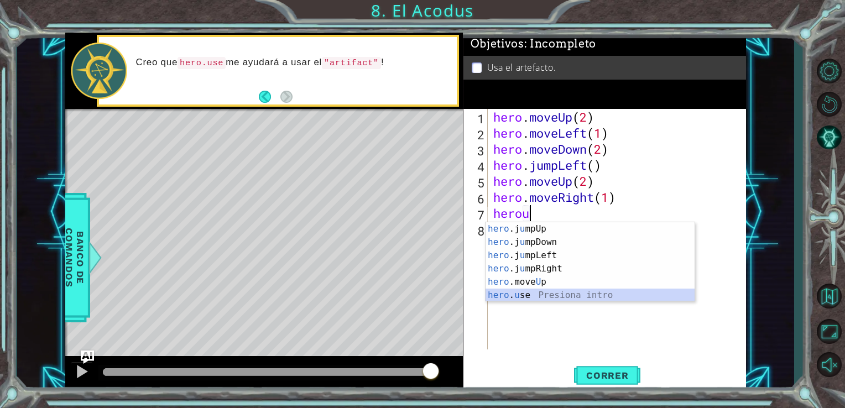
click at [609, 292] on div "hero .j u mpUp Presiona intro hero .j u mpDown Presiona intro hero .j u mpLeft …" at bounding box center [589, 275] width 209 height 106
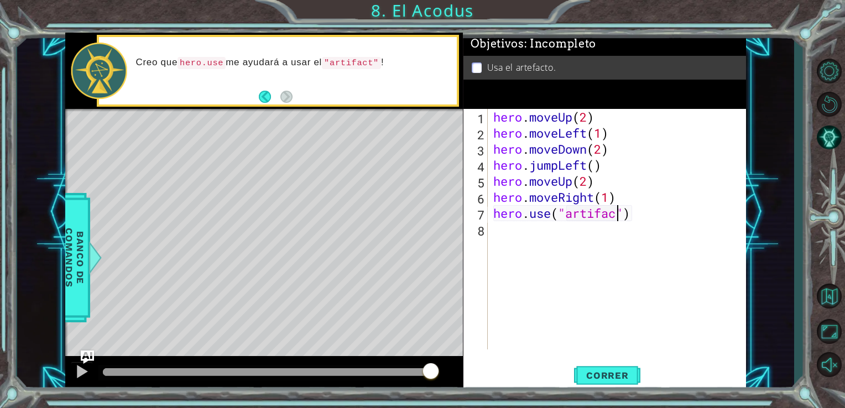
scroll to position [0, 6]
type textarea "hero.use("artifact")"
click at [607, 381] on span "Correr" at bounding box center [607, 375] width 65 height 11
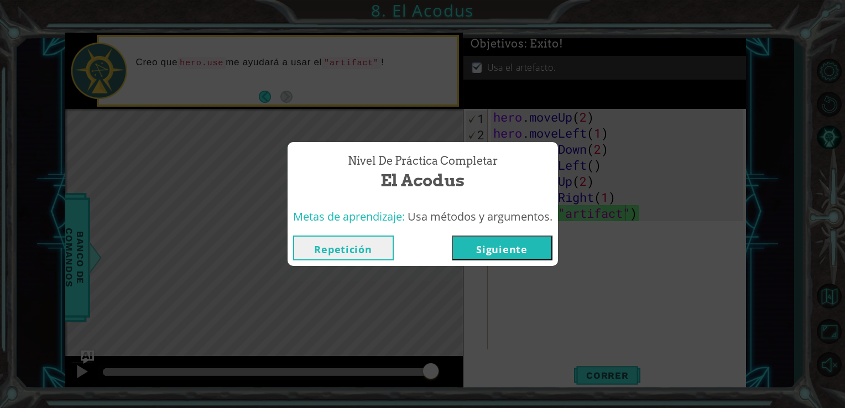
click at [528, 252] on button "Siguiente" at bounding box center [502, 247] width 101 height 25
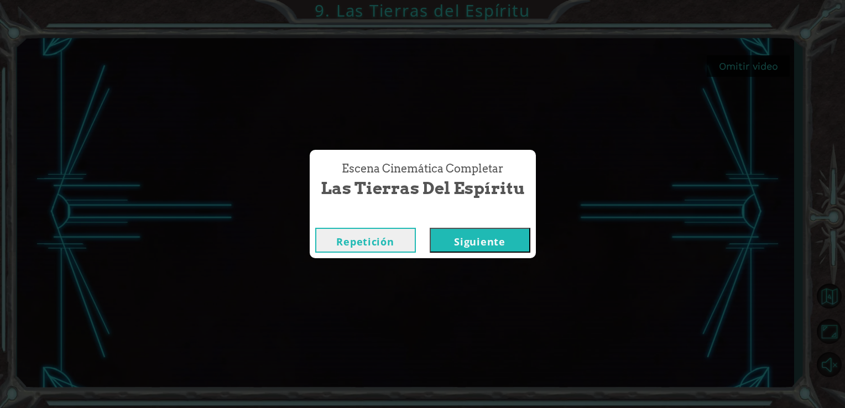
click at [486, 249] on button "Siguiente" at bounding box center [479, 240] width 101 height 25
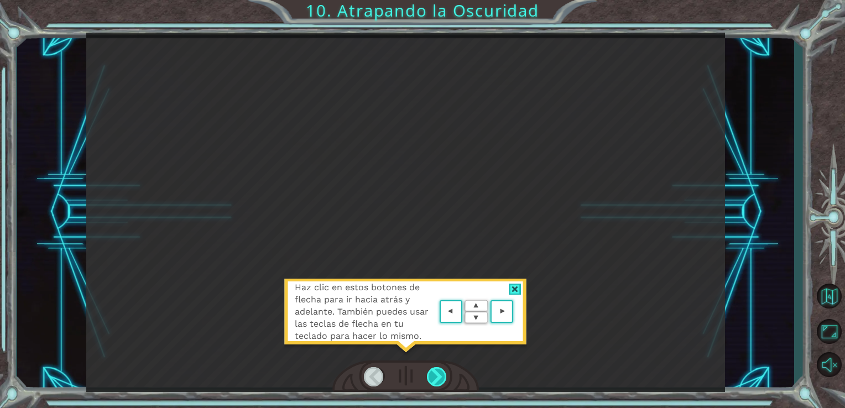
click at [438, 367] on div at bounding box center [437, 376] width 20 height 19
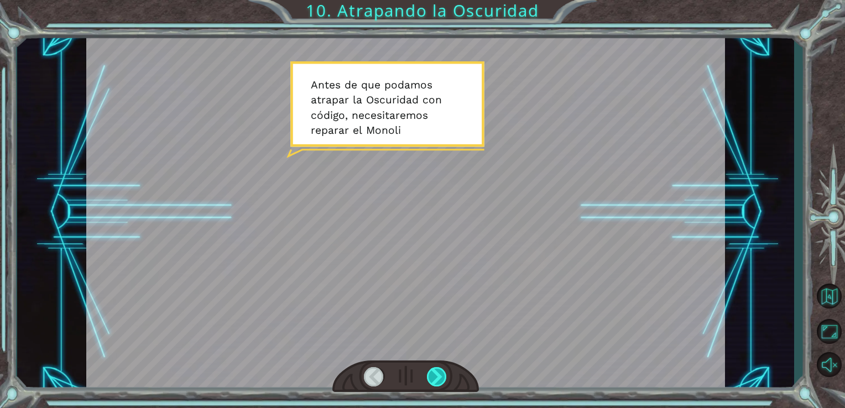
click at [432, 368] on div at bounding box center [437, 376] width 20 height 19
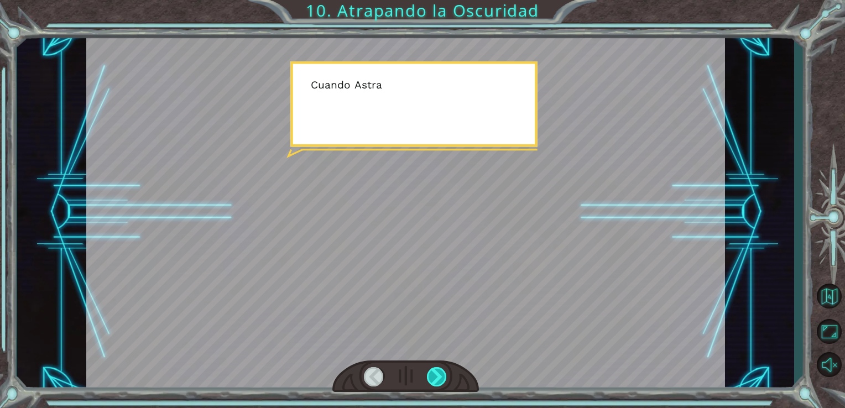
click at [432, 368] on div at bounding box center [437, 376] width 20 height 19
click at [432, 371] on div at bounding box center [437, 376] width 20 height 19
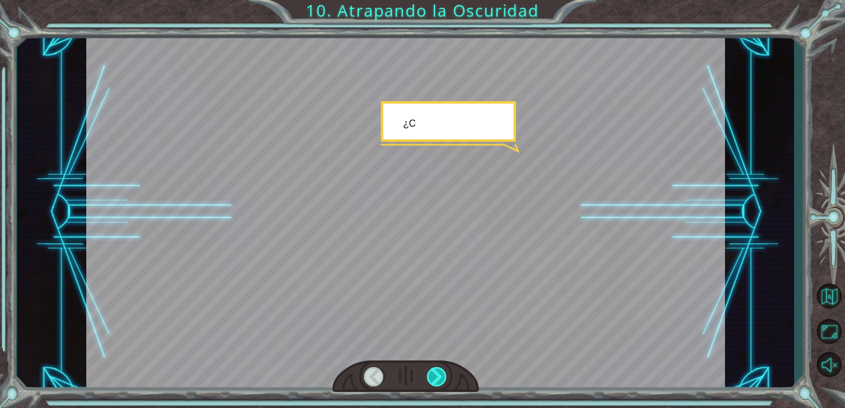
click at [432, 374] on div at bounding box center [437, 376] width 20 height 19
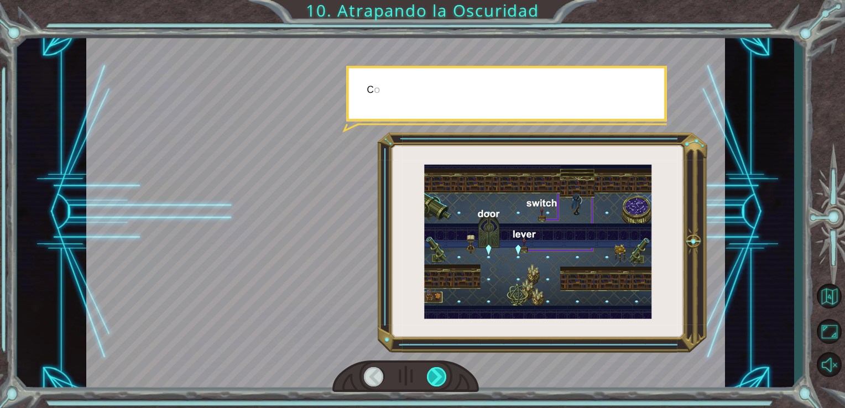
click at [432, 374] on div at bounding box center [437, 376] width 20 height 19
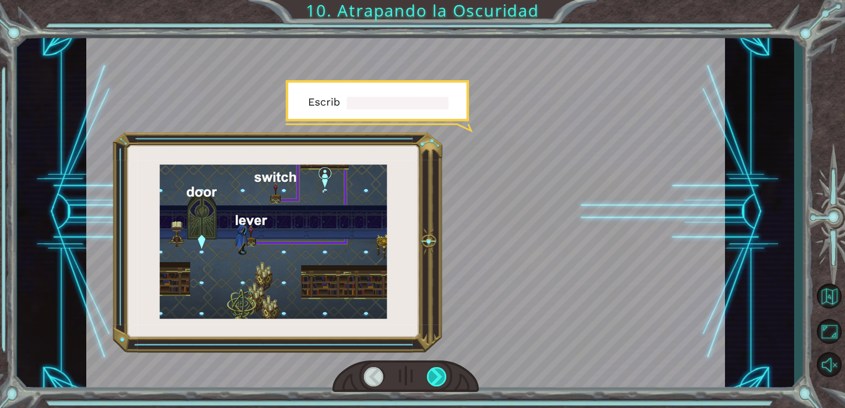
click at [438, 374] on div at bounding box center [437, 376] width 20 height 19
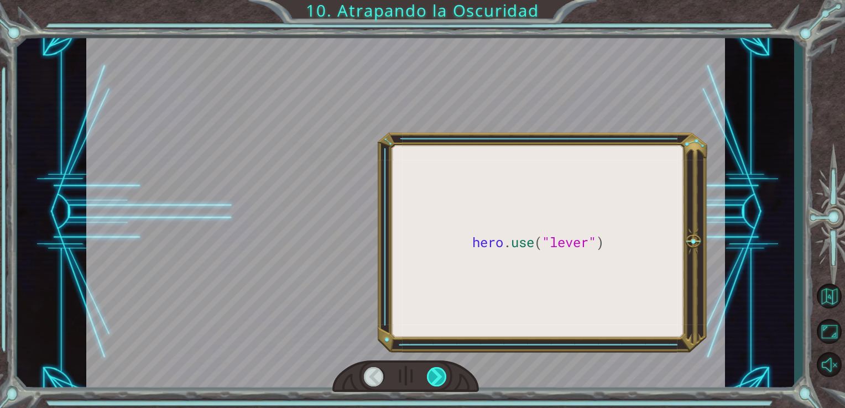
click at [438, 374] on div at bounding box center [437, 376] width 20 height 19
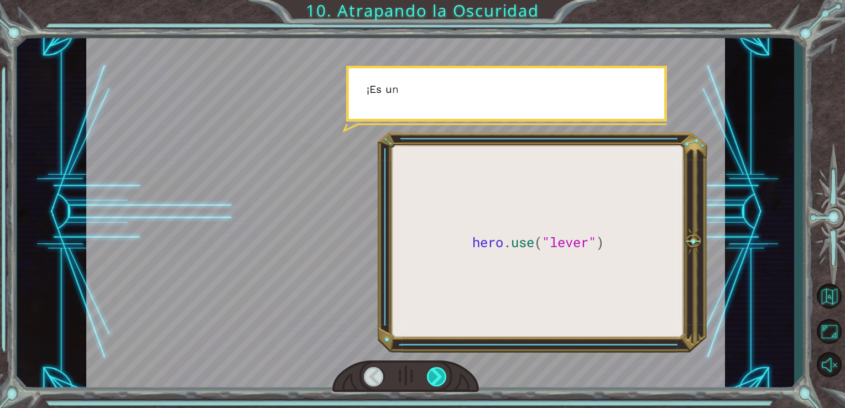
click at [438, 374] on div at bounding box center [437, 376] width 20 height 19
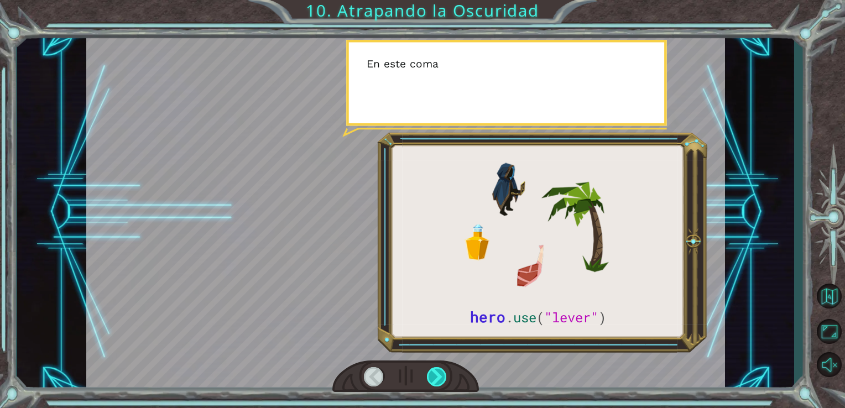
click at [438, 374] on div at bounding box center [437, 376] width 20 height 19
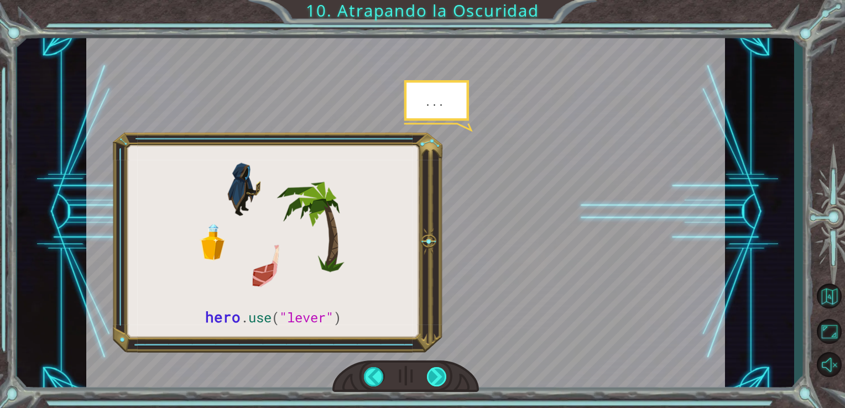
click at [438, 374] on div at bounding box center [437, 376] width 20 height 19
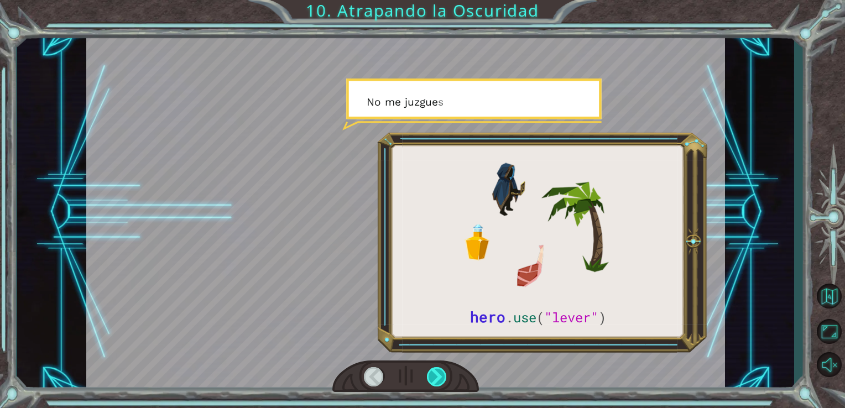
click at [438, 374] on div at bounding box center [437, 376] width 20 height 19
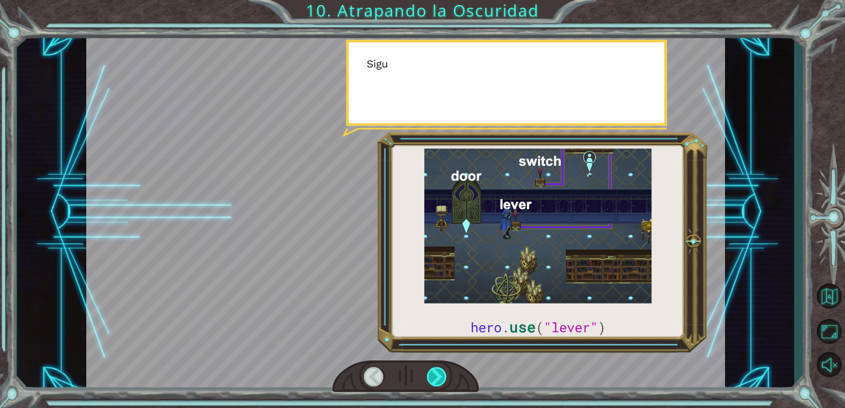
click at [438, 375] on div at bounding box center [437, 376] width 20 height 19
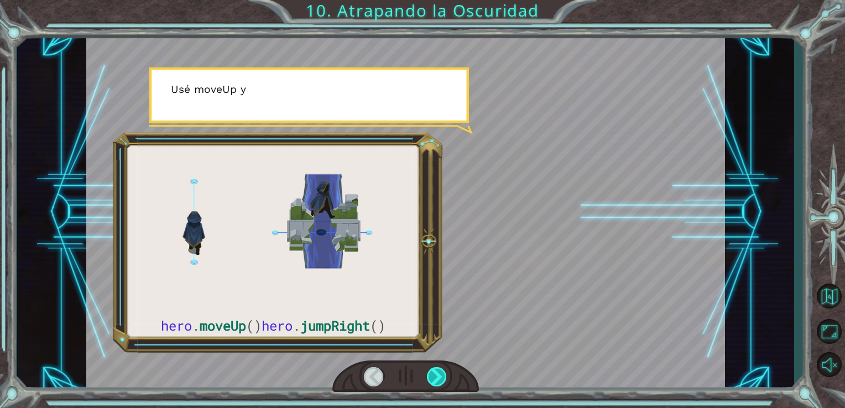
click at [435, 375] on div at bounding box center [437, 376] width 20 height 19
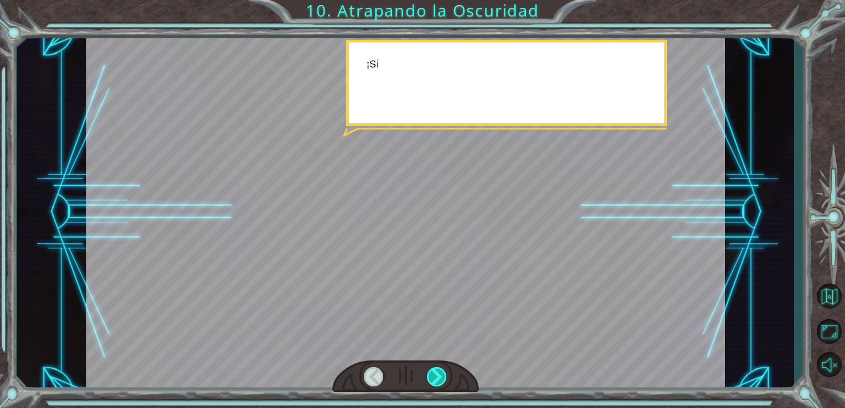
click at [436, 375] on div at bounding box center [437, 376] width 20 height 19
click at [436, 376] on div at bounding box center [437, 376] width 20 height 19
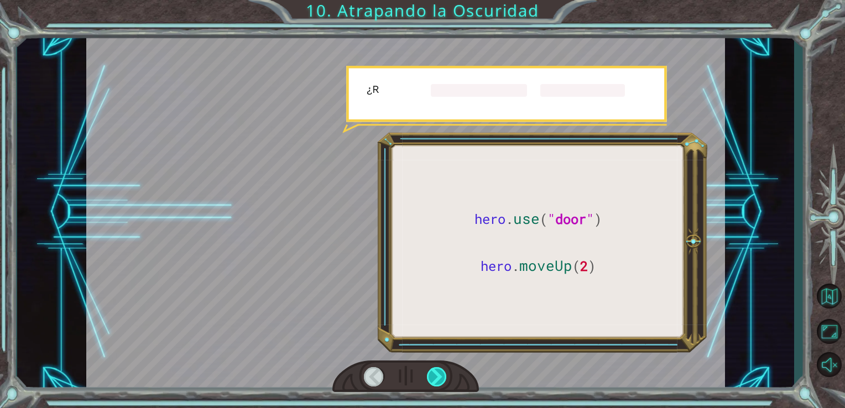
click at [436, 376] on div at bounding box center [437, 376] width 20 height 19
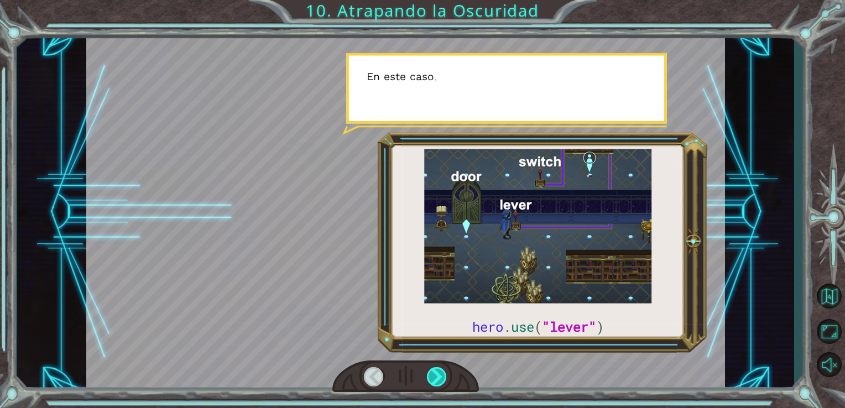
click at [436, 376] on div at bounding box center [437, 376] width 20 height 19
click at [436, 377] on div at bounding box center [437, 376] width 20 height 19
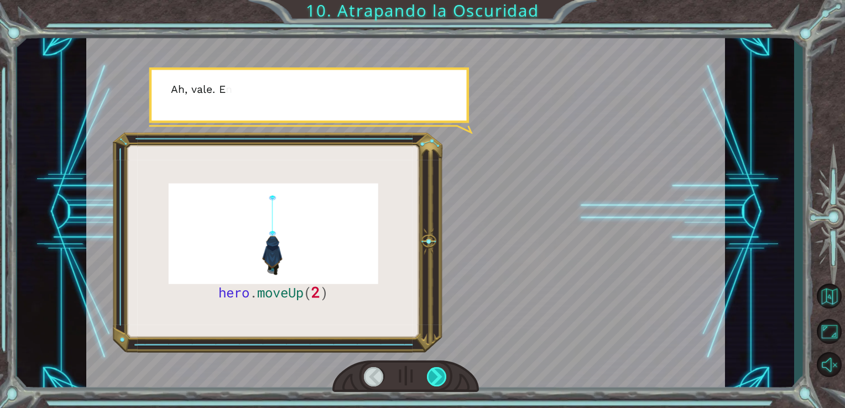
click at [436, 377] on div at bounding box center [437, 376] width 20 height 19
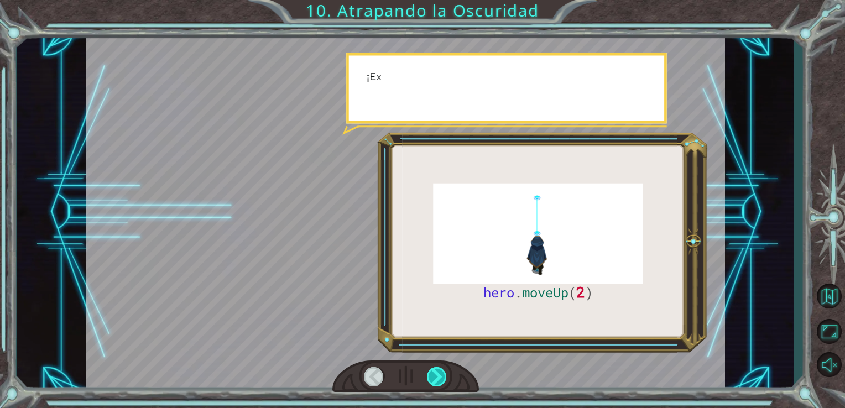
click at [436, 377] on div at bounding box center [437, 376] width 20 height 19
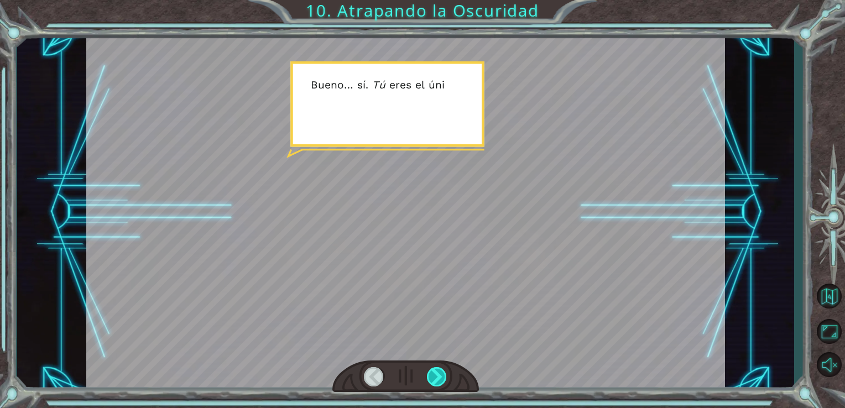
click at [444, 379] on div at bounding box center [437, 376] width 20 height 19
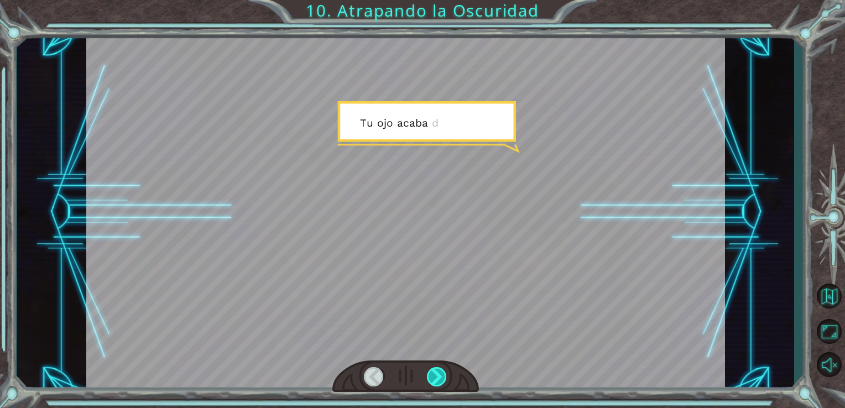
click at [444, 379] on div at bounding box center [437, 376] width 20 height 19
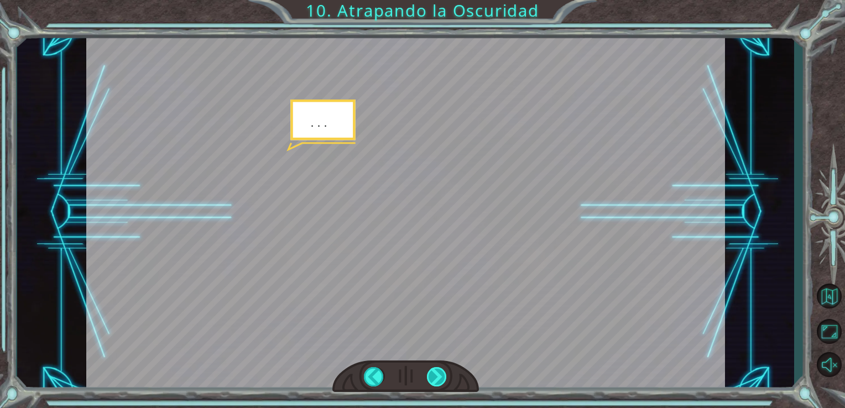
click at [444, 379] on div at bounding box center [437, 376] width 20 height 19
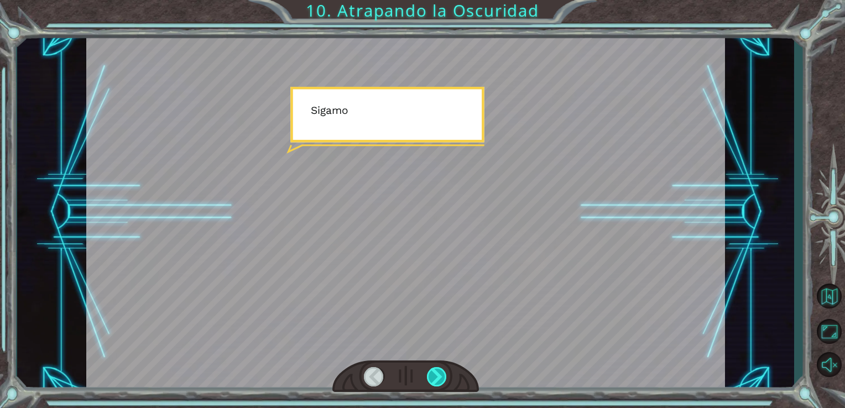
click at [444, 379] on div at bounding box center [437, 376] width 20 height 19
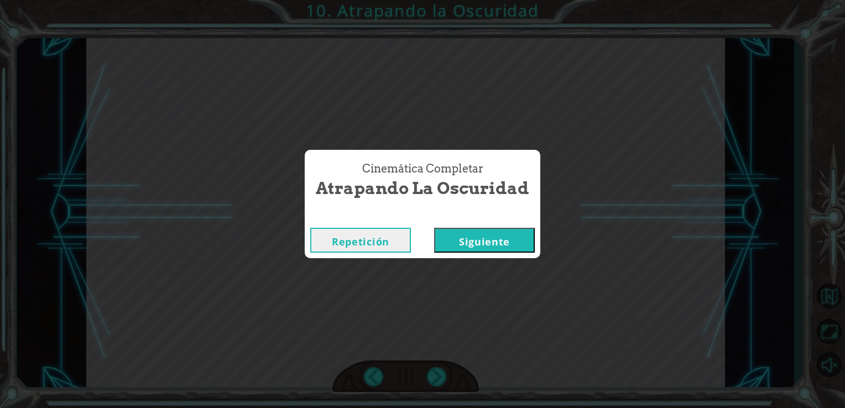
click at [467, 246] on button "Siguiente" at bounding box center [484, 240] width 101 height 25
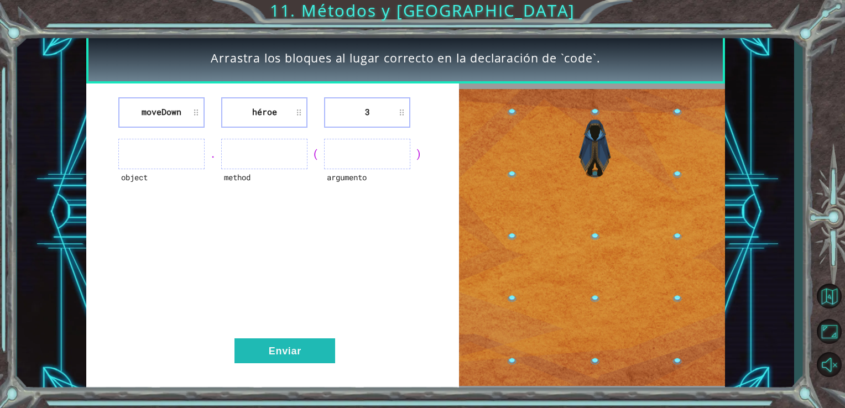
click at [164, 149] on ul at bounding box center [161, 154] width 86 height 30
click at [184, 118] on li "moveDown" at bounding box center [161, 112] width 86 height 30
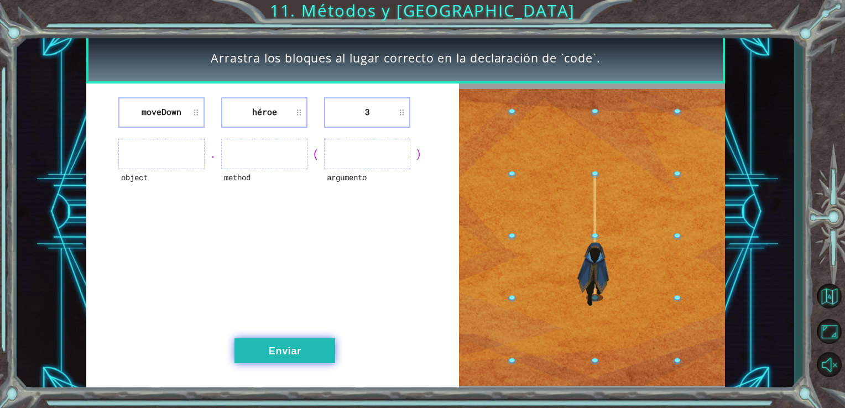
click at [281, 353] on button "Enviar" at bounding box center [284, 350] width 101 height 25
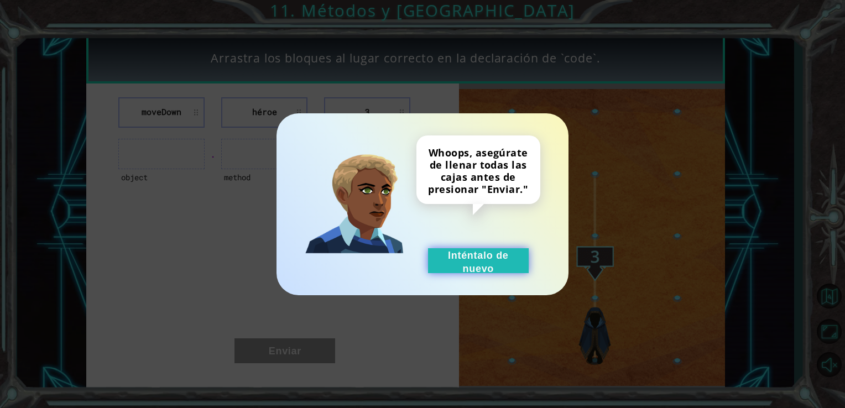
click at [473, 259] on button "Inténtalo de nuevo" at bounding box center [478, 260] width 101 height 25
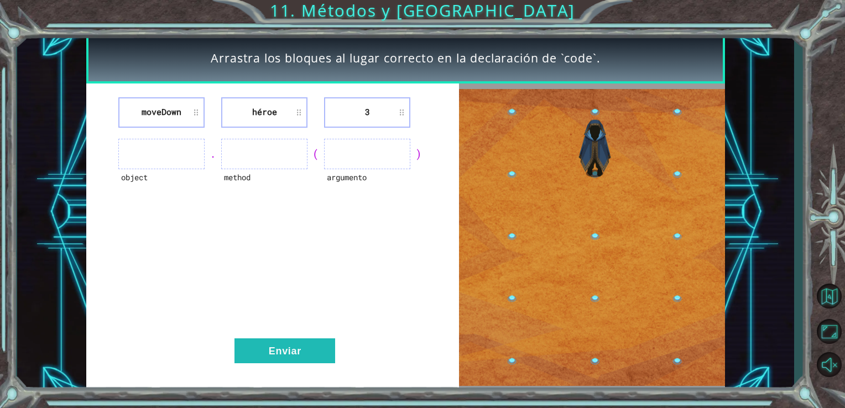
click at [188, 112] on li "moveDown" at bounding box center [161, 112] width 86 height 30
click at [191, 109] on li "moveDown" at bounding box center [161, 112] width 86 height 30
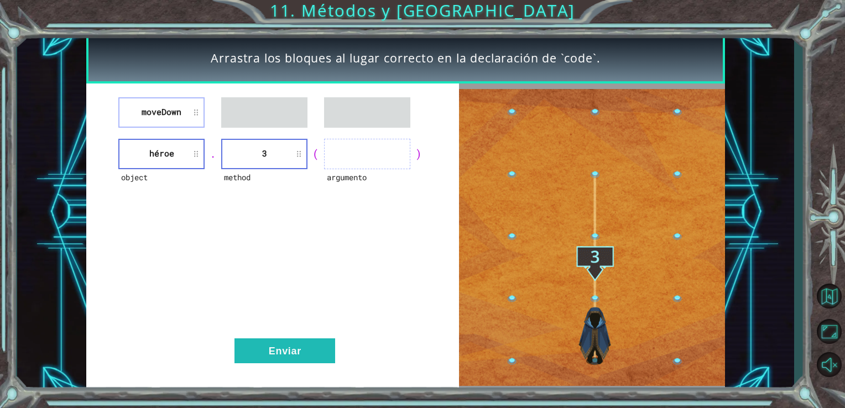
drag, startPoint x: 175, startPoint y: 96, endPoint x: 210, endPoint y: 132, distance: 50.4
click at [210, 132] on div "moveDown object héroe . method 3 ( argumento ) Enviar" at bounding box center [272, 237] width 373 height 308
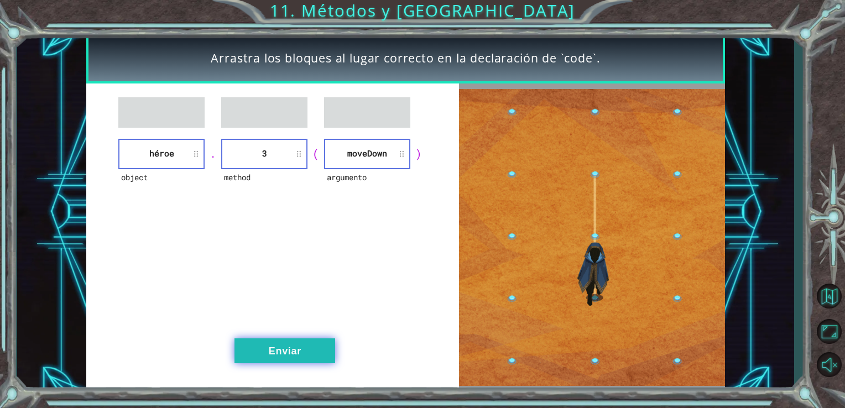
click at [305, 353] on button "Enviar" at bounding box center [284, 350] width 101 height 25
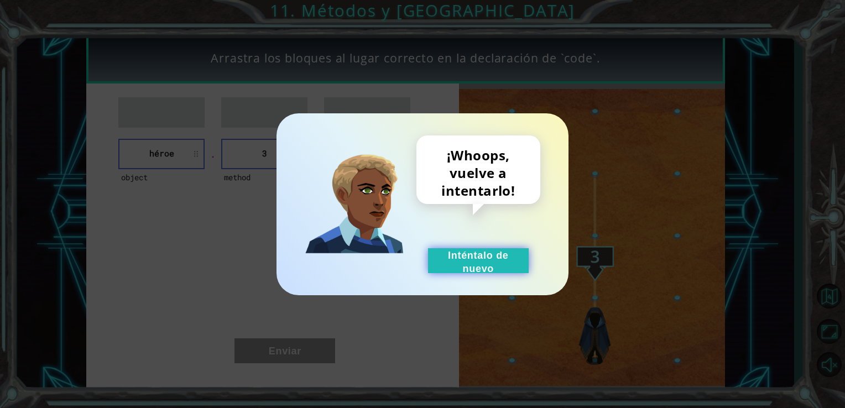
click at [475, 264] on button "Inténtalo de nuevo" at bounding box center [478, 260] width 101 height 25
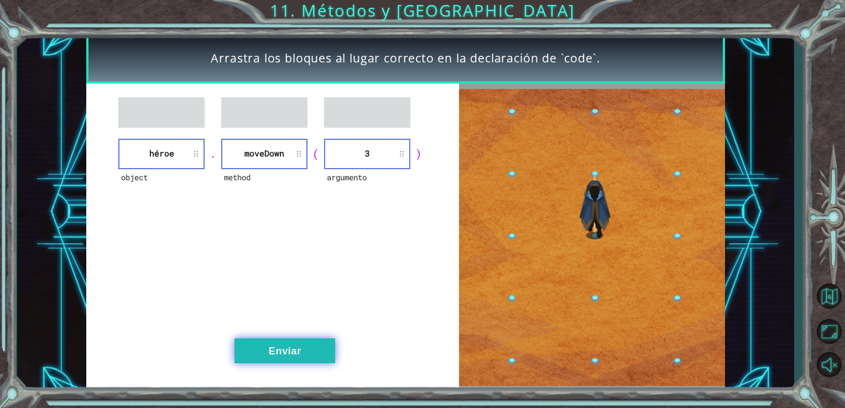
click at [292, 353] on button "Enviar" at bounding box center [284, 350] width 101 height 25
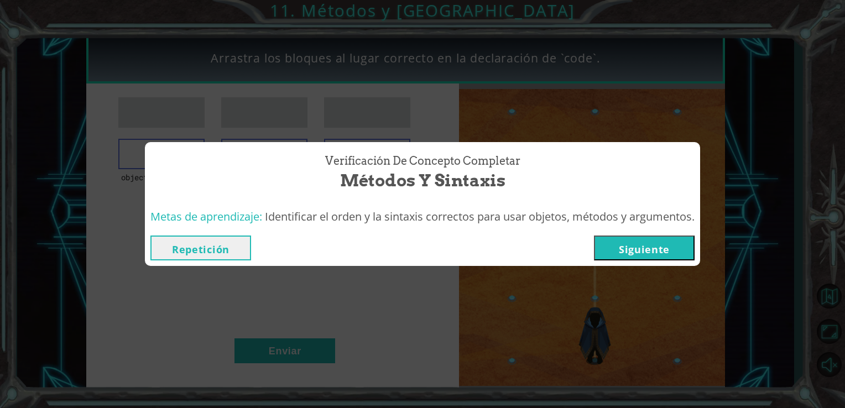
click at [637, 245] on button "Siguiente" at bounding box center [644, 247] width 101 height 25
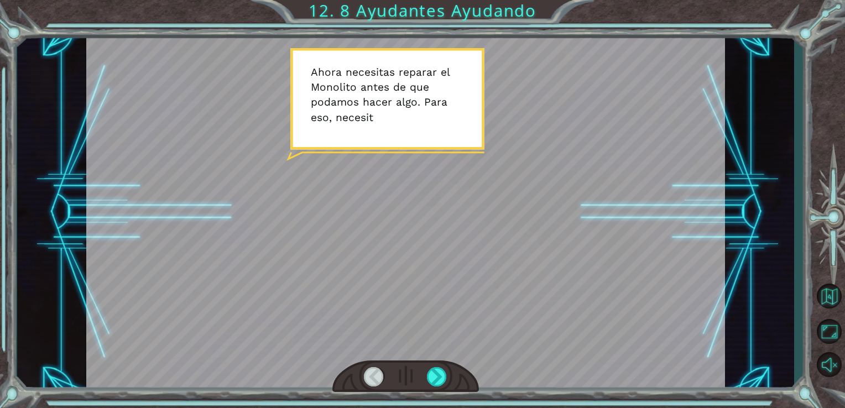
click at [423, 378] on div at bounding box center [405, 376] width 147 height 32
click at [434, 375] on div at bounding box center [437, 376] width 20 height 19
click at [433, 372] on div at bounding box center [437, 376] width 20 height 19
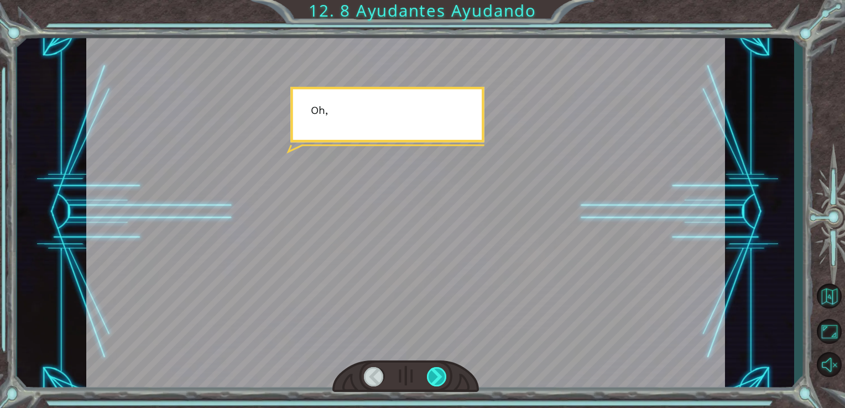
click at [437, 368] on div at bounding box center [437, 376] width 20 height 19
click at [439, 366] on div at bounding box center [405, 376] width 147 height 32
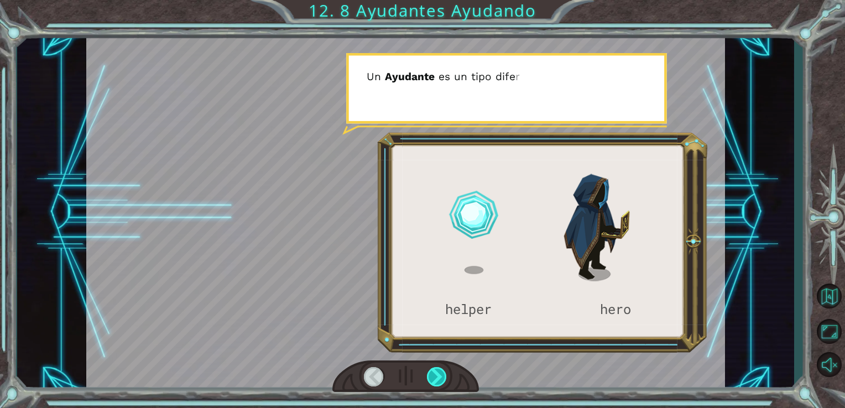
click at [442, 374] on div at bounding box center [437, 376] width 20 height 19
click at [441, 374] on div at bounding box center [437, 376] width 20 height 19
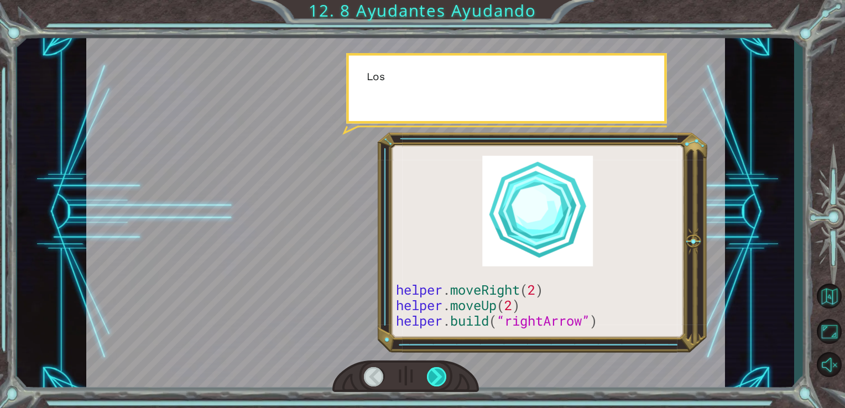
click at [439, 370] on div at bounding box center [437, 376] width 20 height 19
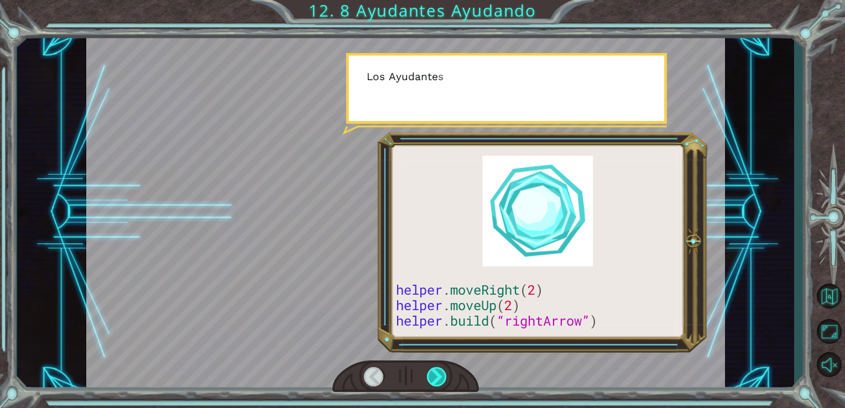
click at [439, 370] on div at bounding box center [437, 376] width 20 height 19
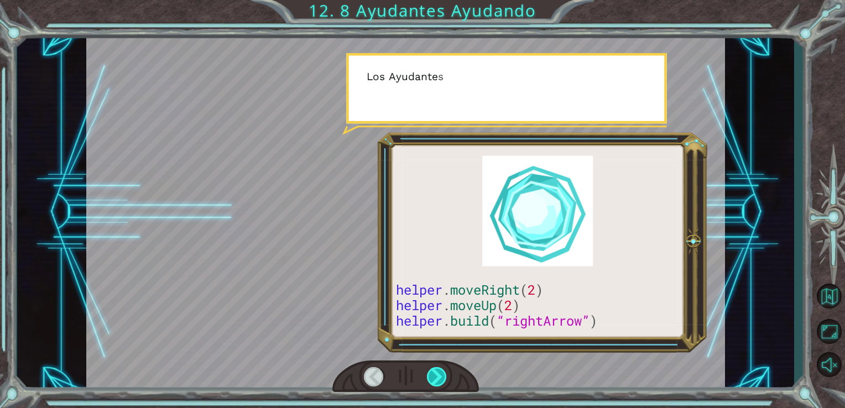
click at [439, 370] on div at bounding box center [437, 376] width 20 height 19
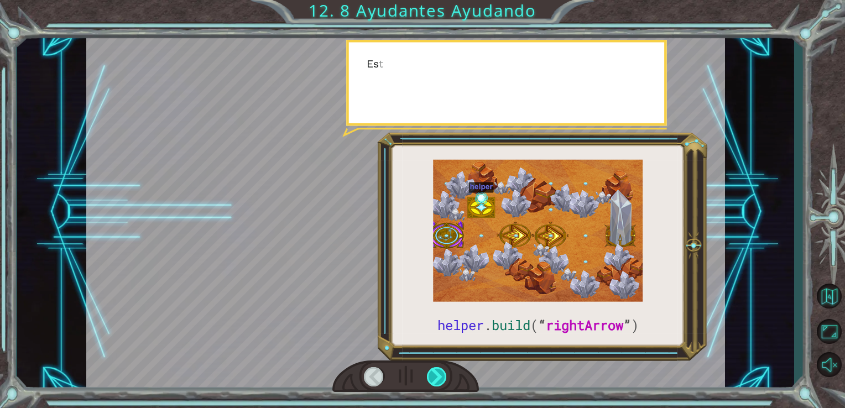
click at [439, 370] on div at bounding box center [437, 376] width 20 height 19
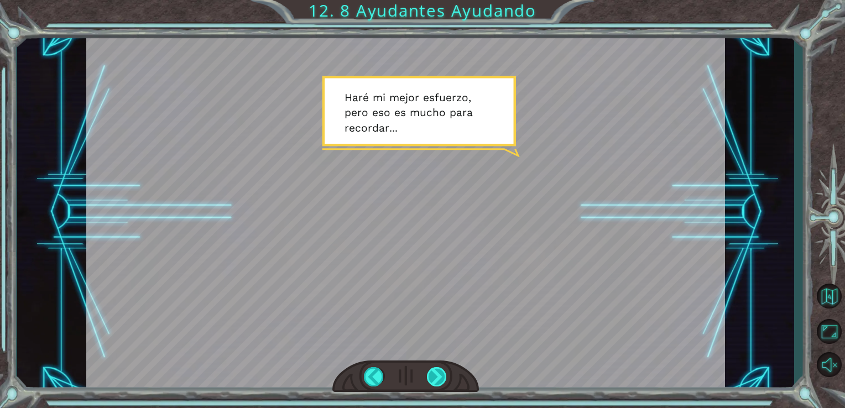
click at [436, 380] on div at bounding box center [437, 376] width 20 height 19
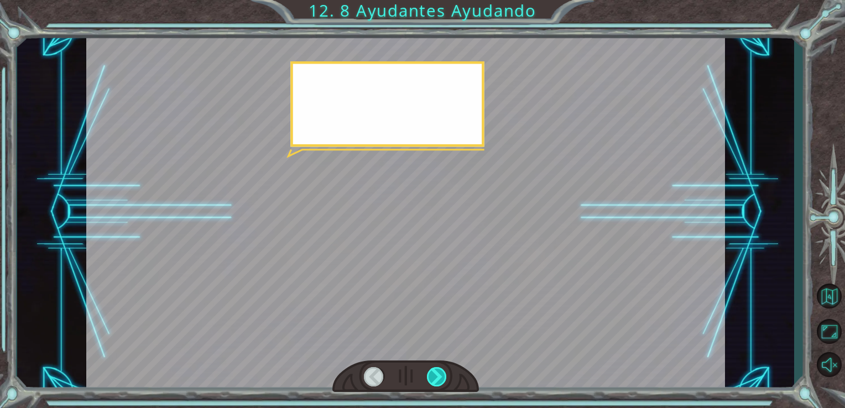
click at [436, 380] on div at bounding box center [437, 376] width 20 height 19
click at [437, 381] on div at bounding box center [437, 376] width 20 height 19
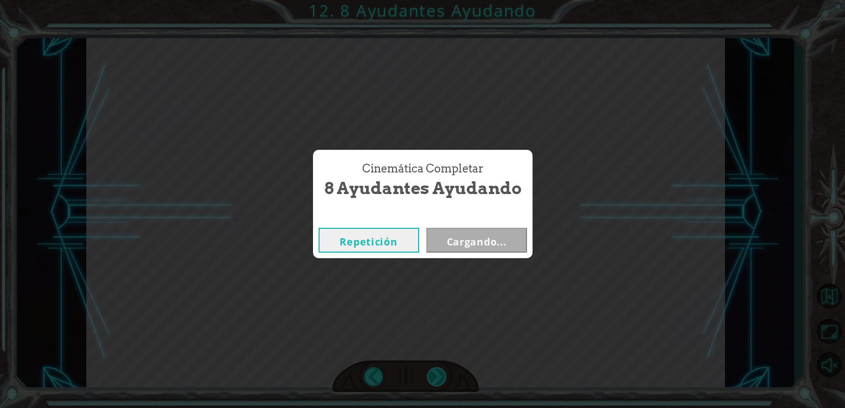
click at [437, 381] on div "Cinemática Completar 8 Ayudantes Ayudando Repetición Cargando..." at bounding box center [422, 204] width 845 height 408
click at [437, 381] on div "Cinemática Completar 8 Ayudantes Ayudando Repetición [GEOGRAPHIC_DATA]" at bounding box center [422, 204] width 845 height 408
drag, startPoint x: 437, startPoint y: 381, endPoint x: 488, endPoint y: 240, distance: 149.7
click at [488, 240] on button "Siguiente" at bounding box center [476, 240] width 101 height 25
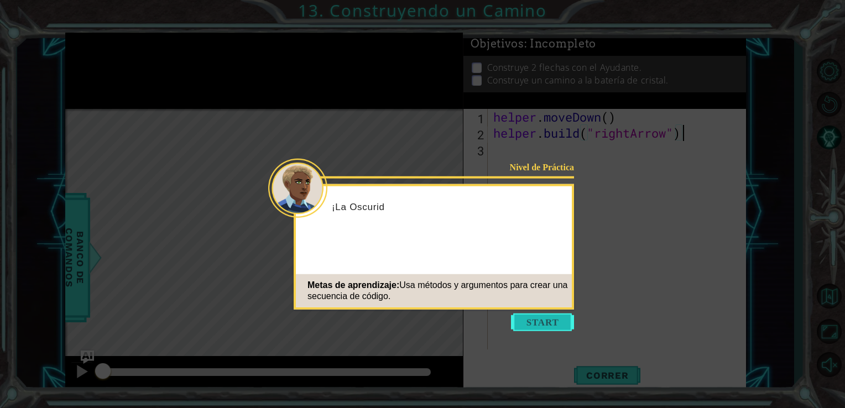
click at [550, 320] on button "Start" at bounding box center [542, 322] width 63 height 18
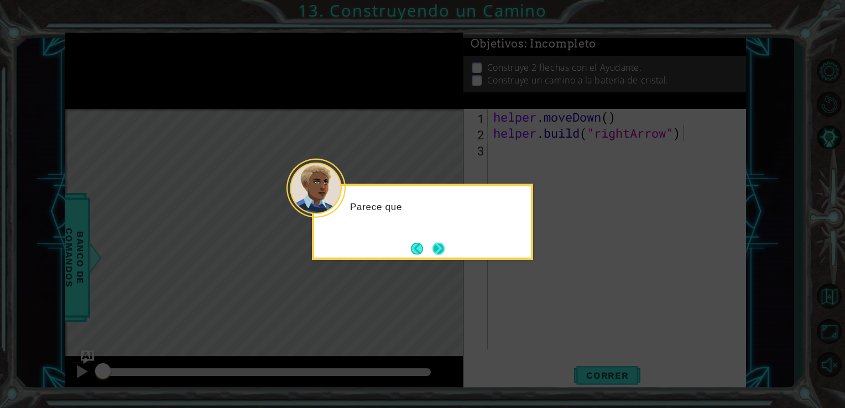
click at [444, 250] on button "Next" at bounding box center [438, 248] width 12 height 12
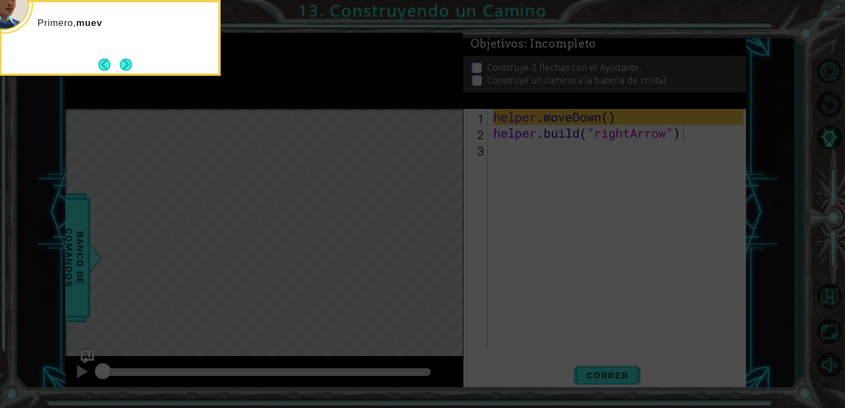
click at [462, 227] on icon at bounding box center [422, 61] width 845 height 694
click at [515, 211] on icon at bounding box center [422, 61] width 845 height 694
click at [125, 70] on button "Next" at bounding box center [126, 65] width 12 height 12
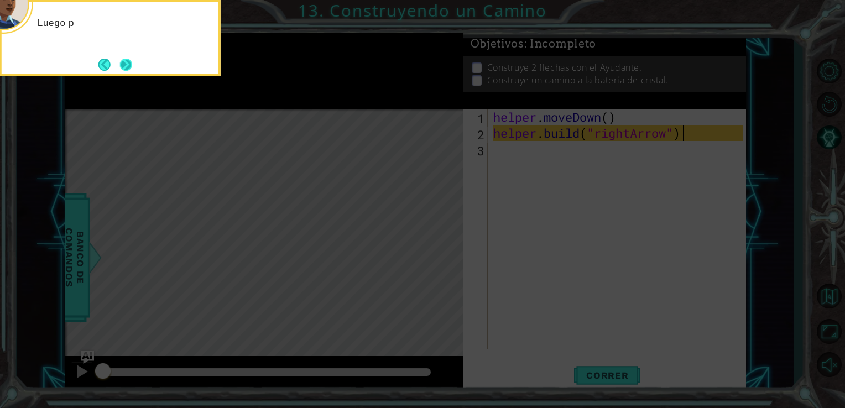
click at [125, 59] on button "Next" at bounding box center [126, 65] width 12 height 12
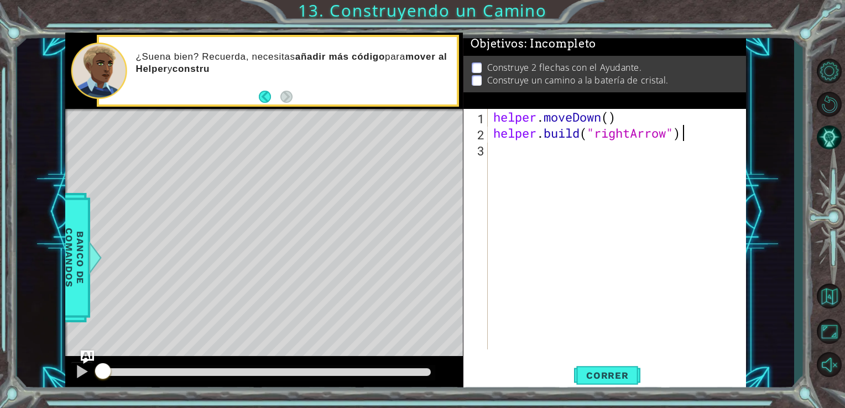
click at [523, 154] on div "helper . moveDown ( ) helper . build ( "rightArrow" )" at bounding box center [620, 245] width 258 height 273
click at [611, 373] on span "Correr" at bounding box center [607, 375] width 65 height 11
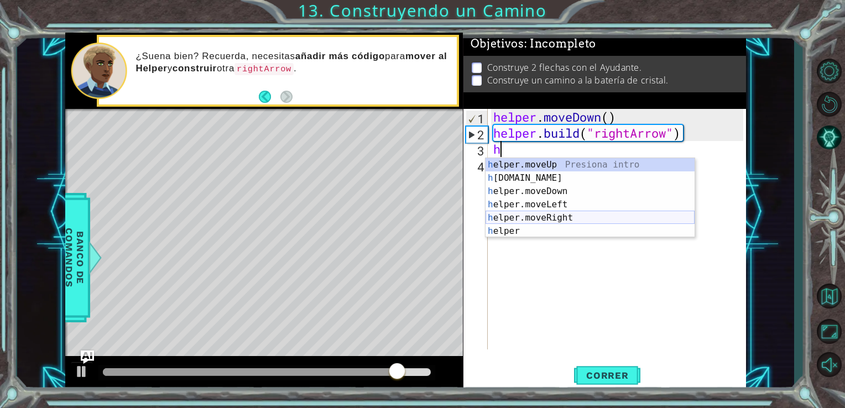
click at [582, 216] on div "h elper.moveUp Presiona intro h [DOMAIN_NAME] Presiona intro h elper.moveDown P…" at bounding box center [589, 211] width 209 height 106
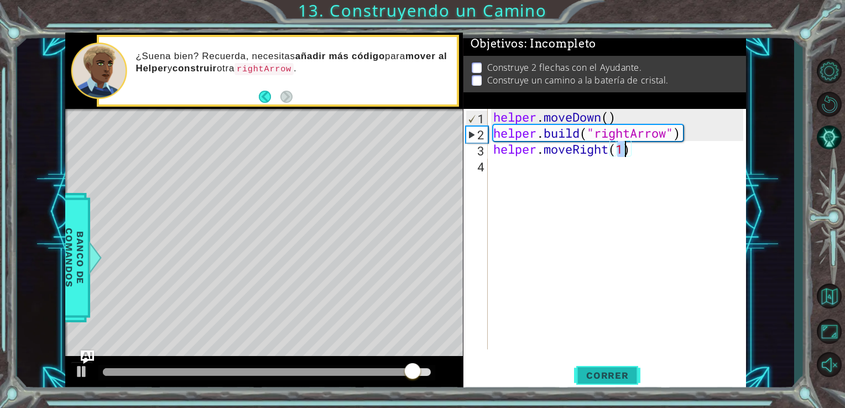
click at [615, 366] on button "Correr" at bounding box center [607, 375] width 66 height 28
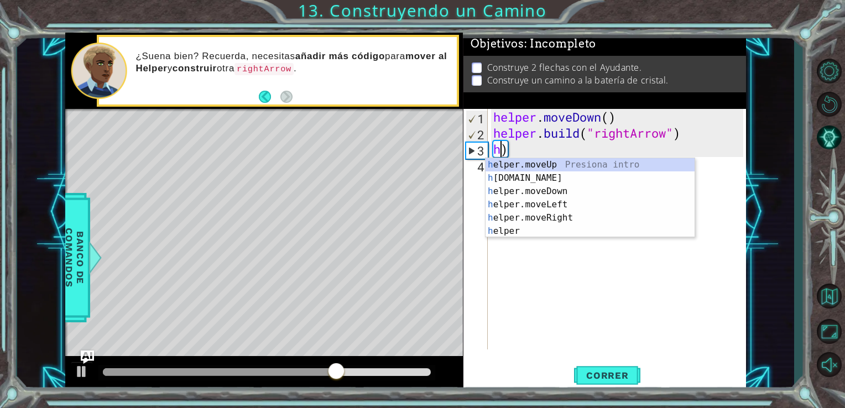
type textarea ")"
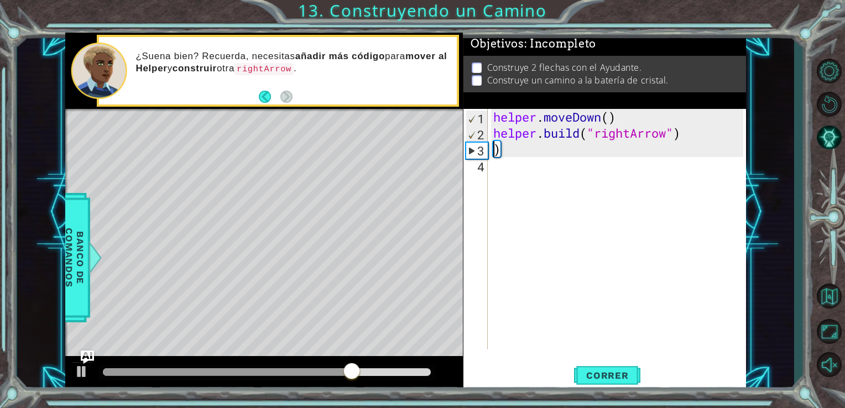
click at [506, 151] on div "helper . moveDown ( ) helper . build ( "rightArrow" ) )" at bounding box center [620, 245] width 258 height 273
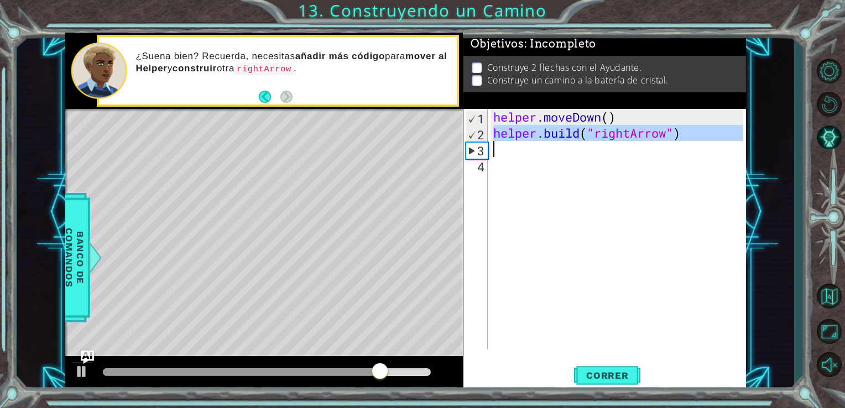
drag, startPoint x: 495, startPoint y: 137, endPoint x: 661, endPoint y: 132, distance: 165.9
click at [669, 140] on div "helper . moveDown ( ) helper . build ( "rightArrow" )" at bounding box center [620, 245] width 258 height 273
drag, startPoint x: 661, startPoint y: 132, endPoint x: 666, endPoint y: 124, distance: 9.4
click at [667, 121] on div "helper . moveDown ( ) helper . build ( "rightArrow" )" at bounding box center [620, 245] width 258 height 273
drag, startPoint x: 493, startPoint y: 136, endPoint x: 692, endPoint y: 139, distance: 198.5
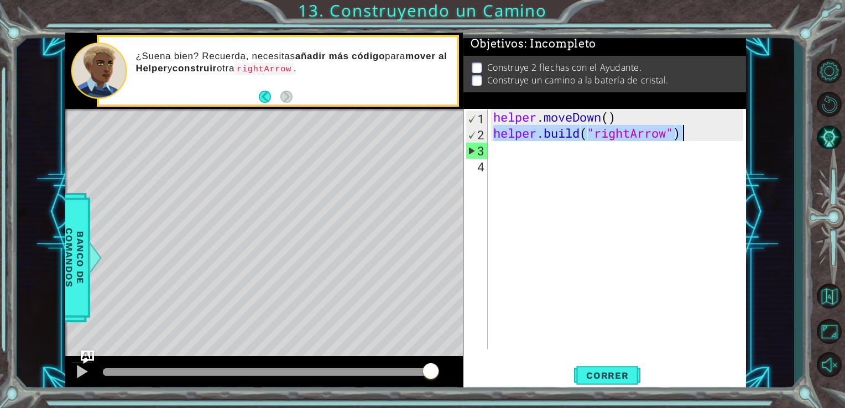
click at [692, 139] on div "helper . moveDown ( ) helper . build ( "rightArrow" )" at bounding box center [620, 245] width 258 height 273
type textarea "[DOMAIN_NAME]("rightArrow")"
click at [523, 158] on div "helper . moveDown ( ) helper . build ( "rightArrow" )" at bounding box center [620, 245] width 258 height 273
click at [548, 148] on div "helper . moveDown ( ) helper . build ( "rightArrow" )" at bounding box center [620, 245] width 258 height 273
type textarea "v"
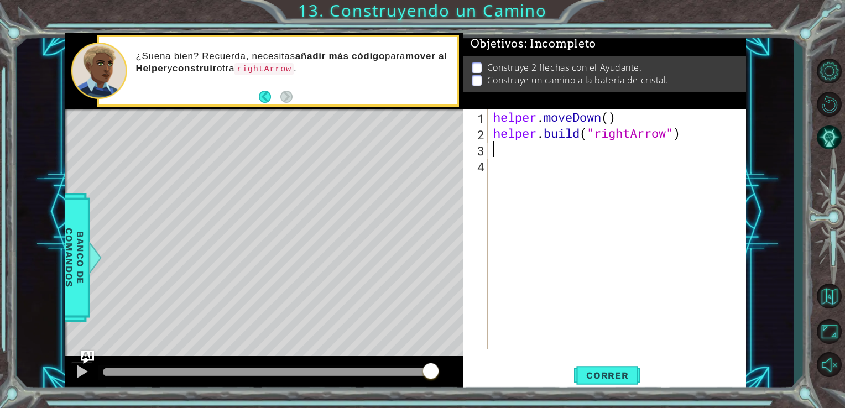
paste textarea "[DOMAIN_NAME]("rightArrow")"
type textarea "[DOMAIN_NAME]("rightArrow")"
click at [536, 169] on div "helper . moveDown ( ) helper . build ( "rightArrow" ) helper . build ( "rightAr…" at bounding box center [620, 245] width 258 height 273
click at [599, 372] on span "Correr" at bounding box center [607, 375] width 65 height 11
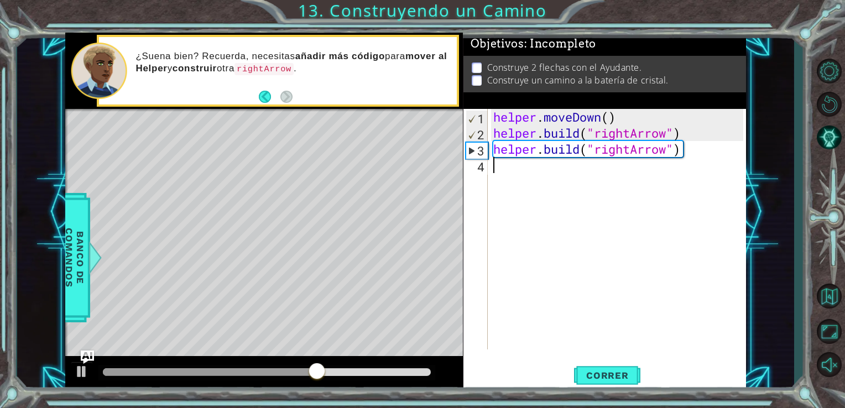
click at [265, 101] on button "Back" at bounding box center [270, 97] width 22 height 12
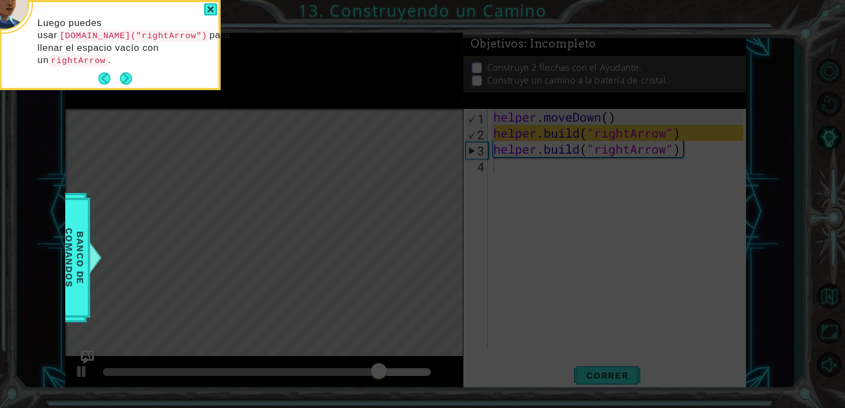
click at [202, 10] on div "Luego puedes usar [DOMAIN_NAME]("rightArrow") para llenar el espacio vacío con …" at bounding box center [110, 47] width 217 height 81
click at [206, 8] on div at bounding box center [210, 9] width 13 height 13
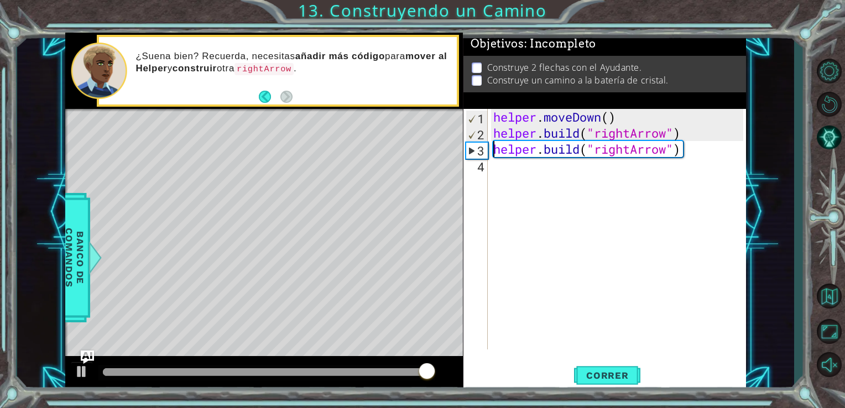
click at [493, 152] on div "helper . moveDown ( ) helper . build ( "rightArrow" ) helper . build ( "rightAr…" at bounding box center [620, 245] width 258 height 273
type textarea "[DOMAIN_NAME]("rightArrow")"
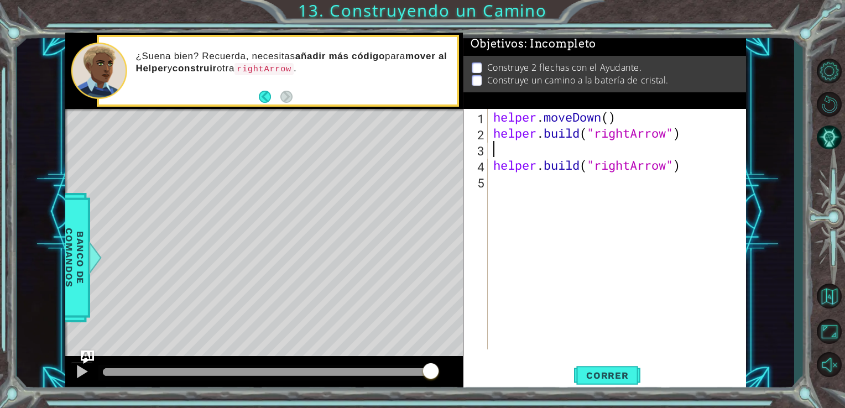
click at [506, 148] on div "helper . moveDown ( ) helper . build ( "rightArrow" ) helper . build ( "rightAr…" at bounding box center [620, 245] width 258 height 273
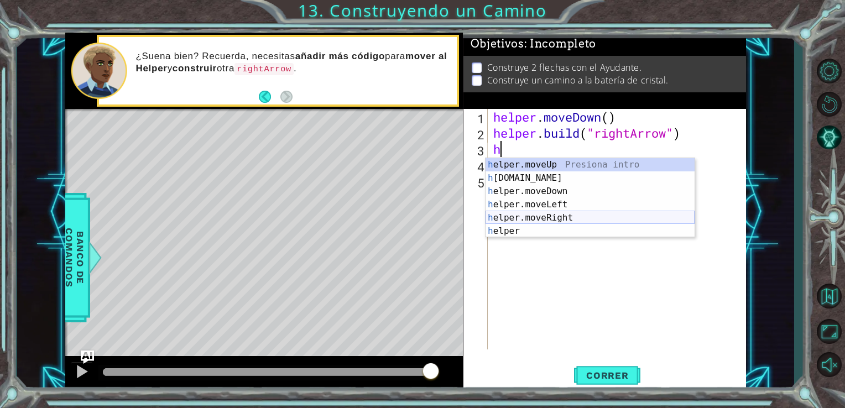
click at [561, 216] on div "h elper.moveUp Presiona intro h [DOMAIN_NAME] Presiona intro h elper.moveDown P…" at bounding box center [589, 211] width 209 height 106
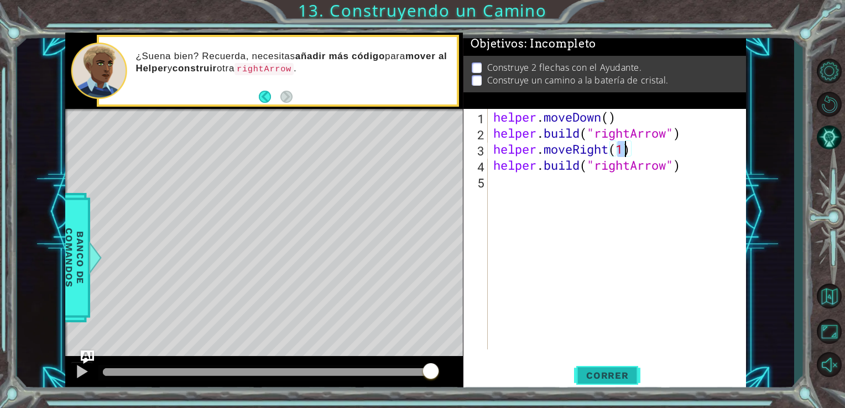
type textarea "helper.moveRight(1)"
click at [618, 369] on button "Correr" at bounding box center [607, 375] width 66 height 28
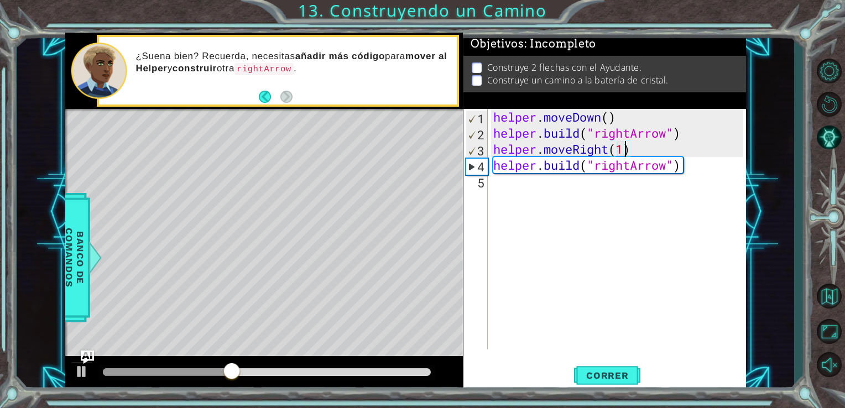
click at [539, 196] on div "helper . moveDown ( ) helper . build ( "rightArrow" ) helper . moveRight ( 1 ) …" at bounding box center [620, 245] width 258 height 273
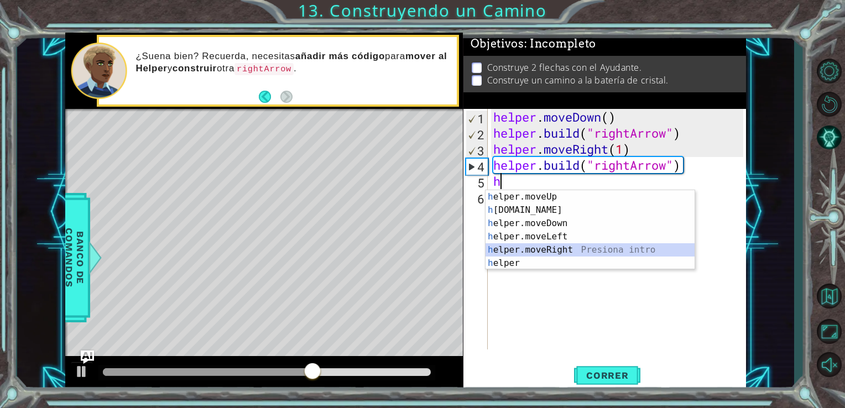
click at [570, 251] on div "h elper.moveUp Presiona intro h [DOMAIN_NAME] Presiona intro h elper.moveDown P…" at bounding box center [589, 243] width 209 height 106
type textarea "helper.moveRight(1)"
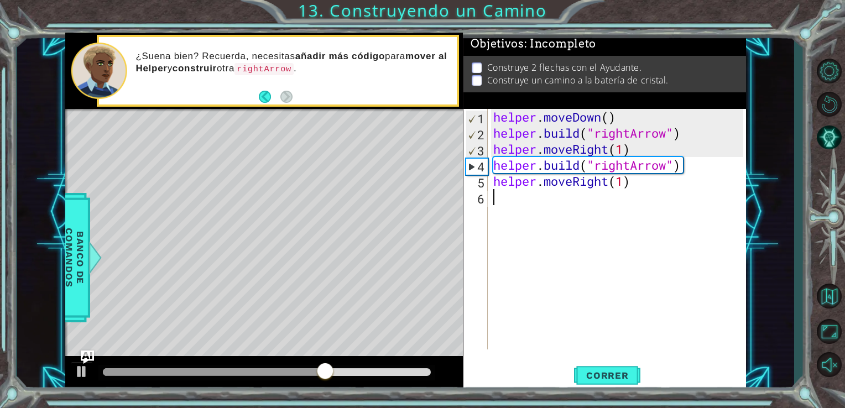
click at [542, 207] on div "helper . moveDown ( ) helper . build ( "rightArrow" ) helper . moveRight ( 1 ) …" at bounding box center [620, 245] width 258 height 273
type textarea "h"
paste textarea "[DOMAIN_NAME]("rightArrow")"
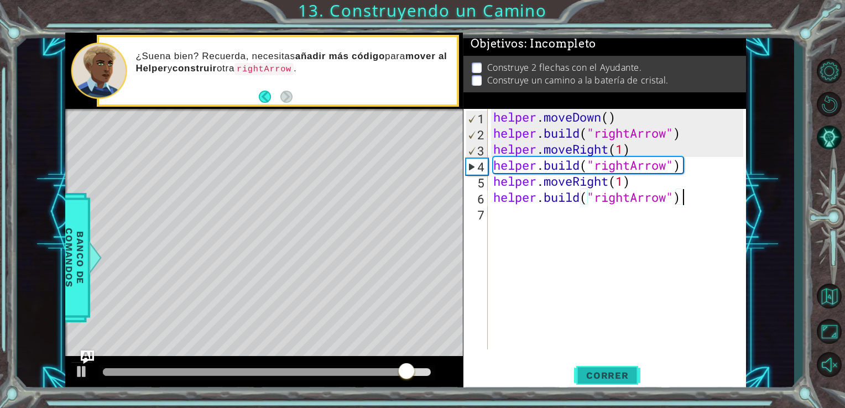
type textarea "[DOMAIN_NAME]("rightArrow")"
click at [598, 375] on span "Correr" at bounding box center [607, 375] width 65 height 11
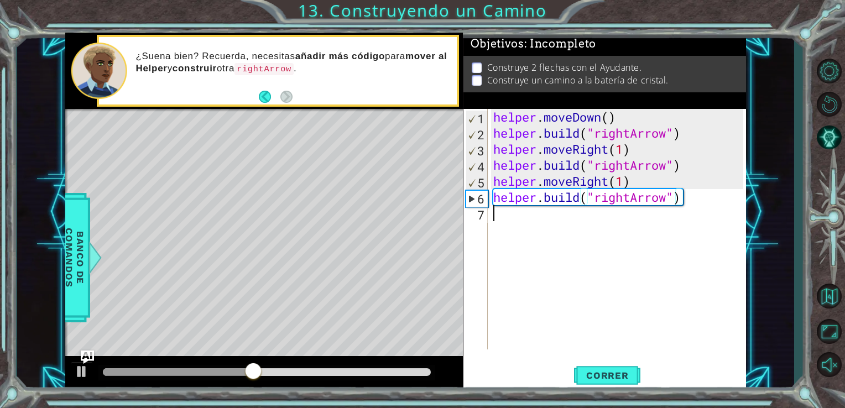
click at [551, 227] on div "helper . moveDown ( ) helper . build ( "rightArrow" ) helper . moveRight ( 1 ) …" at bounding box center [620, 245] width 258 height 273
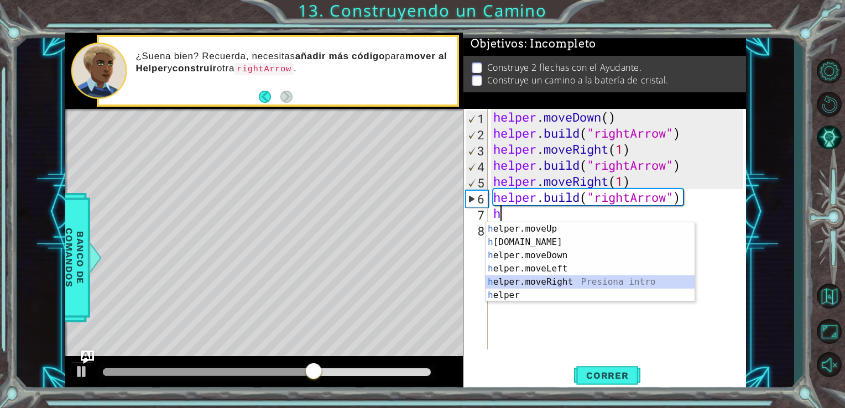
click at [558, 282] on div "h elper.moveUp Presiona intro h [DOMAIN_NAME] Presiona intro h elper.moveDown P…" at bounding box center [589, 275] width 209 height 106
type textarea "helper.moveRight(1)"
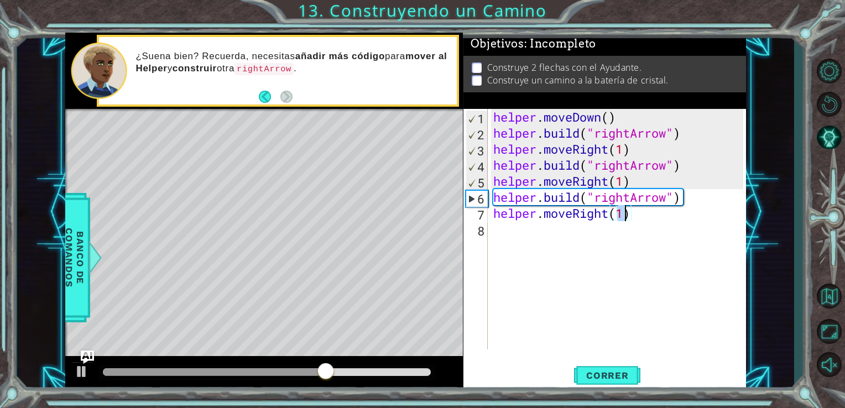
click at [552, 250] on div "helper . moveDown ( ) helper . build ( "rightArrow" ) helper . moveRight ( 1 ) …" at bounding box center [620, 245] width 258 height 273
type textarea "h"
paste textarea "[DOMAIN_NAME]("rightArrow")"
type textarea "[DOMAIN_NAME]("rightArrow")"
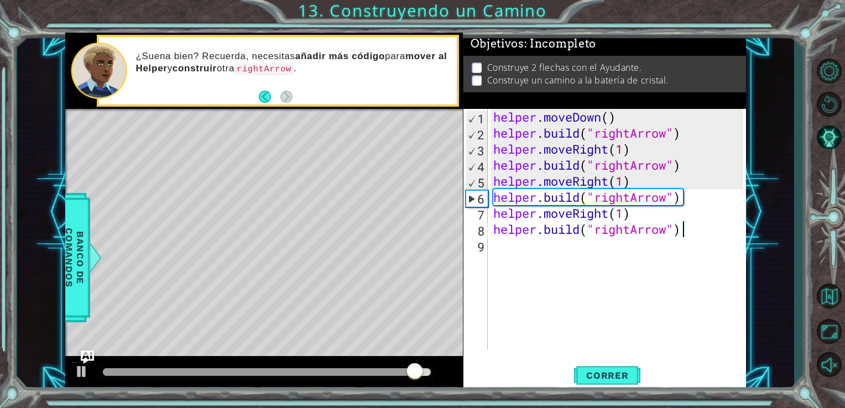
click at [512, 253] on div "helper . moveDown ( ) helper . build ( "rightArrow" ) helper . moveRight ( 1 ) …" at bounding box center [620, 245] width 258 height 273
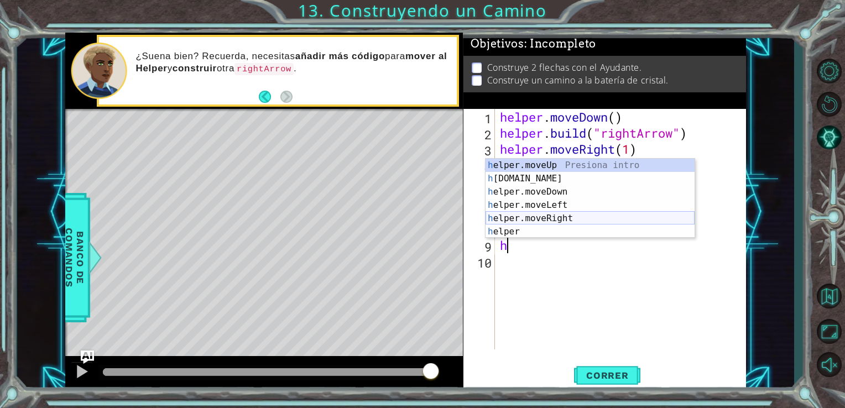
click at [566, 218] on div "h elper.moveUp Presiona intro h [DOMAIN_NAME] Presiona intro h elper.moveDown P…" at bounding box center [589, 212] width 209 height 106
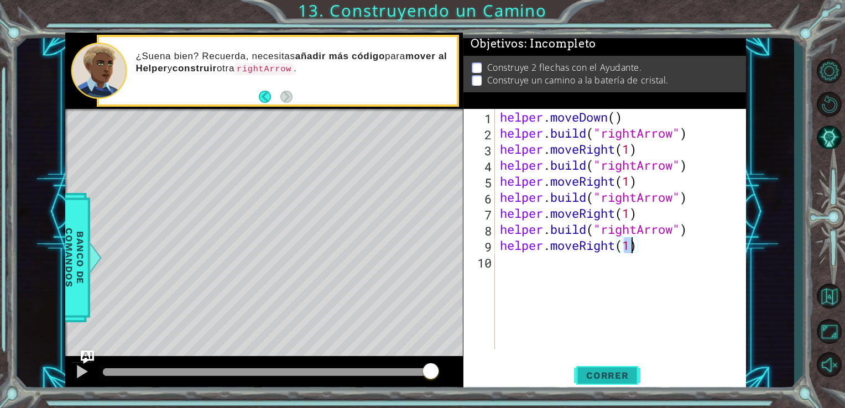
click at [611, 368] on button "Correr" at bounding box center [607, 375] width 66 height 28
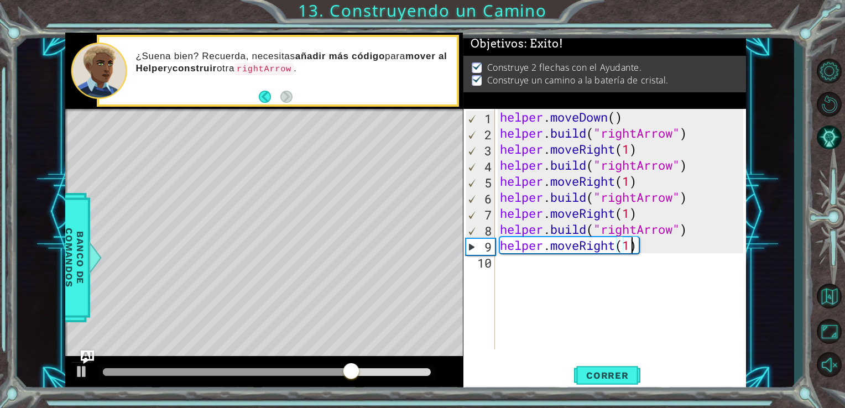
click at [617, 249] on div "helper . moveDown ( ) helper . build ( "rightArrow" ) helper . moveRight ( 1 ) …" at bounding box center [623, 245] width 252 height 273
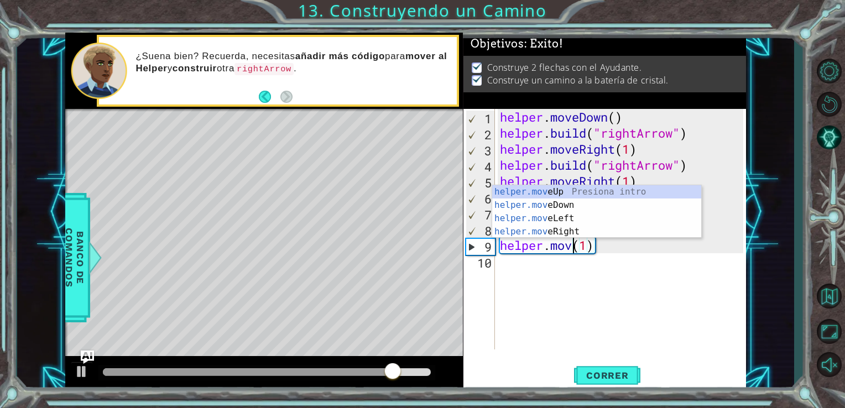
type textarea "[DOMAIN_NAME](1)"
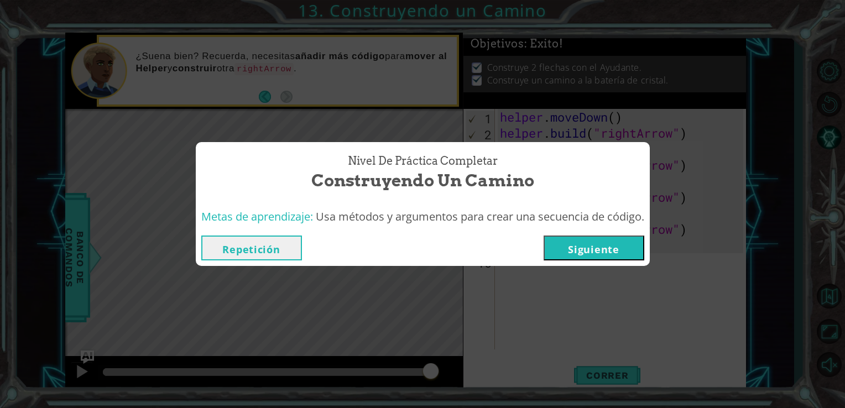
click at [639, 244] on button "Siguiente" at bounding box center [593, 247] width 101 height 25
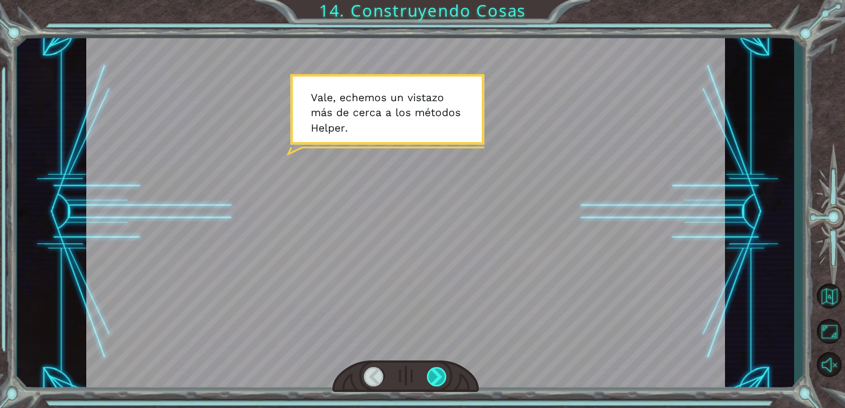
click at [435, 373] on div at bounding box center [437, 376] width 20 height 19
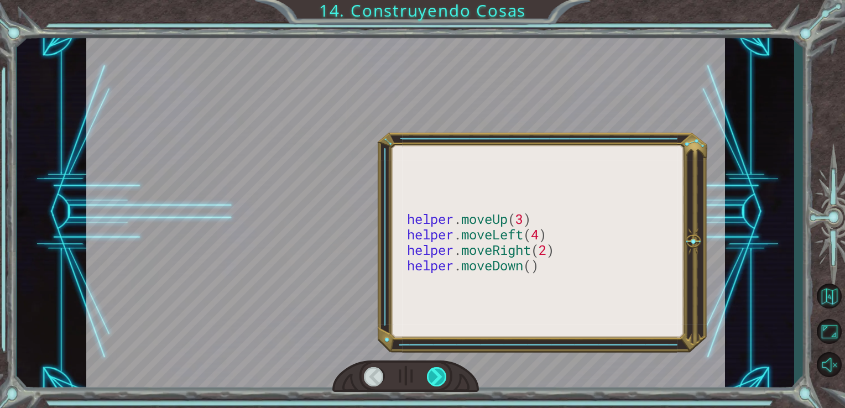
click at [435, 373] on div at bounding box center [437, 376] width 20 height 19
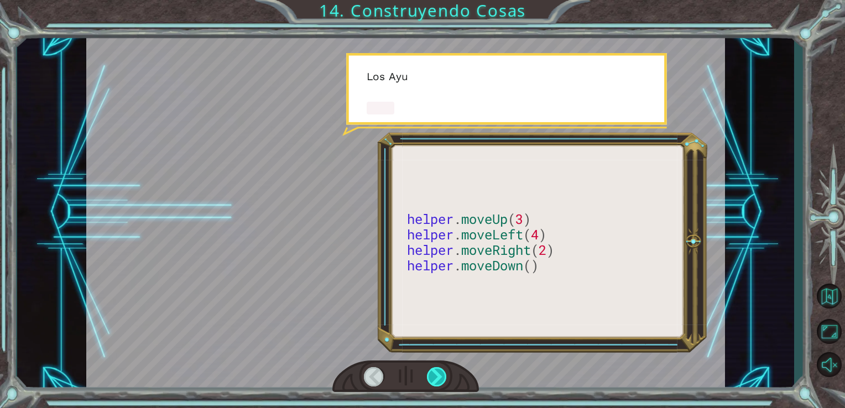
click at [435, 373] on div at bounding box center [437, 376] width 20 height 19
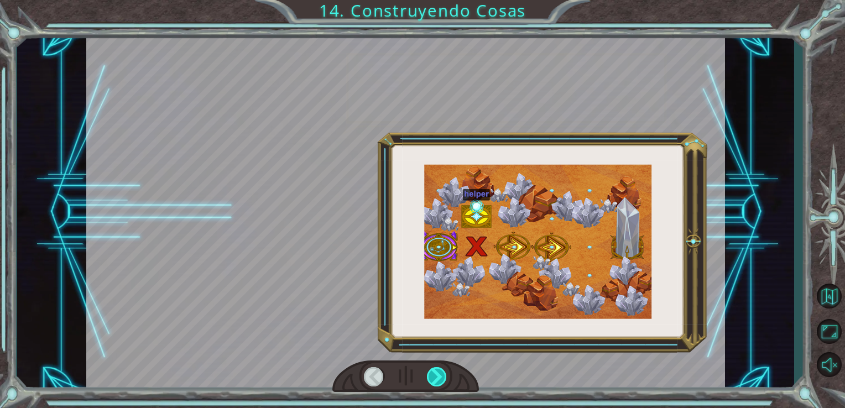
click at [434, 373] on div at bounding box center [437, 376] width 20 height 19
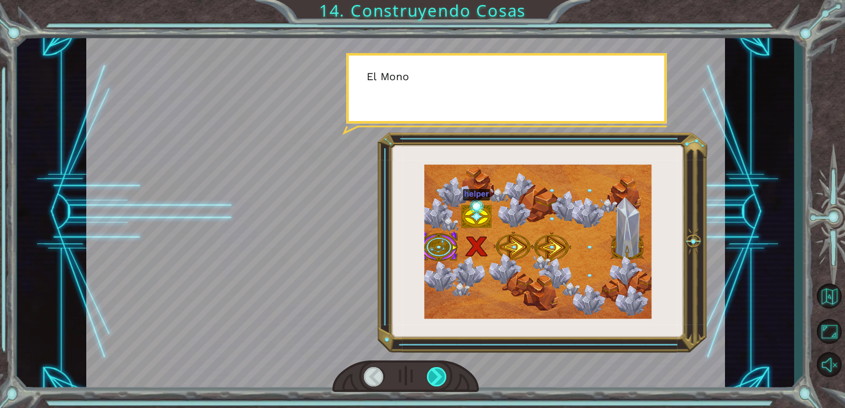
click at [434, 373] on div at bounding box center [437, 376] width 20 height 19
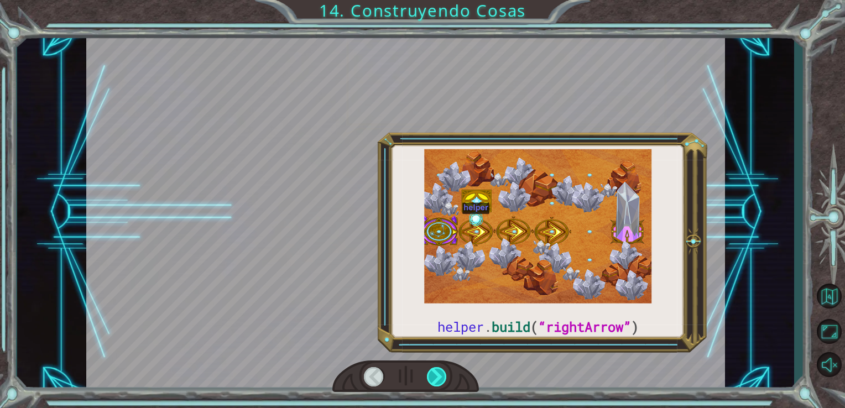
click at [433, 371] on div at bounding box center [437, 376] width 20 height 19
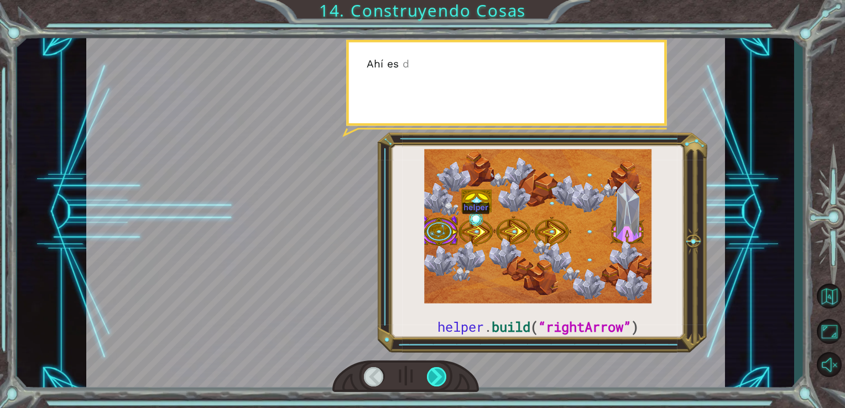
click at [433, 371] on div at bounding box center [437, 376] width 20 height 19
click at [434, 370] on div at bounding box center [437, 376] width 20 height 19
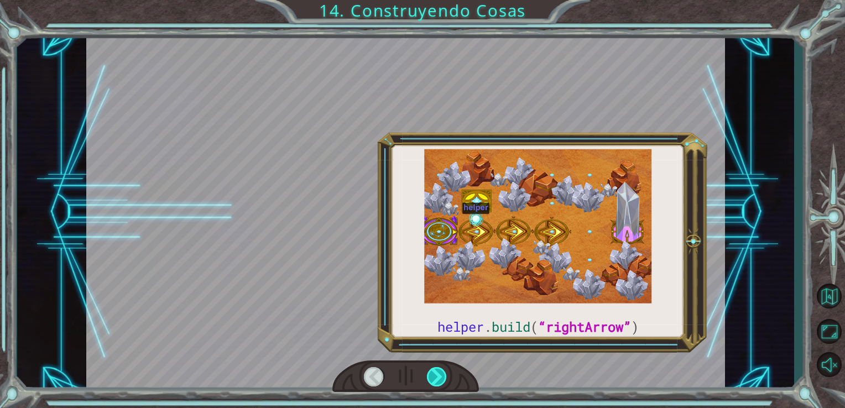
click at [434, 370] on div at bounding box center [437, 376] width 20 height 19
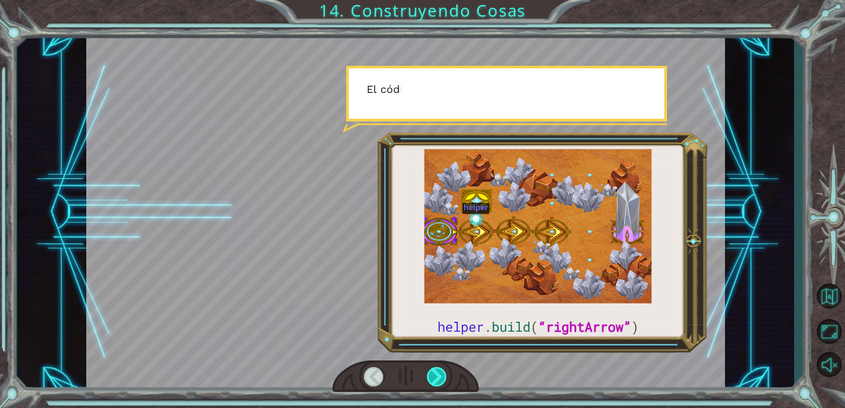
click at [434, 370] on div at bounding box center [437, 376] width 20 height 19
click at [434, 371] on div at bounding box center [437, 376] width 20 height 19
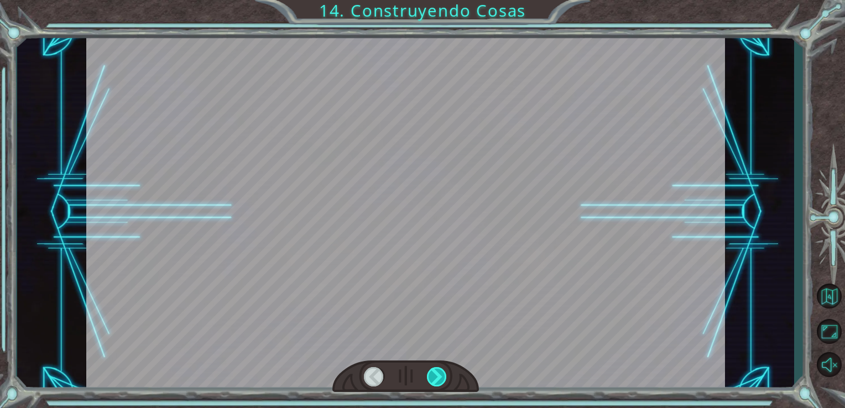
click at [434, 371] on div at bounding box center [437, 376] width 20 height 19
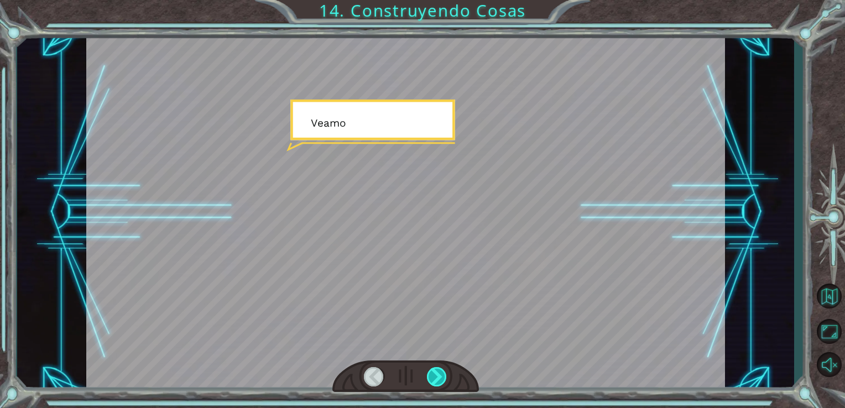
click at [434, 371] on div at bounding box center [437, 376] width 20 height 19
click at [438, 372] on div at bounding box center [437, 376] width 20 height 19
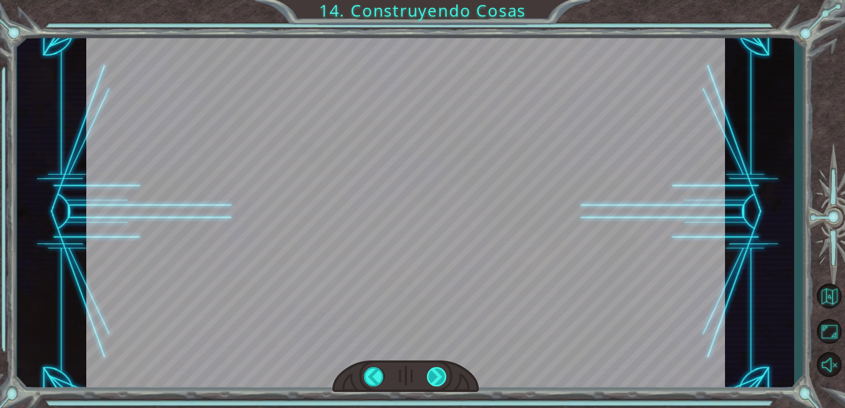
click at [433, 370] on div at bounding box center [437, 376] width 20 height 19
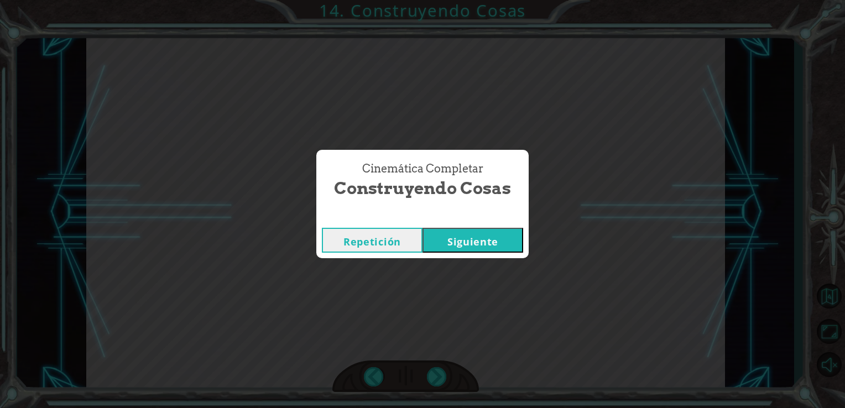
drag, startPoint x: 433, startPoint y: 370, endPoint x: 467, endPoint y: 240, distance: 134.7
click at [467, 240] on button "Siguiente" at bounding box center [472, 240] width 101 height 25
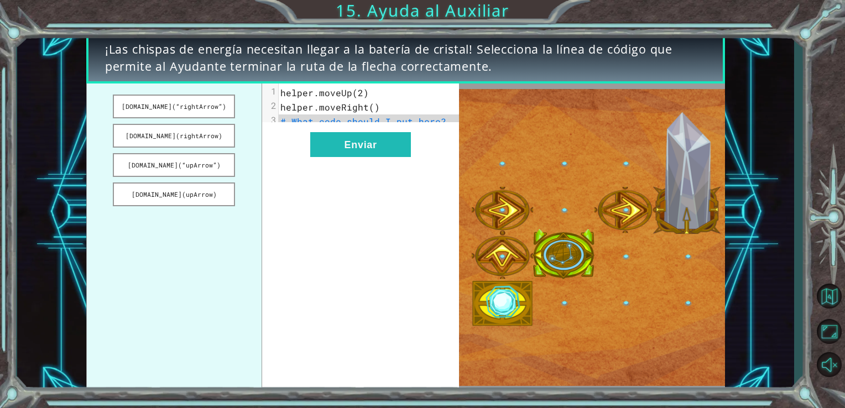
drag, startPoint x: 205, startPoint y: 107, endPoint x: 298, endPoint y: 133, distance: 97.3
click at [298, 133] on div "[DOMAIN_NAME](“rightArrow”) [DOMAIN_NAME](rightArrow) [DOMAIN_NAME](“upArrow”) …" at bounding box center [272, 237] width 373 height 308
drag, startPoint x: 184, startPoint y: 108, endPoint x: 205, endPoint y: 119, distance: 23.0
click at [205, 119] on ul "[DOMAIN_NAME](“rightArrow”) [DOMAIN_NAME](rightArrow) [DOMAIN_NAME](“upArrow”) …" at bounding box center [174, 237] width 176 height 308
click at [203, 112] on button "[DOMAIN_NAME](“rightArrow”)" at bounding box center [174, 107] width 122 height 24
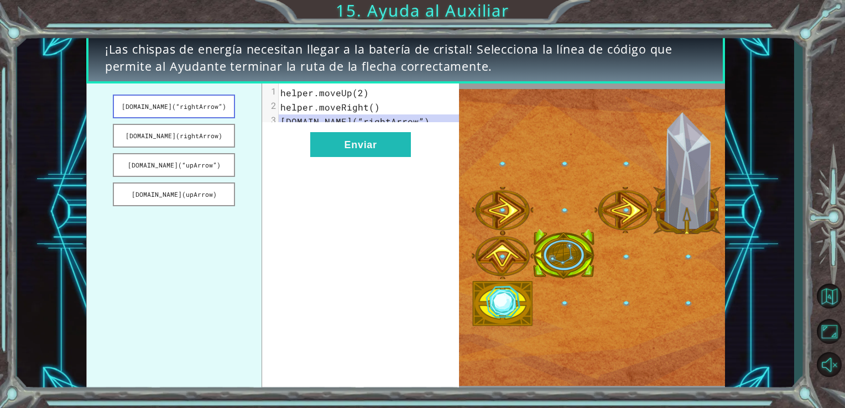
click at [195, 113] on button "[DOMAIN_NAME](“rightArrow”)" at bounding box center [174, 107] width 122 height 24
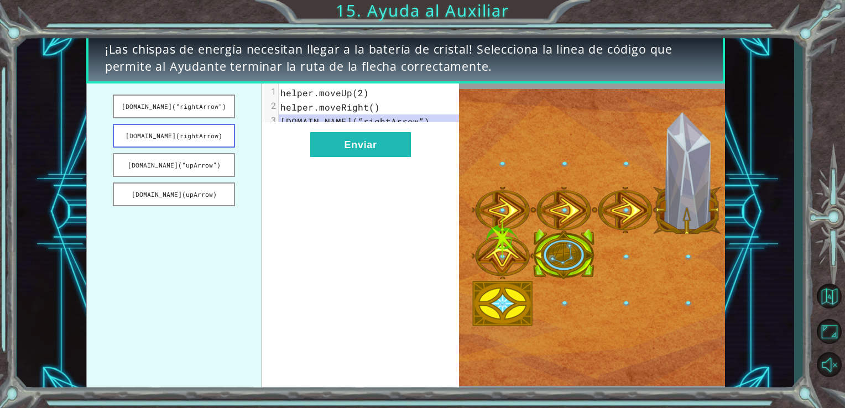
click at [187, 130] on button "[DOMAIN_NAME](rightArrow)" at bounding box center [174, 136] width 122 height 24
click at [214, 130] on button "[DOMAIN_NAME](rightArrow)" at bounding box center [174, 136] width 122 height 24
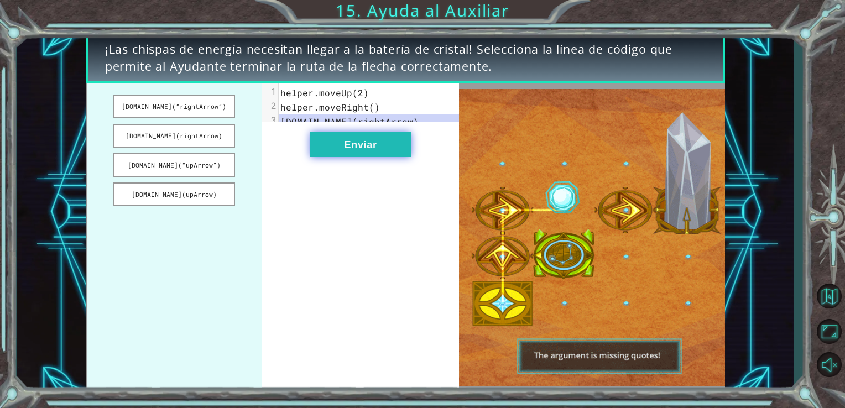
click at [360, 156] on button "Enviar" at bounding box center [360, 144] width 101 height 25
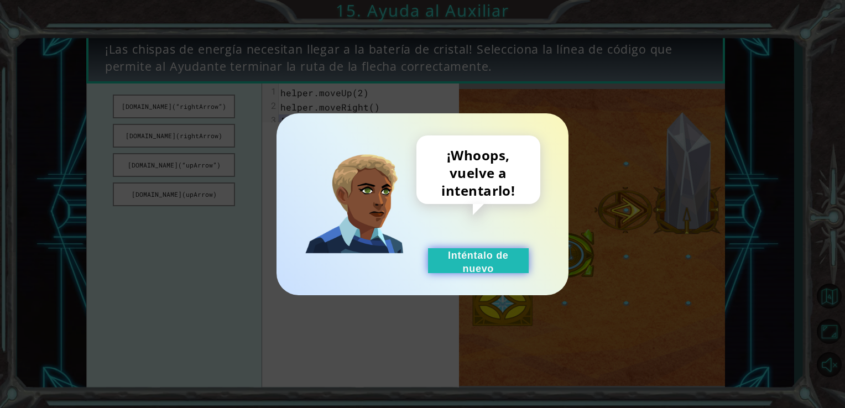
click at [454, 254] on button "Inténtalo de nuevo" at bounding box center [478, 260] width 101 height 25
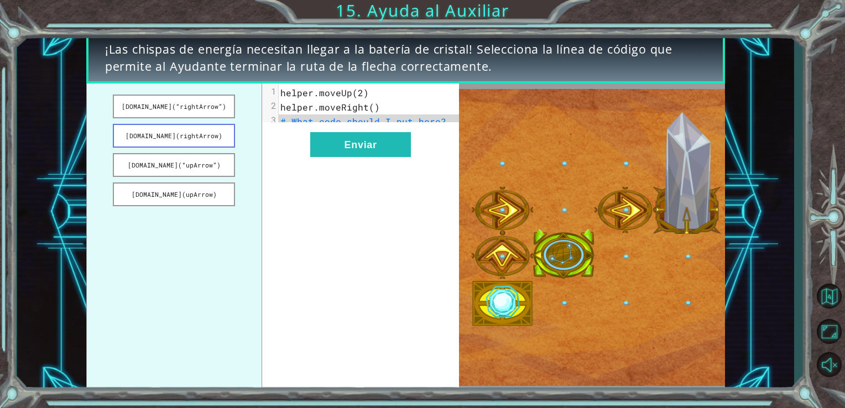
click at [226, 129] on button "[DOMAIN_NAME](rightArrow)" at bounding box center [174, 136] width 122 height 24
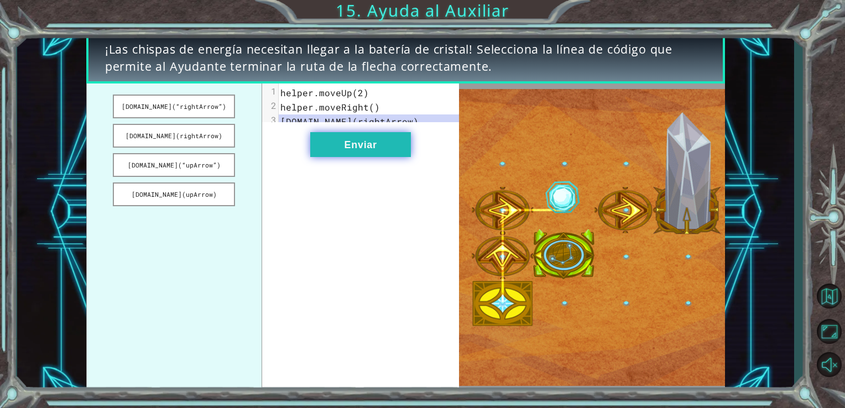
click at [362, 146] on button "Enviar" at bounding box center [360, 144] width 101 height 25
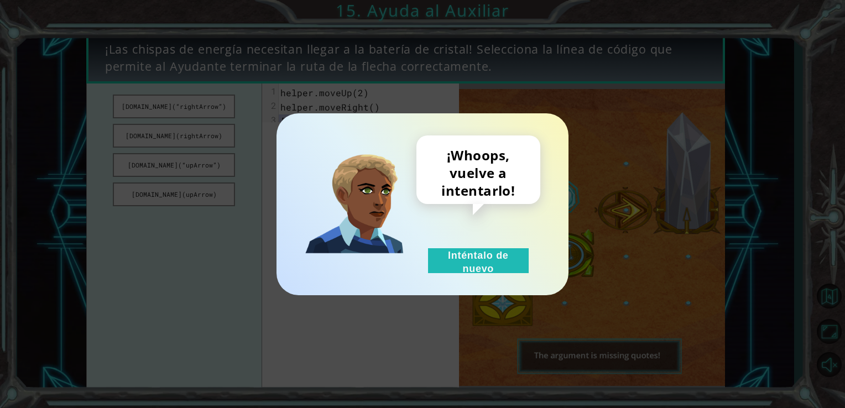
drag, startPoint x: 478, startPoint y: 261, endPoint x: 336, endPoint y: 203, distance: 153.2
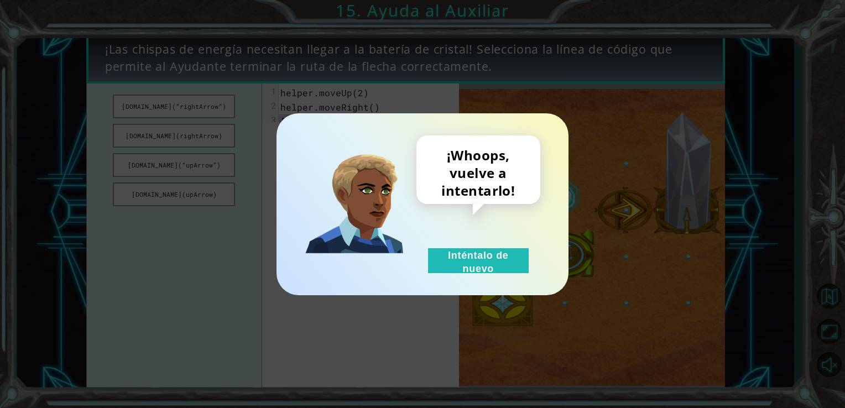
click at [478, 262] on button "Inténtalo de nuevo" at bounding box center [478, 260] width 101 height 25
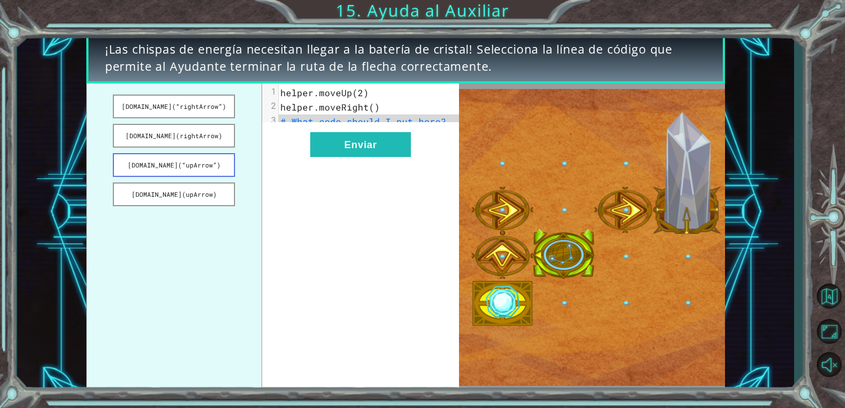
click at [203, 156] on button "[DOMAIN_NAME](“upArrow”)" at bounding box center [174, 165] width 122 height 24
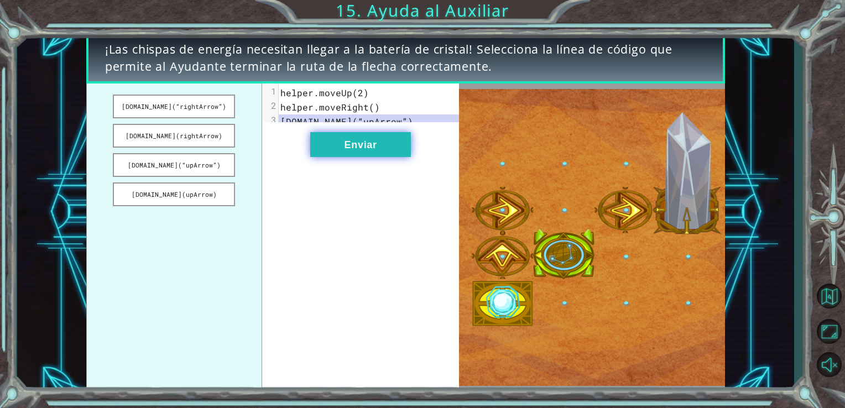
click at [407, 137] on div "xxxxxxxxxx 3 1 helper.moveUp(2) 2 helper.moveRight() 3 [DOMAIN_NAME](“upArrow”)…" at bounding box center [360, 237] width 197 height 308
click at [360, 157] on button "Enviar" at bounding box center [360, 144] width 101 height 25
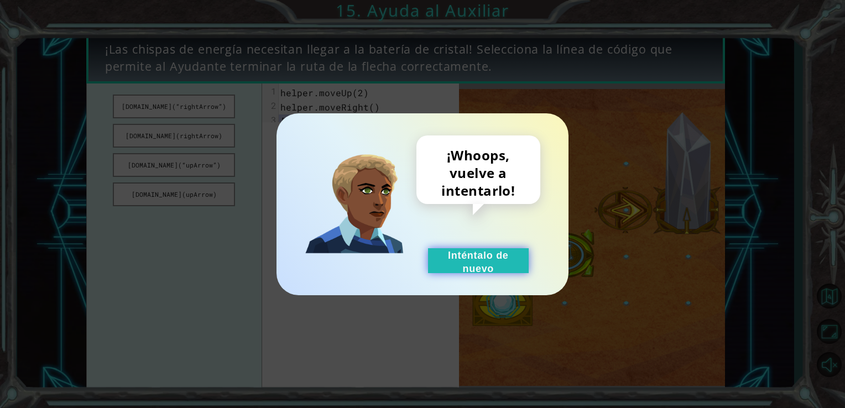
drag, startPoint x: 490, startPoint y: 261, endPoint x: 438, endPoint y: 248, distance: 53.8
click at [489, 262] on button "Inténtalo de nuevo" at bounding box center [478, 260] width 101 height 25
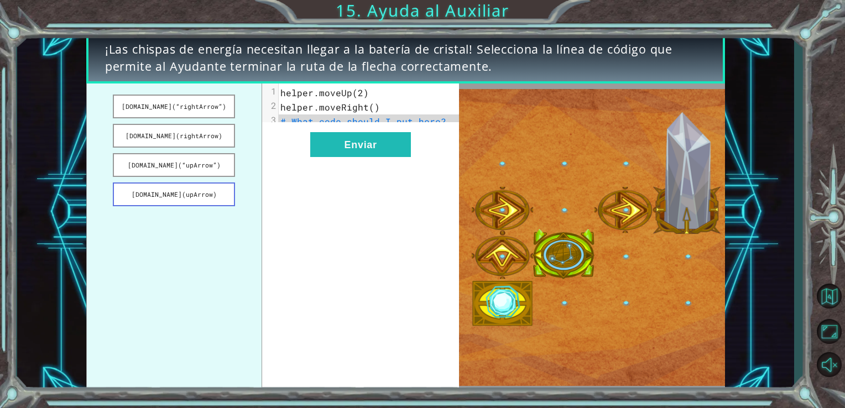
click at [196, 192] on button "[DOMAIN_NAME](upArrow)" at bounding box center [174, 194] width 122 height 24
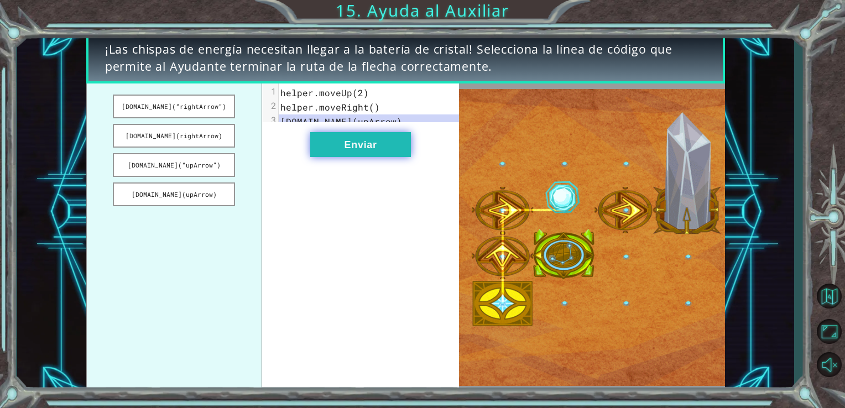
click at [386, 144] on button "Enviar" at bounding box center [360, 144] width 101 height 25
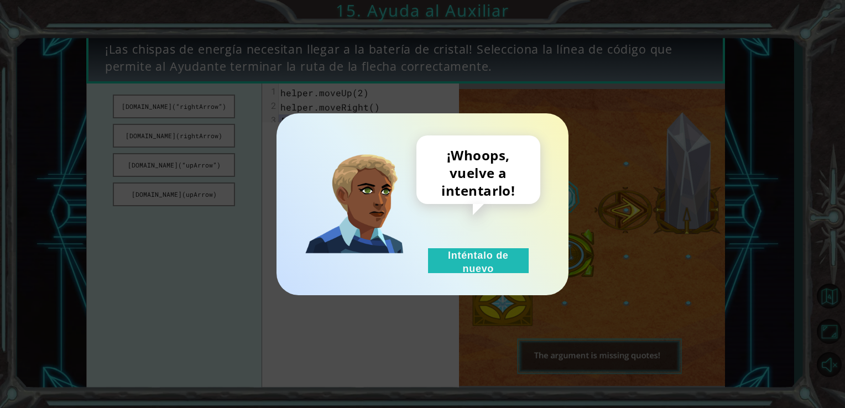
click at [468, 242] on div "¡Whoops, vuelve a intentarlo! Inténtalo de nuevo" at bounding box center [478, 204] width 124 height 138
click at [462, 244] on div "¡Whoops, vuelve a intentarlo! Inténtalo de nuevo" at bounding box center [478, 204] width 124 height 138
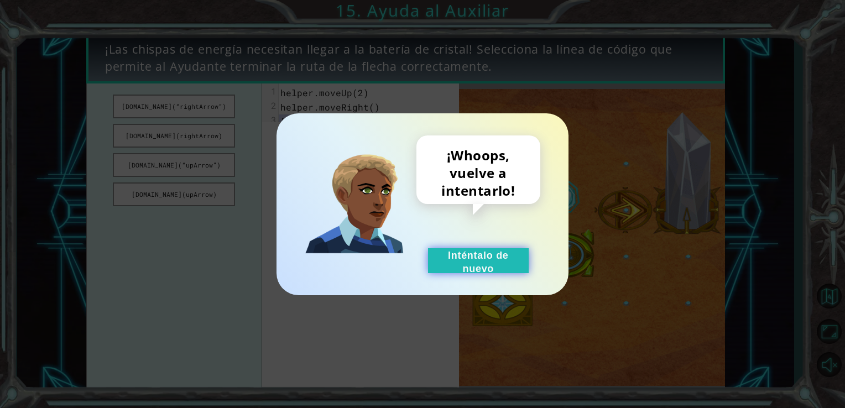
click at [474, 255] on button "Inténtalo de nuevo" at bounding box center [478, 260] width 101 height 25
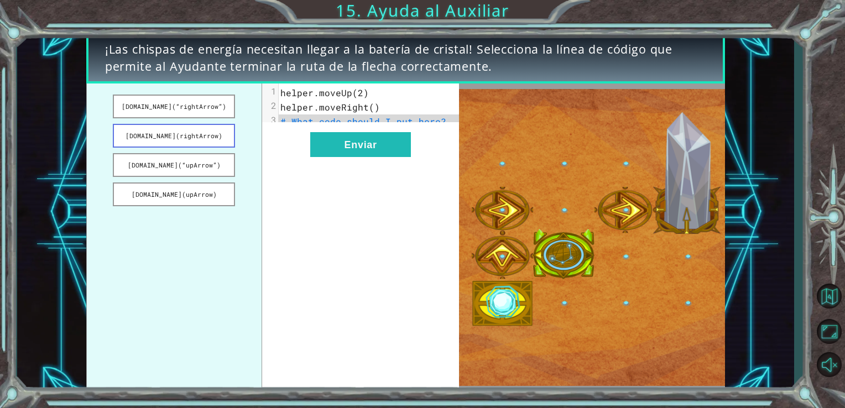
drag, startPoint x: 205, startPoint y: 111, endPoint x: 201, endPoint y: 125, distance: 15.0
click at [206, 111] on button "[DOMAIN_NAME](“rightArrow”)" at bounding box center [174, 107] width 122 height 24
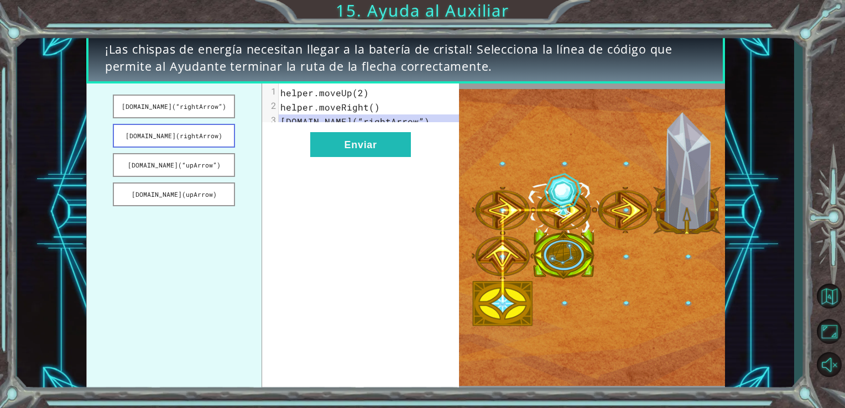
click at [199, 134] on button "[DOMAIN_NAME](rightArrow)" at bounding box center [174, 136] width 122 height 24
click at [200, 158] on button "[DOMAIN_NAME](“upArrow”)" at bounding box center [174, 165] width 122 height 24
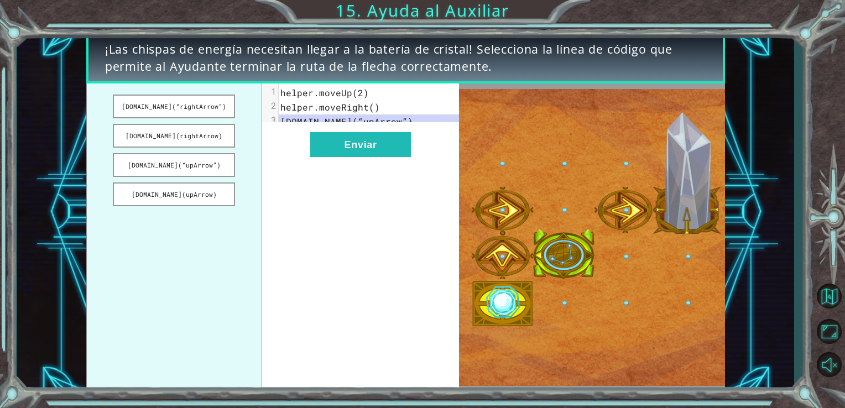
click at [200, 176] on ul "[DOMAIN_NAME](“rightArrow”) [DOMAIN_NAME](rightArrow) [DOMAIN_NAME](“upArrow”) …" at bounding box center [174, 237] width 176 height 308
click at [201, 186] on button "[DOMAIN_NAME](upArrow)" at bounding box center [174, 194] width 122 height 24
click at [179, 102] on button "[DOMAIN_NAME](“rightArrow”)" at bounding box center [174, 107] width 122 height 24
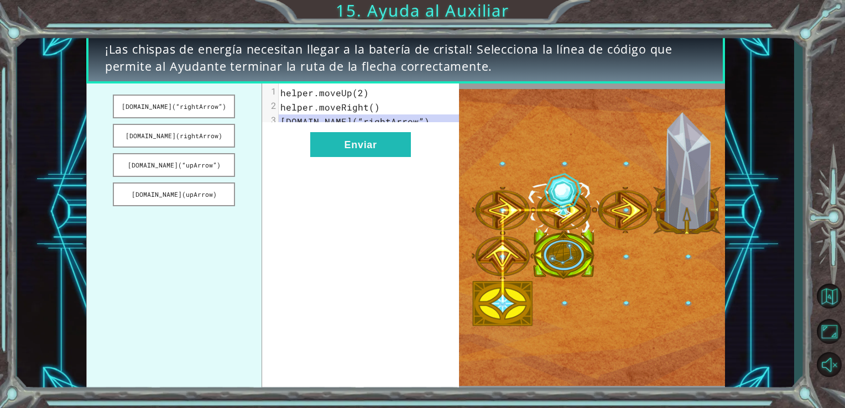
click at [113, 95] on button "[DOMAIN_NAME](“rightArrow”)" at bounding box center [174, 107] width 122 height 24
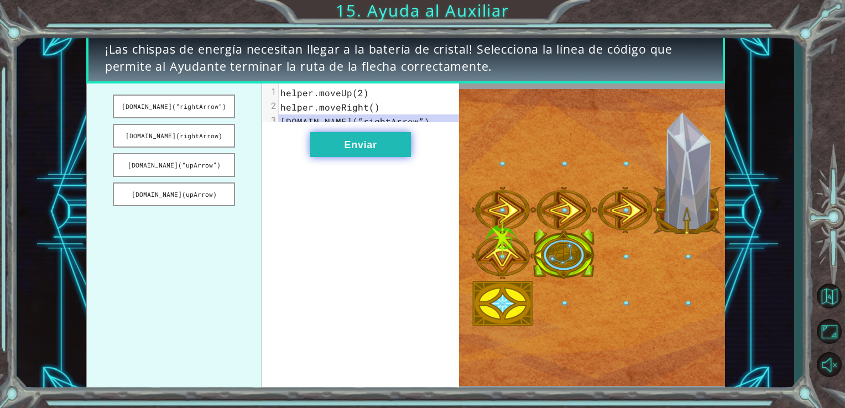
click at [113, 95] on button "[DOMAIN_NAME](“rightArrow”)" at bounding box center [174, 107] width 122 height 24
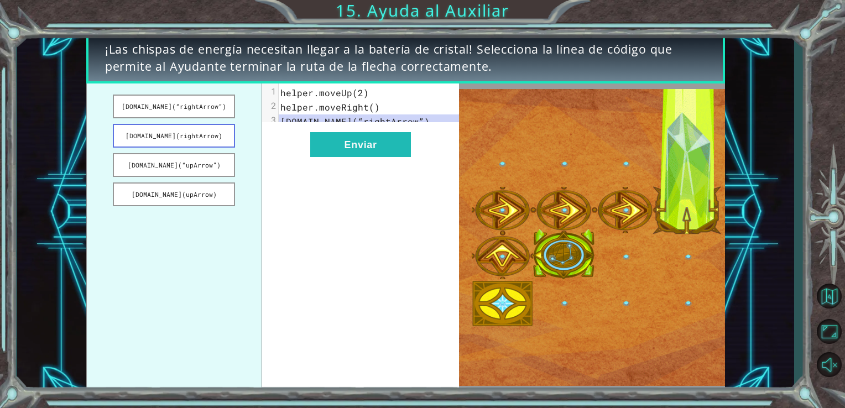
drag, startPoint x: 220, startPoint y: 108, endPoint x: 208, endPoint y: 134, distance: 28.7
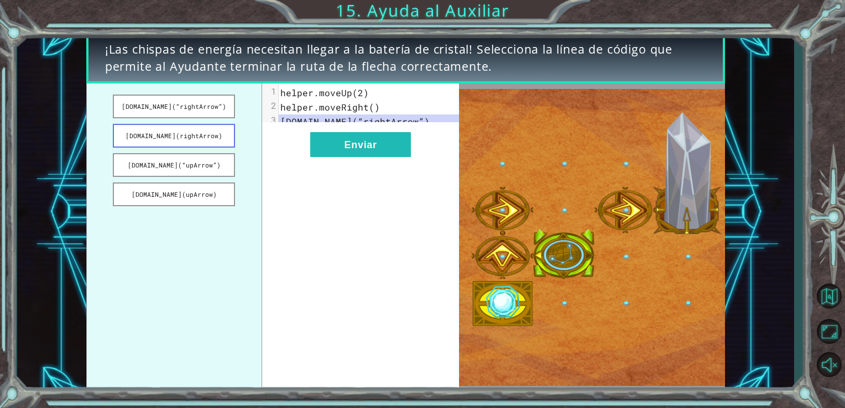
click at [232, 124] on ul "[DOMAIN_NAME](“rightArrow”) [DOMAIN_NAME](rightArrow) [DOMAIN_NAME](“upArrow”) …" at bounding box center [174, 237] width 176 height 308
click at [207, 134] on button "[DOMAIN_NAME](rightArrow)" at bounding box center [174, 136] width 122 height 24
click at [183, 172] on button "[DOMAIN_NAME](“upArrow”)" at bounding box center [174, 165] width 122 height 24
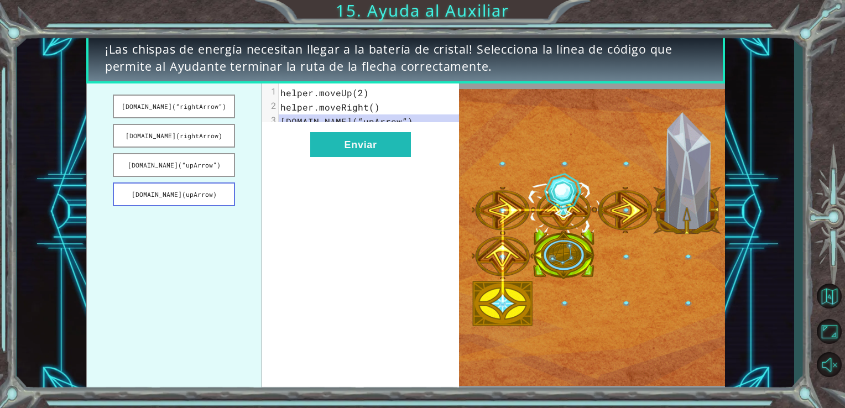
click at [187, 203] on button "[DOMAIN_NAME](upArrow)" at bounding box center [174, 194] width 122 height 24
click at [211, 112] on button "[DOMAIN_NAME](“rightArrow”)" at bounding box center [174, 107] width 122 height 24
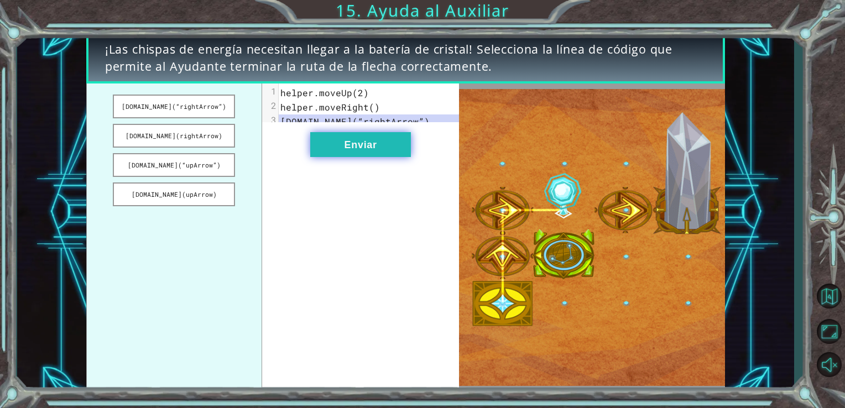
click at [334, 147] on button "Enviar" at bounding box center [360, 144] width 101 height 25
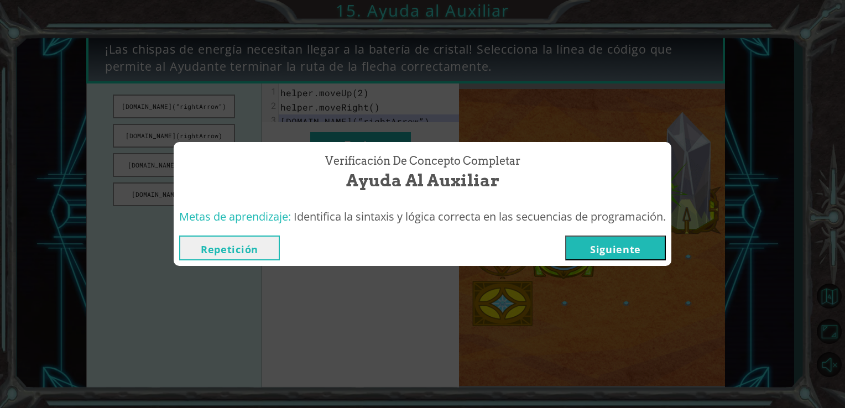
click at [614, 244] on button "Siguiente" at bounding box center [615, 247] width 101 height 25
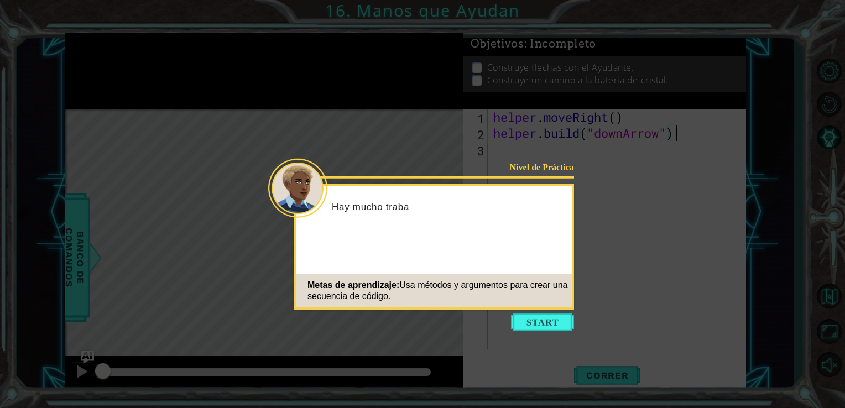
drag, startPoint x: 545, startPoint y: 318, endPoint x: 530, endPoint y: 317, distance: 15.6
click at [532, 317] on button "Start" at bounding box center [542, 322] width 63 height 18
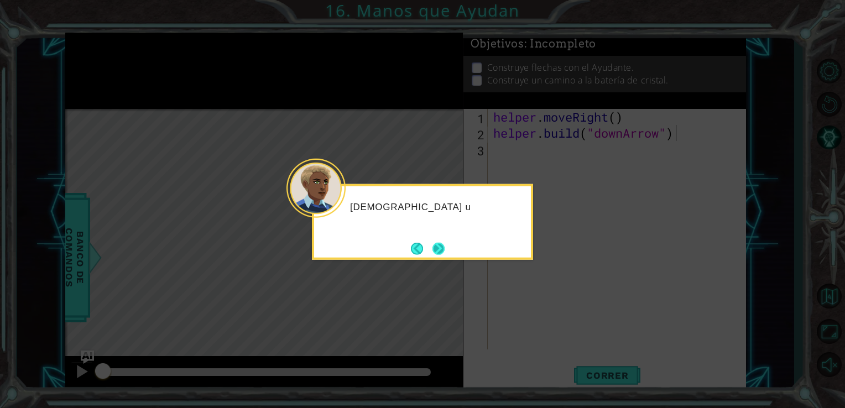
click at [437, 253] on button "Next" at bounding box center [438, 248] width 12 height 12
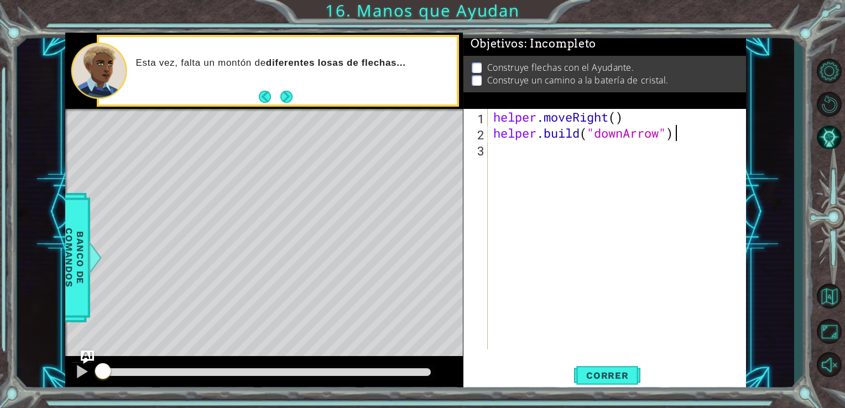
click at [292, 91] on button "Next" at bounding box center [286, 97] width 12 height 12
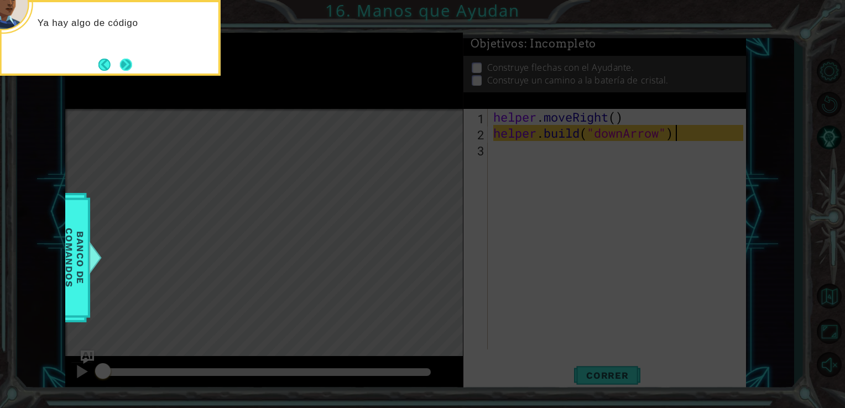
click at [124, 61] on button "Next" at bounding box center [126, 65] width 12 height 12
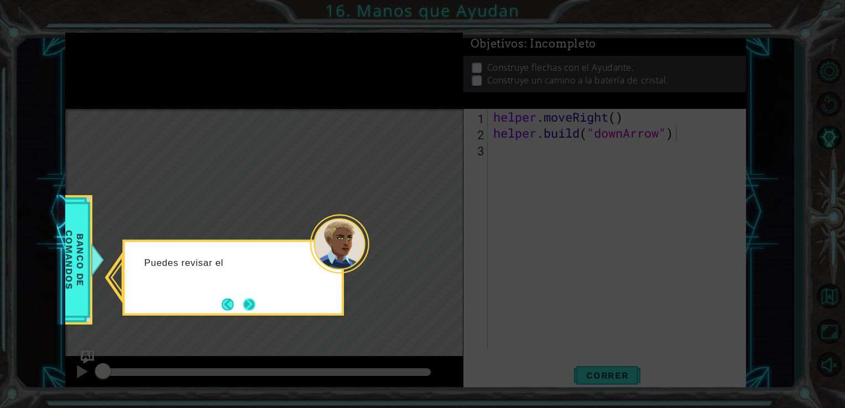
click at [252, 302] on button "Next" at bounding box center [249, 304] width 12 height 12
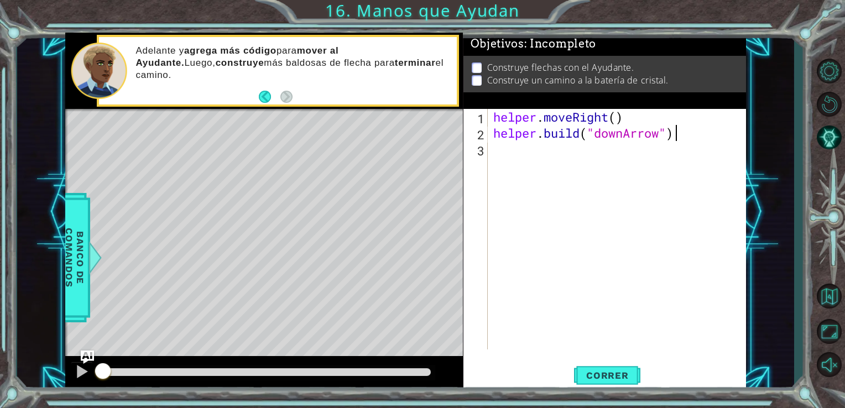
click at [586, 167] on div "helper . moveRight ( ) helper . build ( "downArrow" )" at bounding box center [620, 245] width 258 height 273
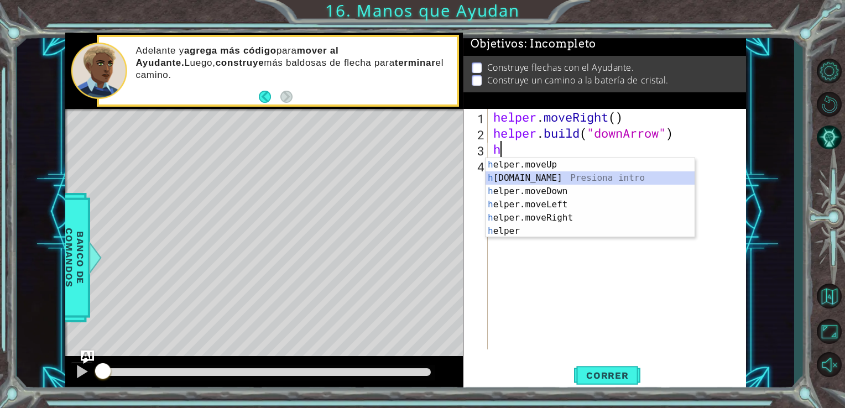
click at [543, 174] on div "h elper.moveUp Presiona intro h [DOMAIN_NAME] Presiona intro h elper.moveDown P…" at bounding box center [589, 211] width 209 height 106
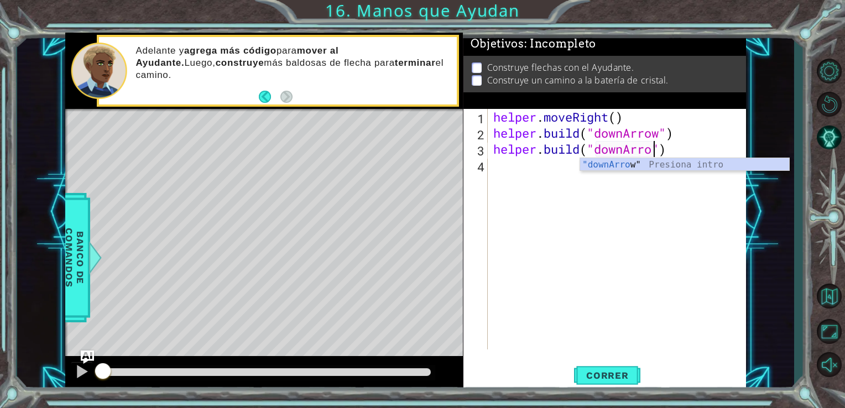
scroll to position [0, 7]
type textarea "[DOMAIN_NAME]("downArrow")"
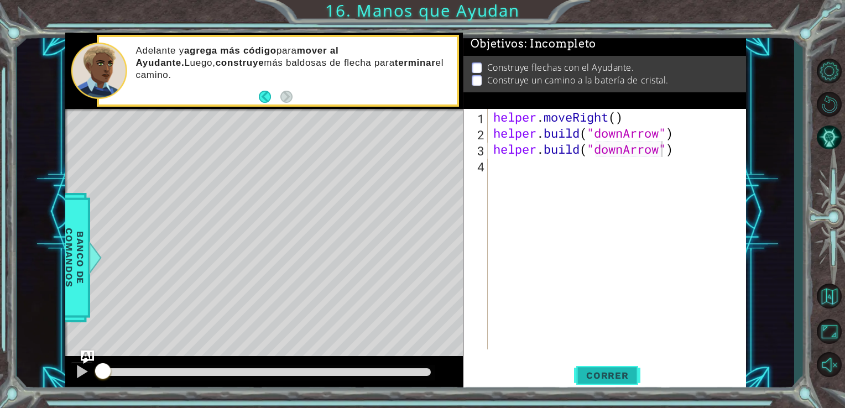
click at [588, 377] on span "Correr" at bounding box center [607, 375] width 65 height 11
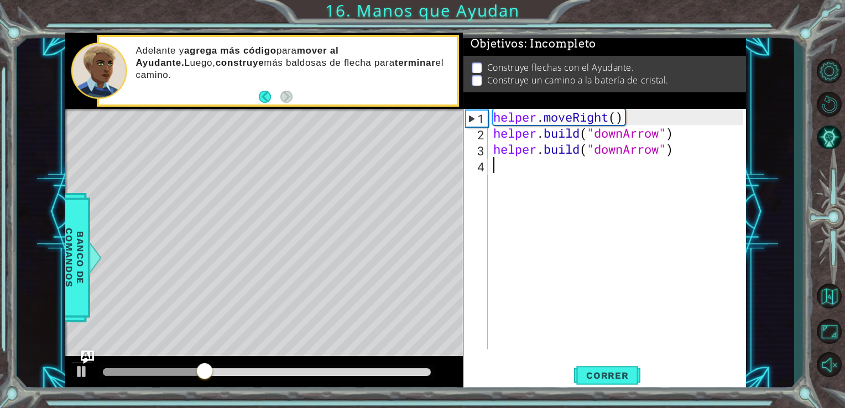
click at [520, 180] on div "helper . moveRight ( ) helper . build ( "downArrow" ) helper . build ( "downArr…" at bounding box center [620, 245] width 258 height 273
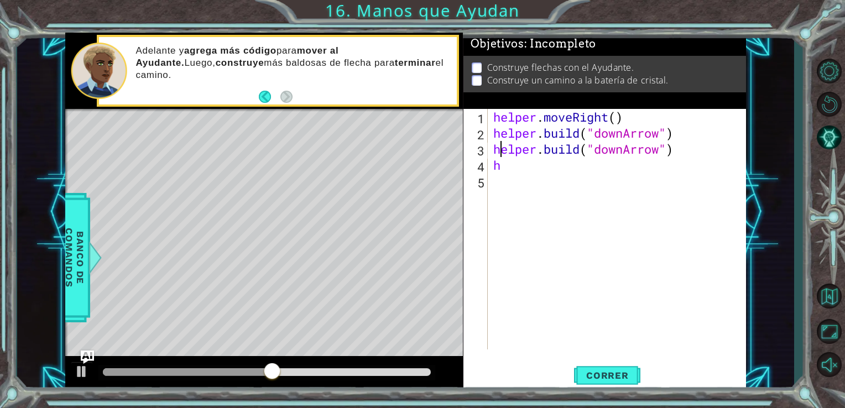
click at [502, 151] on div "helper . moveRight ( ) helper . build ( "downArrow" ) helper . build ( "downArr…" at bounding box center [620, 245] width 258 height 273
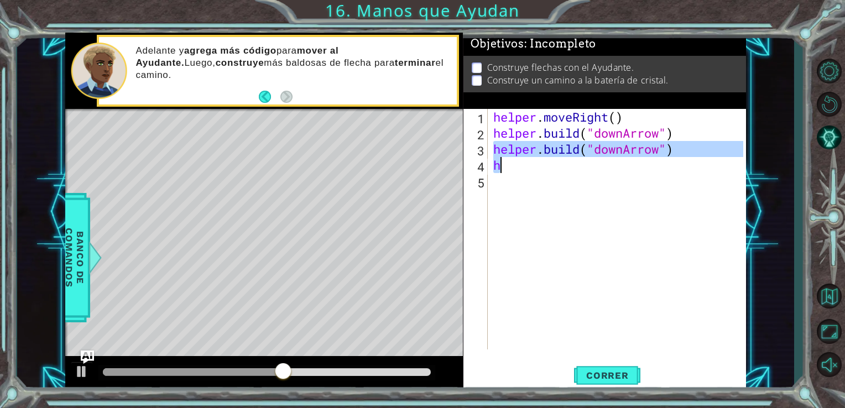
drag, startPoint x: 495, startPoint y: 153, endPoint x: 608, endPoint y: 165, distance: 113.5
click at [608, 165] on div "helper . moveRight ( ) helper . build ( "downArrow" ) helper . build ( "downArr…" at bounding box center [620, 245] width 258 height 273
type textarea "[DOMAIN_NAME]("downArrow") h"
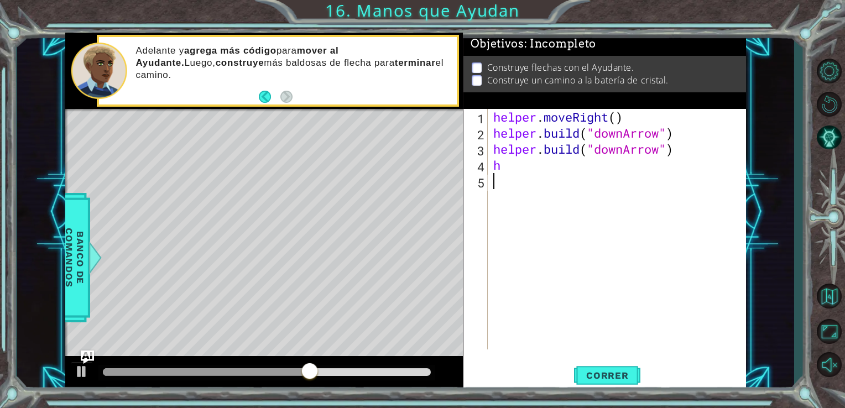
click at [572, 180] on div "helper . moveRight ( ) helper . build ( "downArrow" ) helper . build ( "downArr…" at bounding box center [620, 245] width 258 height 273
click at [571, 180] on div "helper . moveRight ( ) helper . build ( "downArrow" ) helper . build ( "downArr…" at bounding box center [620, 245] width 258 height 273
click at [570, 174] on div "helper . moveRight ( ) helper . build ( "downArrow" ) helper . build ( "downArr…" at bounding box center [620, 245] width 258 height 273
click at [572, 169] on div "helper . moveRight ( ) helper . build ( "downArrow" ) helper . build ( "downArr…" at bounding box center [620, 245] width 258 height 273
type textarea "h"
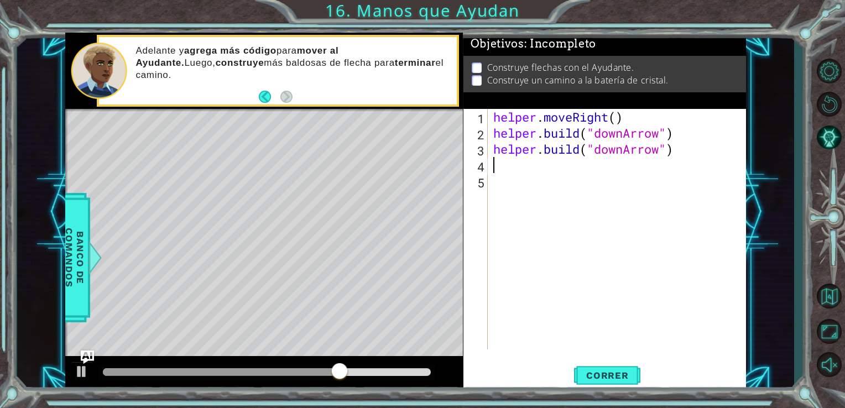
paste textarea "h"
type textarea "h"
click at [604, 360] on div "1 2 3 4 5 6 helper . moveRight ( ) helper . build ( "downArrow" ) helper . buil…" at bounding box center [604, 250] width 283 height 282
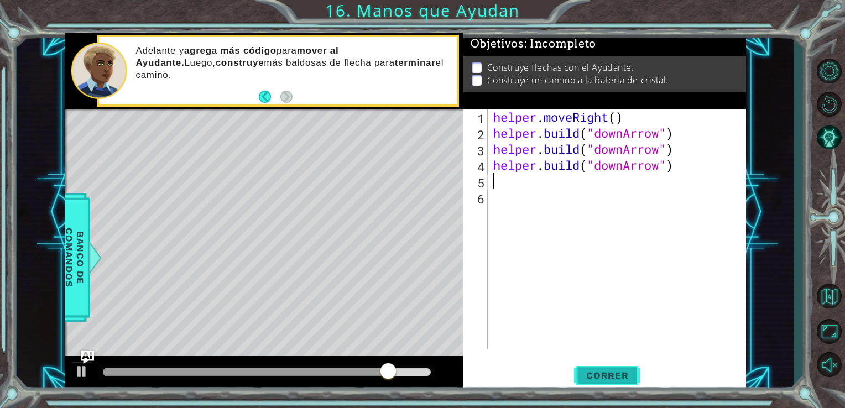
click at [606, 378] on span "Correr" at bounding box center [607, 375] width 65 height 11
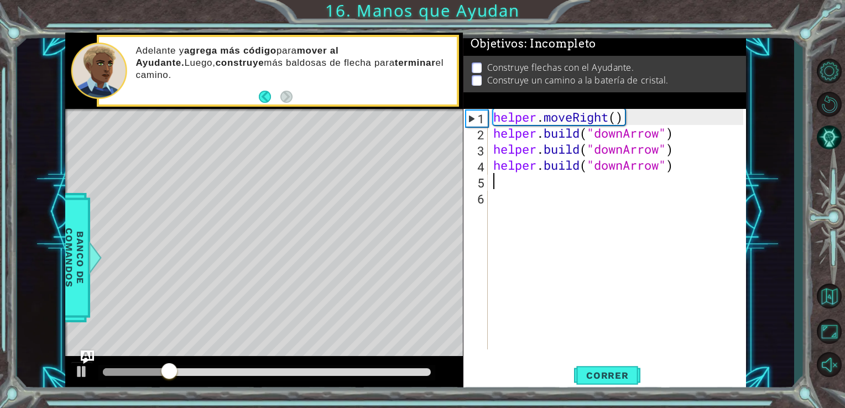
click at [495, 161] on div "helper . moveRight ( ) helper . build ( "downArrow" ) helper . build ( "downArr…" at bounding box center [620, 245] width 258 height 273
type textarea "[DOMAIN_NAME]("downArrow")"
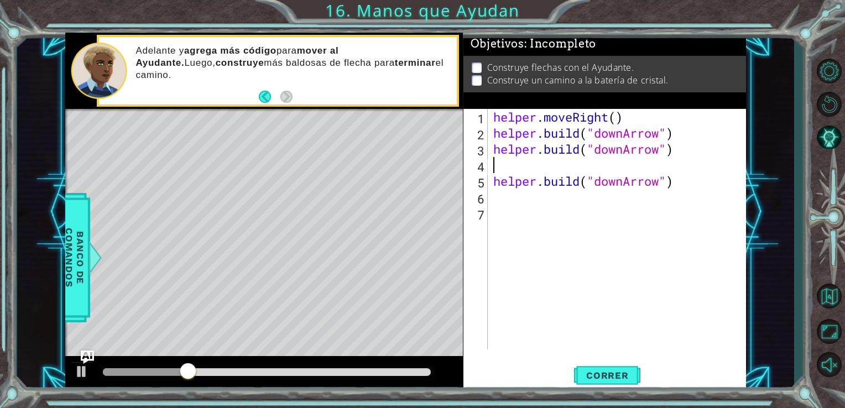
click at [506, 158] on div "helper . moveRight ( ) helper . build ( "downArrow" ) helper . build ( "downArr…" at bounding box center [620, 245] width 258 height 273
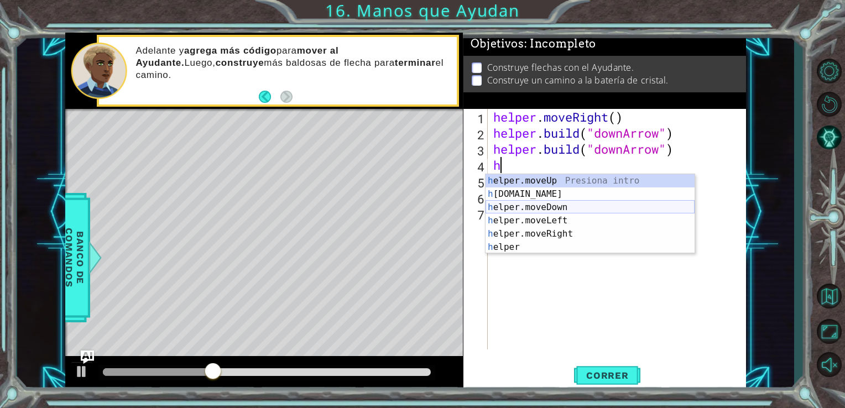
click at [601, 211] on div "h elper.moveUp Presiona intro h [DOMAIN_NAME] Presiona intro h elper.moveDown P…" at bounding box center [589, 227] width 209 height 106
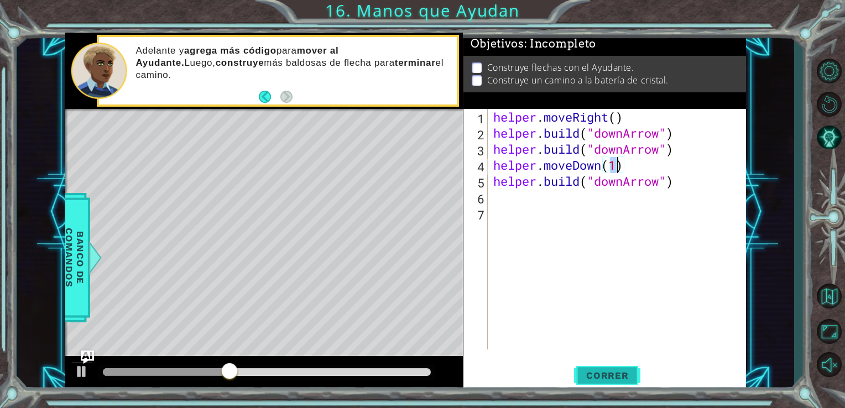
type textarea "helper.moveDown(1)"
click at [624, 368] on button "Correr" at bounding box center [607, 375] width 66 height 28
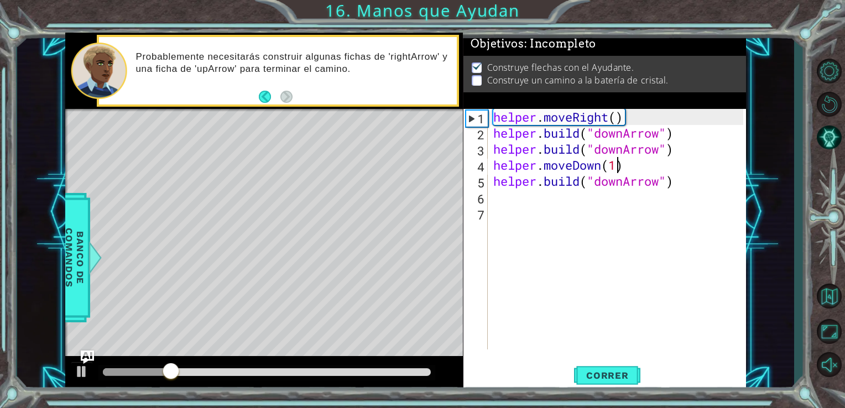
click at [520, 200] on div "helper . moveRight ( ) helper . build ( "downArrow" ) helper . build ( "downArr…" at bounding box center [620, 245] width 258 height 273
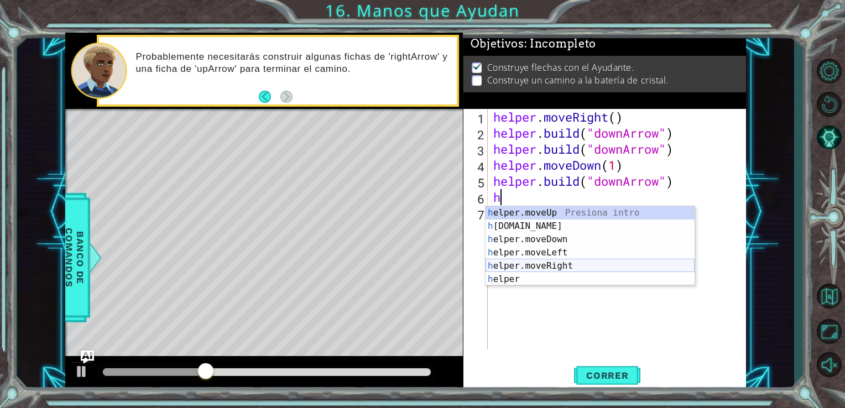
click at [569, 263] on div "h elper.moveUp Presiona intro h [DOMAIN_NAME] Presiona intro h elper.moveDown P…" at bounding box center [589, 259] width 209 height 106
type textarea "helper.moveRight(1)"
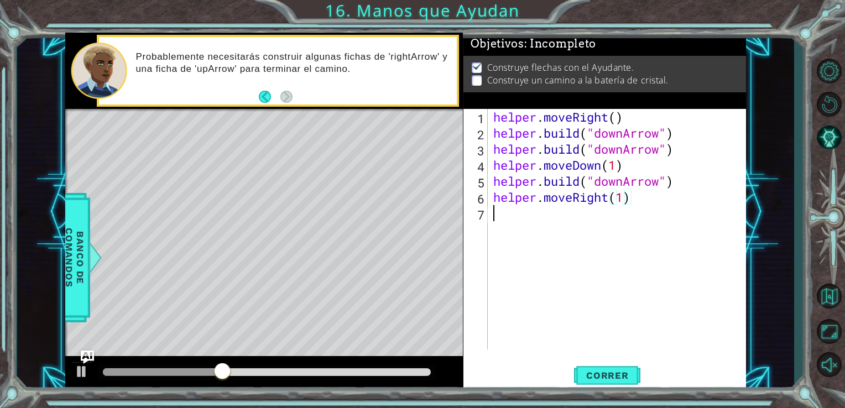
click at [594, 224] on div "helper . moveRight ( ) helper . build ( "downArrow" ) helper . build ( "downArr…" at bounding box center [620, 245] width 258 height 273
type textarea "h"
paste textarea "h"
type textarea "h"
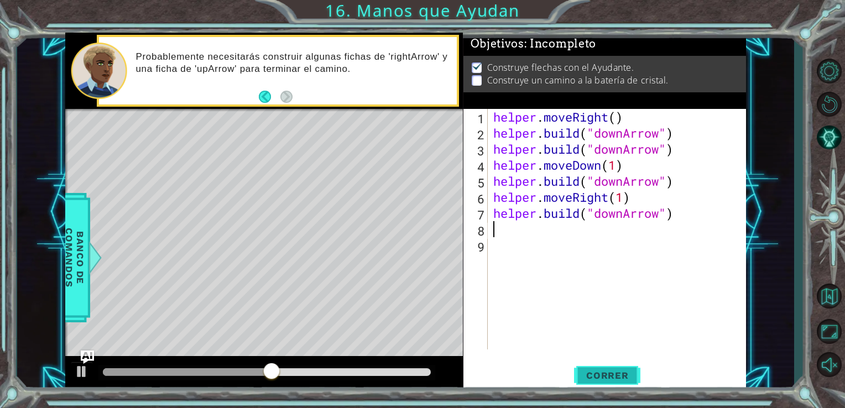
click at [617, 371] on button "Correr" at bounding box center [607, 375] width 66 height 28
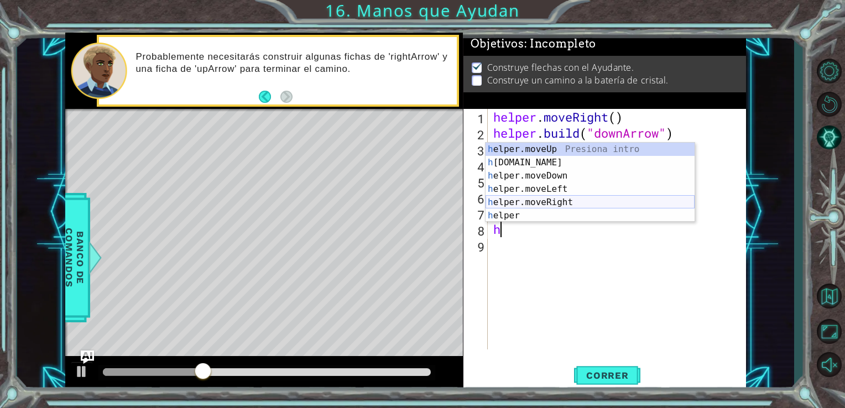
click at [572, 198] on div "h elper.moveUp Presiona intro h [DOMAIN_NAME] Presiona intro h elper.moveDown P…" at bounding box center [589, 196] width 209 height 106
type textarea "helper.moveRight(1)"
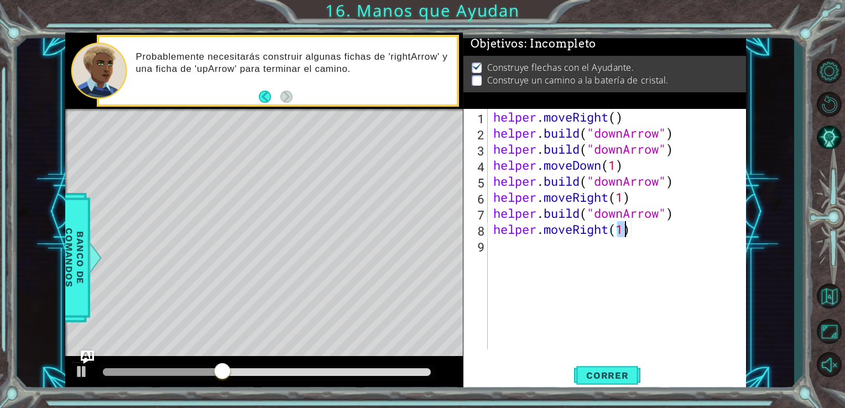
click at [570, 259] on div "helper . moveRight ( ) helper . build ( "downArrow" ) helper . build ( "downArr…" at bounding box center [620, 245] width 258 height 273
type textarea "h"
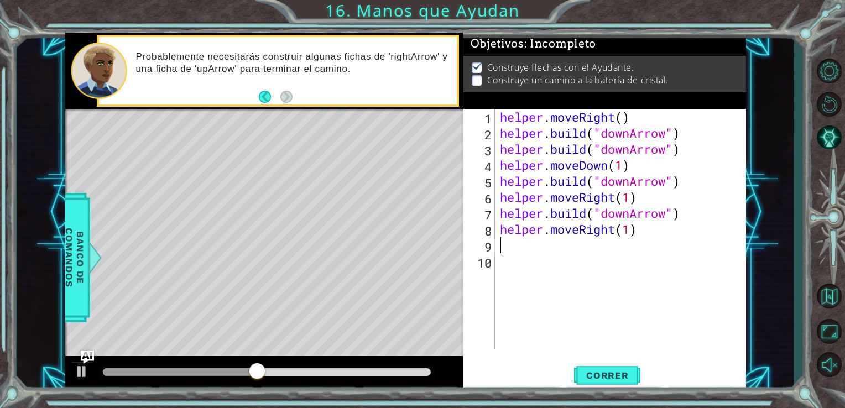
paste textarea "h"
type textarea "h"
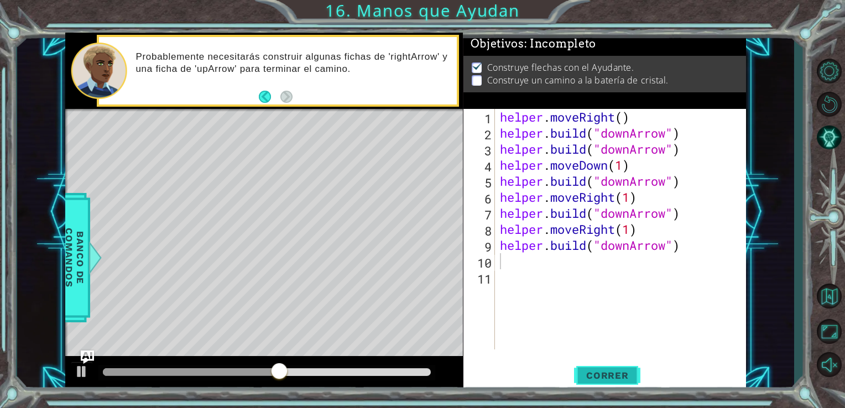
click at [623, 366] on button "Correr" at bounding box center [607, 375] width 66 height 28
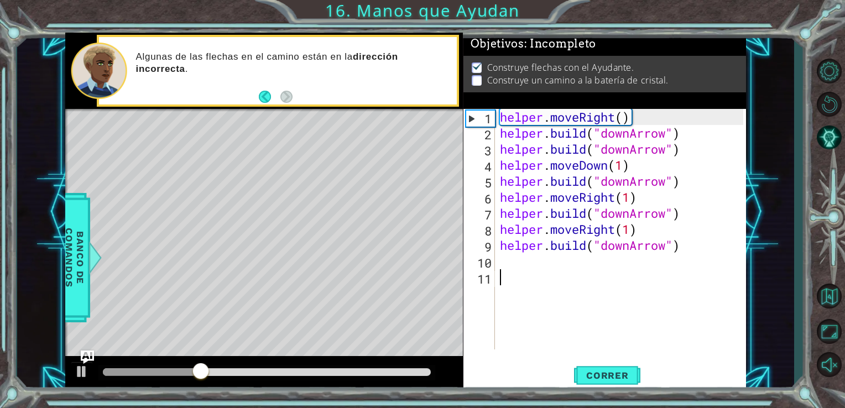
click at [560, 281] on div "helper . moveRight ( ) helper . build ( "downArrow" ) helper . build ( "downArr…" at bounding box center [623, 245] width 252 height 273
click at [563, 269] on div "helper . moveRight ( ) helper . build ( "downArrow" ) helper . build ( "downArr…" at bounding box center [623, 245] width 252 height 273
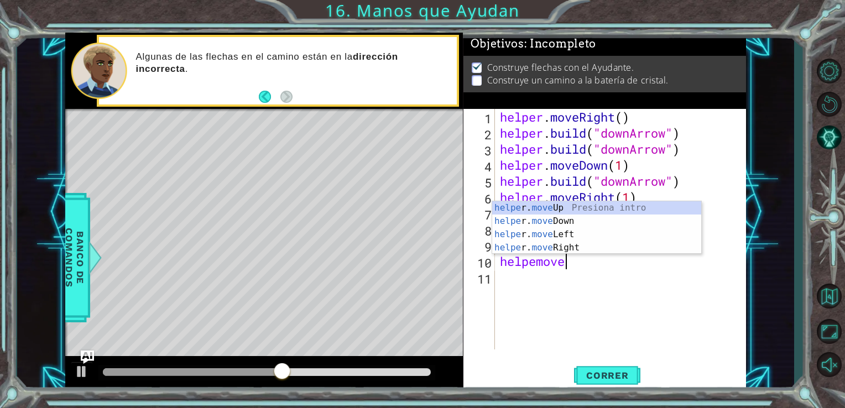
scroll to position [0, 2]
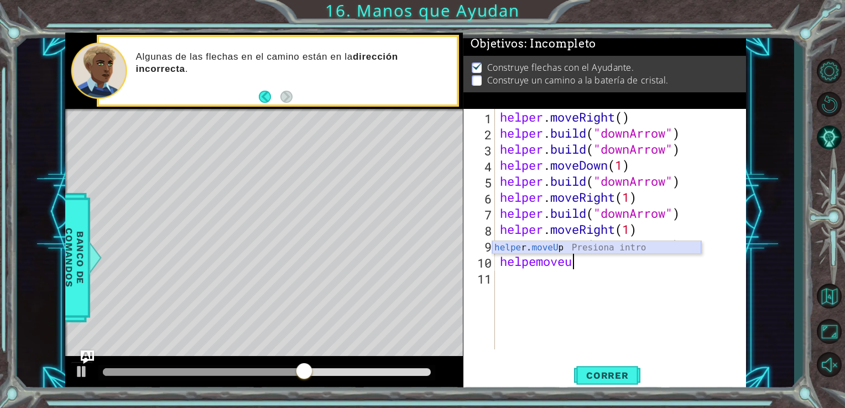
click at [565, 247] on div "helpe [PERSON_NAME] moveU p Presiona intro" at bounding box center [596, 261] width 209 height 40
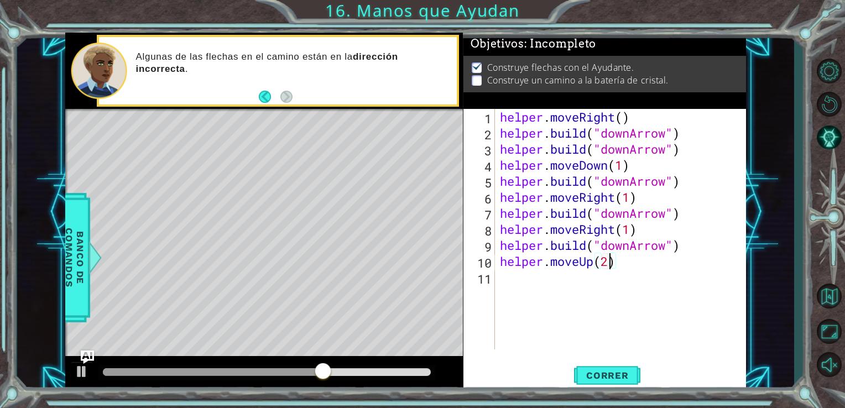
scroll to position [0, 4]
click at [625, 374] on span "Correr" at bounding box center [607, 375] width 65 height 11
type textarea "helper.moveUp(3)"
click at [611, 383] on button "Correr" at bounding box center [607, 375] width 66 height 28
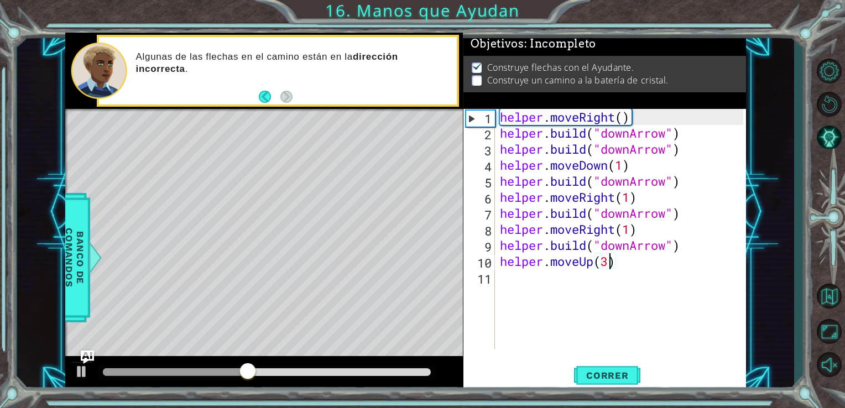
click at [596, 274] on div "helper . moveRight ( ) helper . build ( "downArrow" ) helper . build ( "downArr…" at bounding box center [623, 245] width 252 height 273
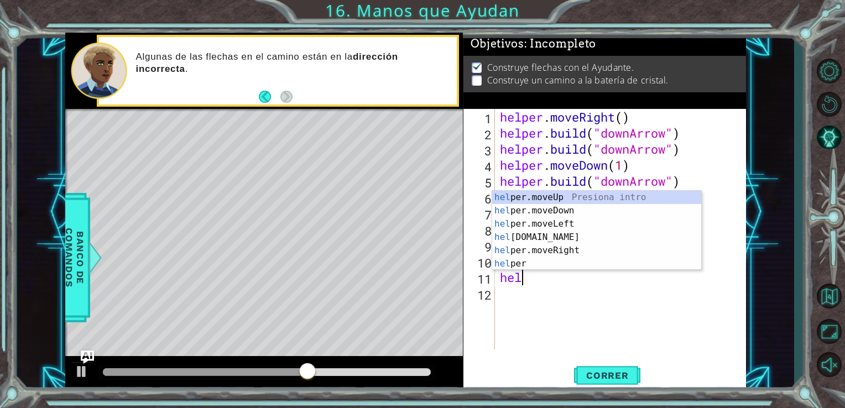
scroll to position [0, 0]
click at [554, 240] on div "hel per.moveUp Presiona intro hel per.moveDown Presiona intro hel per.moveLeft …" at bounding box center [596, 244] width 209 height 106
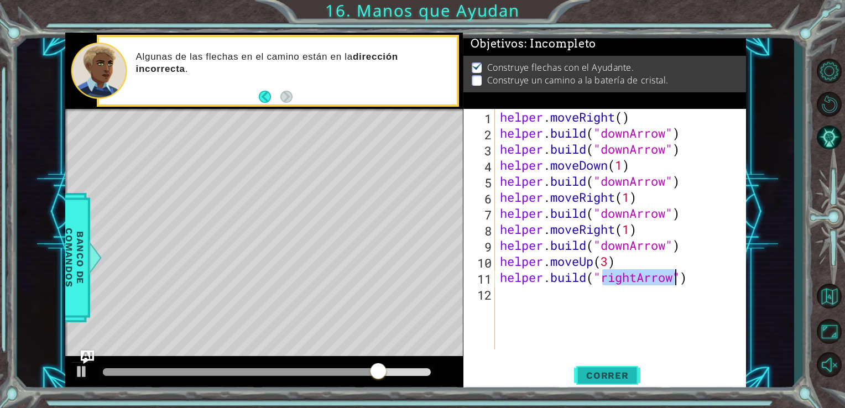
click at [623, 374] on span "Correr" at bounding box center [607, 375] width 65 height 11
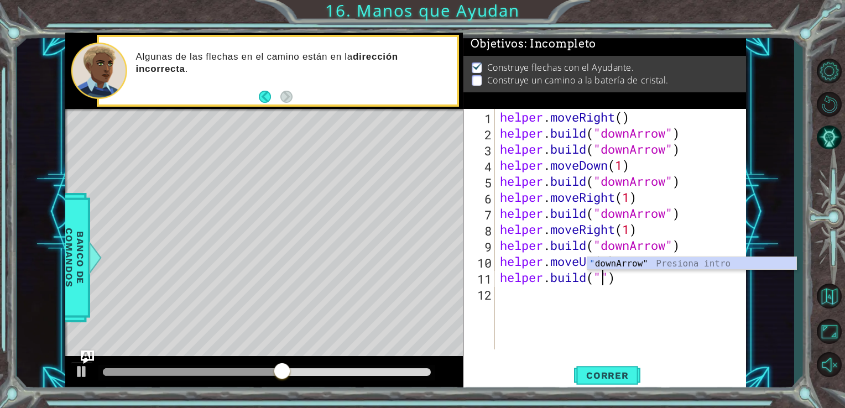
scroll to position [0, 4]
type textarea "[DOMAIN_NAME](")"
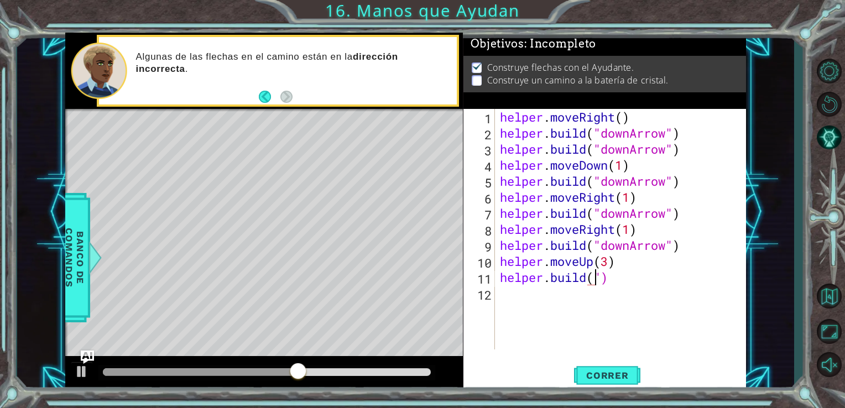
click at [665, 291] on div "helper . moveRight ( ) helper . build ( "downArrow" ) helper . build ( "downArr…" at bounding box center [623, 245] width 252 height 273
click at [658, 282] on div "helper . moveRight ( ) helper . build ( "downArrow" ) helper . build ( "downArr…" at bounding box center [623, 245] width 252 height 273
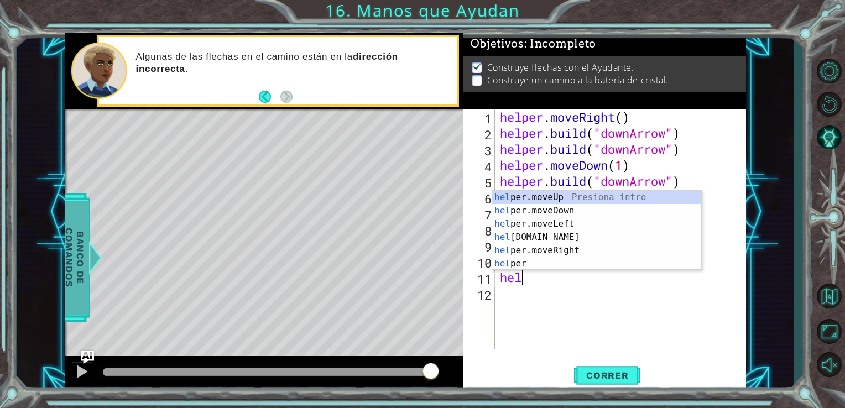
click at [84, 267] on span "Banco de comandos" at bounding box center [74, 257] width 29 height 114
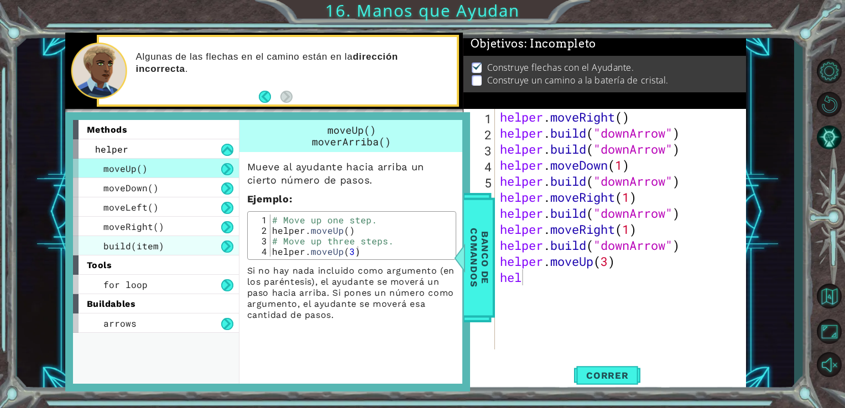
click at [170, 244] on div "build(item)" at bounding box center [156, 245] width 166 height 19
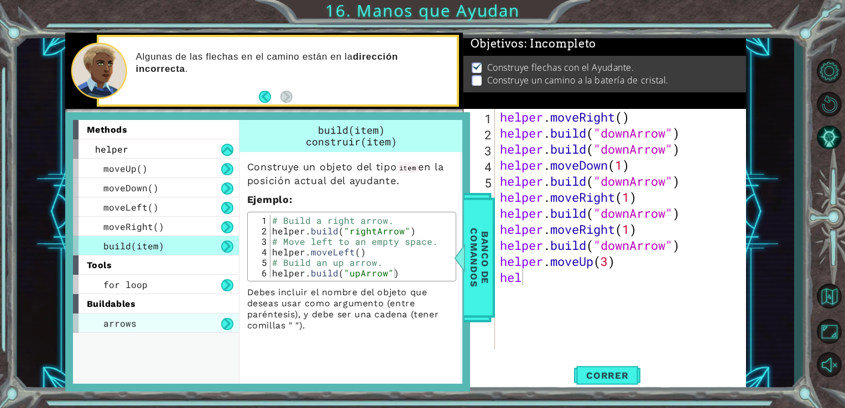
click at [179, 323] on div "arrows" at bounding box center [156, 322] width 166 height 19
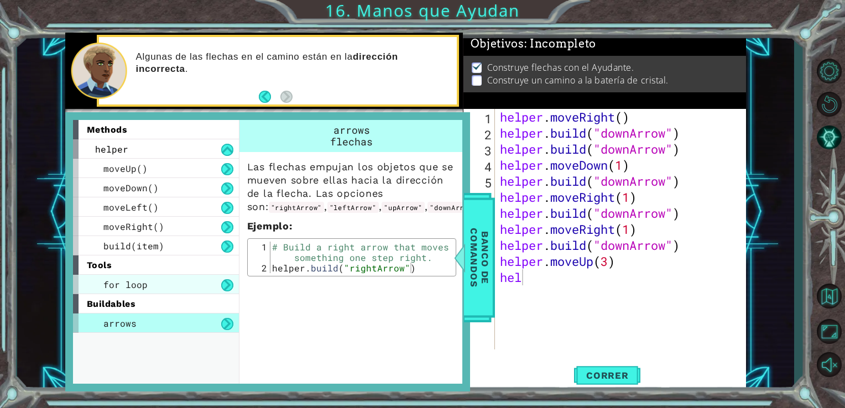
click at [153, 290] on div "for loop" at bounding box center [156, 284] width 166 height 19
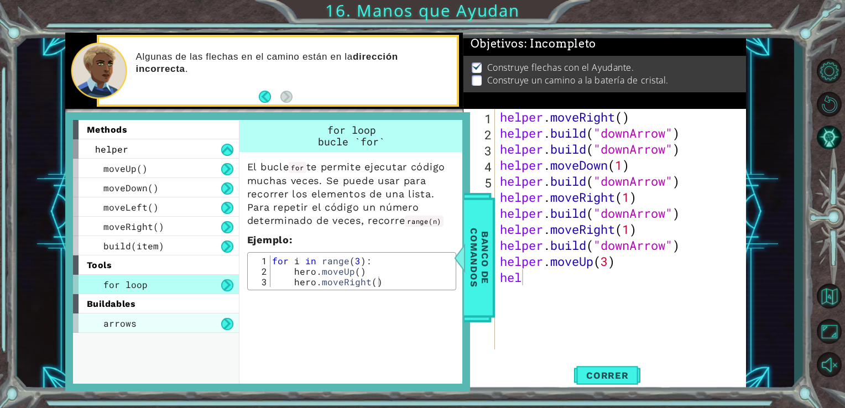
click at [170, 319] on div "arrows" at bounding box center [156, 322] width 166 height 19
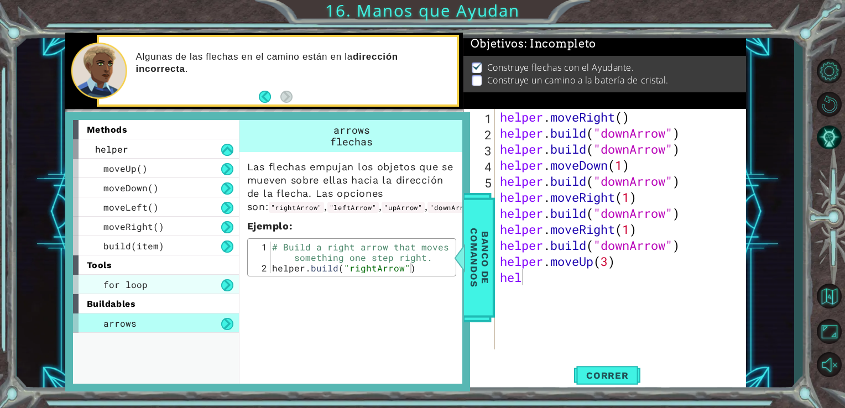
click at [164, 293] on div "for loop" at bounding box center [156, 284] width 166 height 19
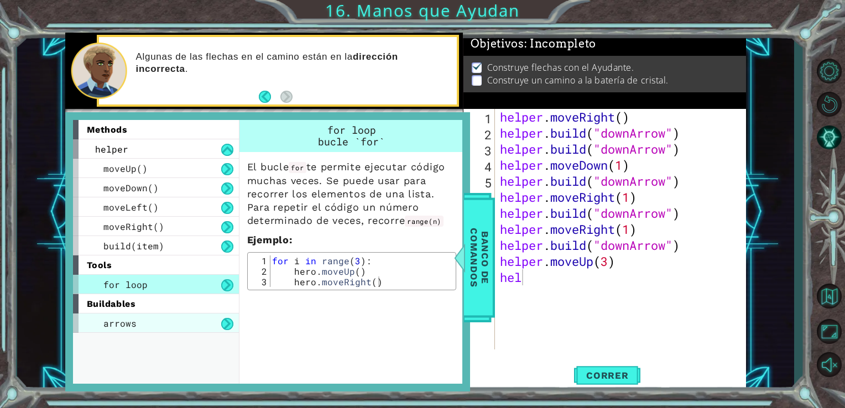
click at [172, 322] on div "arrows" at bounding box center [156, 322] width 166 height 19
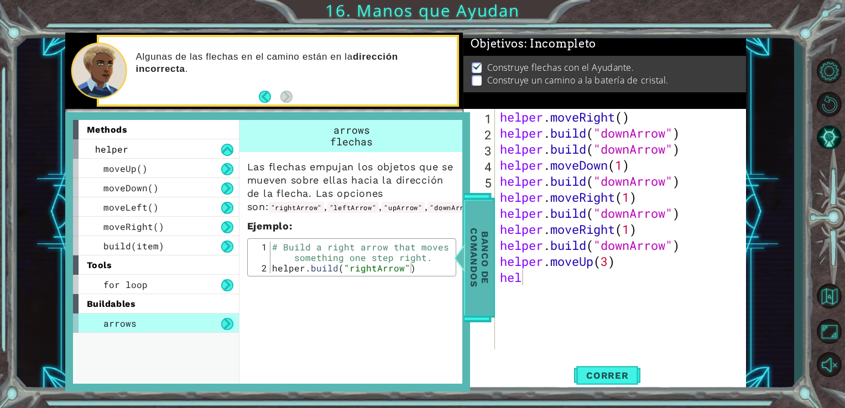
click at [473, 269] on span "Banco de comandos" at bounding box center [479, 257] width 29 height 114
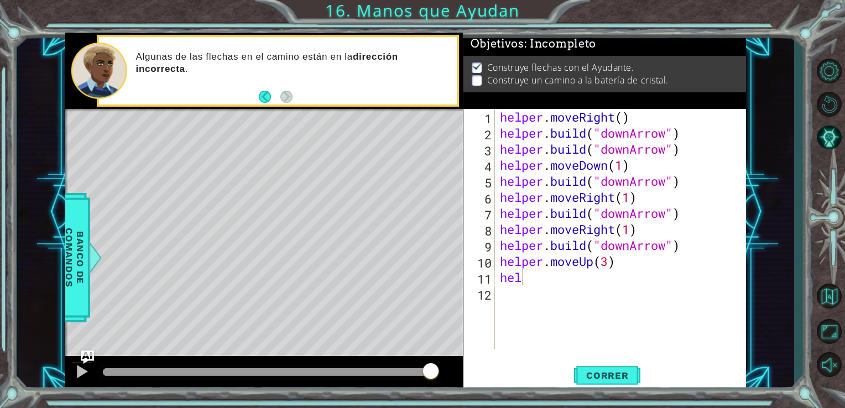
type textarea "helper.moveUp(3)"
click at [612, 266] on div "helper . moveRight ( ) helper . build ( "downArrow" ) helper . build ( "downArr…" at bounding box center [623, 245] width 252 height 273
click at [579, 287] on div "helper . moveRight ( ) helper . build ( "downArrow" ) helper . build ( "downArr…" at bounding box center [623, 245] width 252 height 273
click at [569, 277] on div "helper . moveRight ( ) helper . build ( "downArrow" ) helper . build ( "downArr…" at bounding box center [623, 245] width 252 height 273
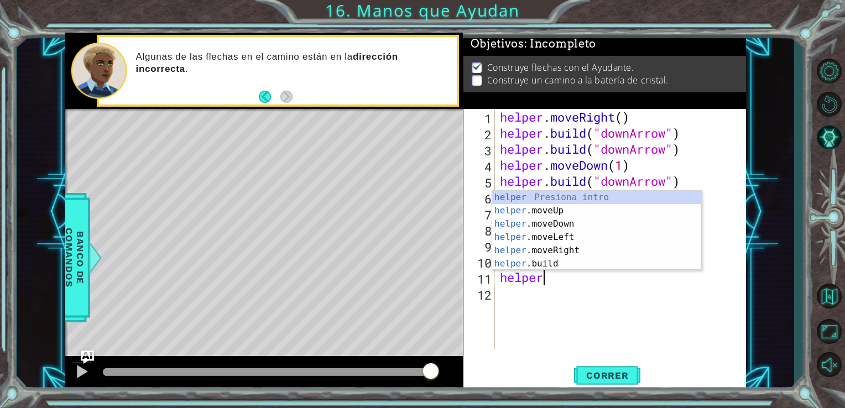
scroll to position [0, 1]
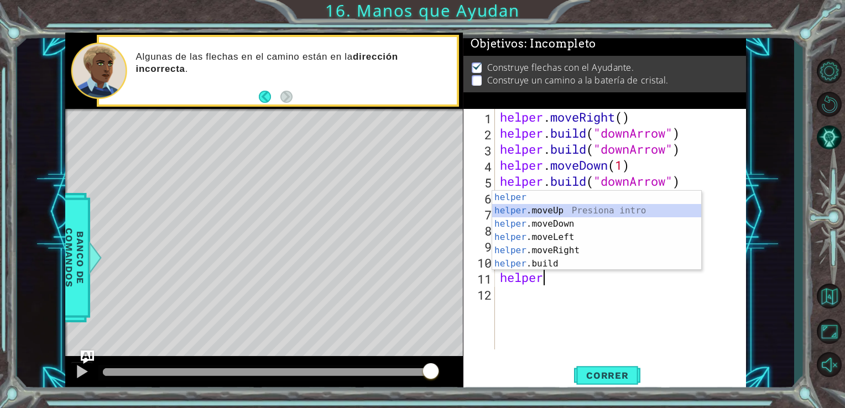
click at [582, 208] on div "helper Presiona intro helper .moveUp Presiona intro helper .moveDown Presiona i…" at bounding box center [596, 244] width 209 height 106
type textarea "helper.moveUp(1)"
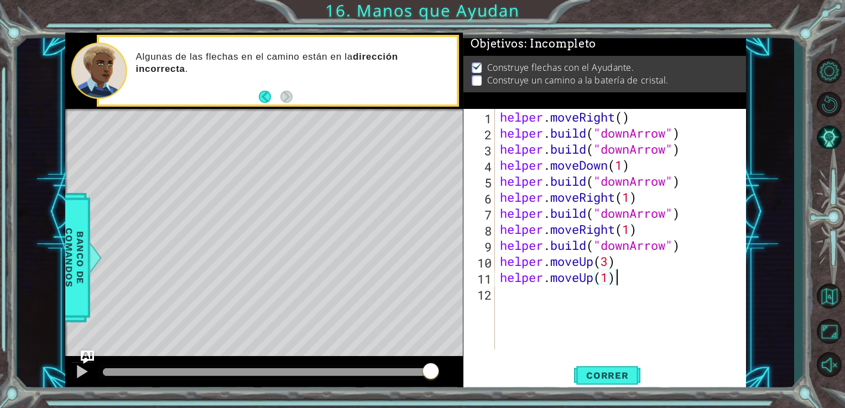
click at [614, 283] on div "helper . moveRight ( ) helper . build ( "downArrow" ) helper . build ( "downArr…" at bounding box center [623, 245] width 252 height 273
click at [608, 286] on div "helper . moveRight ( ) helper . build ( "downArrow" ) helper . build ( "downArr…" at bounding box center [623, 245] width 252 height 273
click at [610, 280] on div "helper . moveRight ( ) helper . build ( "downArrow" ) helper . build ( "downArr…" at bounding box center [623, 245] width 252 height 273
click at [614, 275] on div "helper . moveRight ( ) helper . build ( "downArrow" ) helper . build ( "downArr…" at bounding box center [623, 245] width 252 height 273
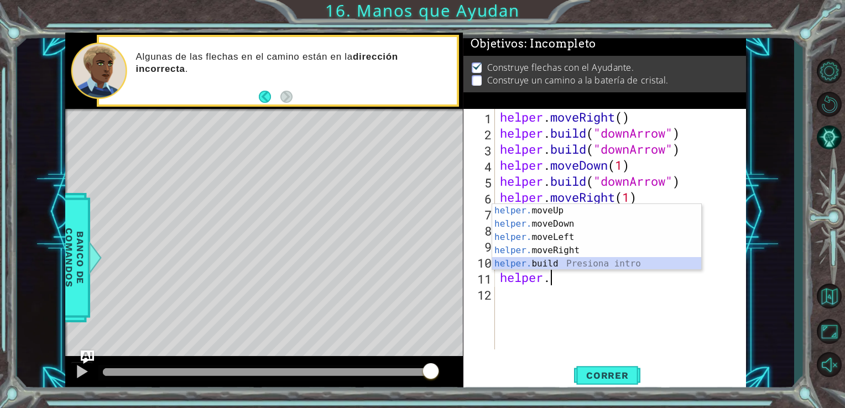
click at [553, 264] on div "helper. moveUp Presiona intro helper. moveDown Presiona intro helper. moveLeft …" at bounding box center [596, 250] width 209 height 93
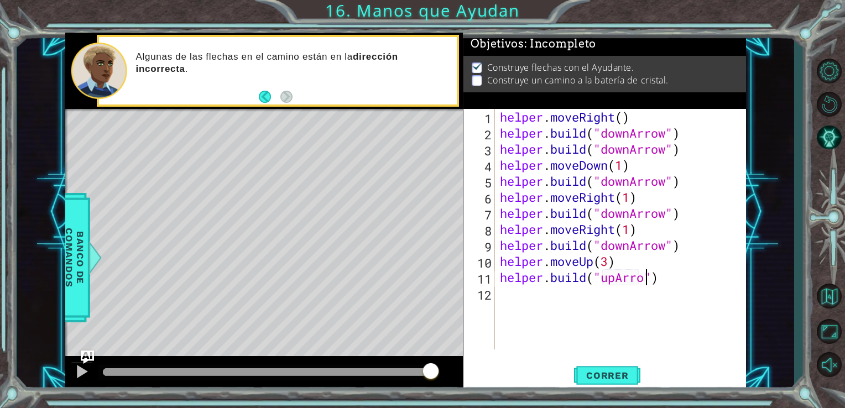
scroll to position [0, 7]
type textarea "[DOMAIN_NAME]("upArrow")"
click at [608, 371] on span "Correr" at bounding box center [607, 375] width 65 height 11
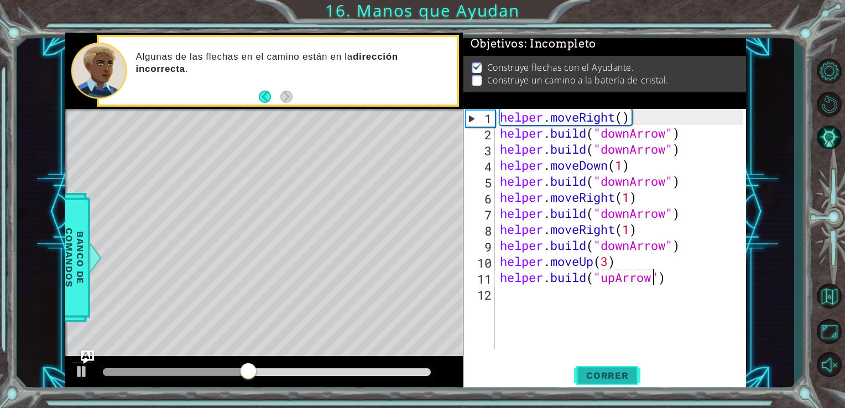
click at [597, 380] on span "Correr" at bounding box center [607, 375] width 65 height 11
click at [673, 302] on div "helper . moveRight ( ) helper . build ( "downArrow" ) helper . build ( "downArr…" at bounding box center [623, 245] width 252 height 273
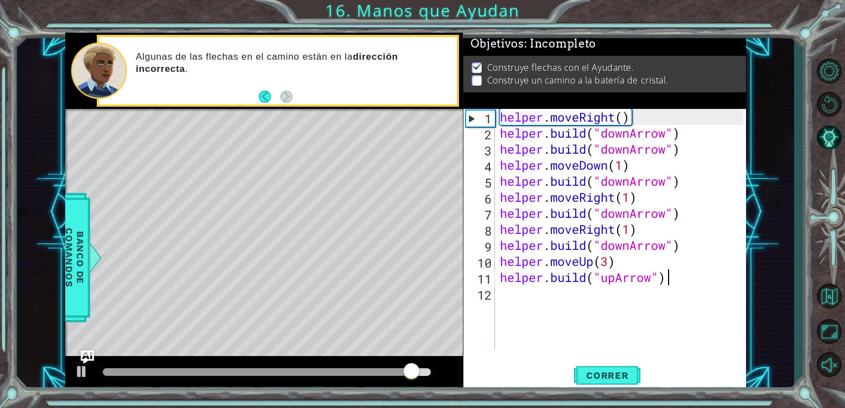
click at [697, 273] on div "helper . moveRight ( ) helper . build ( "downArrow" ) helper . build ( "downArr…" at bounding box center [623, 245] width 252 height 273
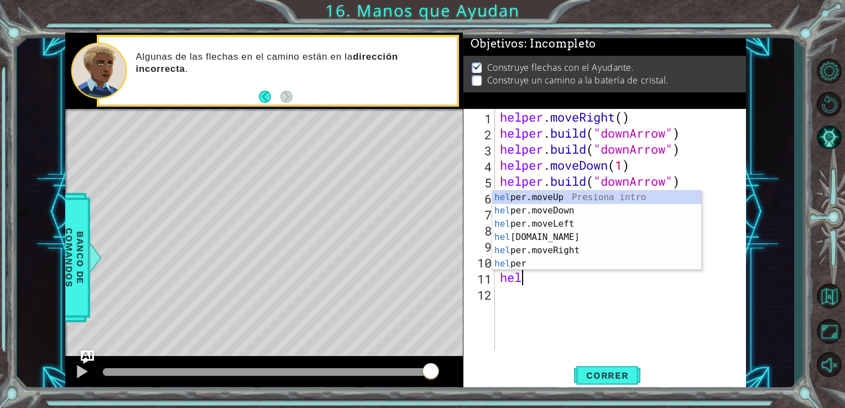
type textarea "h"
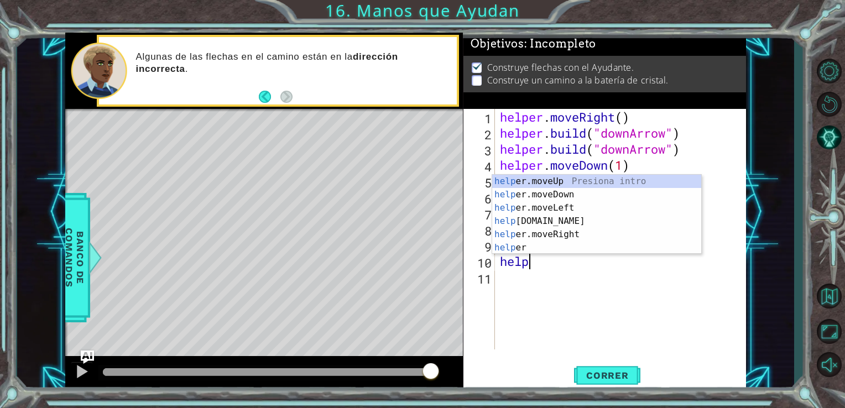
type textarea "h"
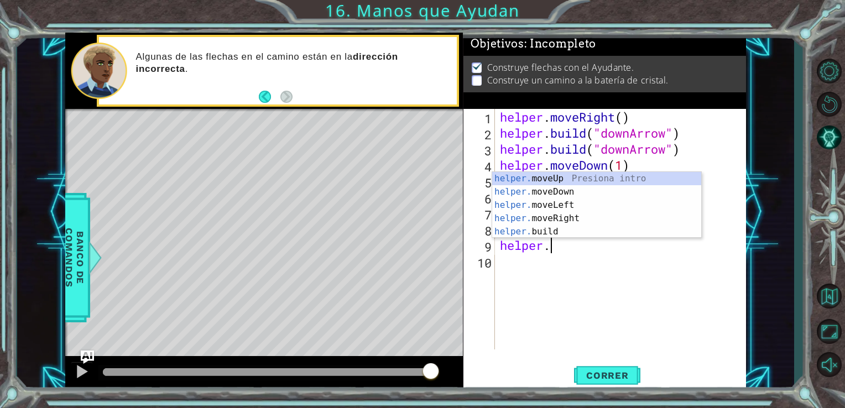
type textarea "h"
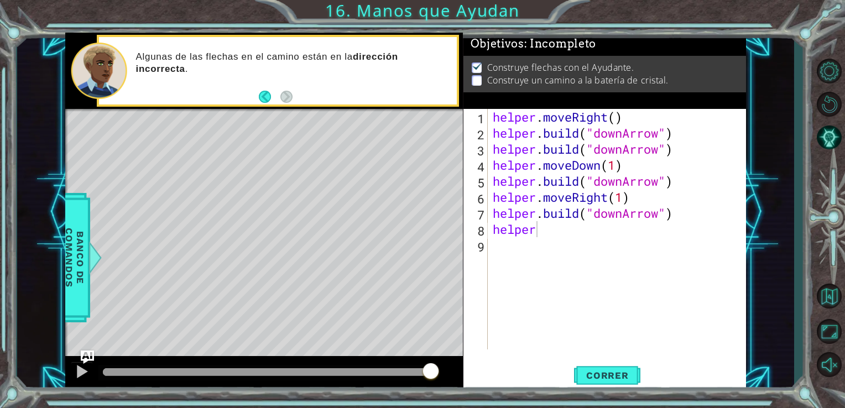
click at [559, 351] on div "helper 1 2 3 4 5 6 7 8 9 helper . moveRight ( ) helper . build ( "downArrow" ) …" at bounding box center [604, 250] width 283 height 282
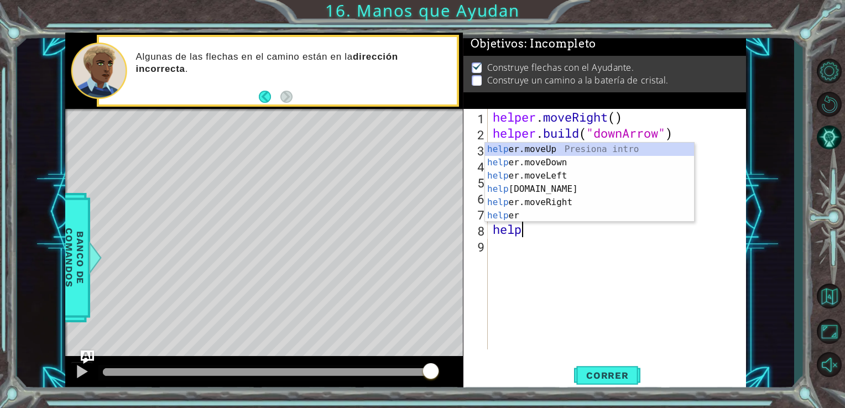
type textarea "h"
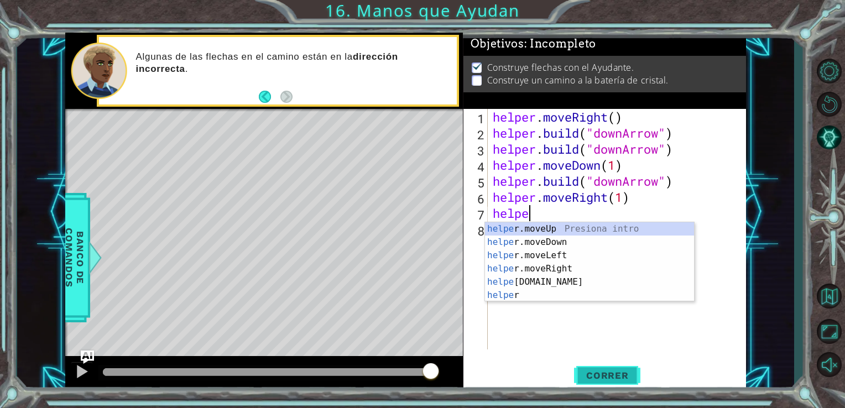
type textarea "h"
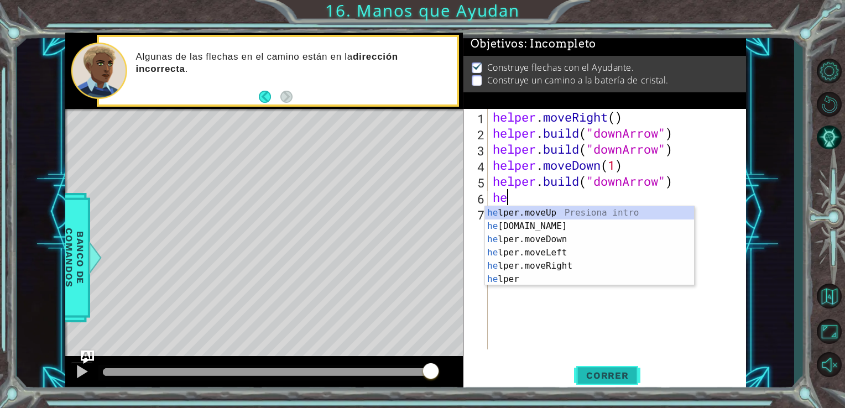
type textarea "h"
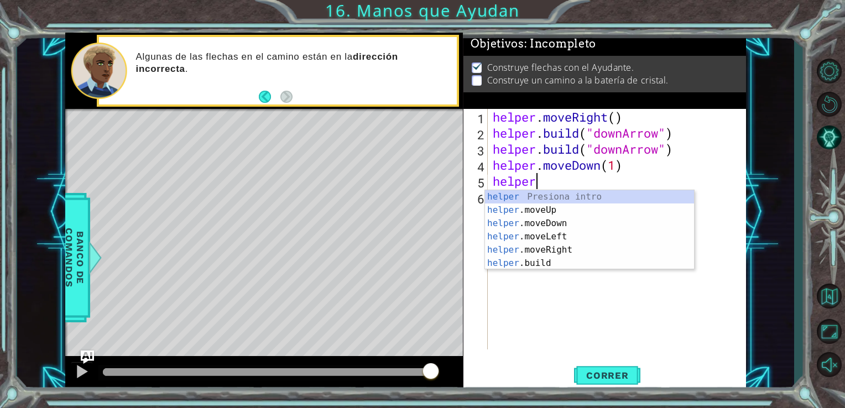
type textarea "h"
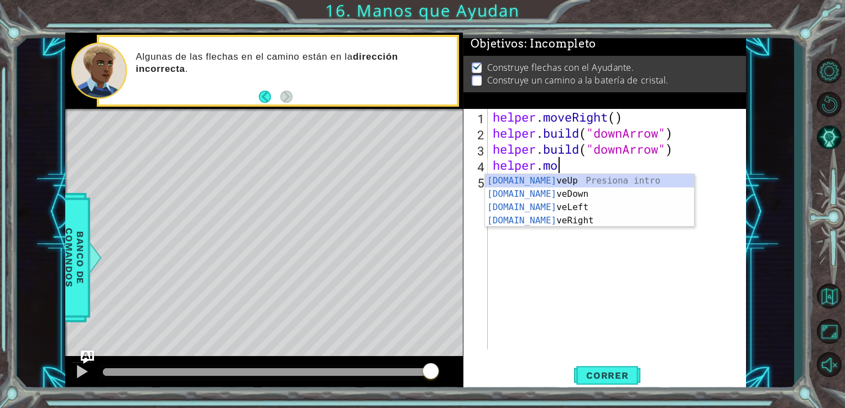
type textarea "h"
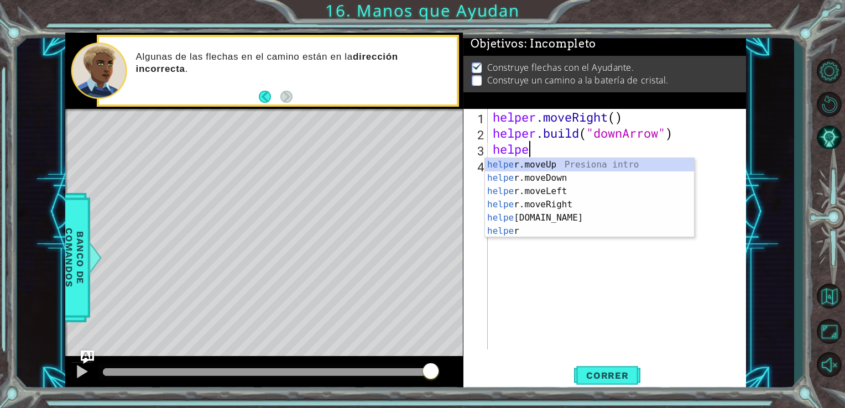
type textarea "h"
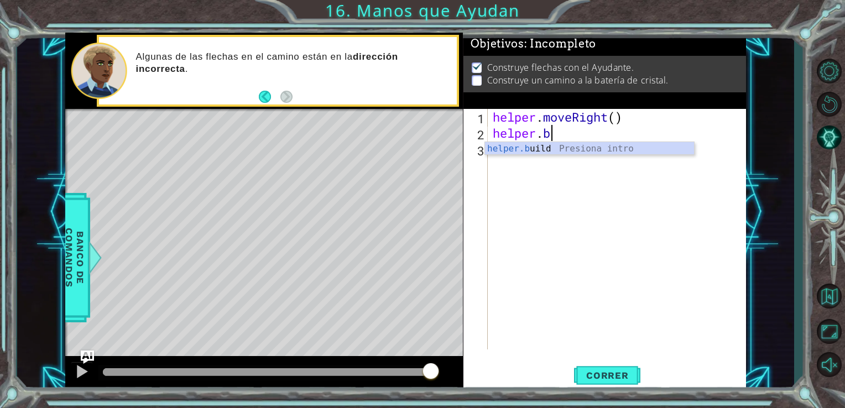
type textarea "h"
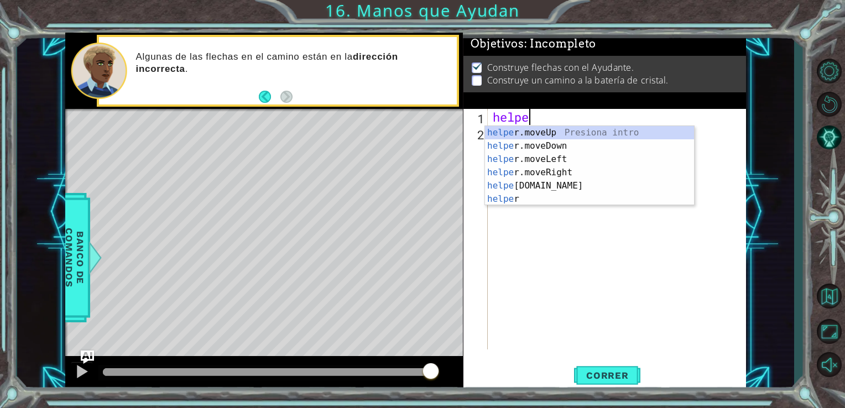
type textarea "h"
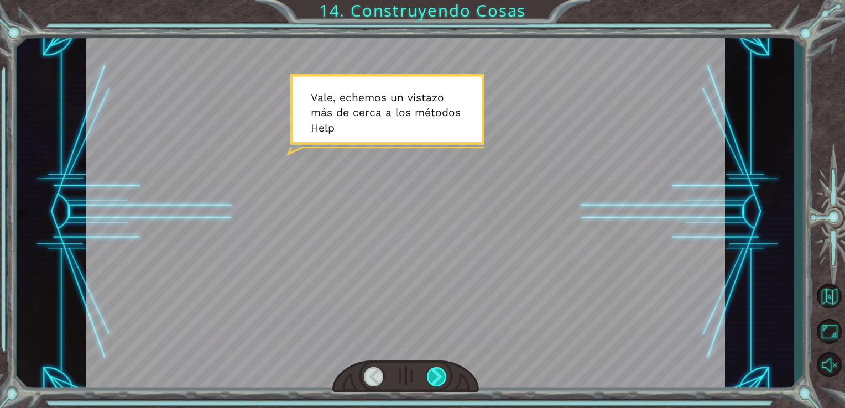
click at [443, 375] on div at bounding box center [437, 376] width 20 height 19
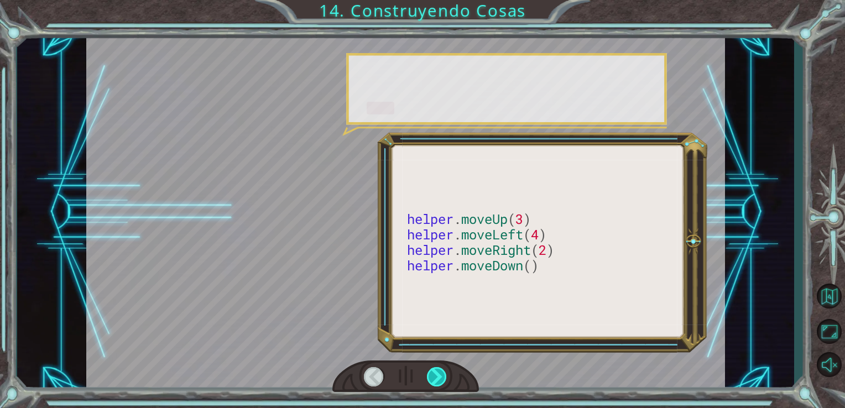
click at [440, 374] on div at bounding box center [437, 376] width 20 height 19
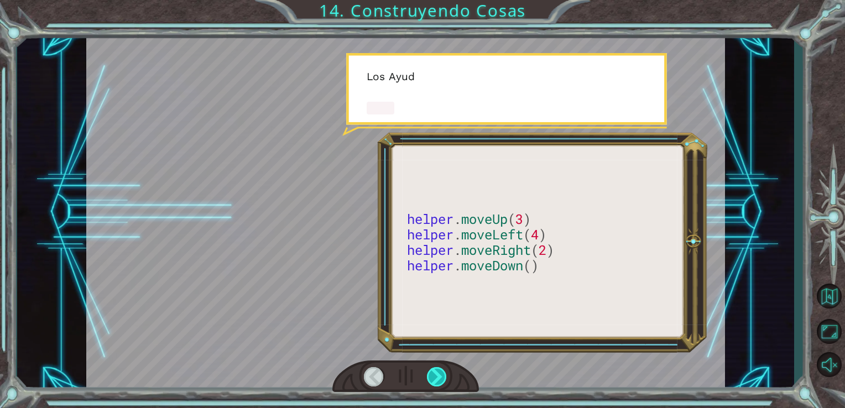
click at [440, 374] on div at bounding box center [437, 376] width 20 height 19
click at [439, 374] on div at bounding box center [437, 376] width 20 height 19
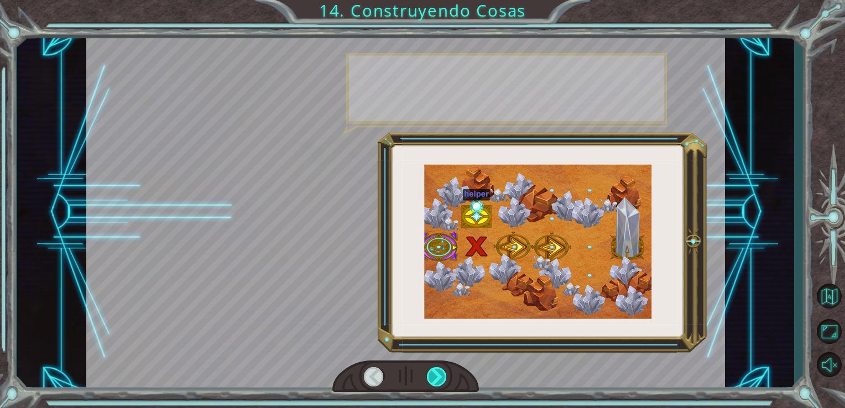
click at [439, 374] on div at bounding box center [437, 376] width 20 height 19
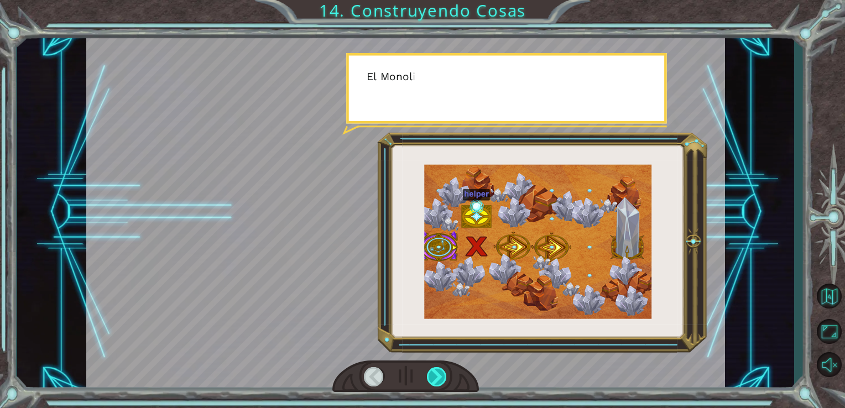
click at [439, 374] on div at bounding box center [437, 376] width 20 height 19
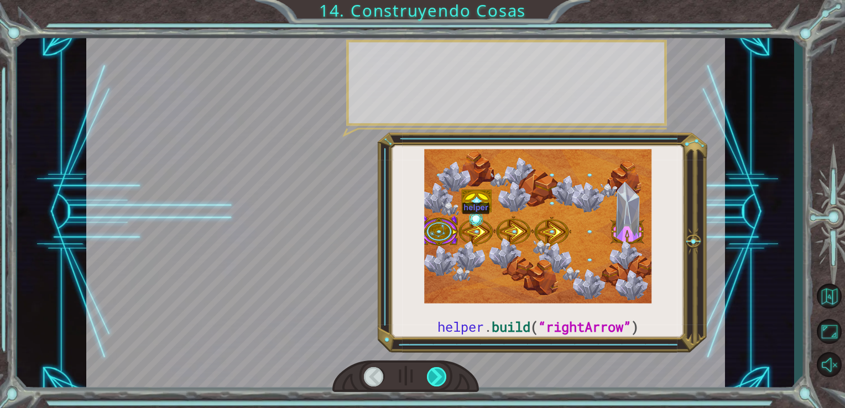
click at [439, 374] on div at bounding box center [437, 376] width 20 height 19
click at [436, 371] on div at bounding box center [437, 376] width 20 height 19
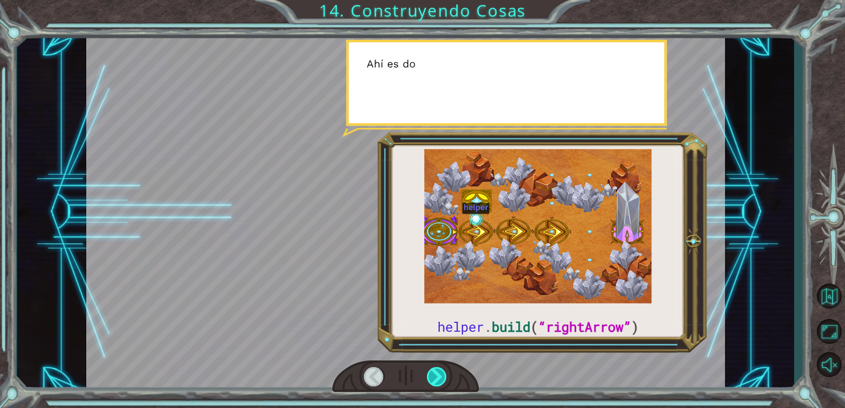
click at [431, 370] on div at bounding box center [437, 376] width 20 height 19
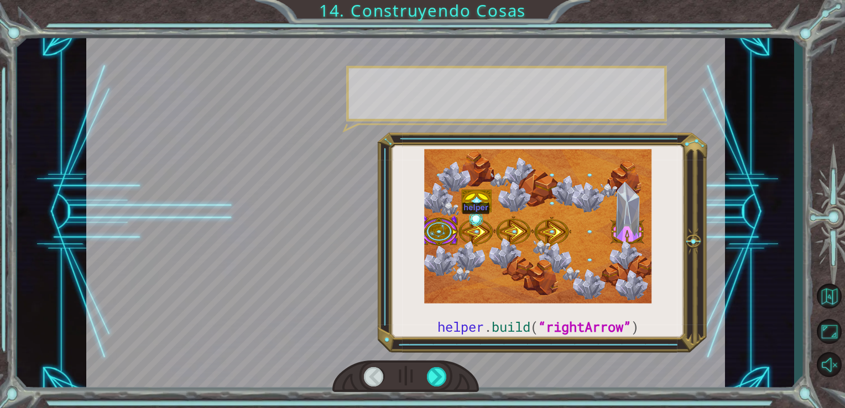
click at [427, 366] on div at bounding box center [405, 376] width 147 height 32
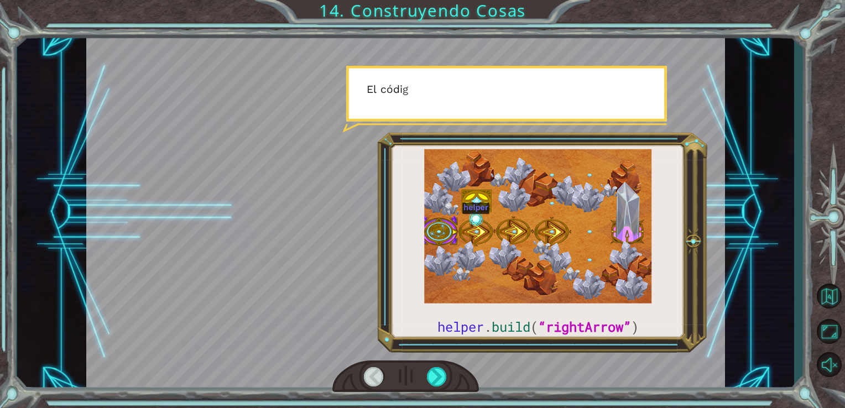
click at [427, 366] on div at bounding box center [405, 376] width 147 height 32
click at [427, 369] on div at bounding box center [405, 376] width 147 height 32
click at [429, 371] on div at bounding box center [437, 376] width 20 height 19
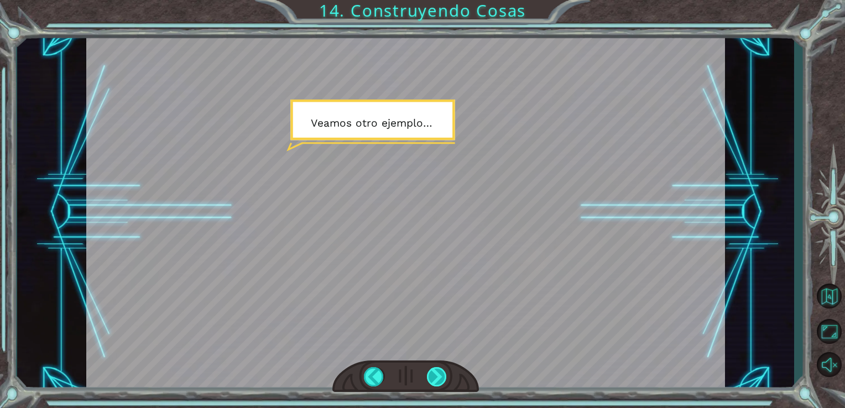
click at [444, 373] on div at bounding box center [437, 376] width 20 height 19
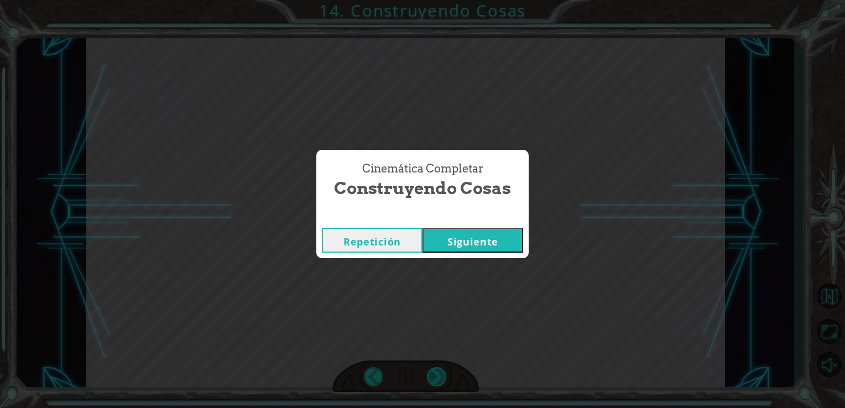
click at [444, 0] on div "helper . build ( “rightArrow” ) V a l e , e c h e m o s u n v i s t a z o m á s…" at bounding box center [422, 0] width 845 height 0
click at [484, 232] on button "Siguiente" at bounding box center [472, 240] width 101 height 25
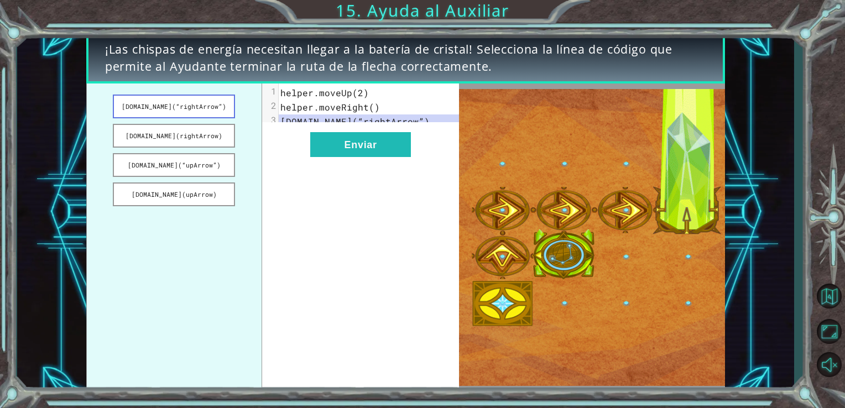
click at [203, 97] on button "[DOMAIN_NAME](“rightArrow”)" at bounding box center [174, 107] width 122 height 24
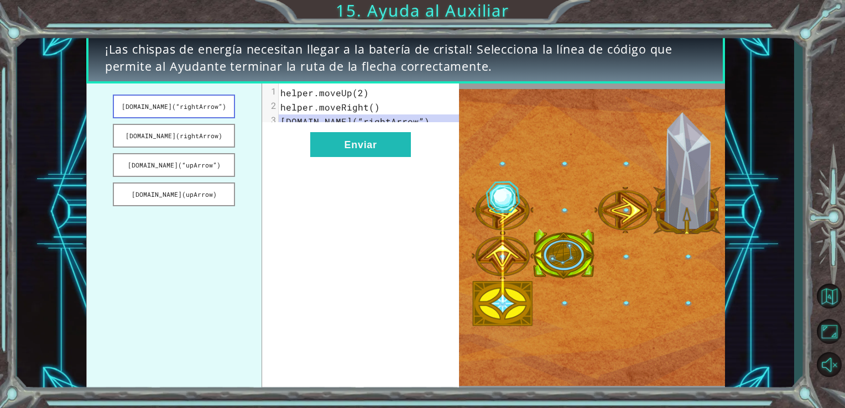
click at [215, 107] on button "[DOMAIN_NAME](“rightArrow”)" at bounding box center [174, 107] width 122 height 24
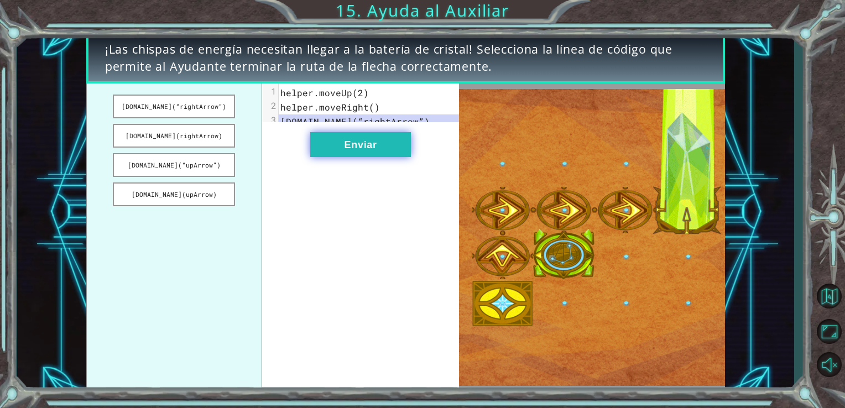
click at [351, 156] on button "Enviar" at bounding box center [360, 144] width 101 height 25
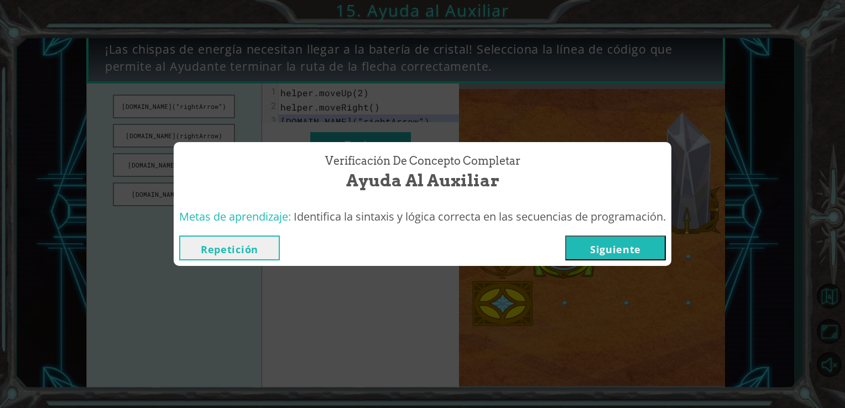
click at [602, 251] on button "Siguiente" at bounding box center [615, 247] width 101 height 25
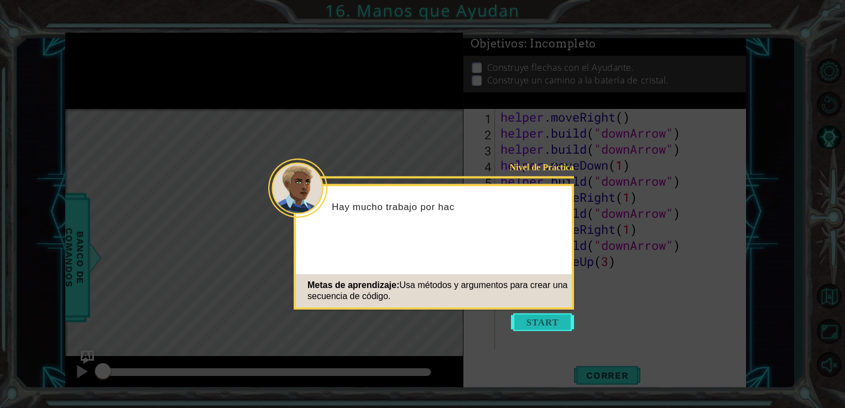
click at [535, 323] on button "Start" at bounding box center [542, 322] width 63 height 18
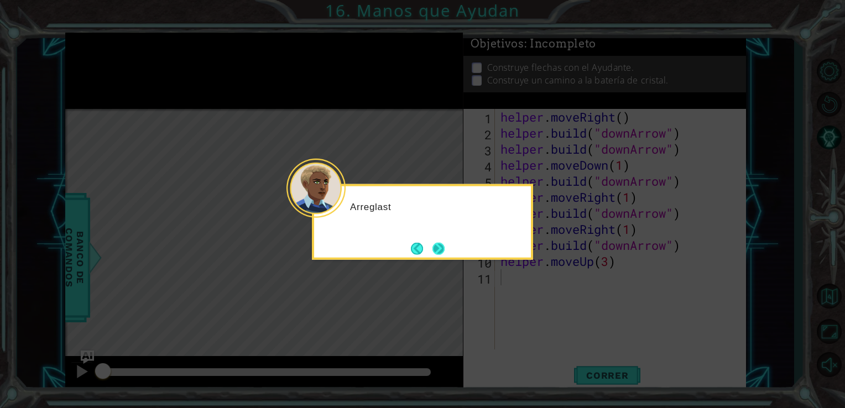
click at [435, 249] on button "Next" at bounding box center [438, 248] width 12 height 12
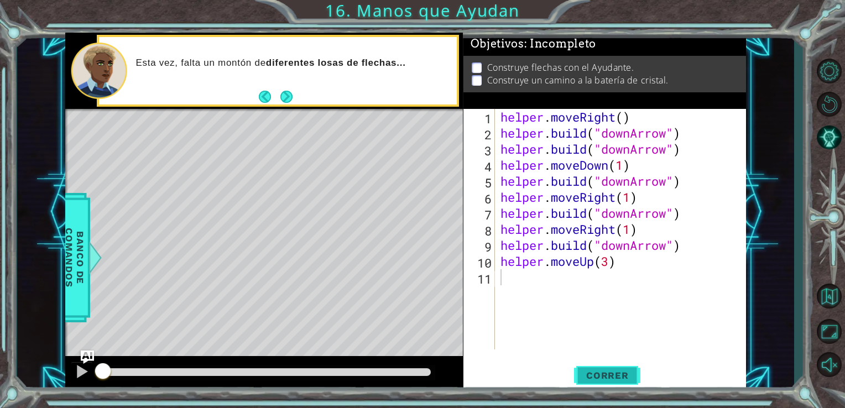
click at [604, 382] on button "Correr" at bounding box center [607, 375] width 66 height 28
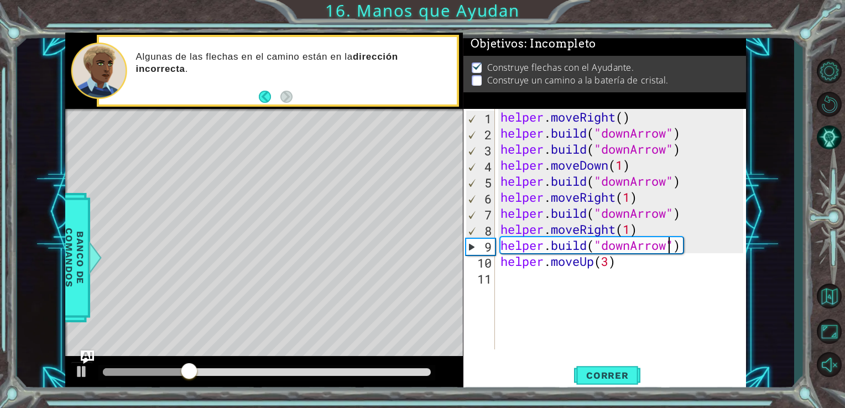
click at [669, 252] on div "helper . moveRight ( ) helper . build ( "downArrow" ) helper . build ( "downArr…" at bounding box center [623, 245] width 251 height 273
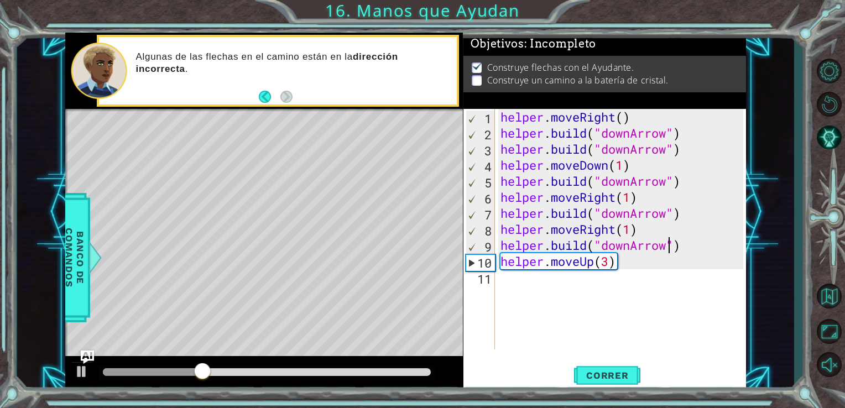
click at [633, 249] on div "helper . moveRight ( ) helper . build ( "downArrow" ) helper . build ( "downArr…" at bounding box center [623, 245] width 251 height 273
click at [619, 374] on span "Correr" at bounding box center [607, 375] width 65 height 11
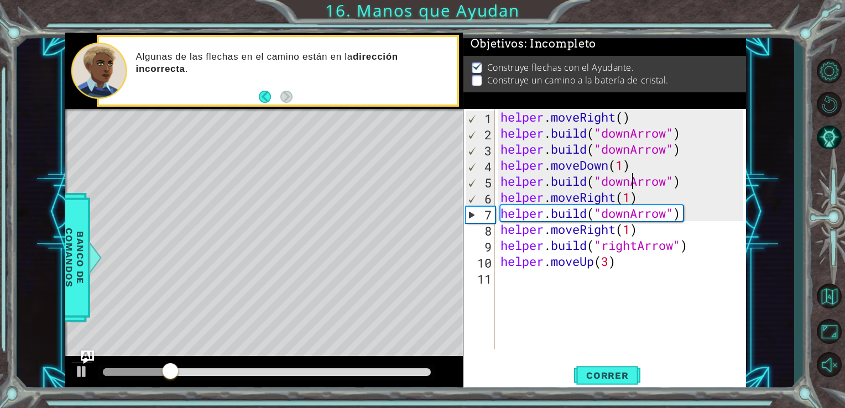
click at [631, 186] on div "helper . moveRight ( ) helper . build ( "downArrow" ) helper . build ( "downArr…" at bounding box center [623, 245] width 251 height 273
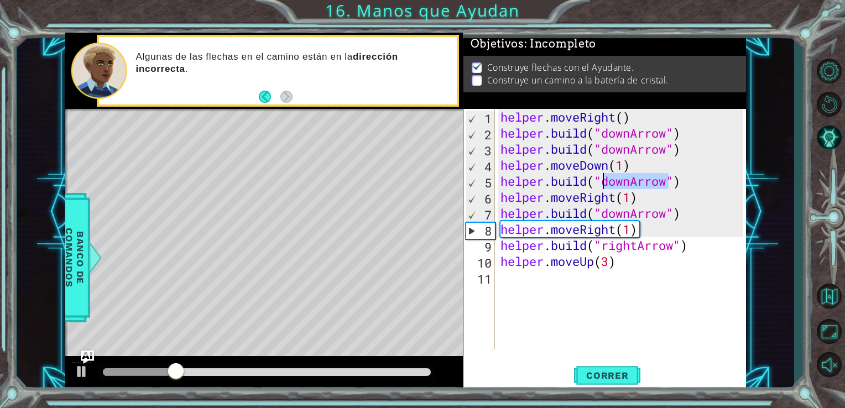
click at [631, 186] on div "helper . moveRight ( ) helper . build ( "downArrow" ) helper . build ( "downArr…" at bounding box center [623, 245] width 251 height 273
click at [631, 186] on div "helper . moveRight ( ) helper . build ( "downArrow" ) helper . build ( "downArr…" at bounding box center [620, 229] width 245 height 240
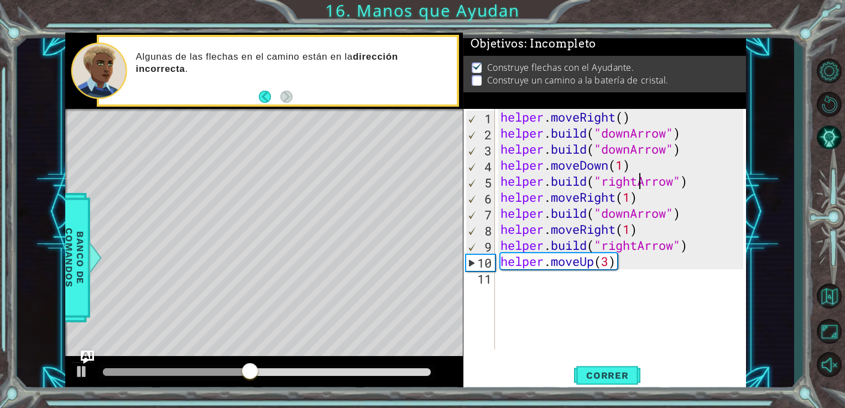
click at [632, 217] on div "helper . moveRight ( ) helper . build ( "downArrow" ) helper . build ( "downArr…" at bounding box center [623, 245] width 251 height 273
click at [641, 253] on div "helper . moveRight ( ) helper . build ( "downArrow" ) helper . build ( "downArr…" at bounding box center [623, 245] width 251 height 273
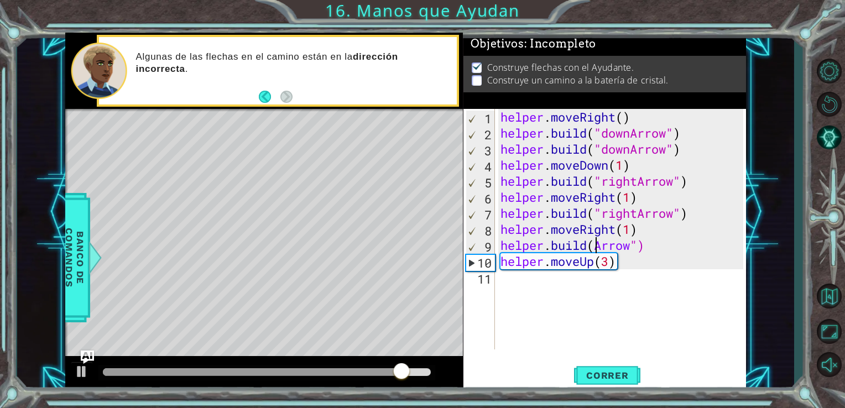
scroll to position [0, 4]
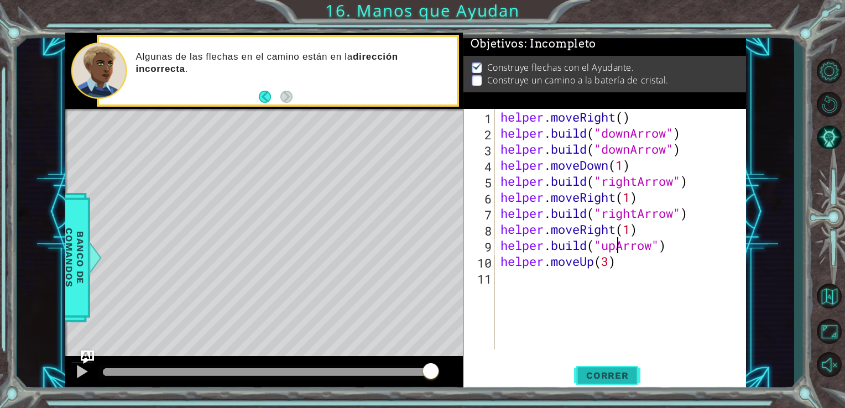
type textarea "[DOMAIN_NAME]("upArrow")"
click at [610, 373] on span "Correr" at bounding box center [607, 375] width 65 height 11
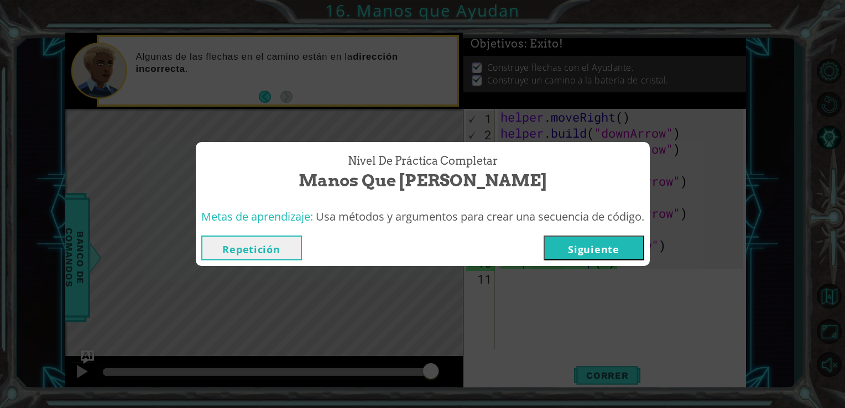
click at [580, 248] on button "Siguiente" at bounding box center [593, 247] width 101 height 25
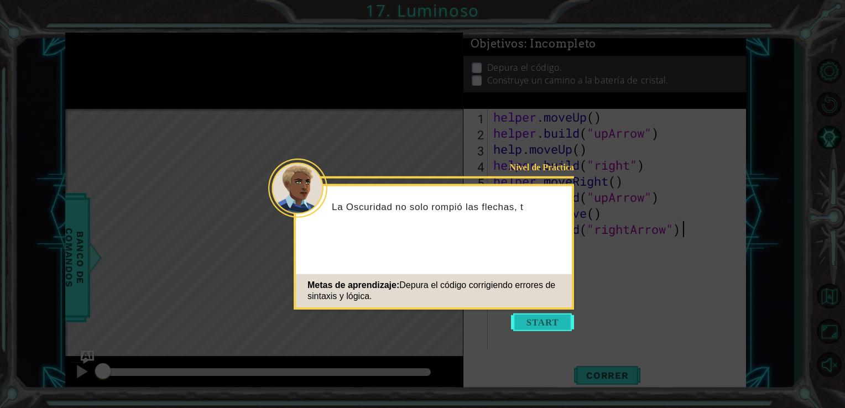
click at [544, 319] on button "Start" at bounding box center [542, 322] width 63 height 18
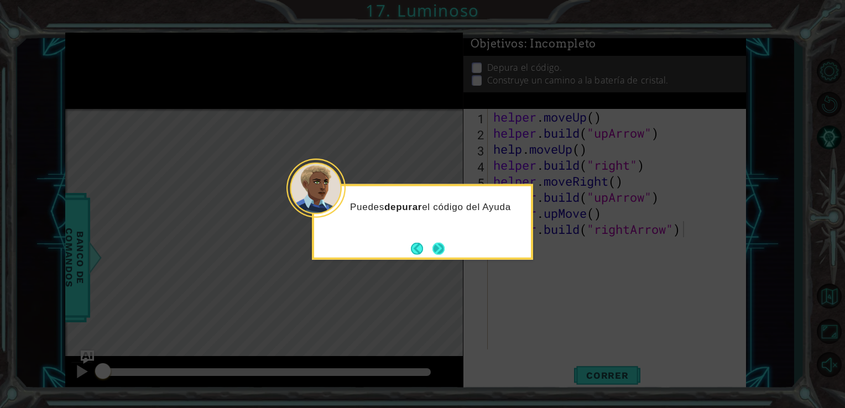
click at [434, 244] on button "Next" at bounding box center [438, 248] width 12 height 12
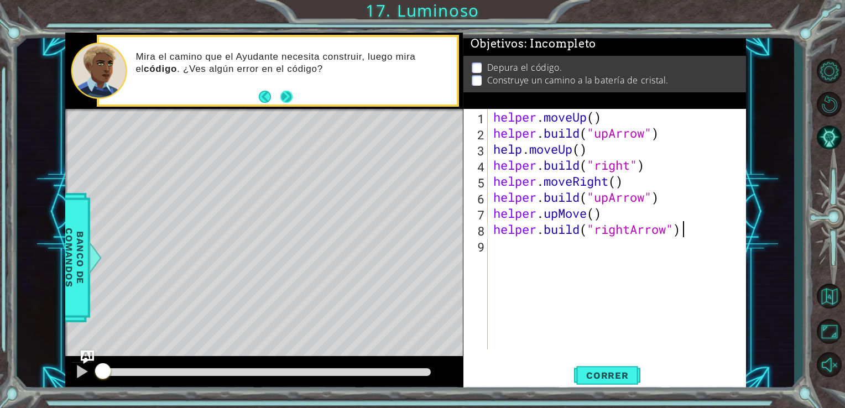
click at [289, 100] on button "Next" at bounding box center [286, 97] width 12 height 12
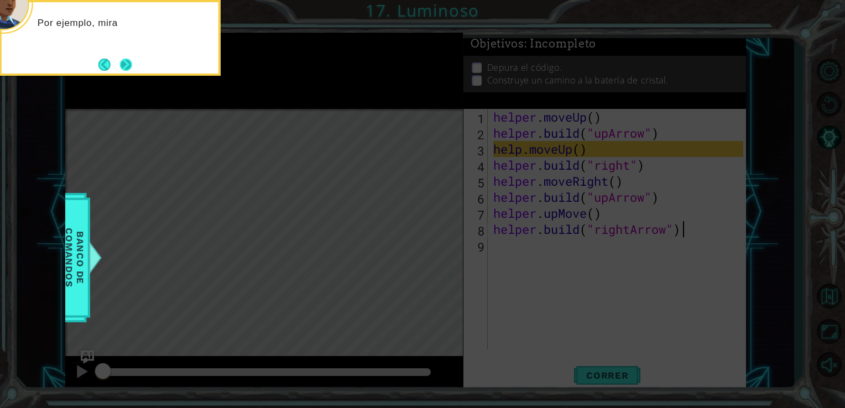
click at [121, 59] on button "Next" at bounding box center [126, 65] width 12 height 12
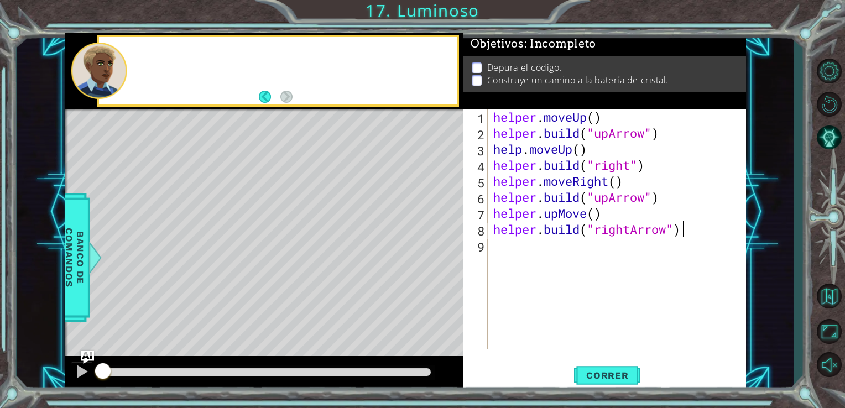
click at [122, 60] on div at bounding box center [99, 71] width 56 height 56
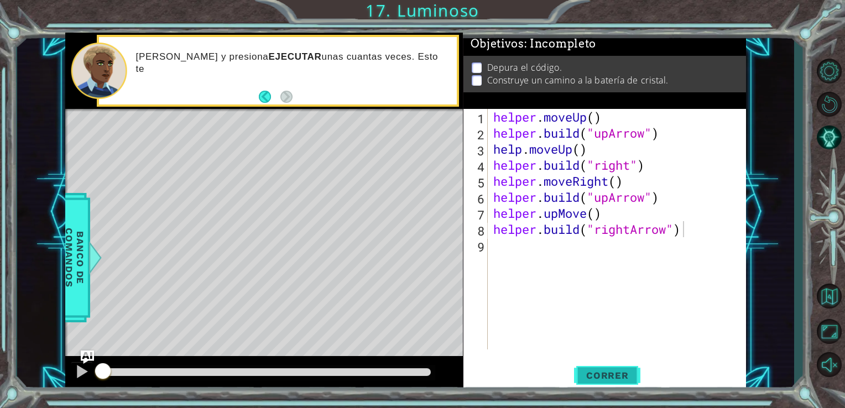
click at [605, 381] on span "Correr" at bounding box center [607, 375] width 65 height 11
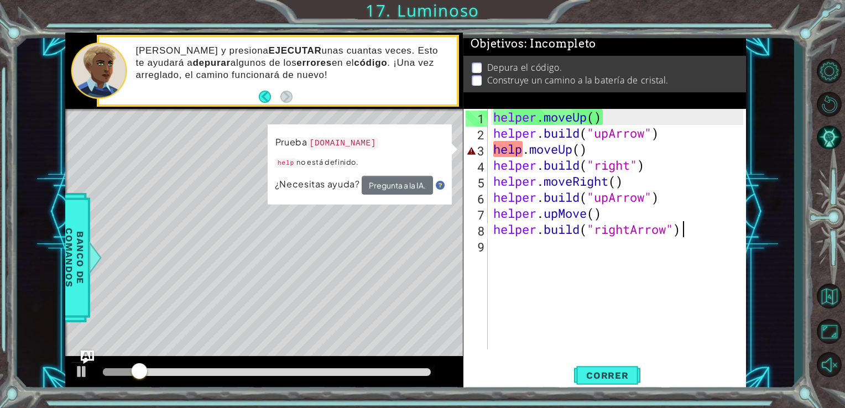
click at [577, 156] on div "helper . moveUp ( ) helper . build ( "upArrow" ) help . moveUp ( ) helper . bui…" at bounding box center [620, 245] width 258 height 273
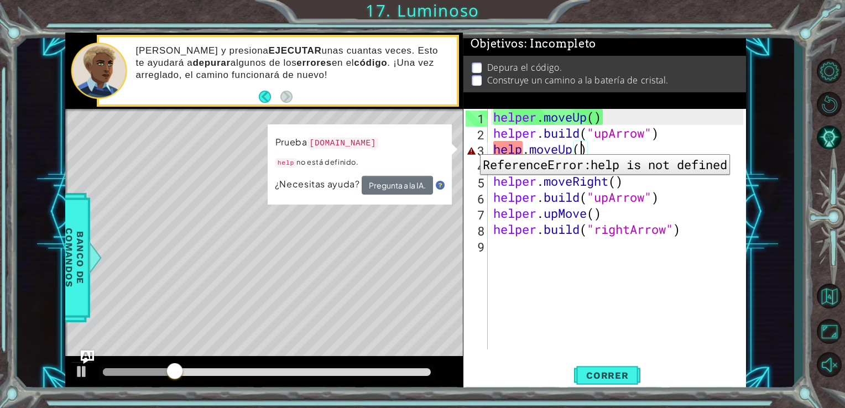
click at [478, 149] on div "3" at bounding box center [476, 151] width 22 height 16
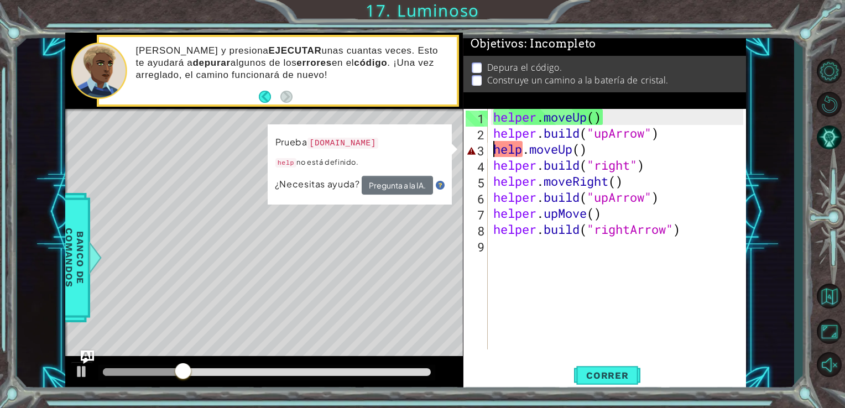
drag, startPoint x: 580, startPoint y: 152, endPoint x: 588, endPoint y: 154, distance: 7.5
click at [582, 153] on div "helper . moveUp ( ) helper . build ( "upArrow" ) help . moveUp ( ) helper . bui…" at bounding box center [620, 245] width 258 height 273
click at [588, 154] on div "helper . moveUp ( ) helper . build ( "upArrow" ) help . moveUp ( ) helper . bui…" at bounding box center [620, 245] width 258 height 273
click at [585, 154] on div "helper . moveUp ( ) helper . build ( "upArrow" ) help . moveUp ( ) helper . bui…" at bounding box center [620, 245] width 258 height 273
click at [571, 158] on div "helper . moveUp ( ) helper . build ( "upArrow" ) help . moveUp ( ) helper . bui…" at bounding box center [620, 245] width 258 height 273
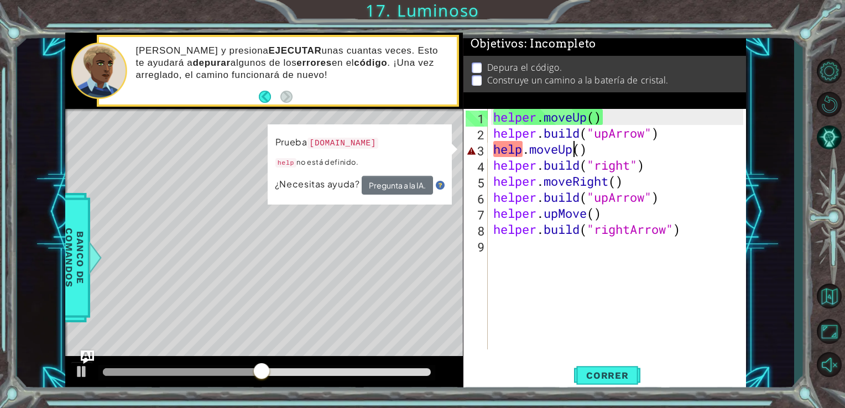
click at [575, 154] on div "helper . moveUp ( ) helper . build ( "upArrow" ) help . moveUp ( ) helper . bui…" at bounding box center [620, 245] width 258 height 273
click at [579, 151] on div "helper . moveUp ( ) helper . build ( "upArrow" ) help . moveUp ( ) helper . bui…" at bounding box center [620, 245] width 258 height 273
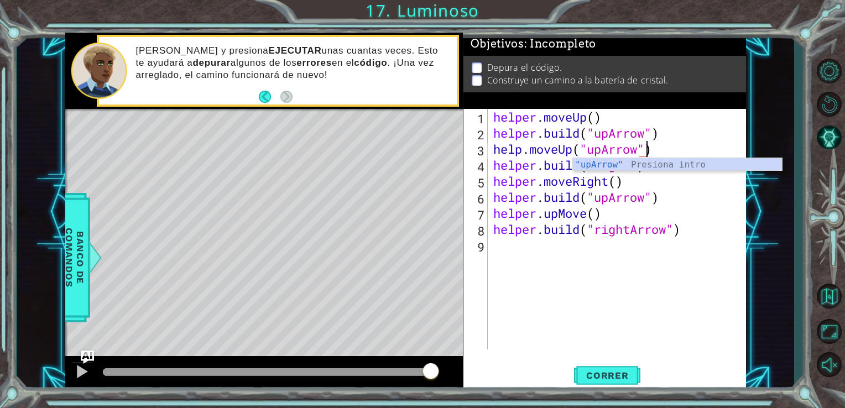
scroll to position [0, 7]
click at [605, 394] on div "1 ההההההההההההההההההההההההההההההההההההההההההההההההההההההההההההההההההההההההההההה…" at bounding box center [422, 204] width 845 height 408
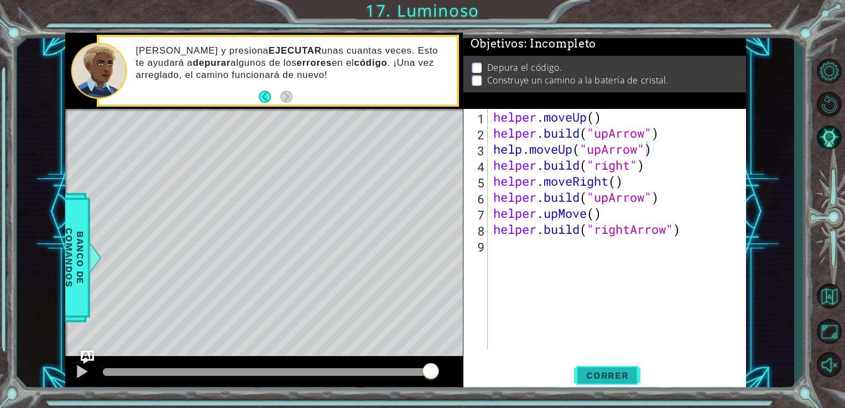
click at [620, 378] on span "Correr" at bounding box center [607, 375] width 65 height 11
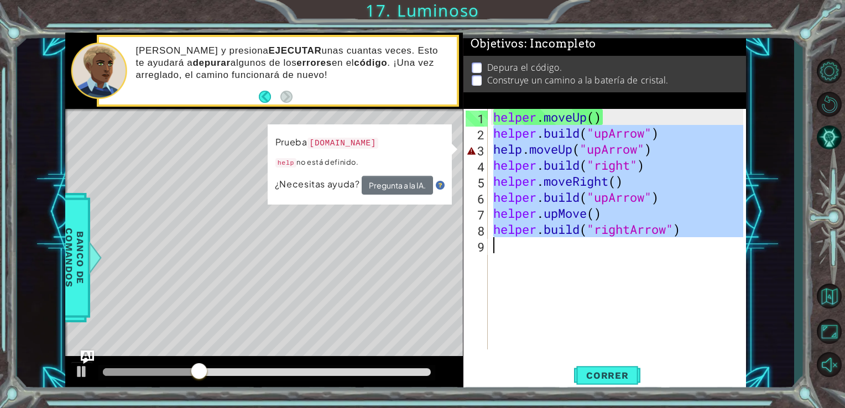
drag, startPoint x: 494, startPoint y: 133, endPoint x: 722, endPoint y: 250, distance: 256.9
click at [722, 250] on div "helper . moveUp ( ) helper . build ( "upArrow" ) help . moveUp ( "upArrow" ) he…" at bounding box center [620, 245] width 258 height 273
type textarea "[DOMAIN_NAME]("rightArrow")"
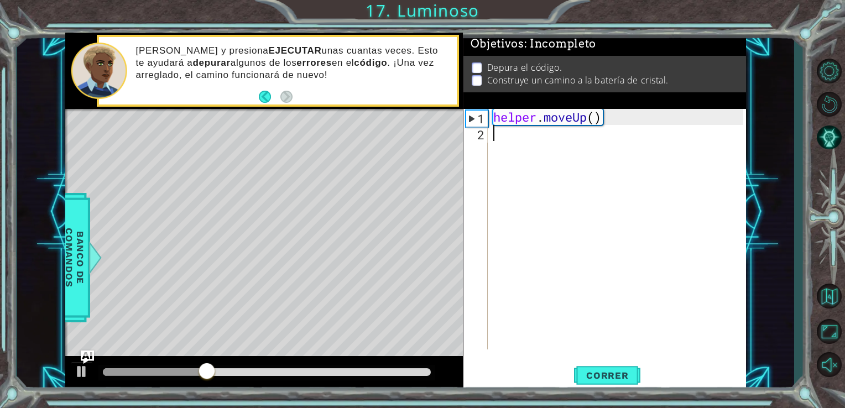
scroll to position [0, 0]
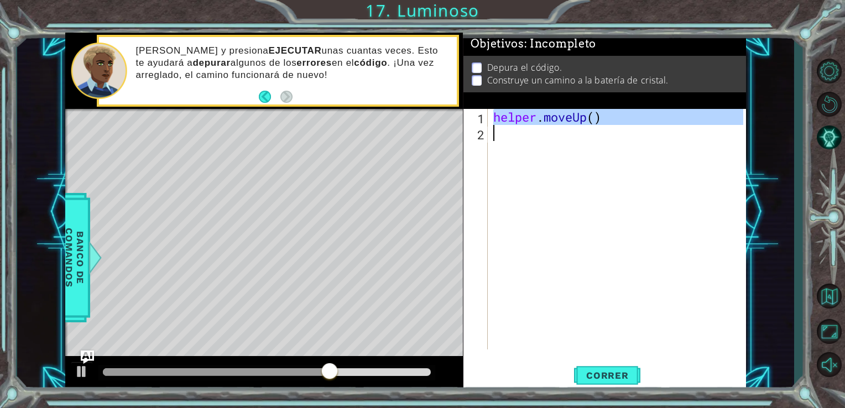
drag, startPoint x: 491, startPoint y: 122, endPoint x: 589, endPoint y: 136, distance: 98.9
click at [589, 136] on div "helper . moveUp ( )" at bounding box center [620, 245] width 258 height 273
type textarea "helper.moveUp()"
paste textarea "Code Area"
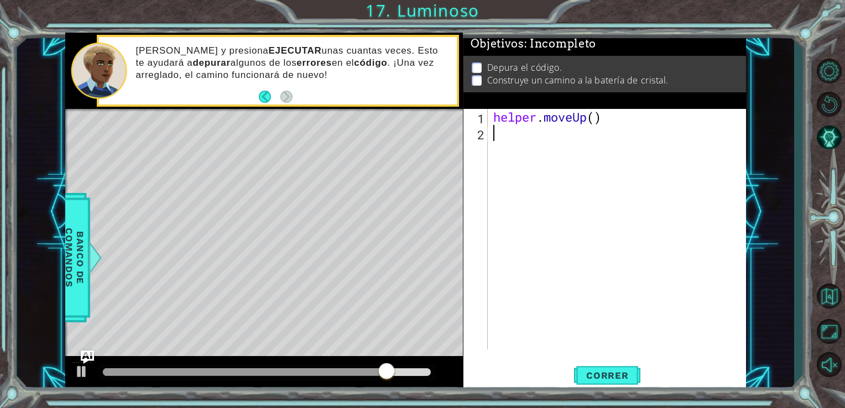
paste textarea "helper.moveUp()"
click at [593, 133] on div "helper . moveUp ( ) helper . moveUp ( )" at bounding box center [620, 245] width 258 height 273
type textarea "helper.moveUp()"
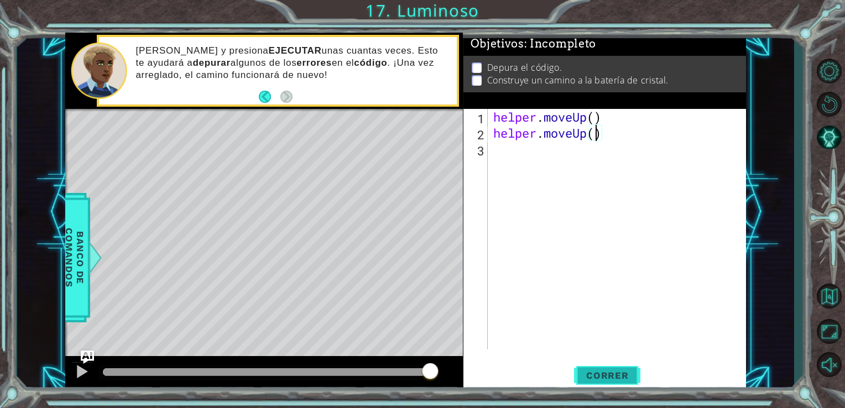
click at [624, 362] on button "Correr" at bounding box center [607, 375] width 66 height 28
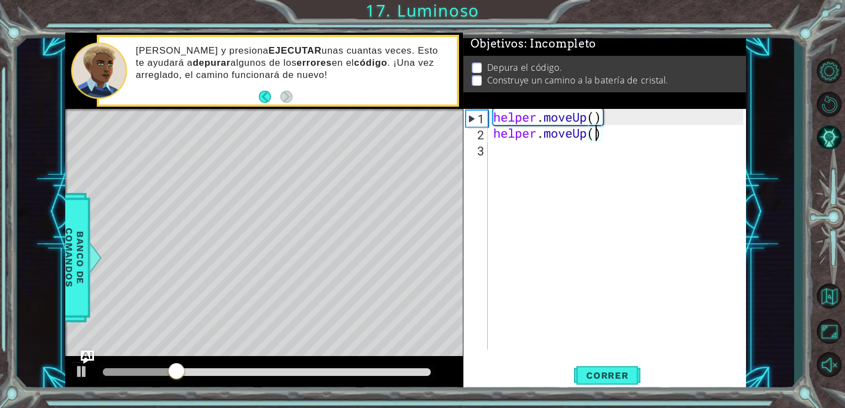
click at [600, 143] on div "helper . moveUp ( ) helper . moveUp ( )" at bounding box center [620, 245] width 258 height 273
click at [606, 140] on div "helper . moveUp ( ) helper . moveUp ( )" at bounding box center [620, 245] width 258 height 273
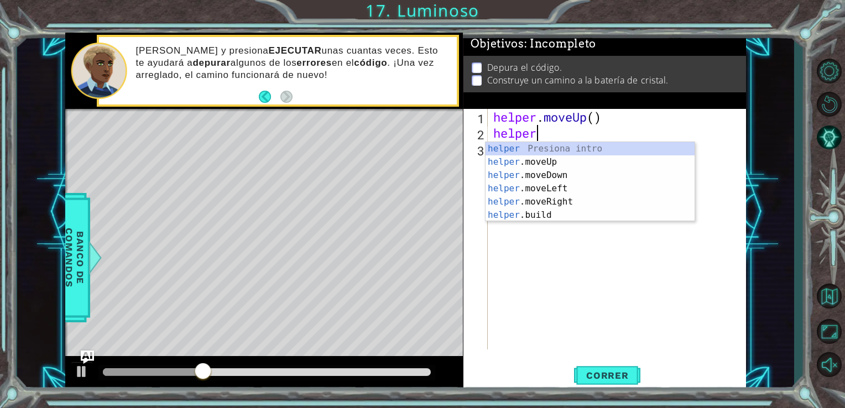
click at [583, 213] on div "helper Presiona intro helper .moveUp Presiona intro helper .moveDown Presiona i…" at bounding box center [589, 195] width 209 height 106
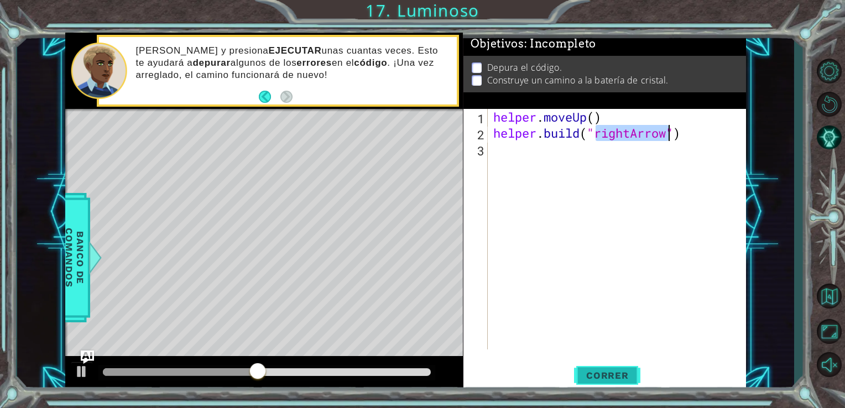
click at [606, 370] on span "Correr" at bounding box center [607, 375] width 65 height 11
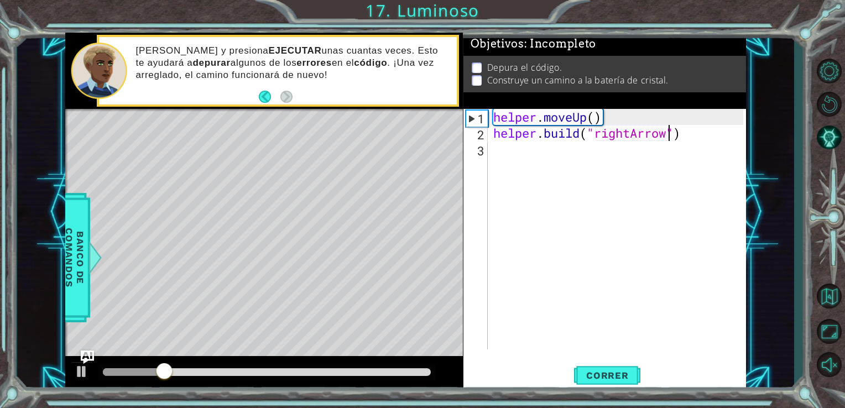
click at [632, 138] on div "helper . moveUp ( ) helper . build ( "rightArrow" )" at bounding box center [620, 245] width 258 height 273
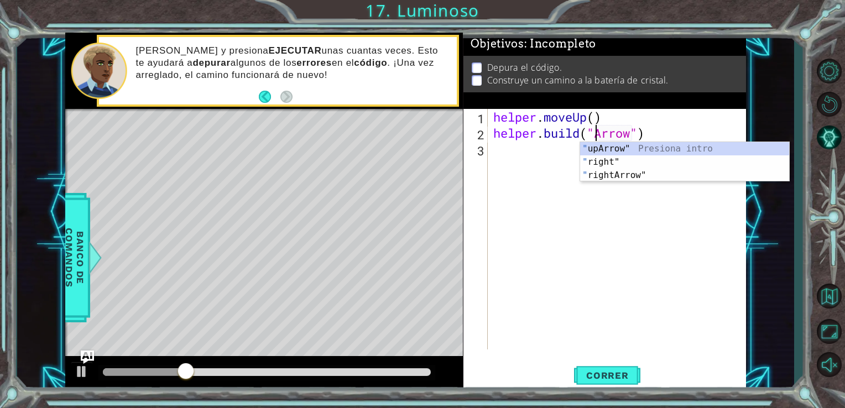
type textarea "[DOMAIN_NAME]("upArrow")"
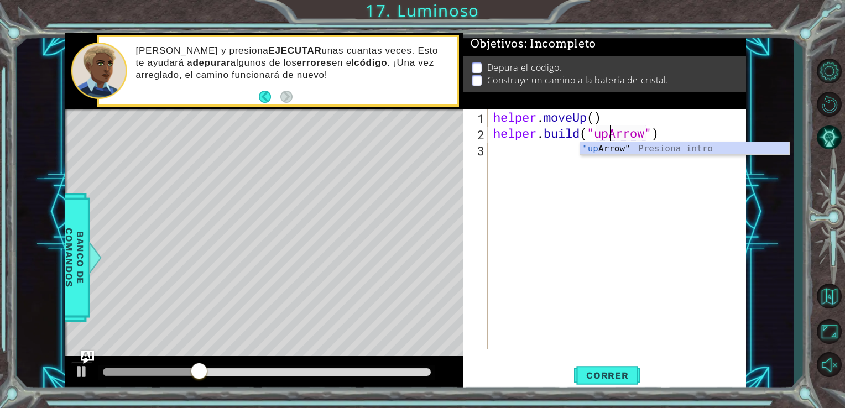
click at [528, 146] on div "helper . moveUp ( ) helper . build ( "upArrow" )" at bounding box center [620, 245] width 258 height 273
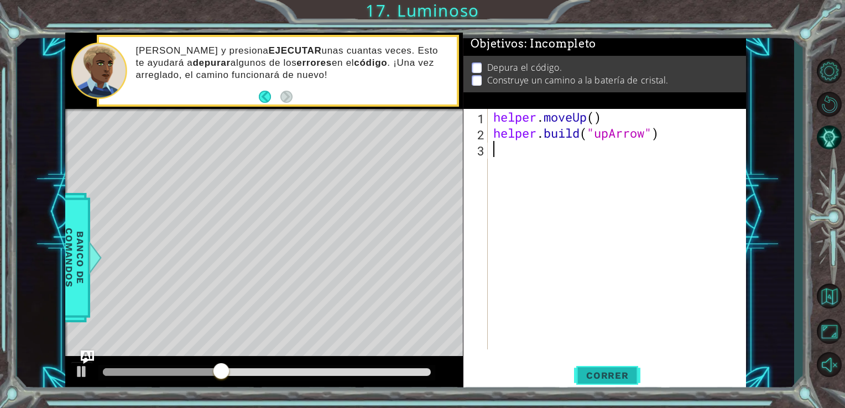
click at [586, 373] on span "Correr" at bounding box center [607, 375] width 65 height 11
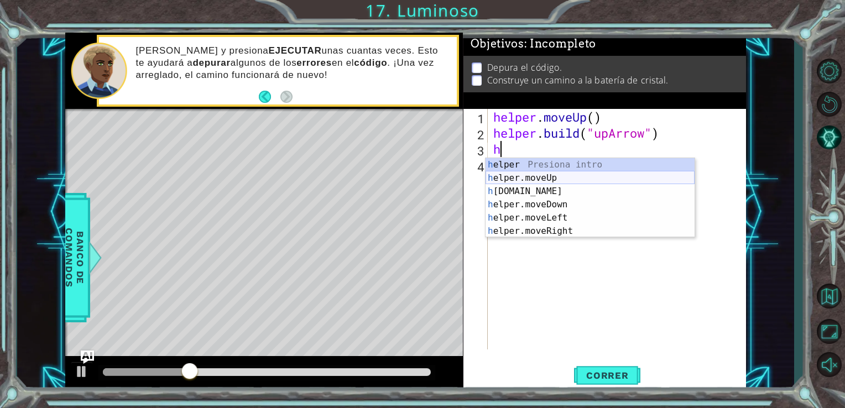
click at [563, 182] on div "h elper Presiona intro h elper.moveUp Presiona intro h [DOMAIN_NAME] Presiona i…" at bounding box center [589, 211] width 209 height 106
type textarea "helper.moveUp(1)"
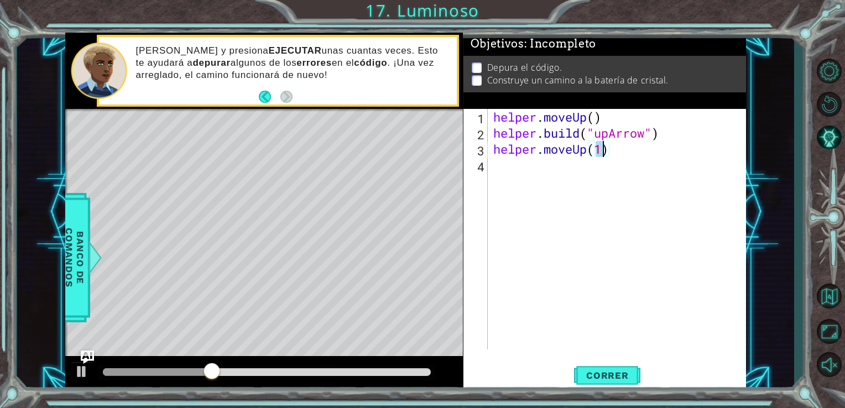
click at [538, 177] on div "helper . moveUp ( ) helper . build ( "upArrow" ) helper . moveUp ( 1 )" at bounding box center [620, 245] width 258 height 273
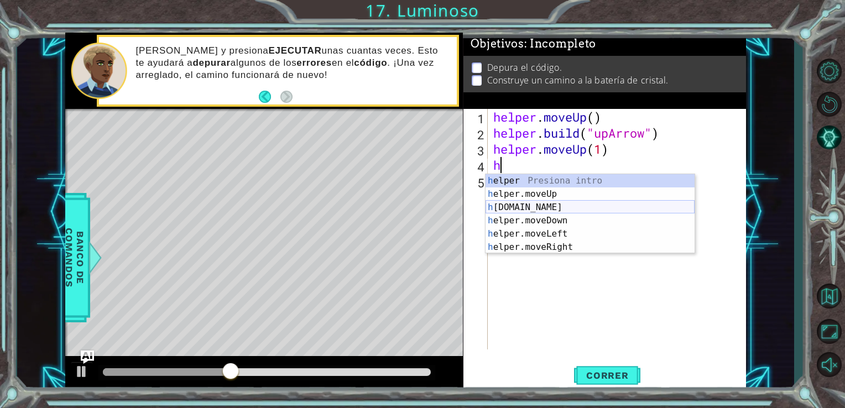
click at [564, 206] on div "h elper Presiona intro h elper.moveUp Presiona intro h [DOMAIN_NAME] Presiona i…" at bounding box center [589, 227] width 209 height 106
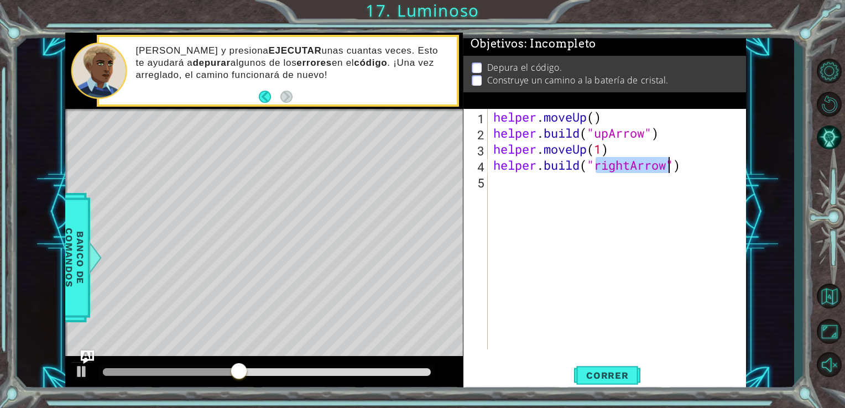
click at [628, 160] on div "helper . moveUp ( ) helper . build ( "upArrow" ) helper . moveUp ( 1 ) helper .…" at bounding box center [617, 229] width 253 height 240
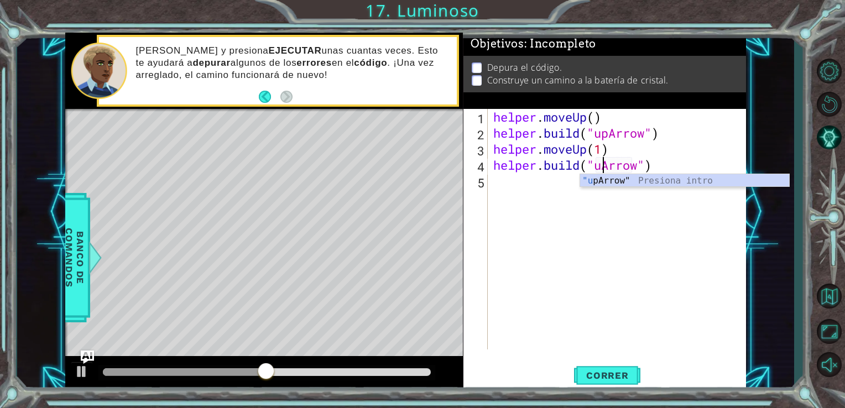
scroll to position [0, 5]
type textarea "[DOMAIN_NAME]("upArrow")"
click at [507, 193] on div "helper . moveUp ( ) helper . build ( "upArrow" ) helper . moveUp ( 1 ) helper .…" at bounding box center [620, 245] width 258 height 273
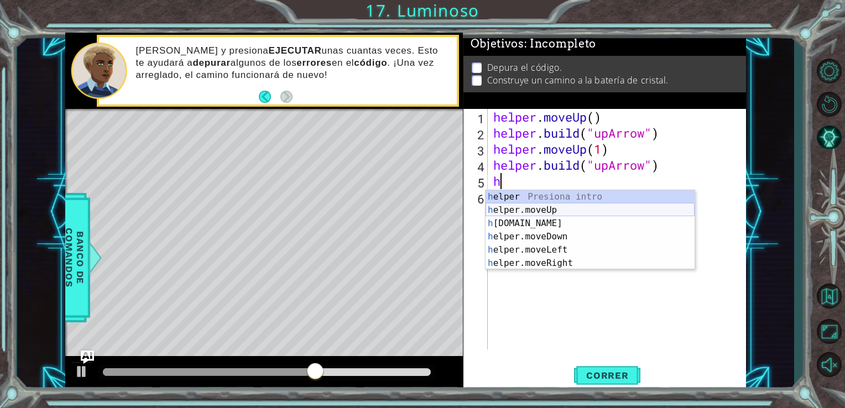
click at [573, 216] on div "h elper Presiona intro h elper.moveUp Presiona intro h [DOMAIN_NAME] Presiona i…" at bounding box center [589, 243] width 209 height 106
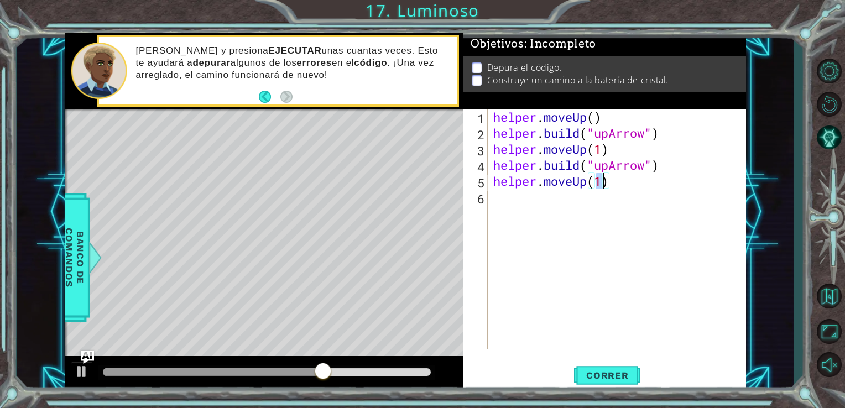
click at [586, 187] on div "helper . moveUp ( ) helper . build ( "upArrow" ) helper . moveUp ( 1 ) helper .…" at bounding box center [620, 245] width 258 height 273
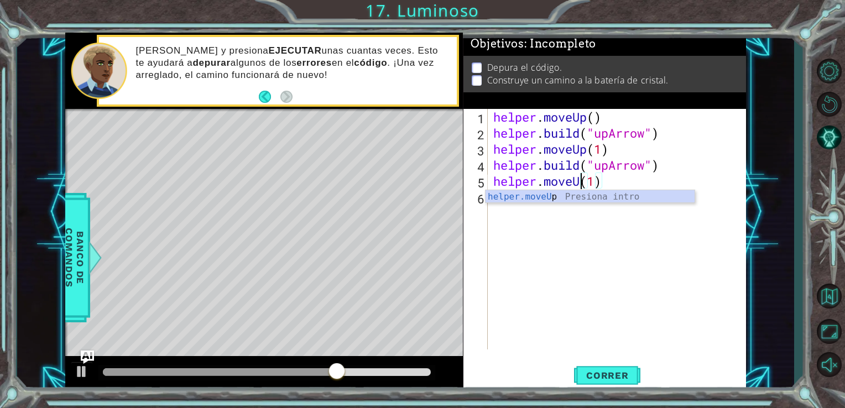
type textarea "helper.move(1)"
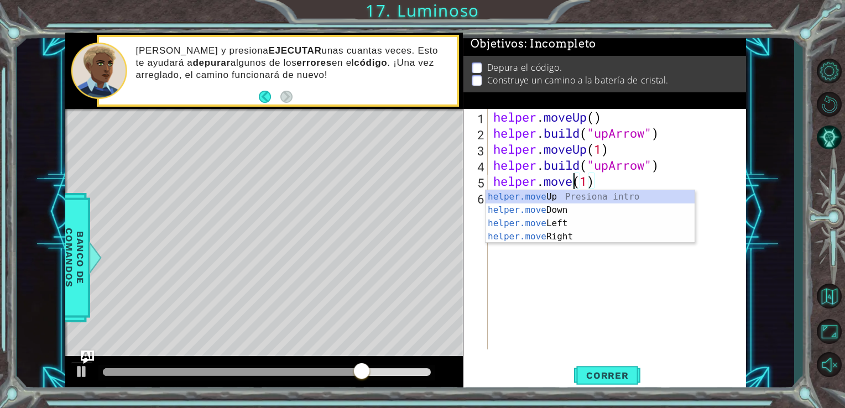
click at [535, 244] on div "helper . moveUp ( ) helper . build ( "upArrow" ) helper . moveUp ( 1 ) helper .…" at bounding box center [620, 245] width 258 height 273
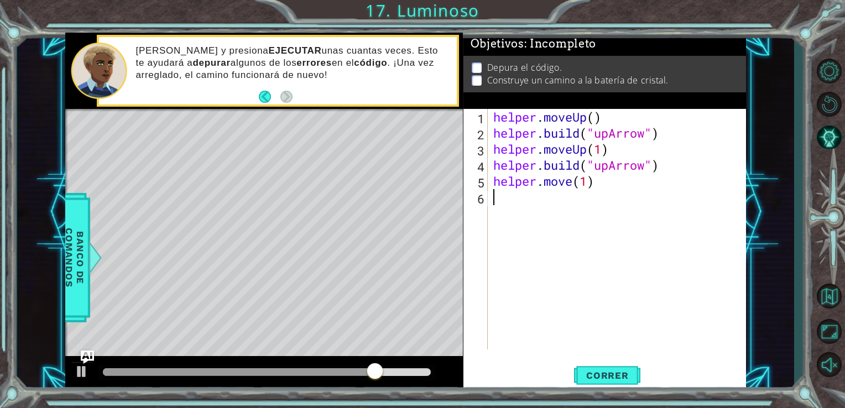
click at [572, 186] on div "helper . moveUp ( ) helper . build ( "upArrow" ) helper . moveUp ( 1 ) helper .…" at bounding box center [620, 245] width 258 height 273
type textarea "helper.movet(1)"
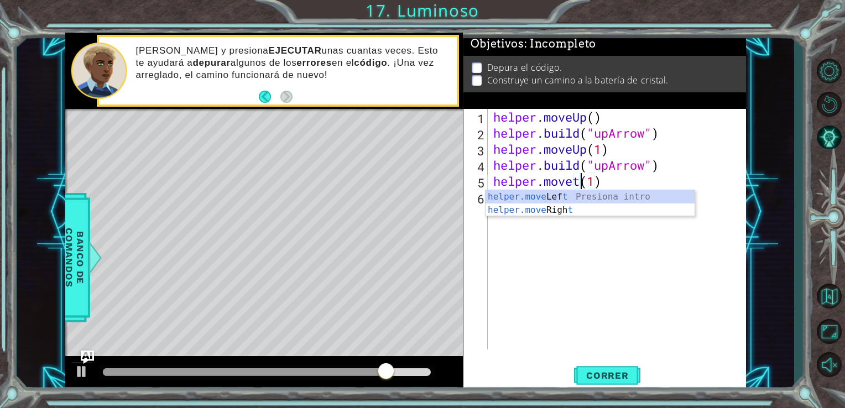
scroll to position [0, 4]
click at [527, 216] on div "helper . moveUp ( ) helper . build ( "upArrow" ) helper . moveUp ( 1 ) helper .…" at bounding box center [620, 245] width 258 height 273
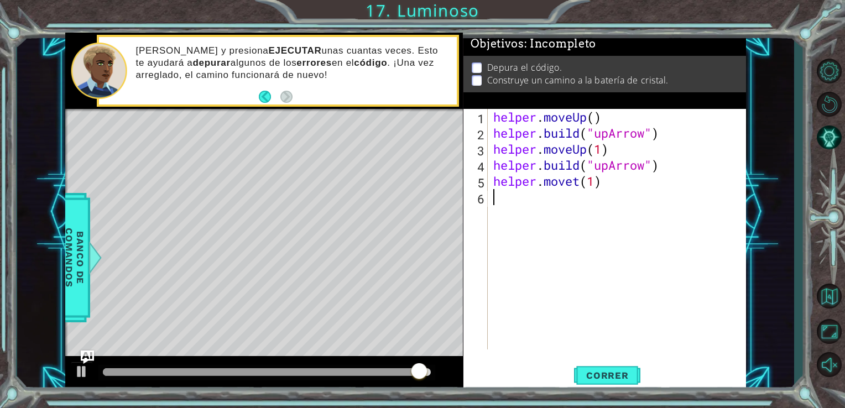
click at [579, 185] on div "helper . moveUp ( ) helper . build ( "upArrow" ) helper . moveUp ( 1 ) helper .…" at bounding box center [620, 245] width 258 height 273
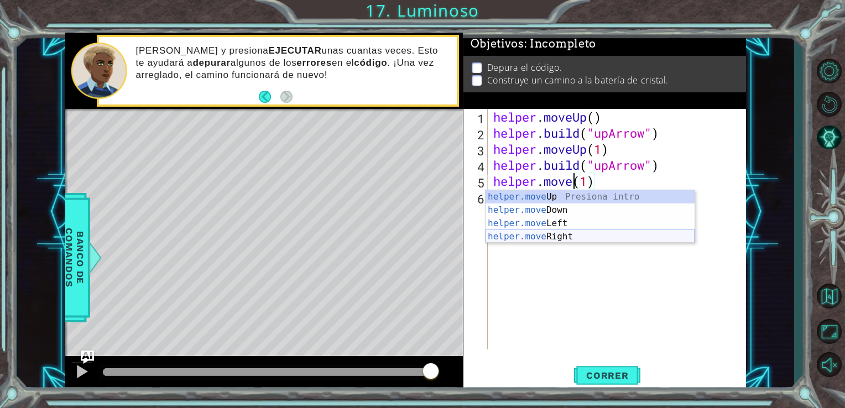
click at [531, 240] on div "helper.move Up Presiona intro helper.move Down Presiona intro helper.move Left …" at bounding box center [589, 230] width 209 height 80
type textarea "helper.moveRight(1)(1)"
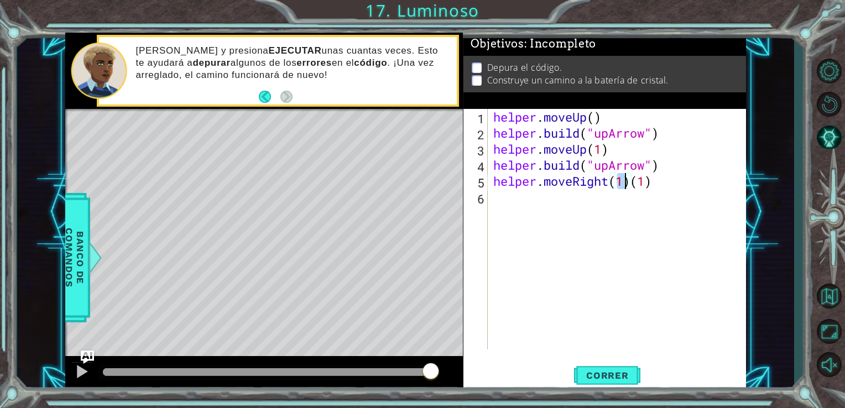
click at [522, 197] on div "helper . moveUp ( ) helper . build ( "upArrow" ) helper . moveUp ( 1 ) helper .…" at bounding box center [620, 245] width 258 height 273
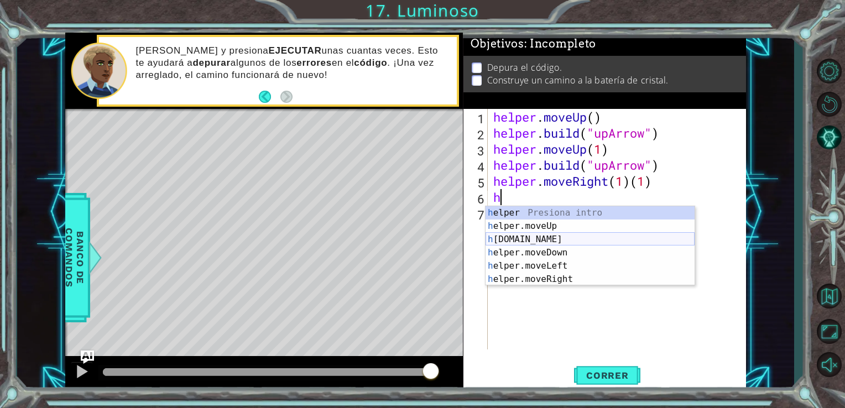
click at [574, 239] on div "h elper Presiona intro h elper.moveUp Presiona intro h [DOMAIN_NAME] Presiona i…" at bounding box center [589, 259] width 209 height 106
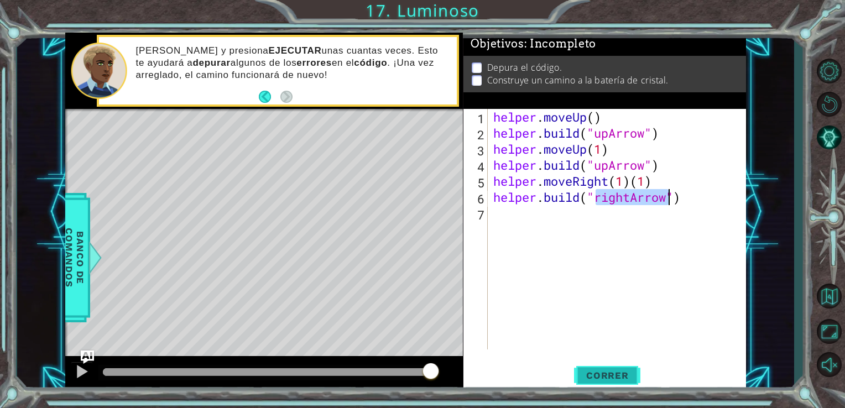
click at [617, 370] on span "Correr" at bounding box center [607, 375] width 65 height 11
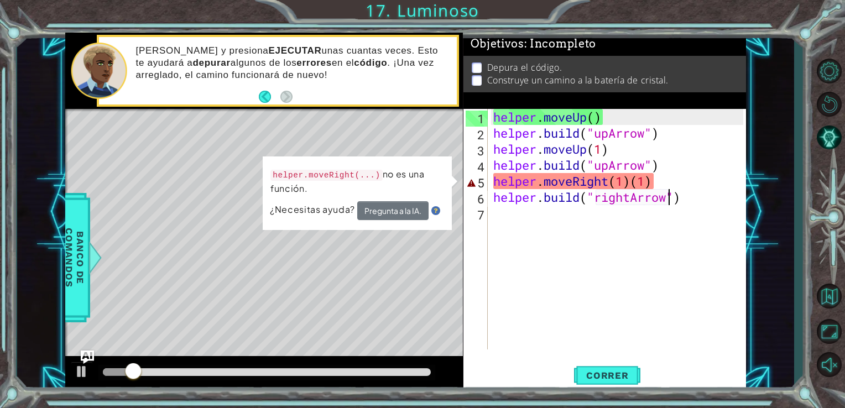
click at [681, 181] on div "helper . moveUp ( ) helper . build ( "upArrow" ) helper . moveUp ( 1 ) helper .…" at bounding box center [620, 245] width 258 height 273
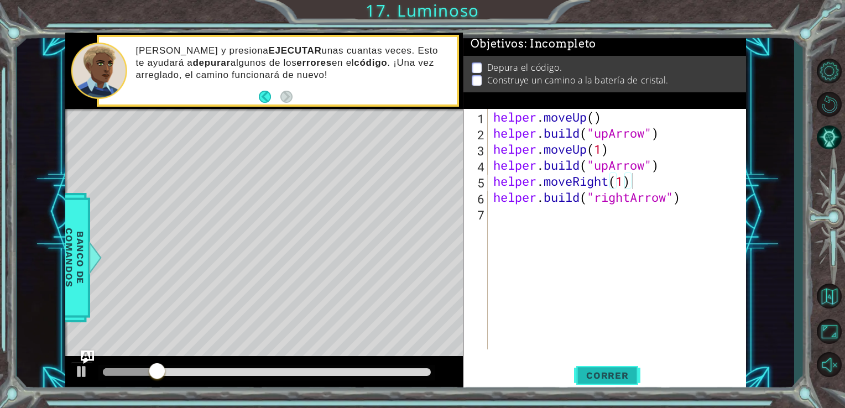
click at [623, 370] on span "Correr" at bounding box center [607, 375] width 65 height 11
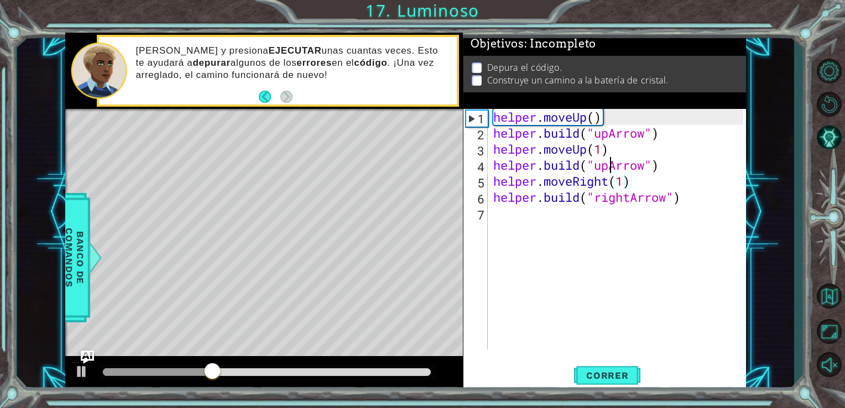
click at [611, 170] on div "helper . moveUp ( ) helper . build ( "upArrow" ) helper . moveUp ( 1 ) helper .…" at bounding box center [620, 245] width 258 height 273
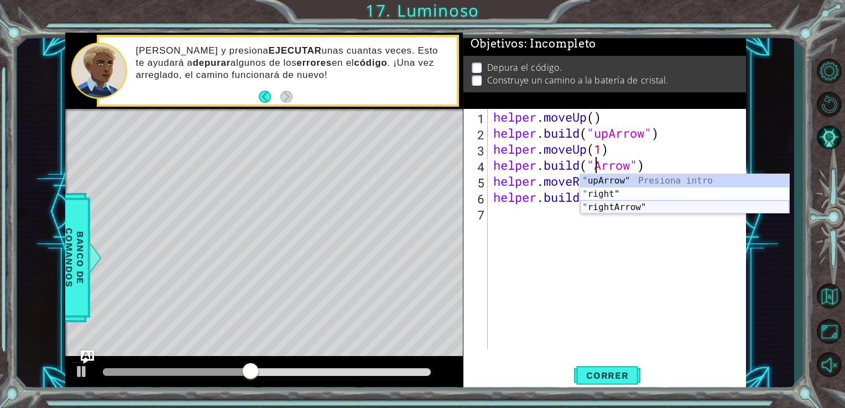
click at [615, 201] on div "" upArrow" Presiona intro " right" Presiona intro " rightArrow" Presiona intro" at bounding box center [684, 207] width 209 height 66
type textarea "[DOMAIN_NAME]("rightArrow")"
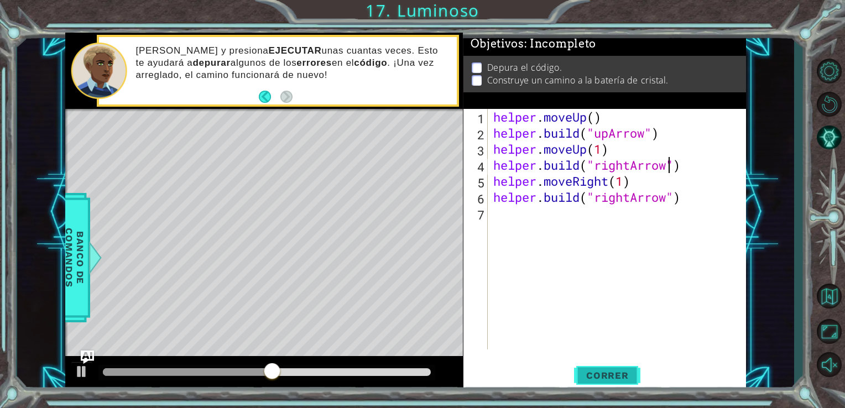
click at [601, 381] on button "Correr" at bounding box center [607, 375] width 66 height 28
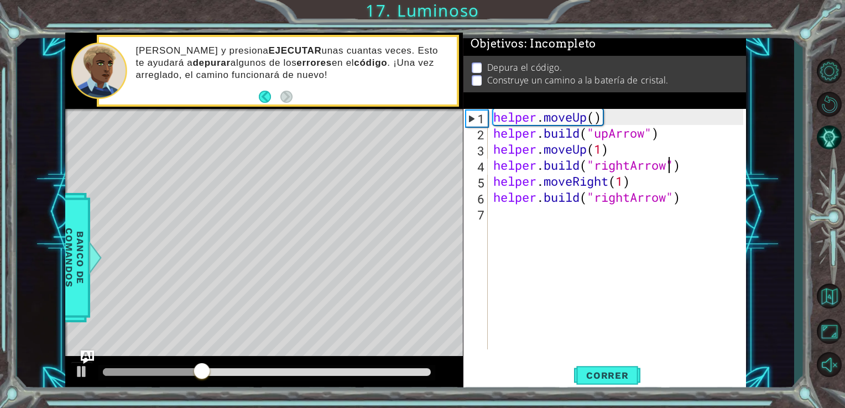
click at [562, 217] on div "helper . moveUp ( ) helper . build ( "upArrow" ) helper . moveUp ( 1 ) helper .…" at bounding box center [620, 245] width 258 height 273
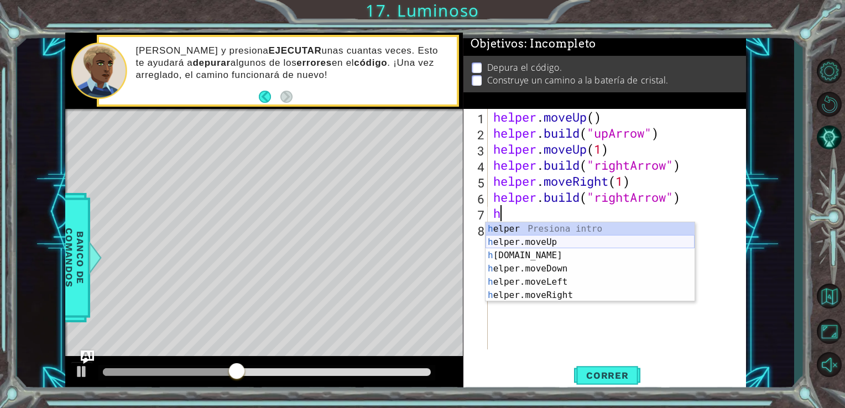
click at [550, 242] on div "h elper Presiona intro h elper.moveUp Presiona intro h [DOMAIN_NAME] Presiona i…" at bounding box center [589, 275] width 209 height 106
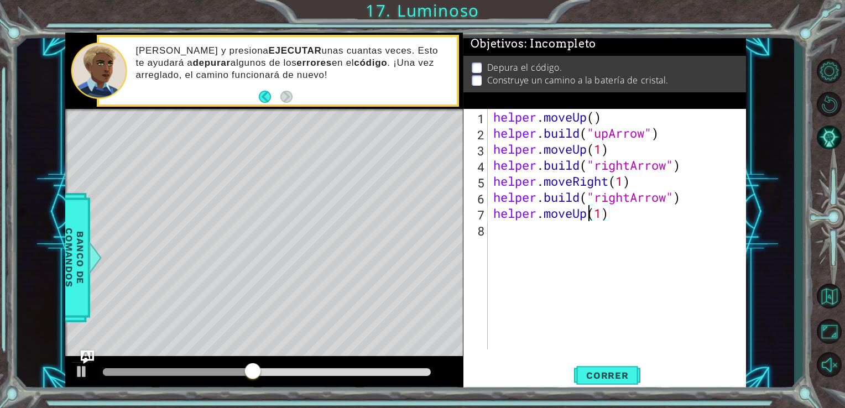
click at [585, 220] on div "helper . moveUp ( ) helper . build ( "upArrow" ) helper . moveUp ( 1 ) helper .…" at bounding box center [620, 245] width 258 height 273
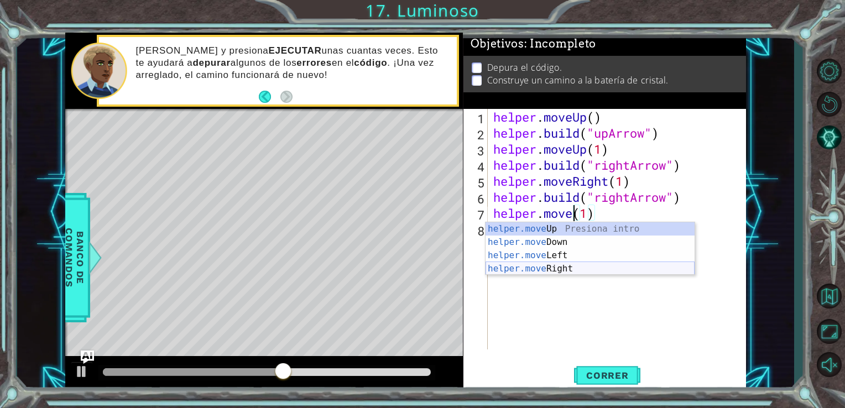
click at [617, 270] on div "helper.move Up Presiona intro helper.move Down Presiona intro helper.move Left …" at bounding box center [589, 262] width 209 height 80
type textarea "helper.moveRight(1)(1)"
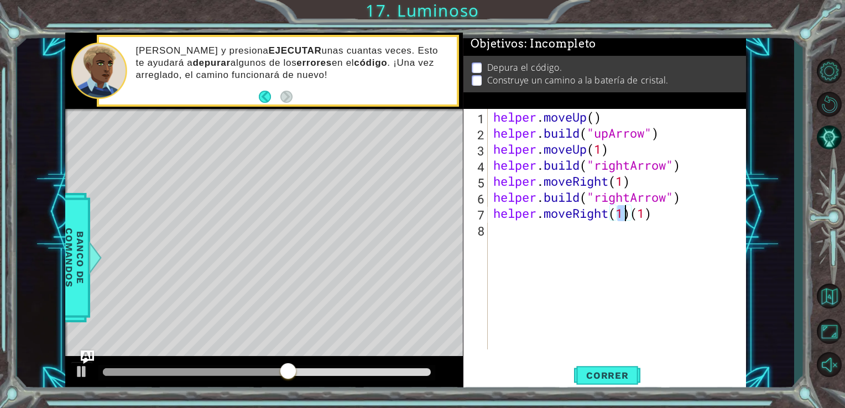
click at [561, 244] on div "helper . moveUp ( ) helper . build ( "upArrow" ) helper . moveUp ( 1 ) helper .…" at bounding box center [620, 245] width 258 height 273
type textarea "h"
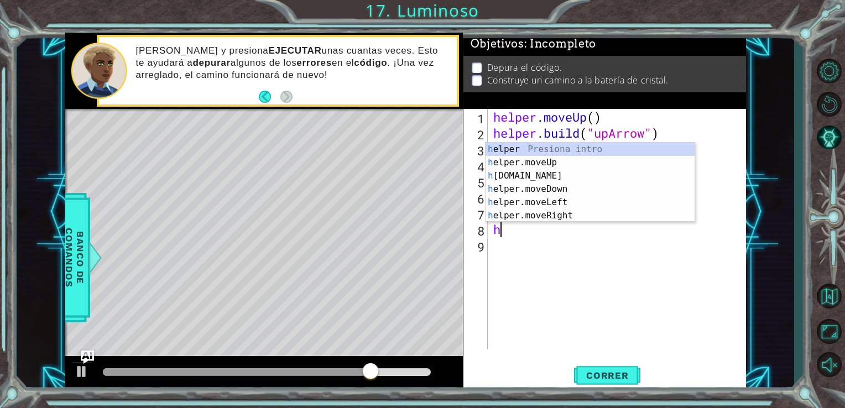
drag, startPoint x: 587, startPoint y: 254, endPoint x: 579, endPoint y: 233, distance: 22.9
click at [583, 247] on div "helper . moveUp ( ) helper . build ( "upArrow" ) helper . moveUp ( 1 ) helper .…" at bounding box center [620, 245] width 258 height 273
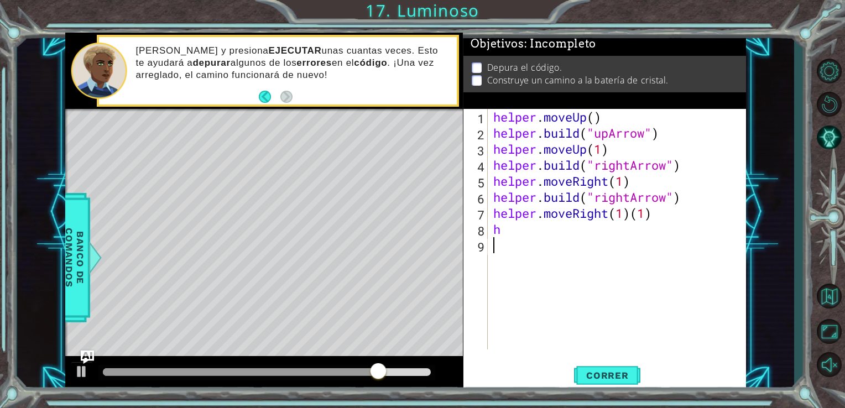
drag, startPoint x: 603, startPoint y: 212, endPoint x: 608, endPoint y: 213, distance: 5.6
click at [605, 212] on div "helper . moveUp ( ) helper . build ( "upArrow" ) helper . moveUp ( 1 ) helper .…" at bounding box center [620, 245] width 258 height 273
click at [612, 214] on div "helper . moveUp ( ) helper . build ( "upArrow" ) helper . moveUp ( 1 ) helper .…" at bounding box center [620, 245] width 258 height 273
click at [703, 217] on div "helper . moveUp ( ) helper . build ( "upArrow" ) helper . moveUp ( 1 ) helper .…" at bounding box center [620, 245] width 258 height 273
click at [607, 213] on div "helper . moveUp ( ) helper . build ( "upArrow" ) helper . moveUp ( 1 ) helper .…" at bounding box center [620, 245] width 258 height 273
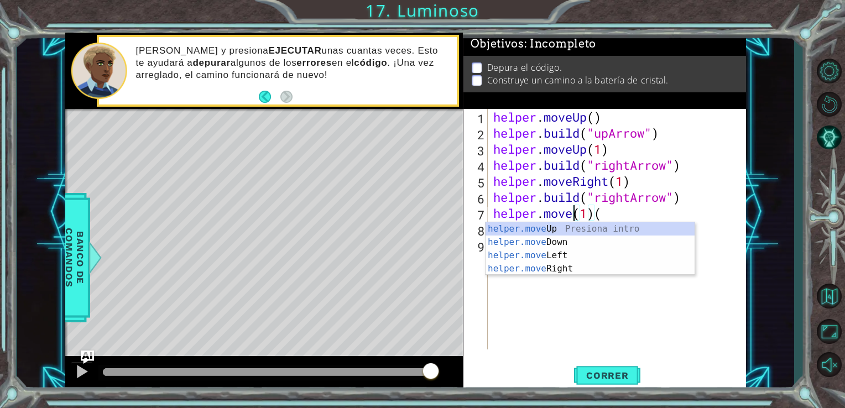
scroll to position [0, 4]
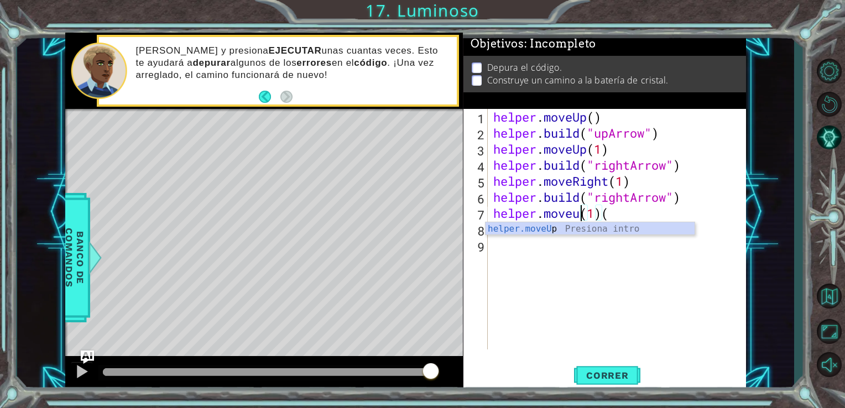
type textarea "helper.moveup(1)("
click at [522, 240] on div "helper . moveUp ( ) helper . build ( "upArrow" ) helper . moveUp ( 1 ) helper .…" at bounding box center [620, 245] width 258 height 273
click at [523, 227] on div "helper . moveUp ( ) helper . build ( "upArrow" ) helper . moveUp ( 1 ) helper .…" at bounding box center [620, 245] width 258 height 273
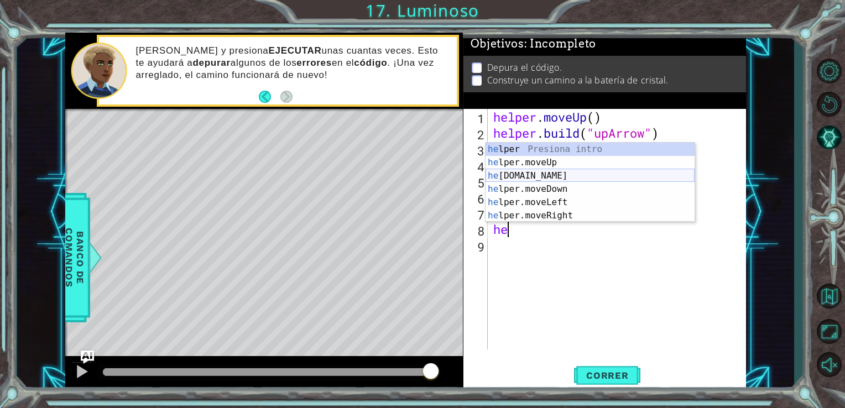
click at [558, 180] on div "he lper Presiona intro he lper.moveUp Presiona intro he [DOMAIN_NAME] Presiona …" at bounding box center [589, 196] width 209 height 106
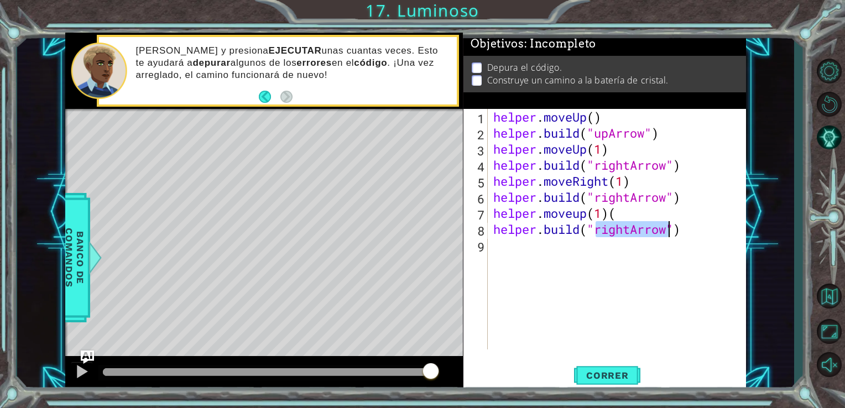
click at [632, 233] on div "helper . moveUp ( ) helper . build ( "upArrow" ) helper . moveUp ( 1 ) helper .…" at bounding box center [617, 229] width 253 height 240
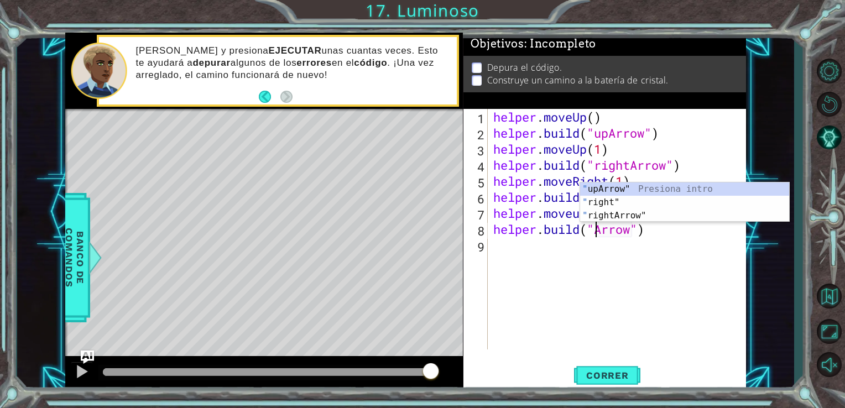
scroll to position [0, 5]
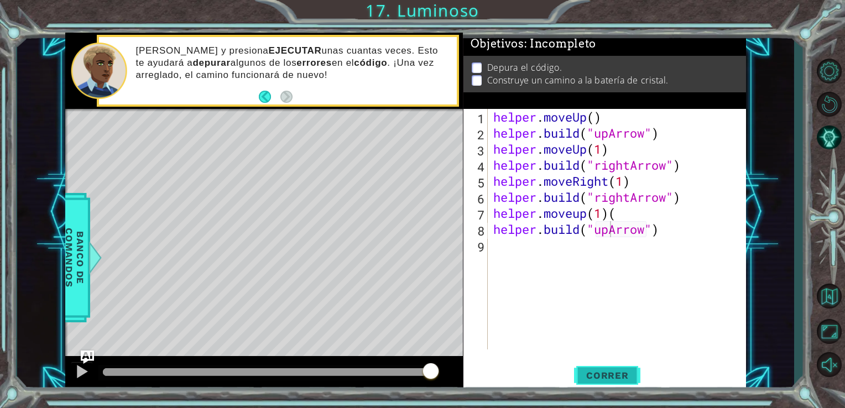
click at [619, 376] on span "Correr" at bounding box center [607, 375] width 65 height 11
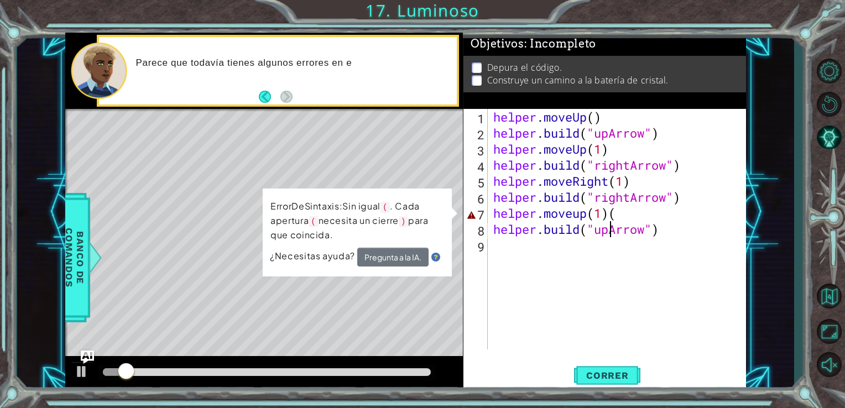
click at [640, 211] on div "helper . moveUp ( ) helper . build ( "upArrow" ) helper . moveUp ( 1 ) helper .…" at bounding box center [620, 245] width 258 height 273
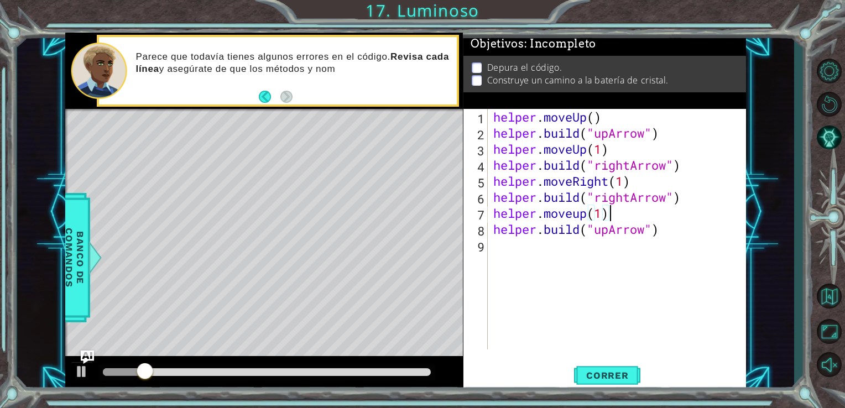
click at [615, 358] on div "helper.moveup(1) 1 2 3 4 5 6 7 8 9 helper . moveUp ( ) helper . build ( "upArro…" at bounding box center [604, 250] width 283 height 282
click at [616, 365] on button "Correr" at bounding box center [607, 375] width 66 height 28
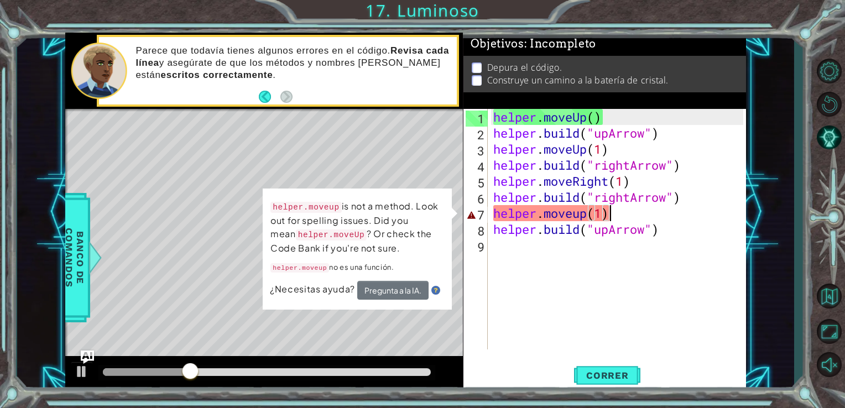
click at [667, 203] on div "helper . moveUp ( ) helper . build ( "upArrow" ) helper . moveUp ( 1 ) helper .…" at bounding box center [620, 245] width 258 height 273
click at [640, 229] on div "helper . moveUp ( ) helper . build ( "upArrow" ) helper . moveUp ( 1 ) helper .…" at bounding box center [620, 245] width 258 height 273
click at [642, 220] on div "helper . moveUp ( ) helper . build ( "upArrow" ) helper . moveUp ( 1 ) helper .…" at bounding box center [620, 245] width 258 height 273
click at [577, 215] on div "helper . moveUp ( ) helper . build ( "upArrow" ) helper . moveUp ( 1 ) helper .…" at bounding box center [620, 245] width 258 height 273
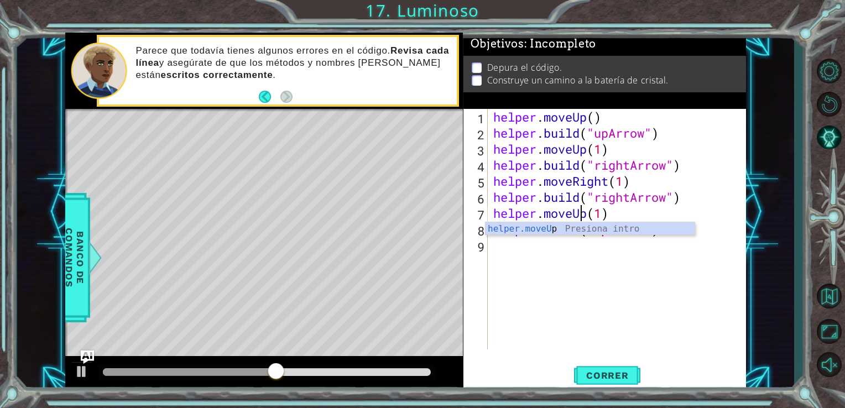
scroll to position [0, 4]
drag, startPoint x: 601, startPoint y: 353, endPoint x: 605, endPoint y: 363, distance: 10.5
click at [603, 354] on div "helper.moveUp(1) 1 2 3 4 5 6 7 8 9 helper . moveUp ( ) helper . build ( "upArro…" at bounding box center [604, 250] width 283 height 282
click at [610, 371] on span "Correr" at bounding box center [607, 375] width 65 height 11
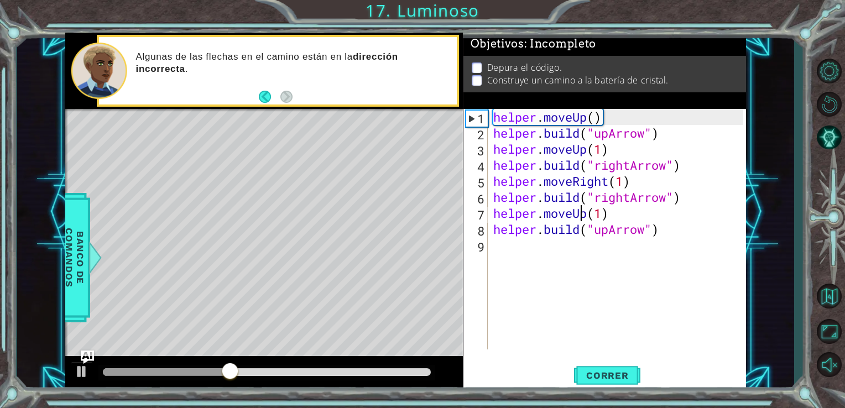
click at [588, 218] on div "helper . moveUp ( ) helper . build ( "upArrow" ) helper . moveUp ( 1 ) helper .…" at bounding box center [620, 245] width 258 height 273
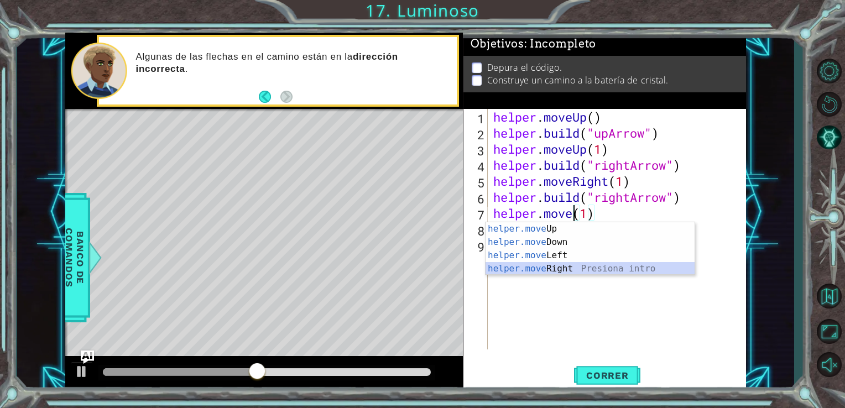
click at [547, 274] on div "helper.move Up Presiona intro helper.move Down Presiona intro helper.move Left …" at bounding box center [589, 262] width 209 height 80
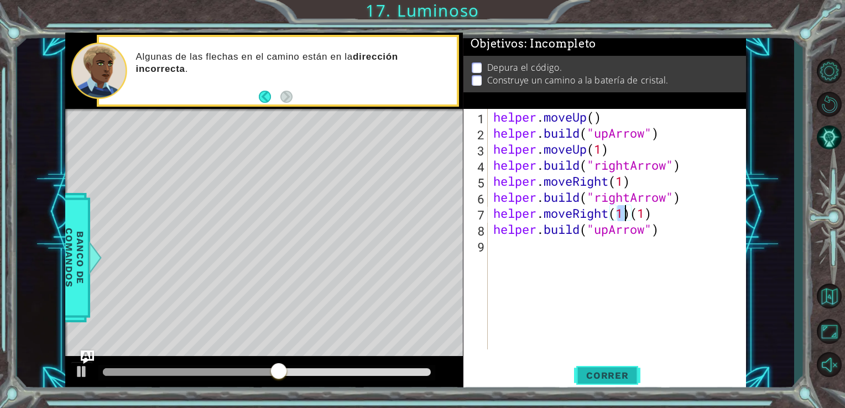
click at [607, 376] on span "Correr" at bounding box center [607, 375] width 65 height 11
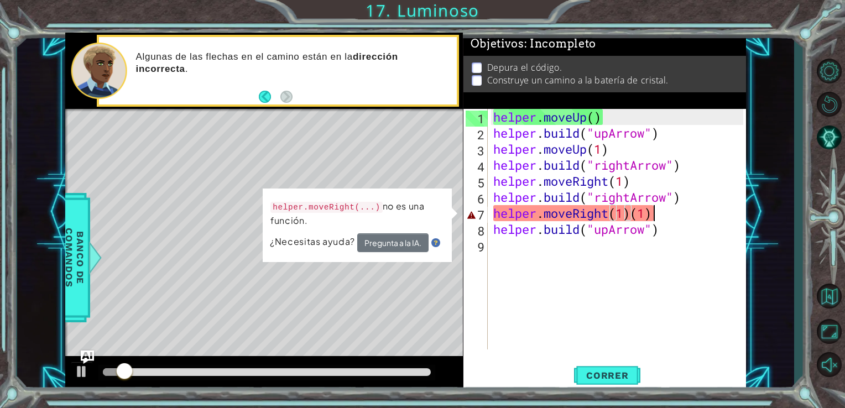
click at [652, 213] on div "helper . moveUp ( ) helper . build ( "upArrow" ) helper . moveUp ( 1 ) helper .…" at bounding box center [620, 245] width 258 height 273
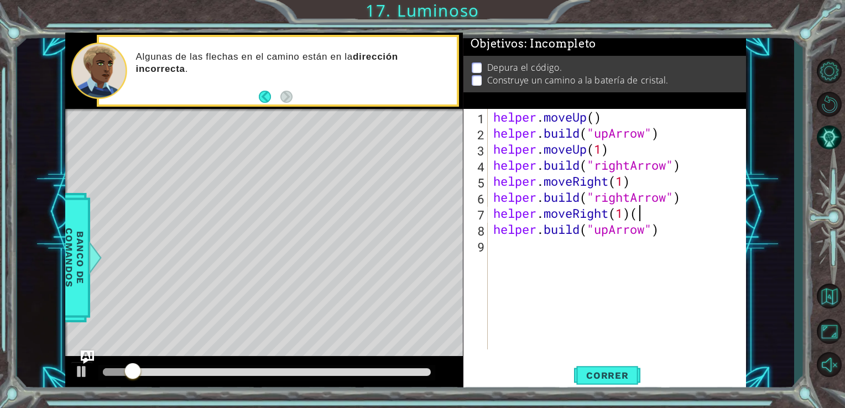
type textarea "helper.moveRight(1)"
click at [597, 381] on button "Correr" at bounding box center [607, 375] width 66 height 28
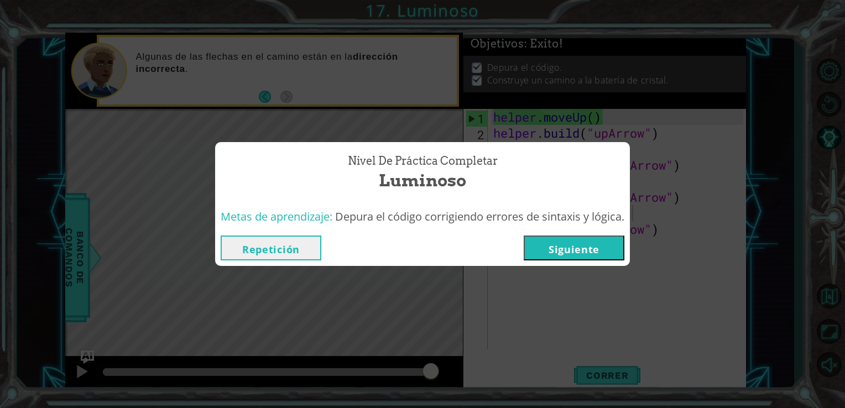
click at [563, 250] on button "Siguiente" at bounding box center [573, 247] width 101 height 25
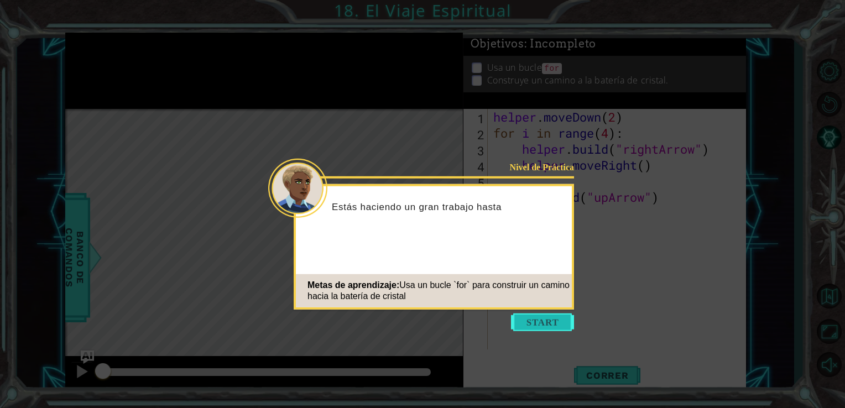
click at [532, 315] on button "Start" at bounding box center [542, 322] width 63 height 18
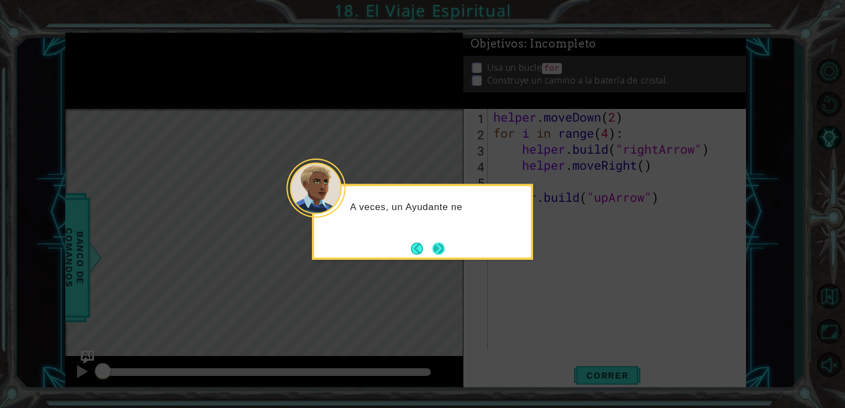
click at [432, 249] on button "Next" at bounding box center [438, 248] width 12 height 12
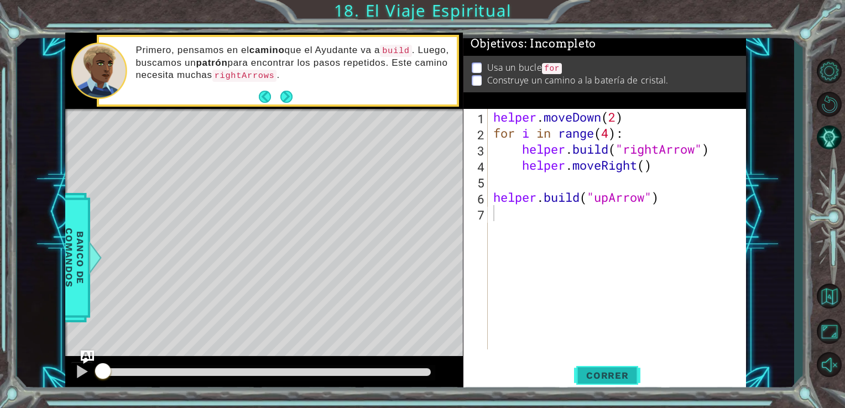
click at [593, 367] on button "Correr" at bounding box center [607, 375] width 66 height 28
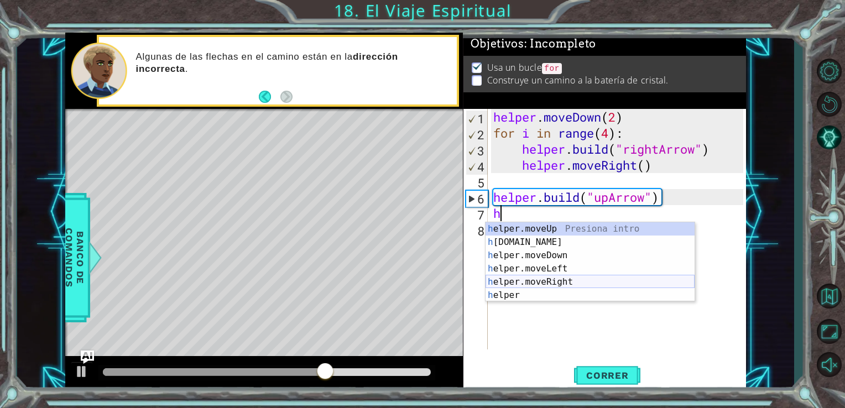
click at [553, 284] on div "h elper.moveUp Presiona intro h [DOMAIN_NAME] Presiona intro h elper.moveDown P…" at bounding box center [589, 275] width 209 height 106
type textarea "helper.moveRight(1)"
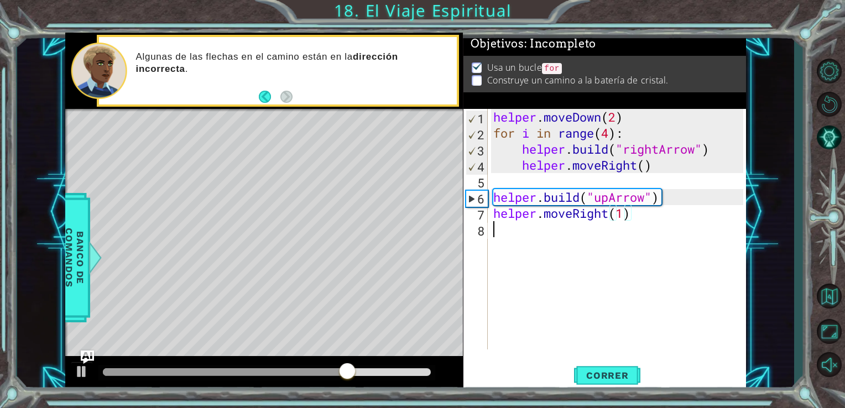
click at [556, 229] on div "helper . moveDown ( 2 ) for i in range ( 4 ) : helper . build ( "rightArrow" ) …" at bounding box center [620, 245] width 258 height 273
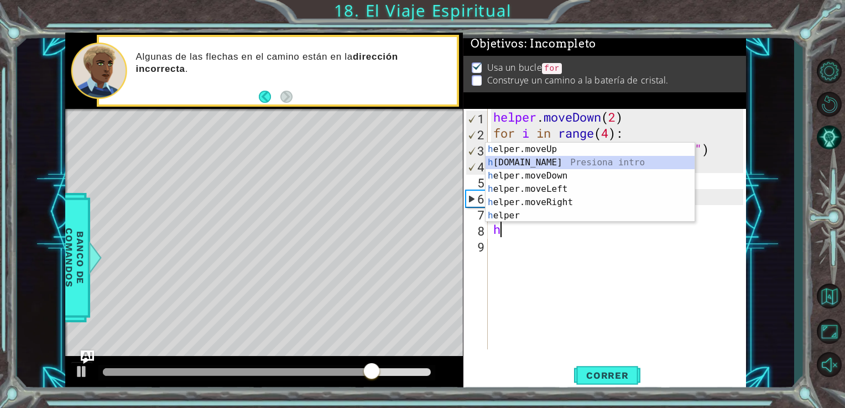
click at [563, 169] on div "h elper.moveUp Presiona intro h [DOMAIN_NAME] Presiona intro h elper.moveDown P…" at bounding box center [589, 196] width 209 height 106
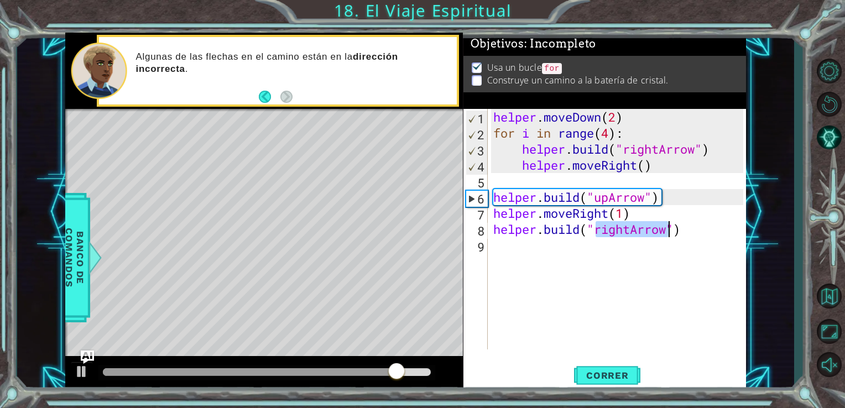
click at [627, 229] on div "helper . moveDown ( 2 ) for i in range ( 4 ) : helper . build ( "rightArrow" ) …" at bounding box center [617, 229] width 253 height 240
click at [628, 230] on div "helper . moveDown ( 2 ) for i in range ( 4 ) : helper . build ( "rightArrow" ) …" at bounding box center [620, 245] width 258 height 273
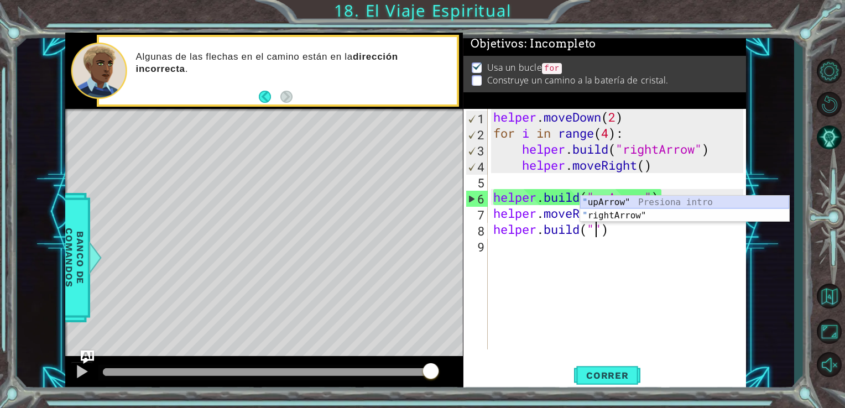
click at [630, 193] on div "helper . moveDown ( 2 ) for i in range ( 4 ) : helper . build ( "rightArrow" ) …" at bounding box center [620, 245] width 258 height 273
type textarea "[DOMAIN_NAME]("upArrow")"
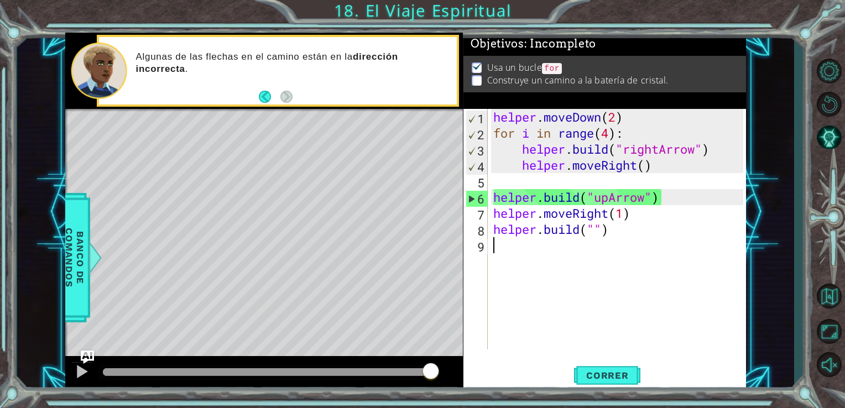
click at [601, 240] on div "helper . moveDown ( 2 ) for i in range ( 4 ) : helper . build ( "rightArrow" ) …" at bounding box center [620, 245] width 258 height 273
click at [596, 235] on div "helper . moveDown ( 2 ) for i in range ( 4 ) : helper . build ( "rightArrow" ) …" at bounding box center [620, 245] width 258 height 273
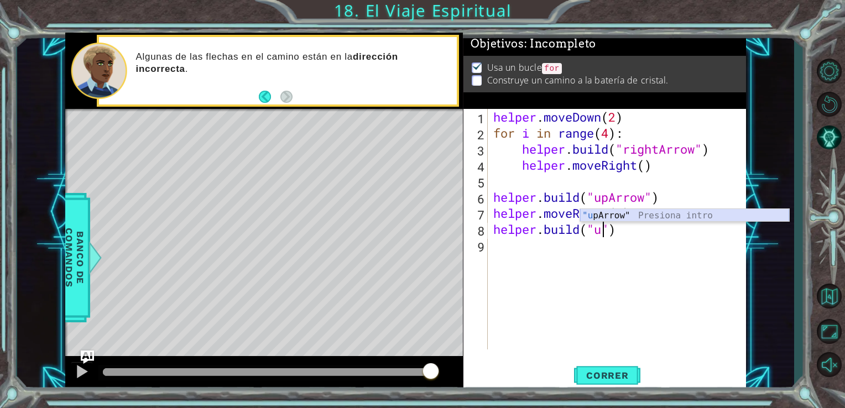
click at [615, 218] on div ""u pArrow" Presiona intro" at bounding box center [684, 229] width 209 height 40
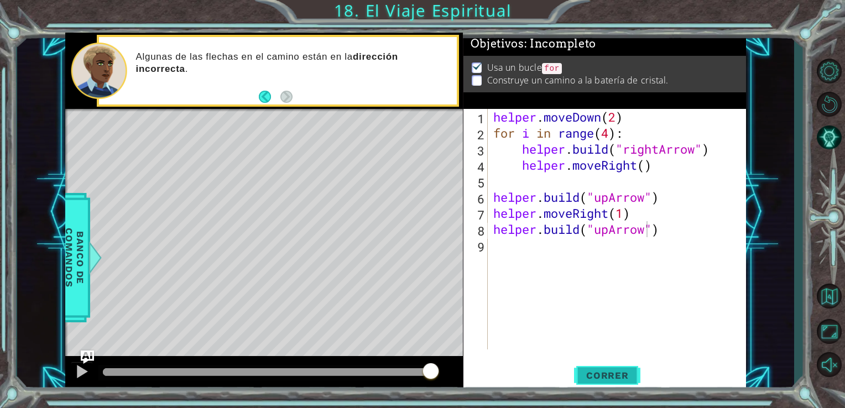
click at [623, 373] on span "Correr" at bounding box center [607, 375] width 65 height 11
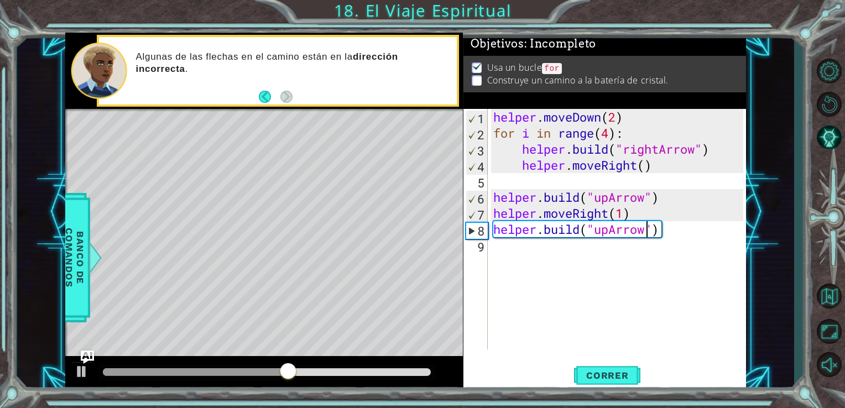
click at [625, 216] on div "helper . moveDown ( 2 ) for i in range ( 4 ) : helper . build ( "rightArrow" ) …" at bounding box center [620, 245] width 258 height 273
click at [609, 213] on div "helper . moveDown ( 2 ) for i in range ( 4 ) : helper . build ( "rightArrow" ) …" at bounding box center [620, 245] width 258 height 273
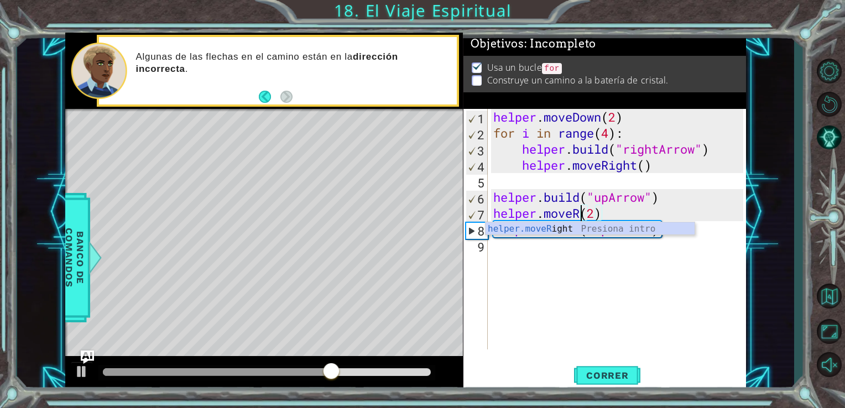
scroll to position [0, 4]
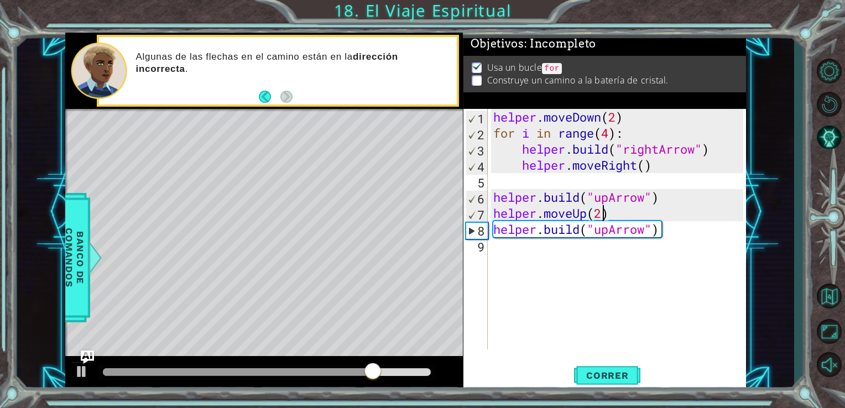
click at [603, 221] on div "helper . moveDown ( 2 ) for i in range ( 4 ) : helper . build ( "rightArrow" ) …" at bounding box center [620, 245] width 258 height 273
type textarea "helper.moveUp(1)"
click at [610, 364] on div "helper.moveUp(1) 1 2 3 4 5 6 7 8 9 helper . moveDown ( 2 ) for i in range ( 4 )…" at bounding box center [604, 250] width 283 height 282
click at [608, 366] on button "Correr" at bounding box center [607, 375] width 66 height 28
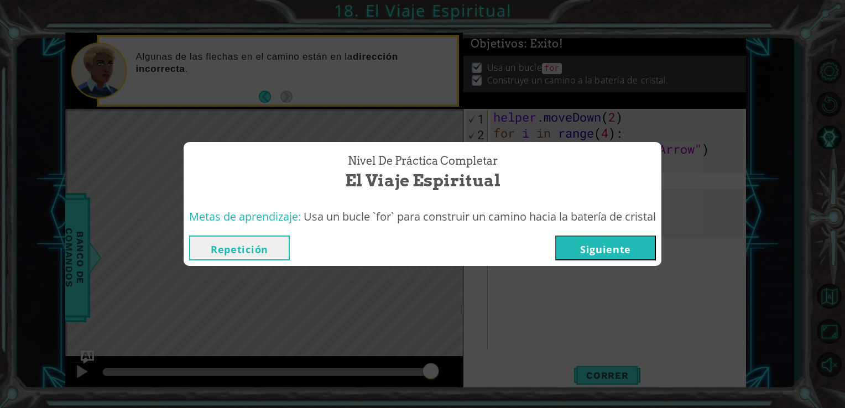
click at [619, 259] on button "Siguiente" at bounding box center [605, 247] width 101 height 25
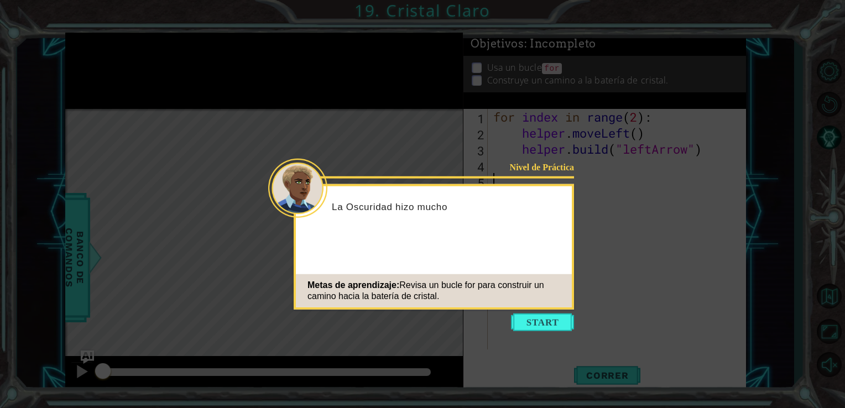
click at [541, 315] on button "Start" at bounding box center [542, 322] width 63 height 18
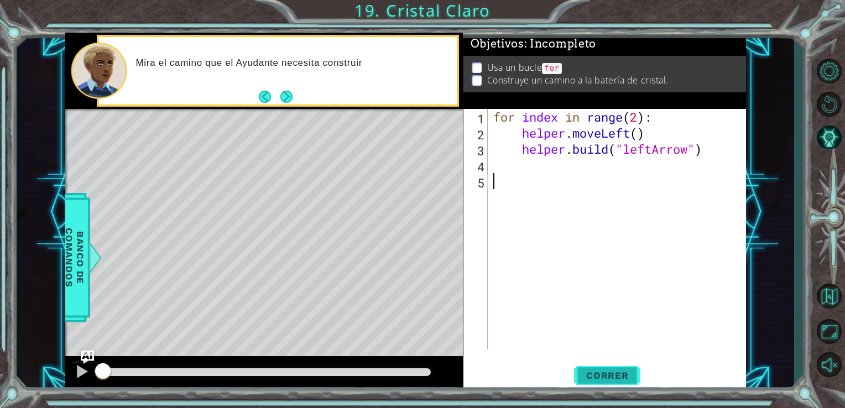
click at [594, 383] on button "Correr" at bounding box center [607, 375] width 66 height 28
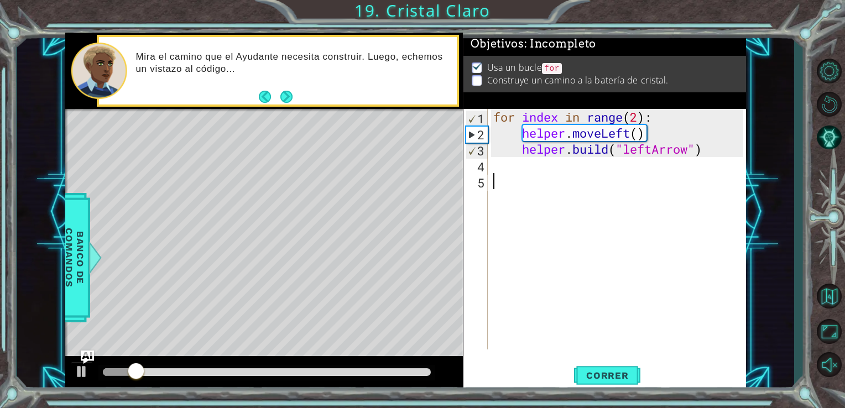
click at [641, 119] on div "for index in range ( 2 ) : helper . moveLeft ( ) helper . build ( "leftArrow" )" at bounding box center [620, 245] width 258 height 273
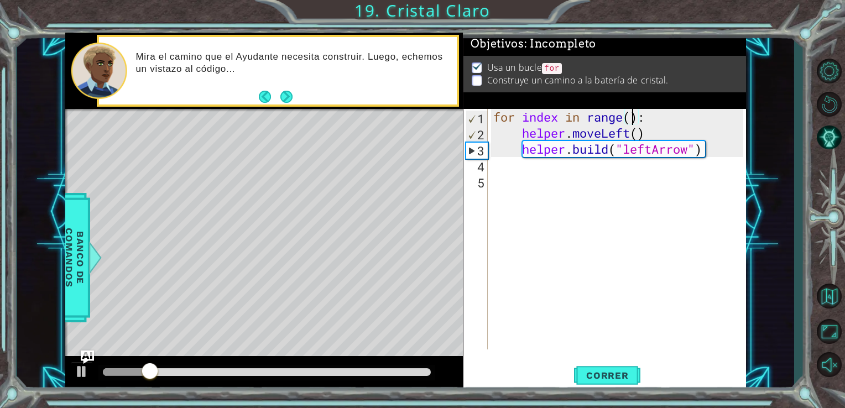
scroll to position [0, 6]
type textarea "for index in range(4):"
click at [587, 368] on button "Correr" at bounding box center [607, 375] width 66 height 28
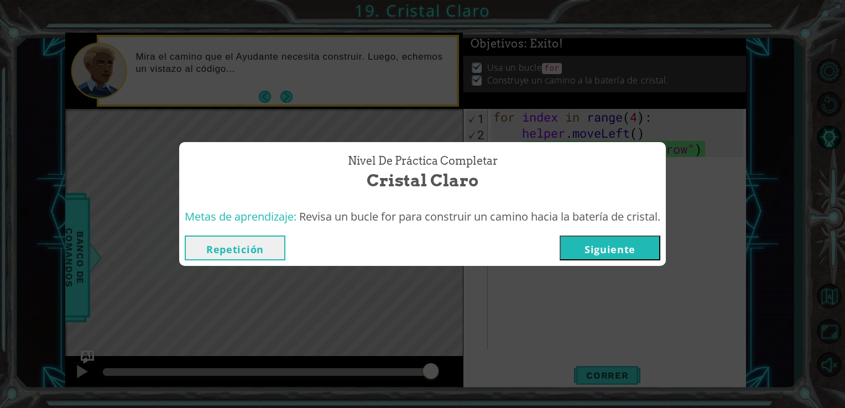
click at [601, 242] on button "Siguiente" at bounding box center [609, 247] width 101 height 25
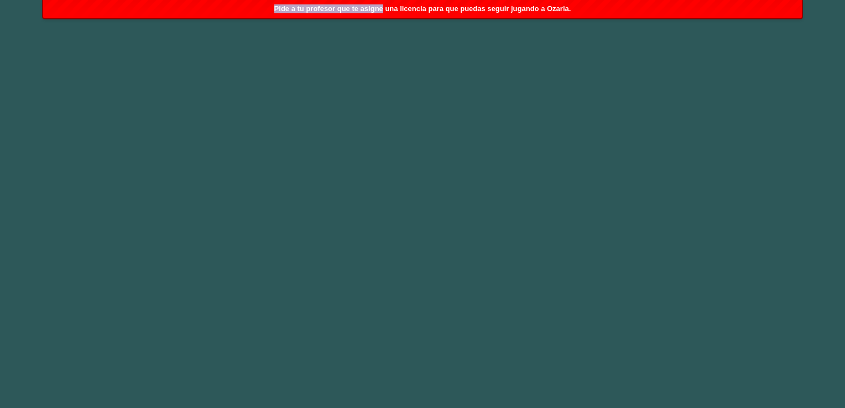
drag, startPoint x: 383, startPoint y: 2, endPoint x: 379, endPoint y: 38, distance: 35.6
click at [379, 38] on body "1 hero.move Up Presiona intro ההההההההההההההההההההההההההההההההההההההההההההההההה…" at bounding box center [422, 204] width 845 height 408
drag, startPoint x: 379, startPoint y: 38, endPoint x: 274, endPoint y: 45, distance: 105.3
click at [274, 45] on body "1 hero.move Up Presiona intro ההההההההההההההההההההההההההההההההההההההההההההההההה…" at bounding box center [422, 204] width 845 height 408
drag, startPoint x: 272, startPoint y: 0, endPoint x: 593, endPoint y: 6, distance: 321.2
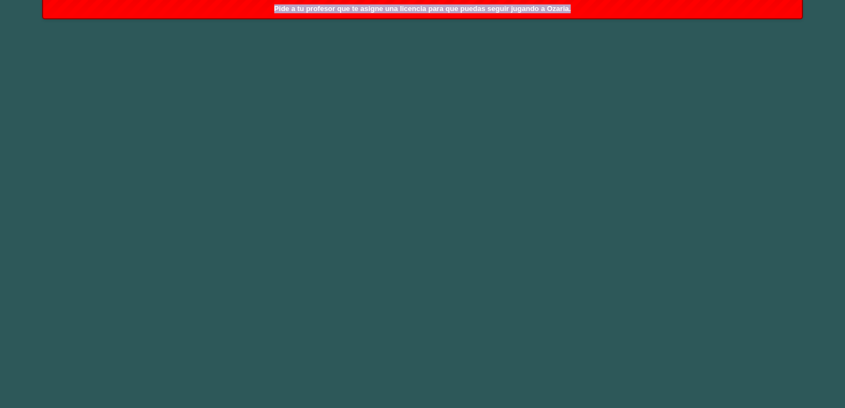
click at [593, 6] on div "Pide a tu profesor que te asigne una licencia para que puedas seguir jugando a …" at bounding box center [422, 9] width 758 height 18
